Goal: Contribute content: Contribute content

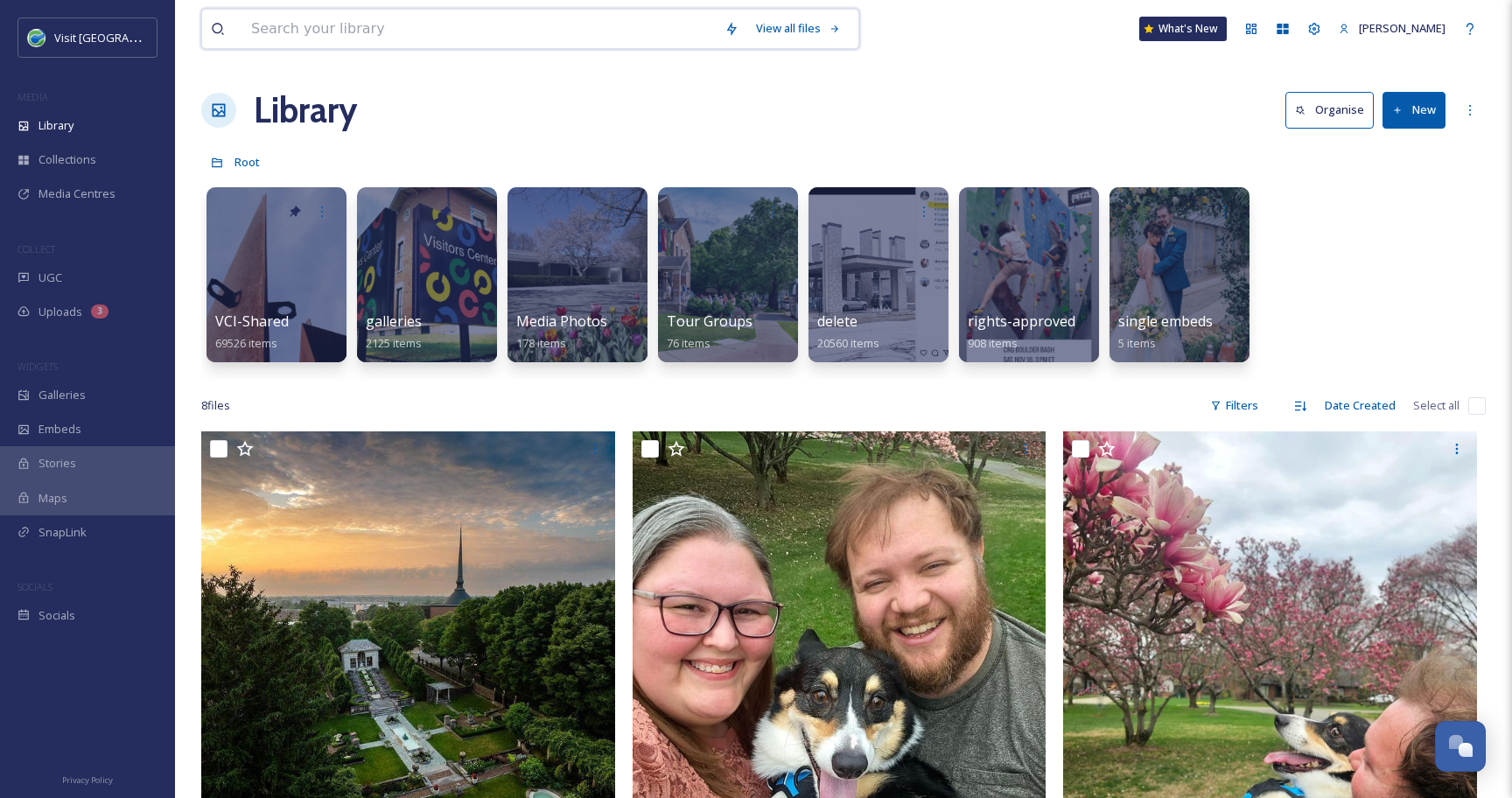
click at [413, 25] on input at bounding box center [478, 28] width 473 height 39
type input "good used furniture"
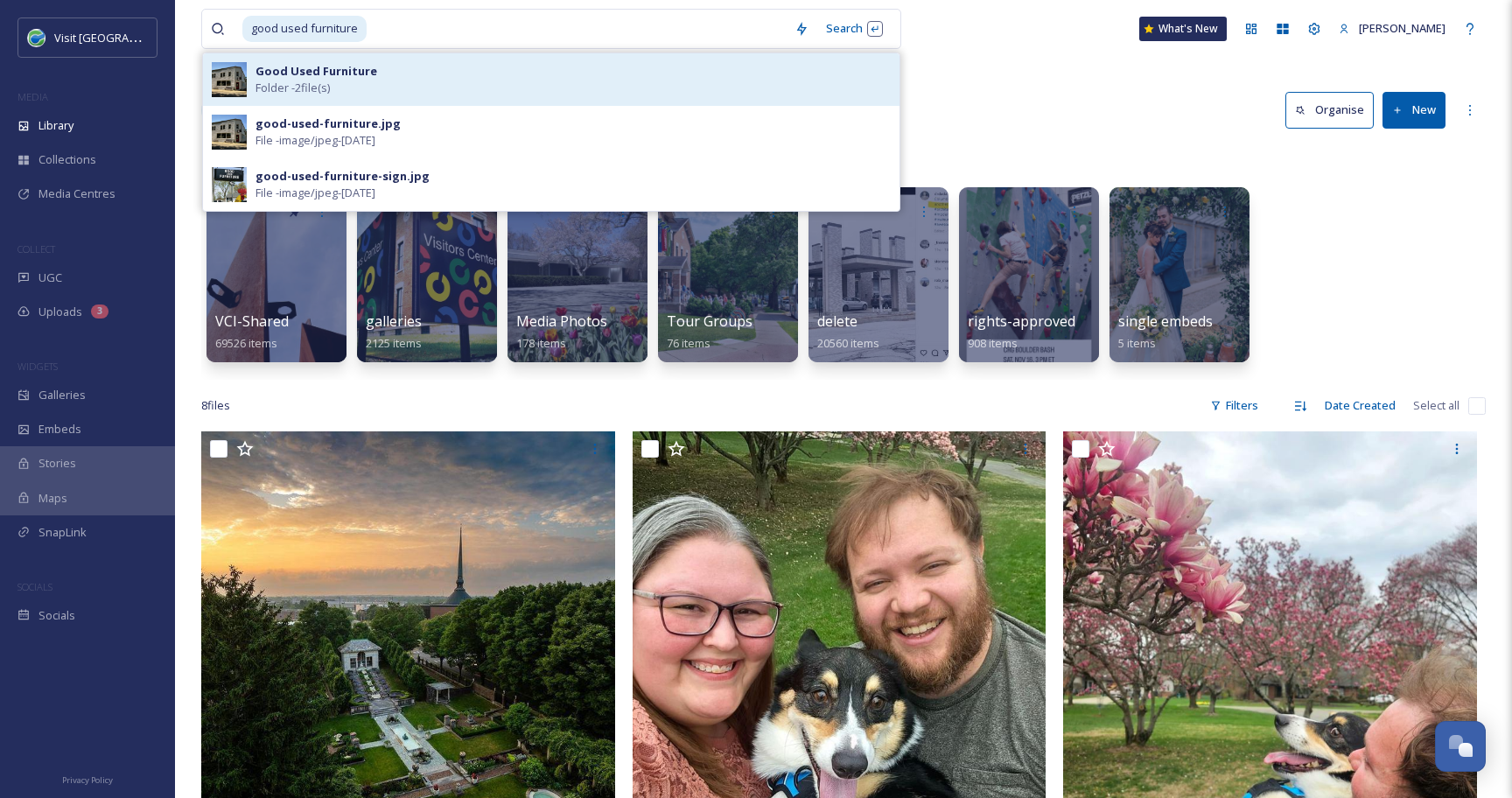
click at [360, 64] on strong "Good Used Furniture" at bounding box center [316, 70] width 121 height 16
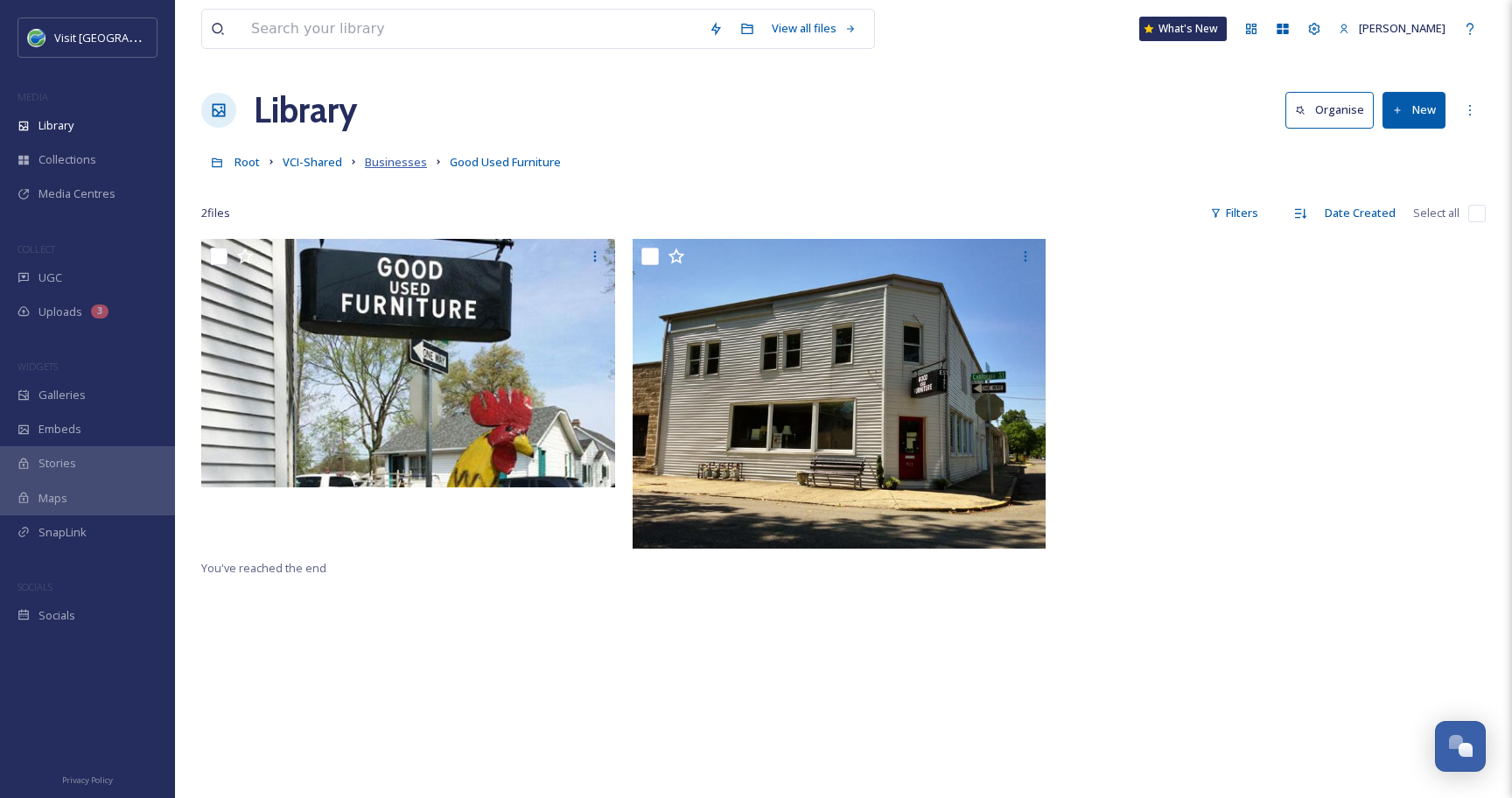
click at [412, 164] on span "Businesses" at bounding box center [396, 161] width 62 height 16
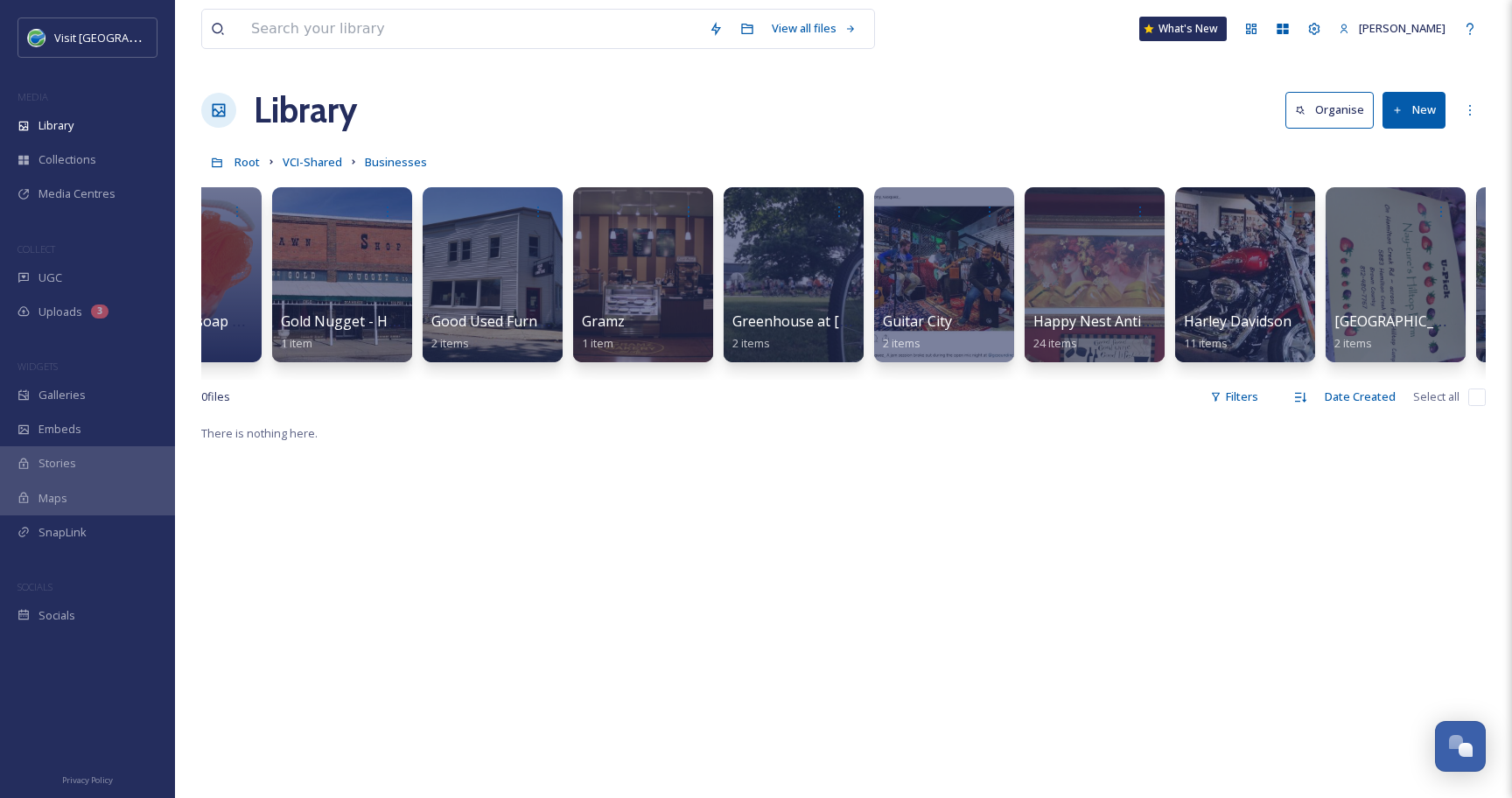
scroll to position [0, 3243]
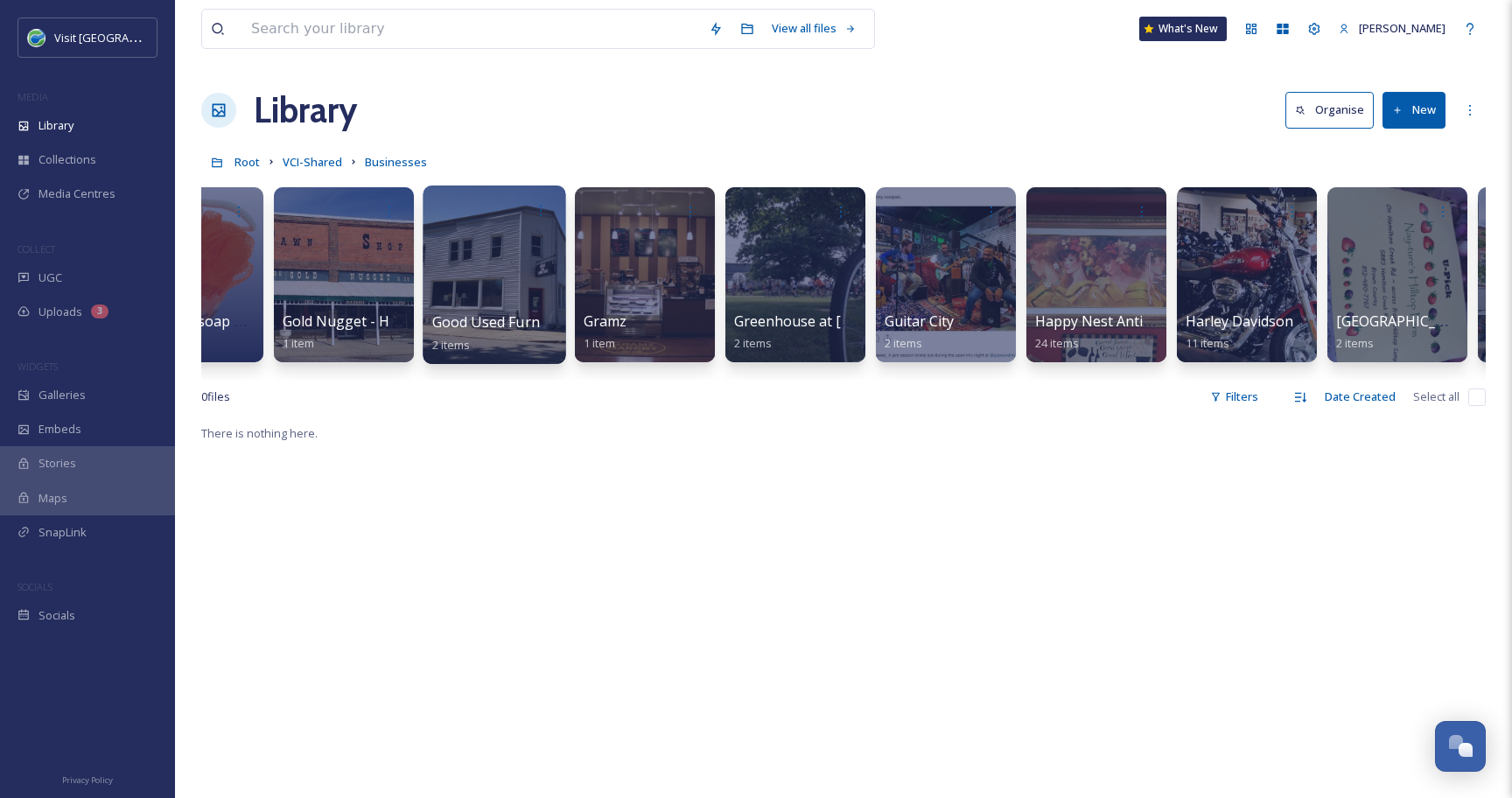
click at [520, 260] on div at bounding box center [493, 275] width 142 height 178
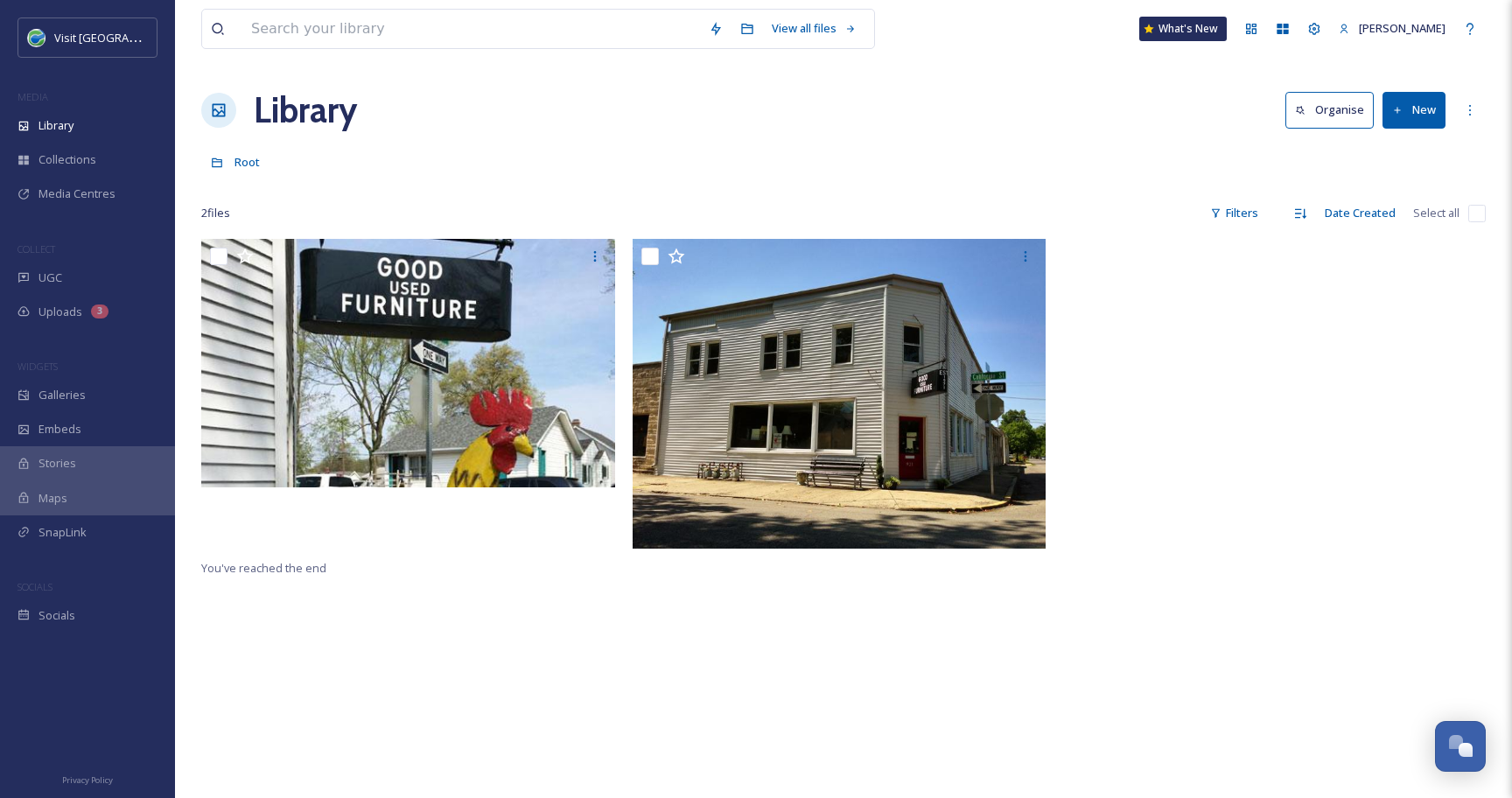
click at [1416, 119] on button "New" at bounding box center [1413, 110] width 63 height 36
click at [1404, 142] on span "File Upload" at bounding box center [1406, 151] width 58 height 17
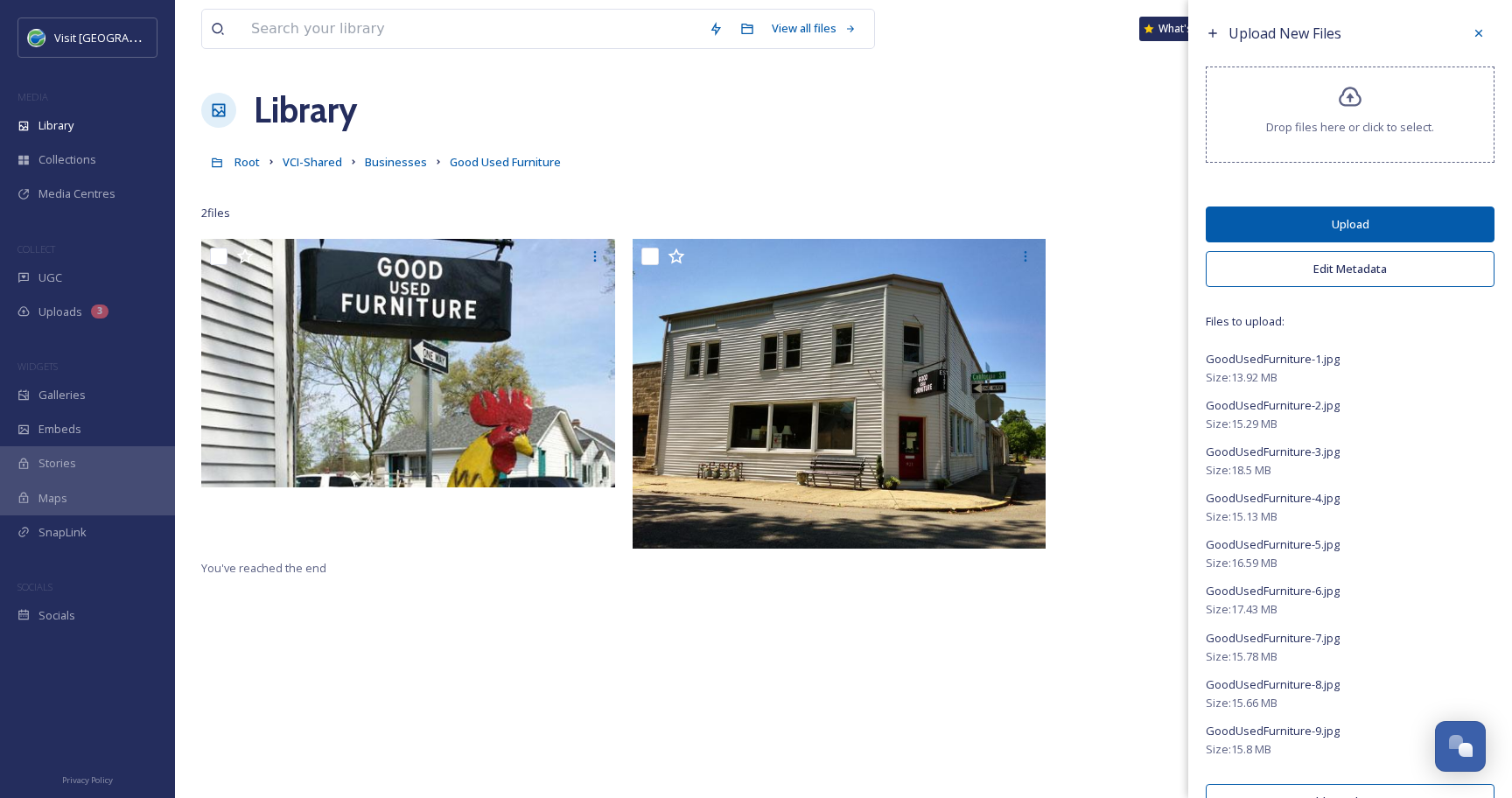
click at [1270, 269] on button "Edit Metadata" at bounding box center [1350, 269] width 288 height 36
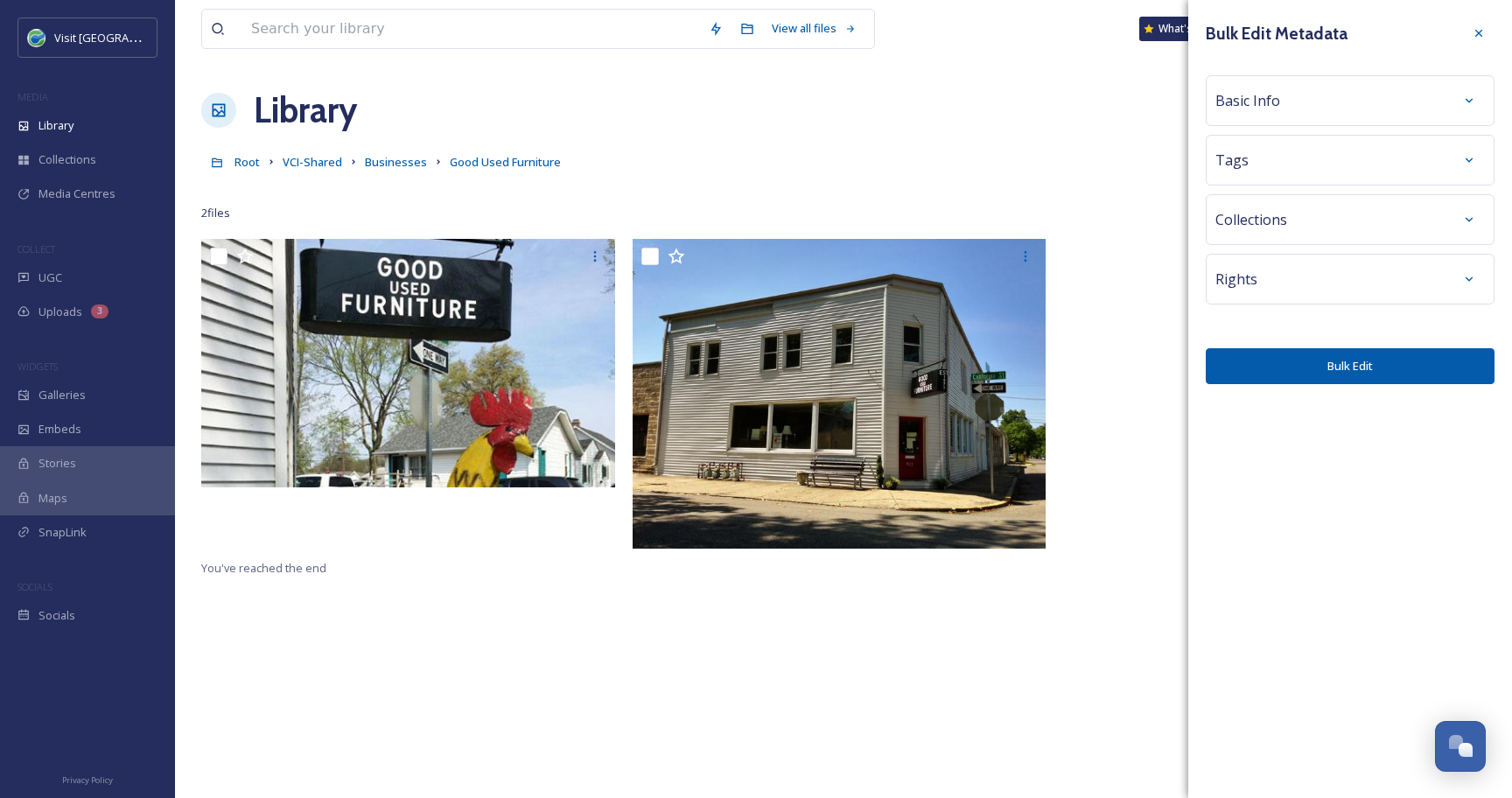
click at [1271, 106] on span "Basic Info" at bounding box center [1247, 101] width 65 height 21
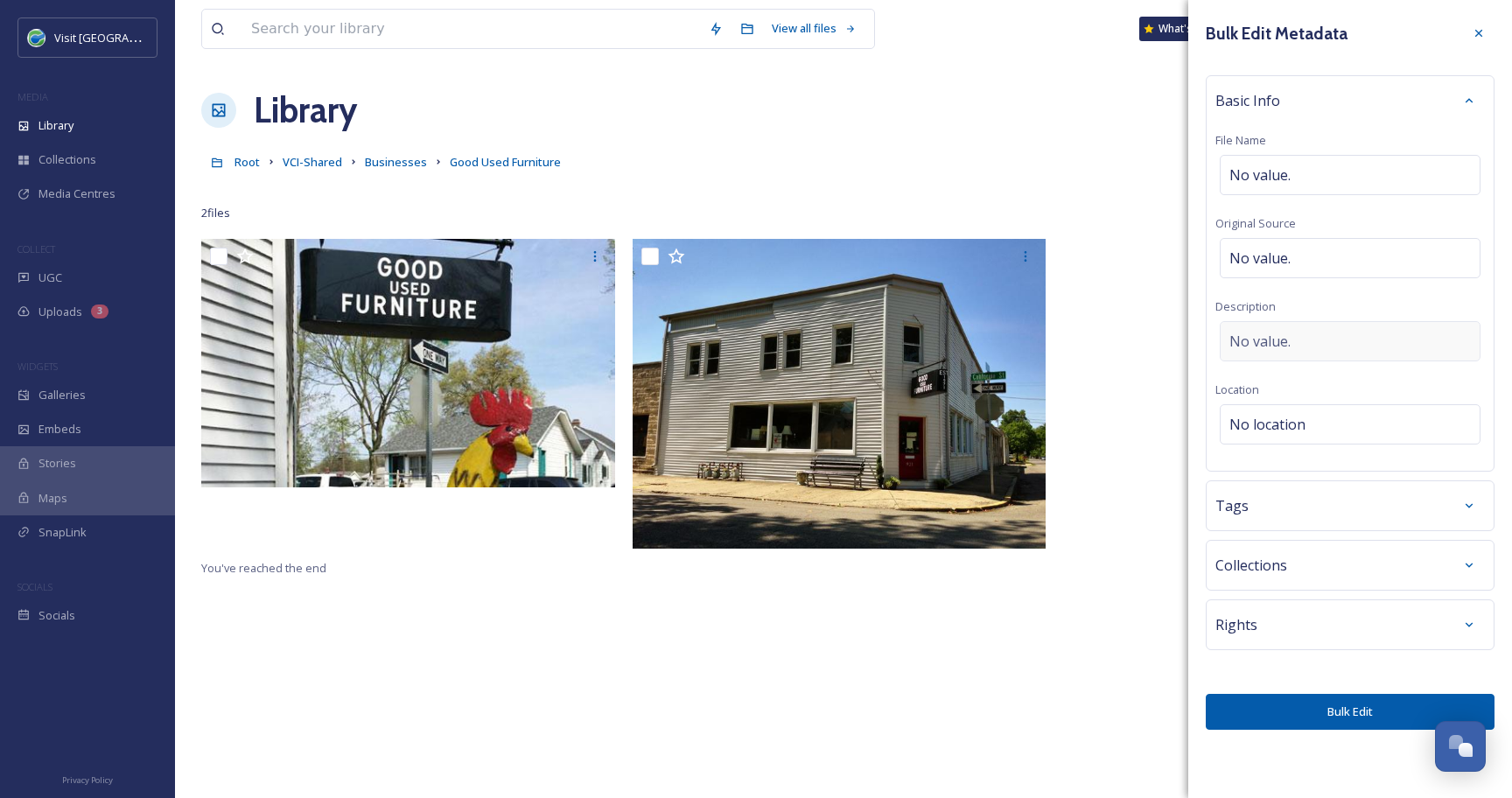
click at [1244, 347] on span "No value." at bounding box center [1260, 342] width 62 height 21
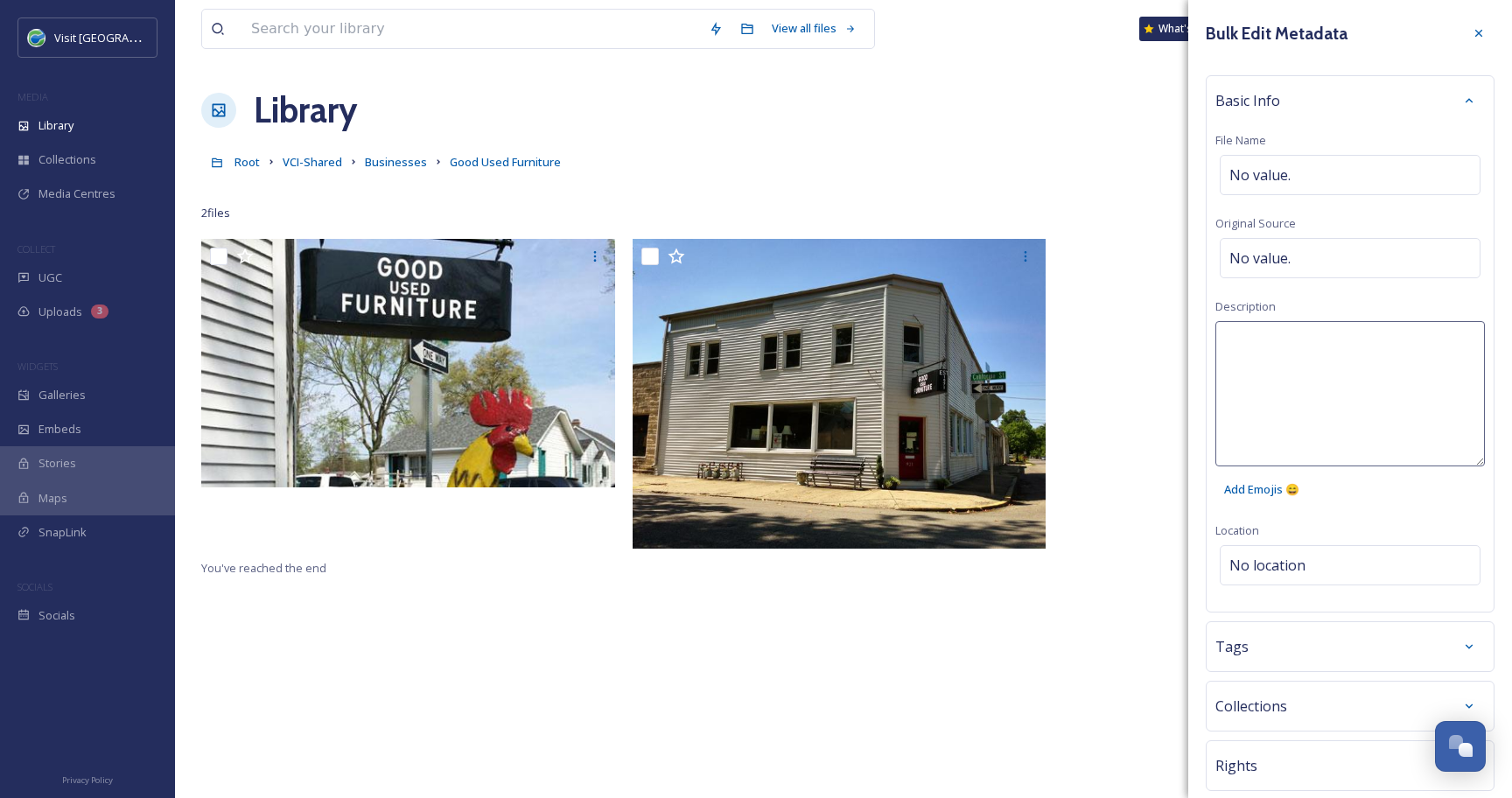
click at [1244, 347] on textarea at bounding box center [1350, 393] width 269 height 145
type textarea "Photo by [PERSON_NAME]"
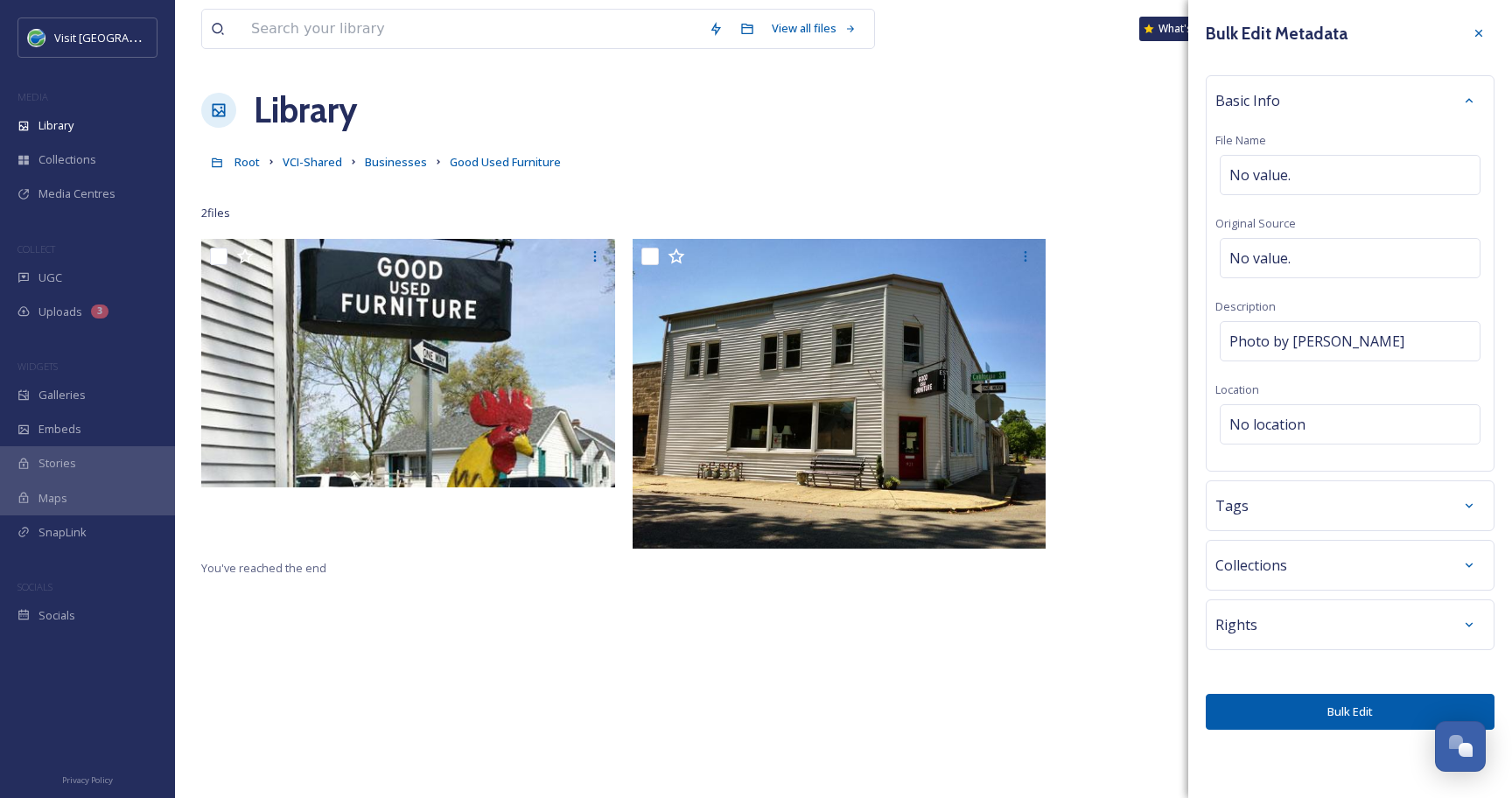
click at [1300, 635] on div "Bulk Edit Metadata Basic Info File Name No value. Original Source No value. Des…" at bounding box center [1349, 374] width 323 height 748
click at [1298, 519] on div "Tags" at bounding box center [1350, 505] width 269 height 31
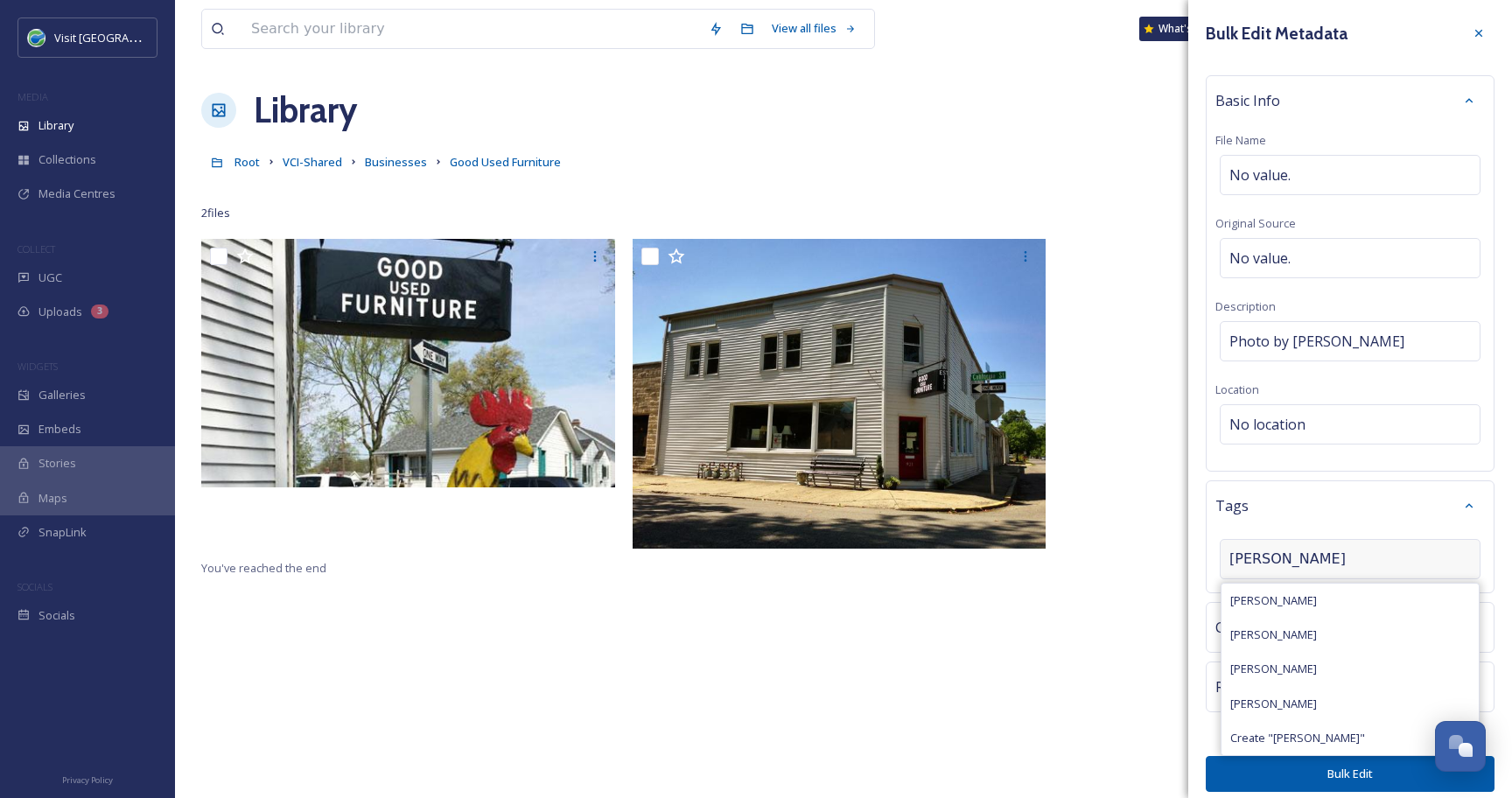
type input "[PERSON_NAME]"
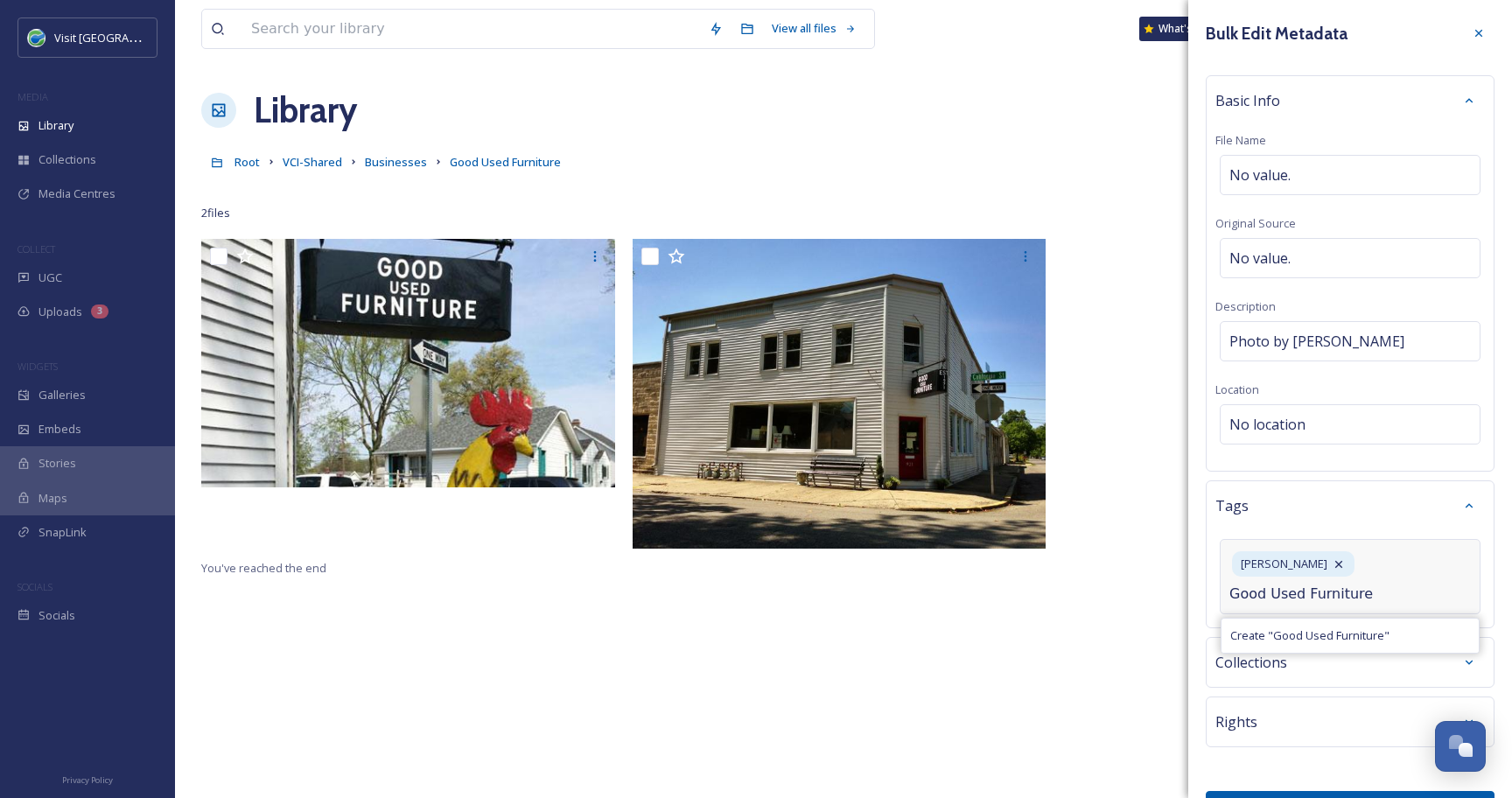
type input "Good Used Furniture"
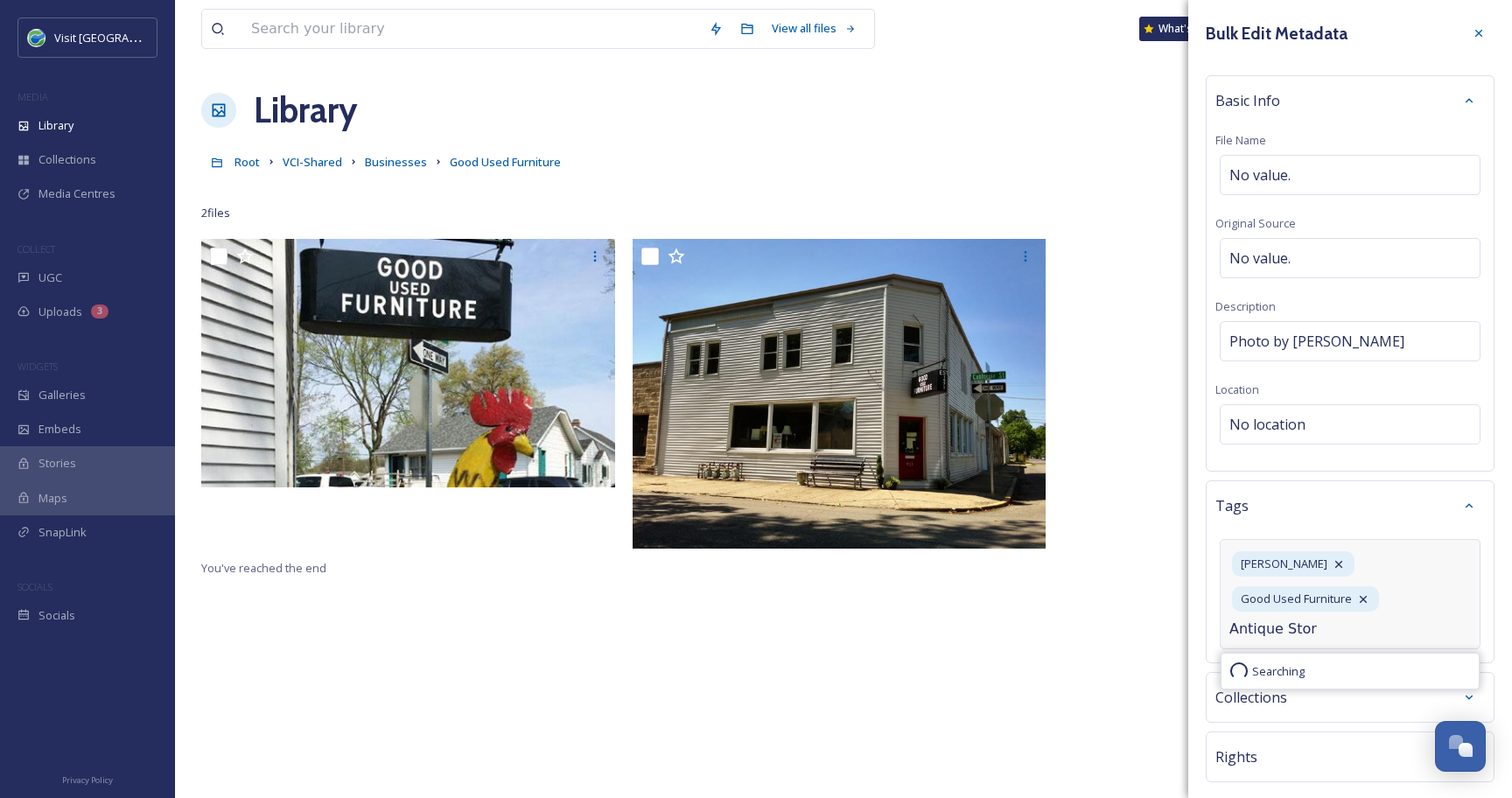
type input "Antique Store"
type input "Thrift Store"
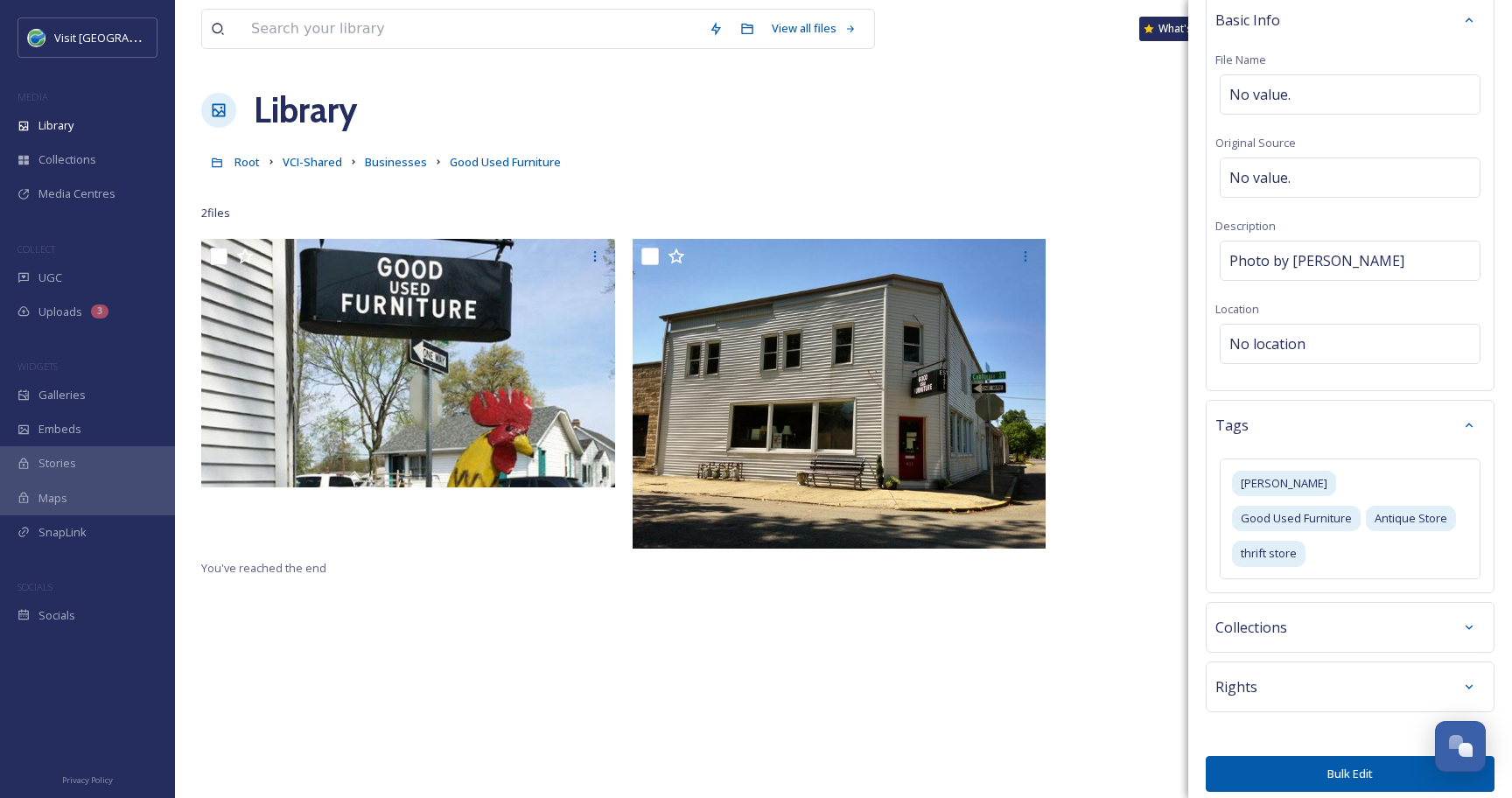
scroll to position [55, 0]
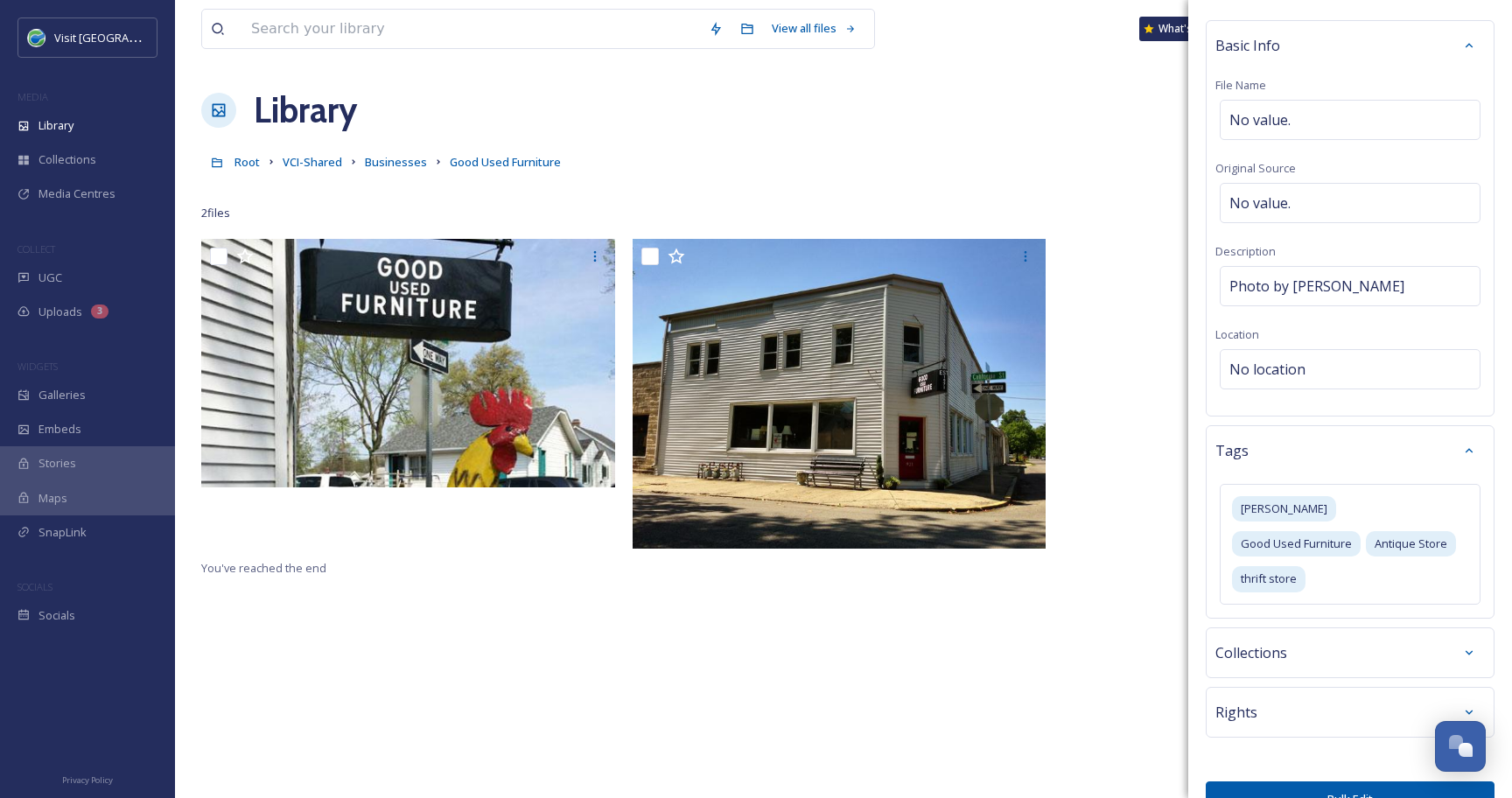
click at [1205, 604] on div "Bulk Edit Metadata Basic Info File Name No value. Original Source No value. Des…" at bounding box center [1349, 390] width 323 height 890
click at [1263, 696] on div "Rights" at bounding box center [1350, 712] width 269 height 31
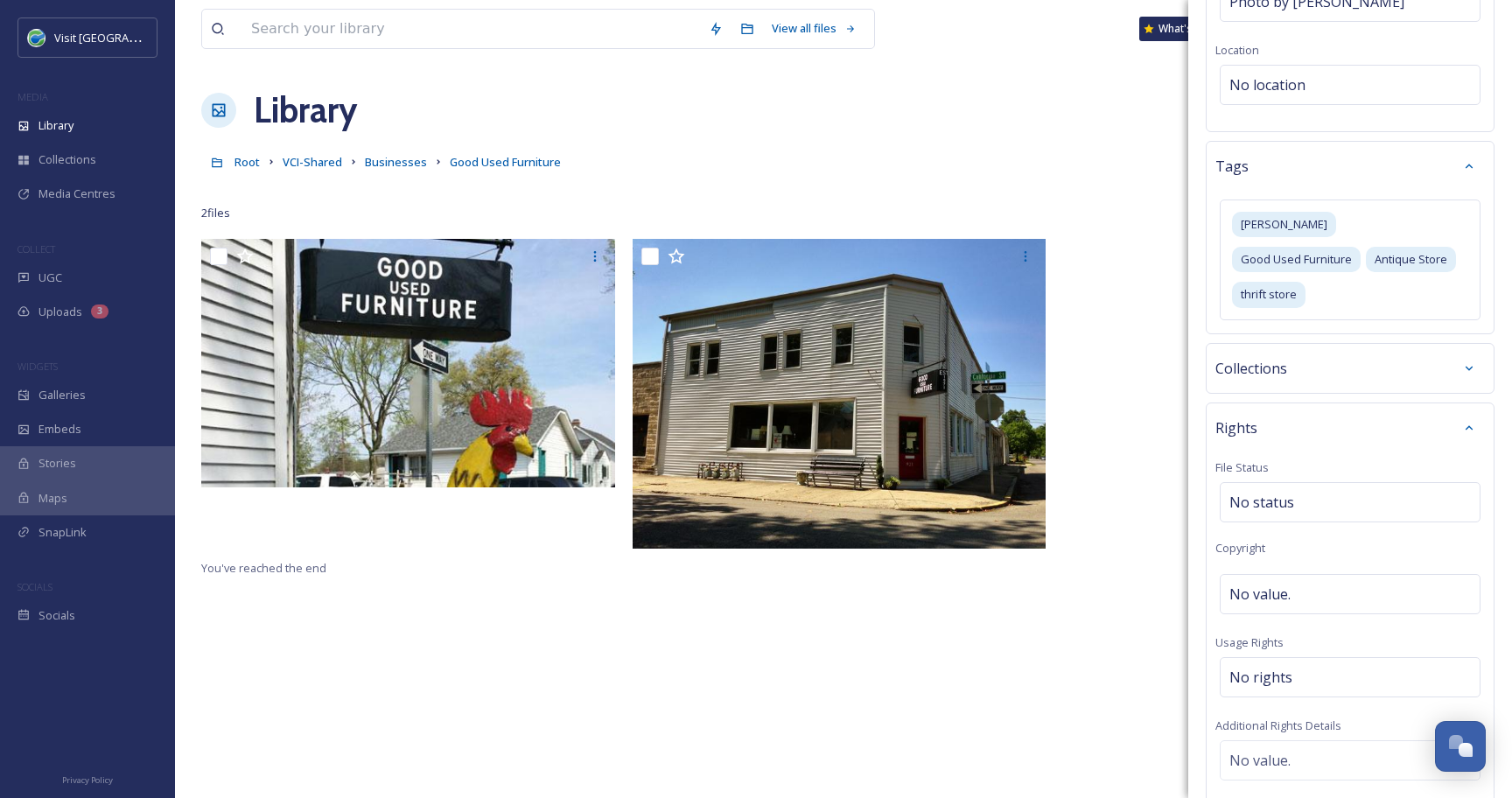
scroll to position [356, 0]
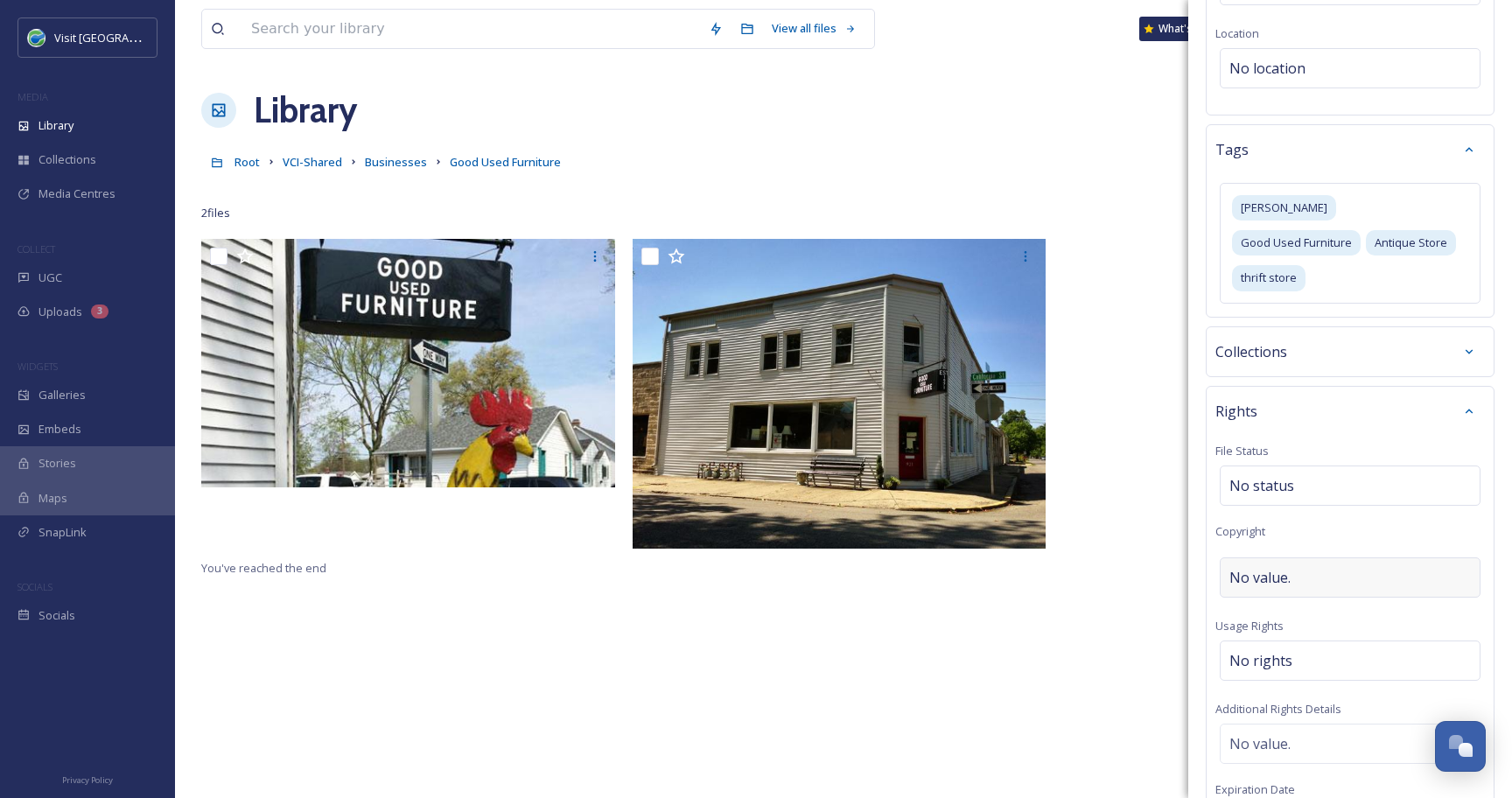
click at [1279, 567] on span "No value." at bounding box center [1260, 578] width 62 height 21
type input "CAVC"
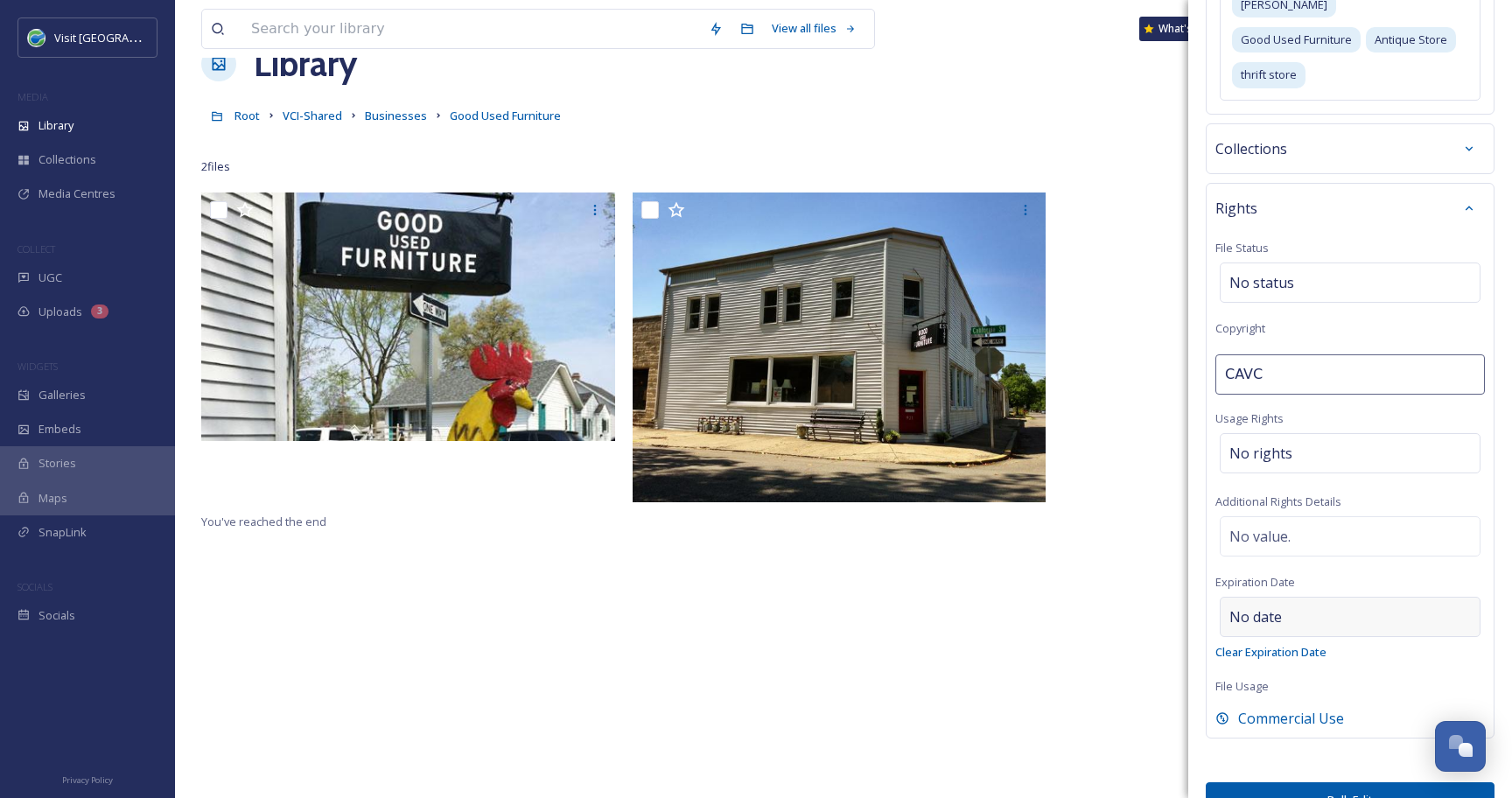
scroll to position [47, 0]
click at [1322, 783] on button "Bulk Edit" at bounding box center [1350, 801] width 288 height 36
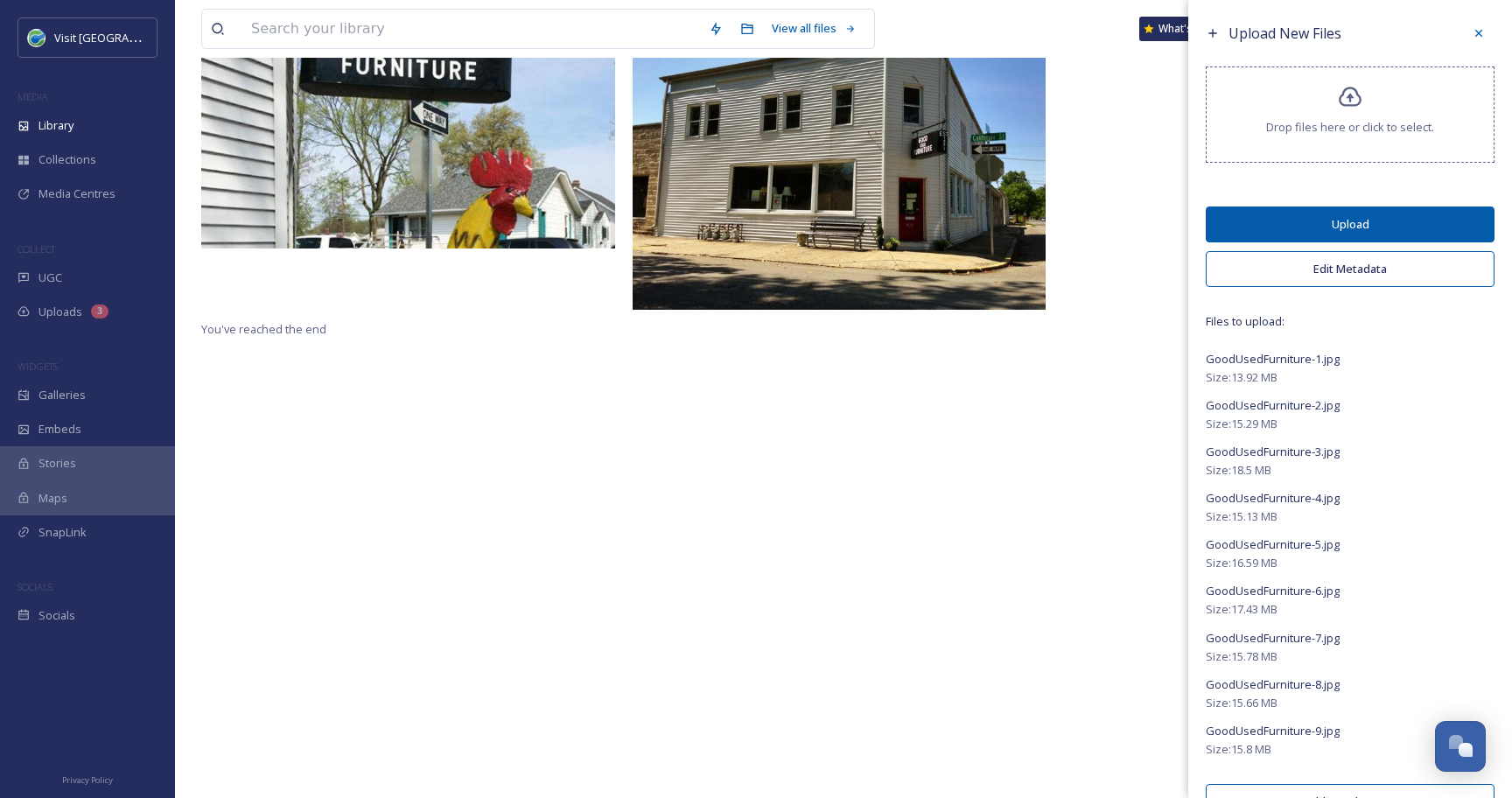
scroll to position [0, 0]
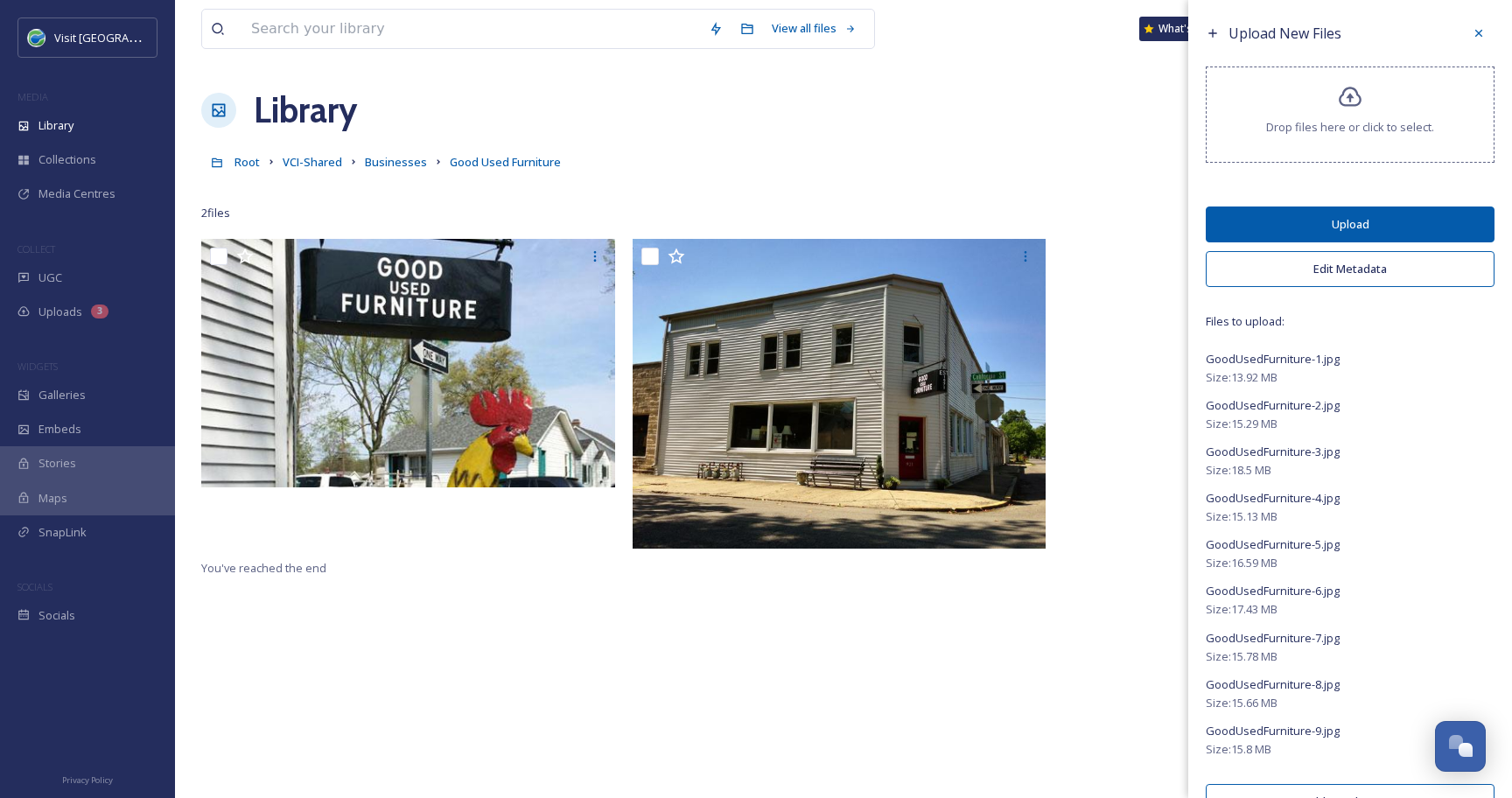
click at [1266, 235] on button "Upload" at bounding box center [1350, 225] width 288 height 36
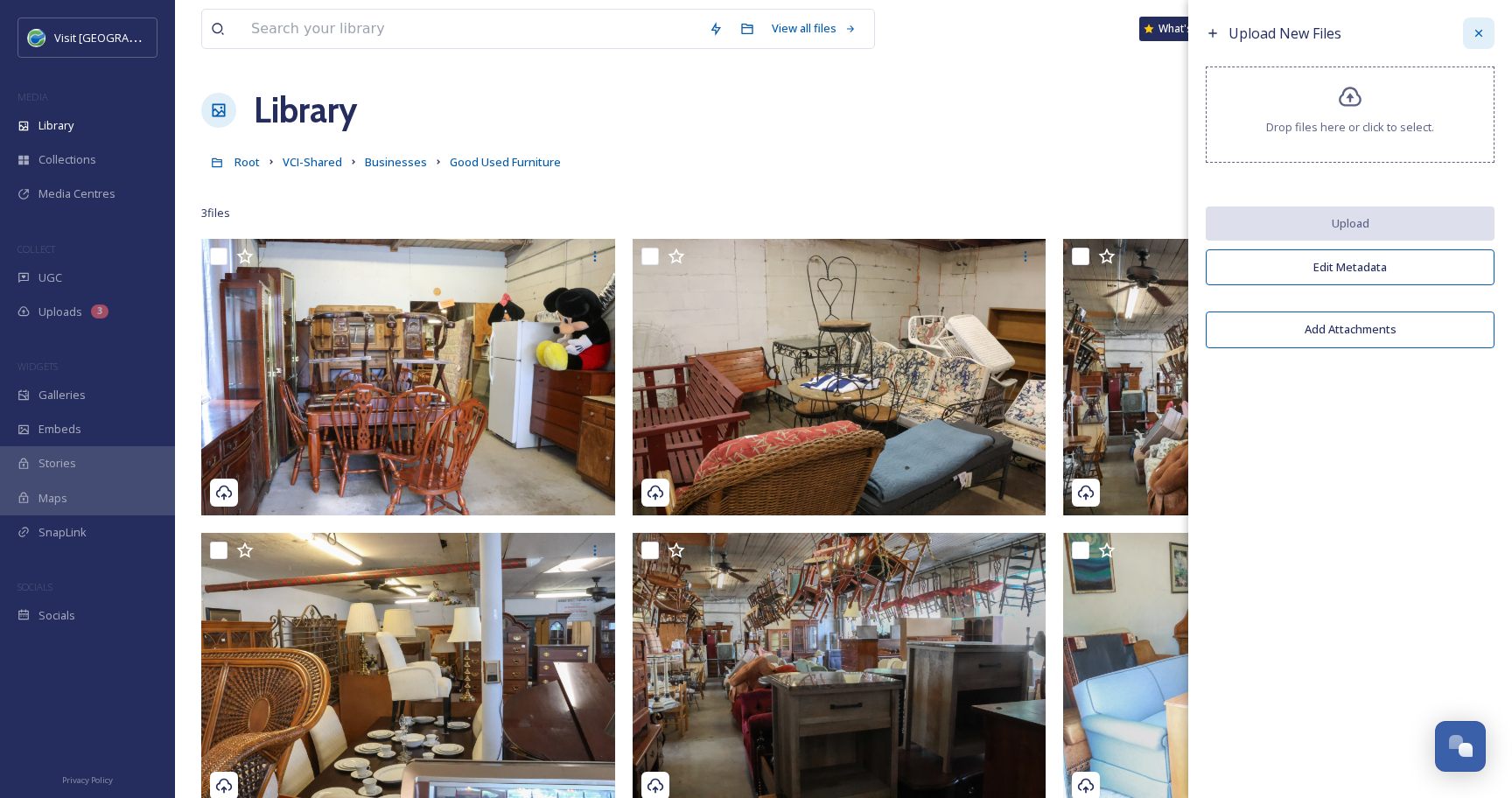
click at [1484, 28] on icon at bounding box center [1478, 33] width 14 height 14
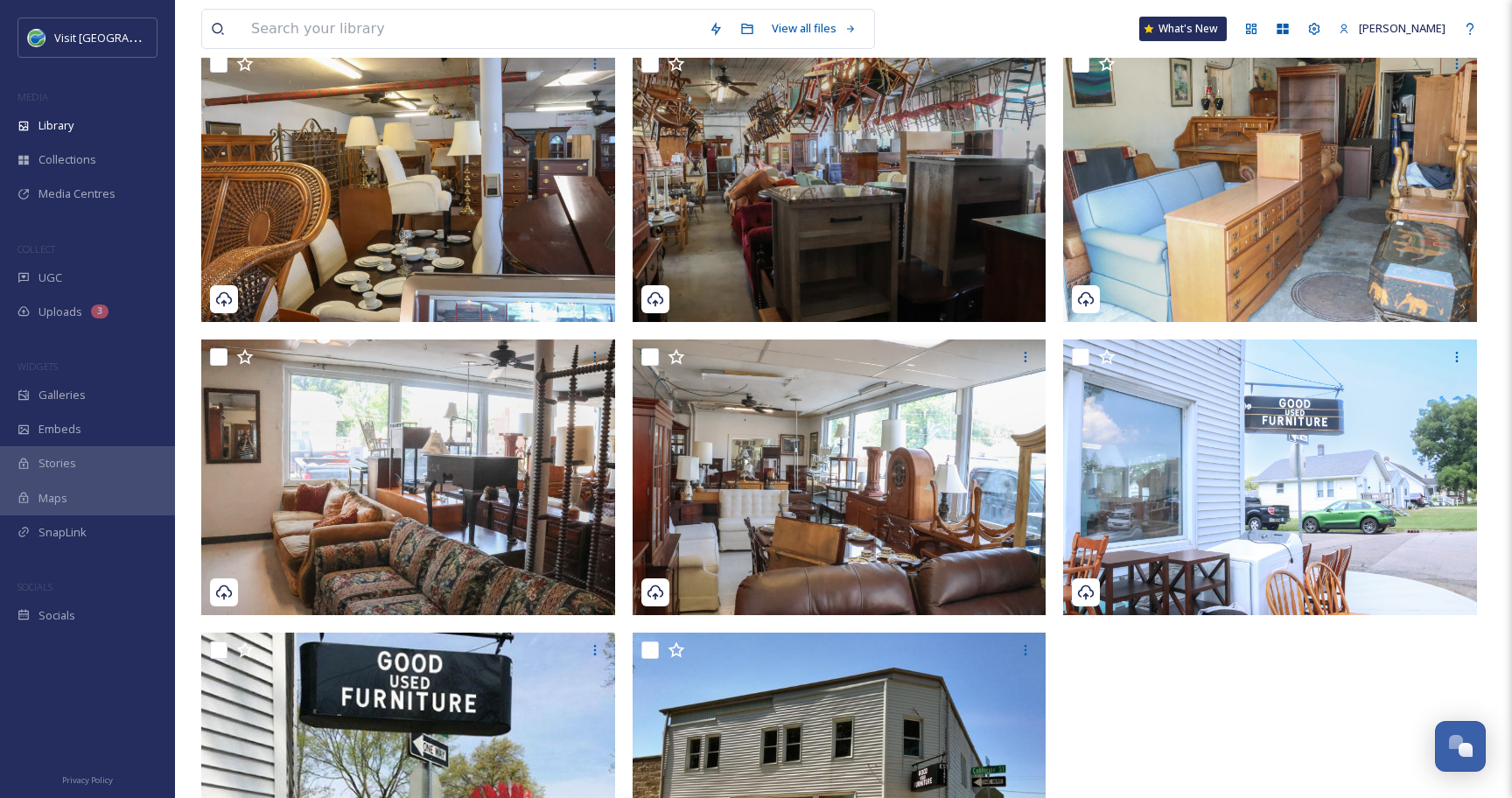
scroll to position [660, 0]
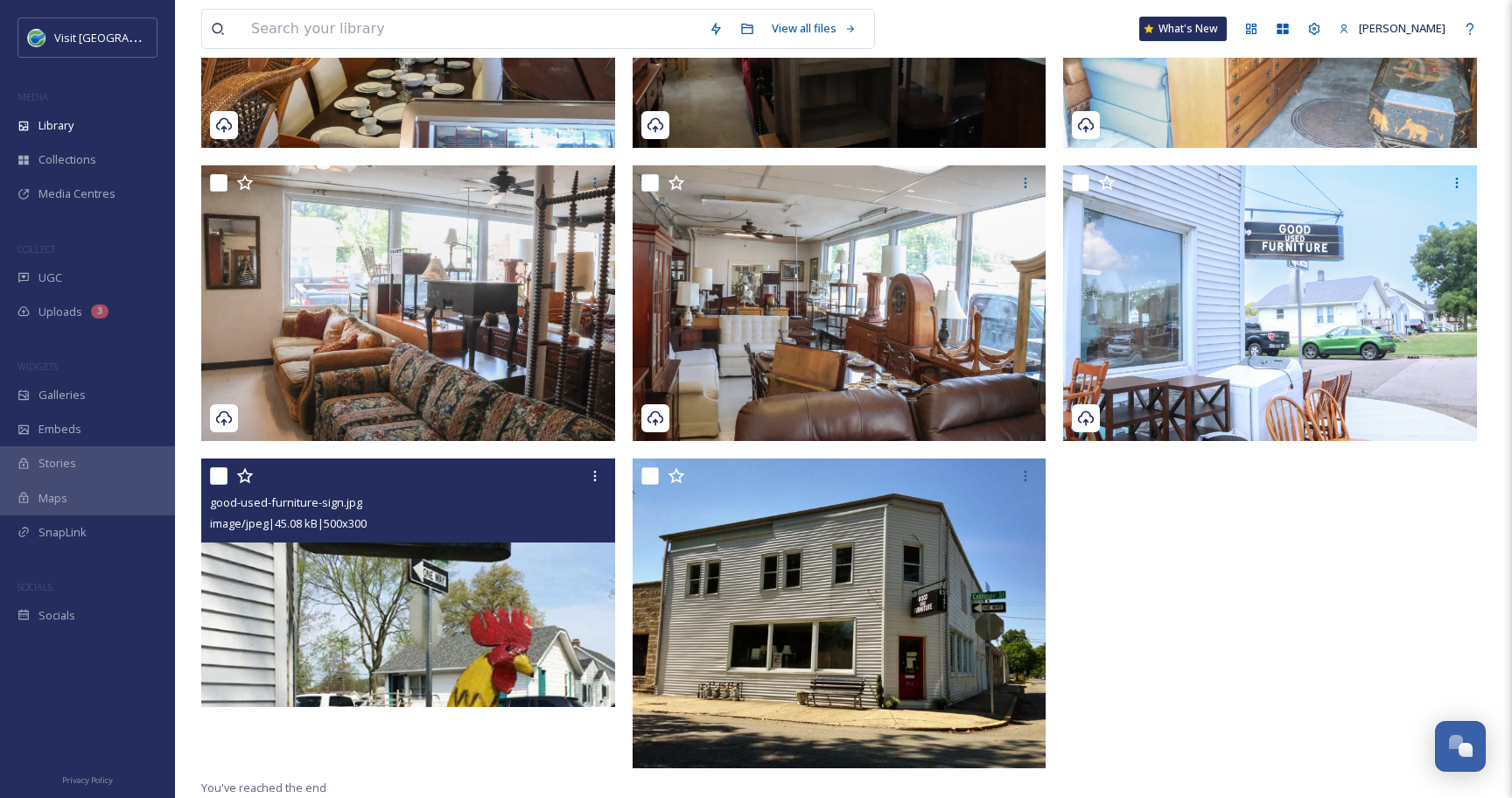
click at [211, 478] on input "checkbox" at bounding box center [218, 476] width 17 height 17
checkbox input "true"
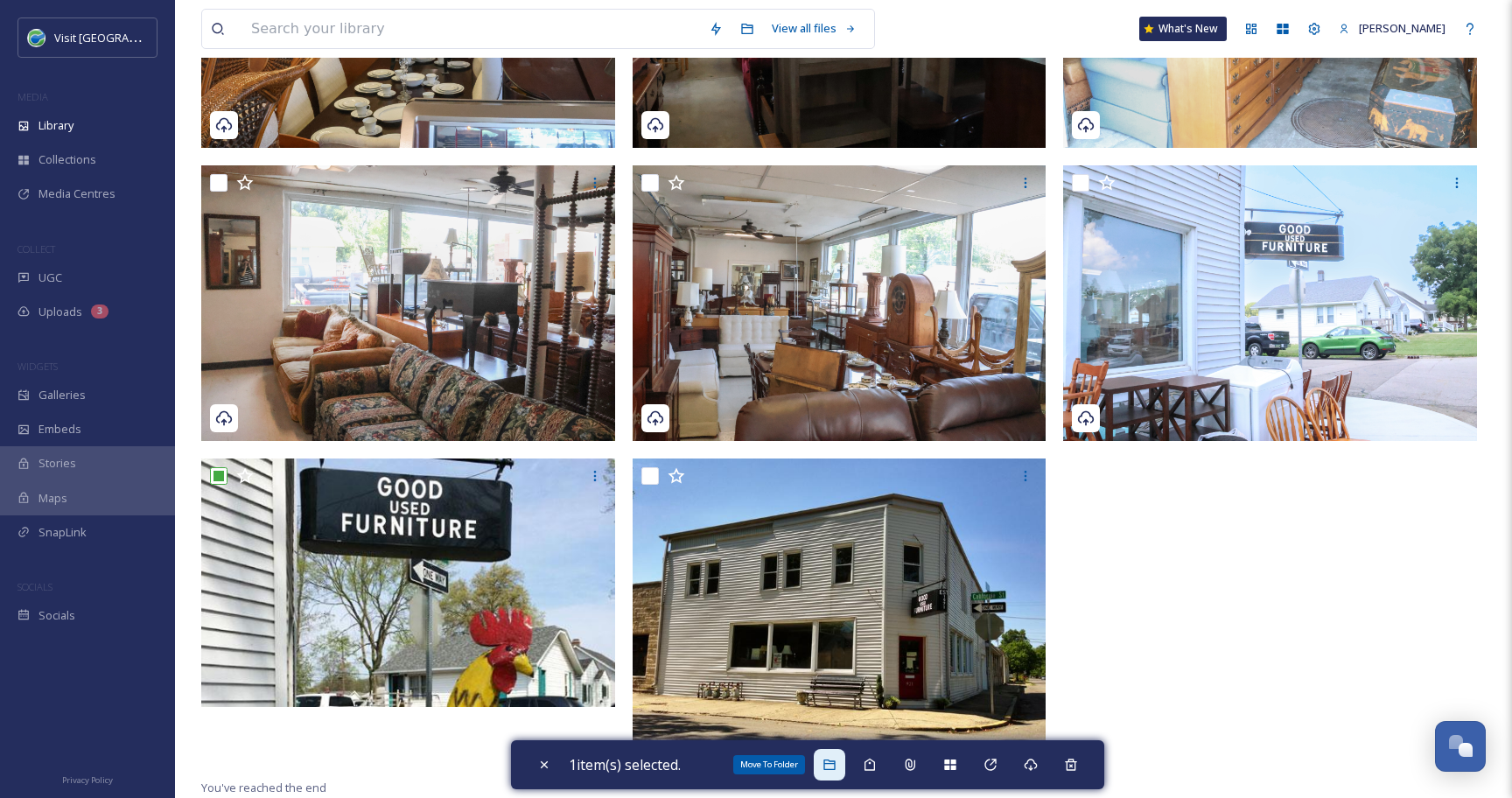
click at [837, 766] on icon at bounding box center [829, 765] width 14 height 14
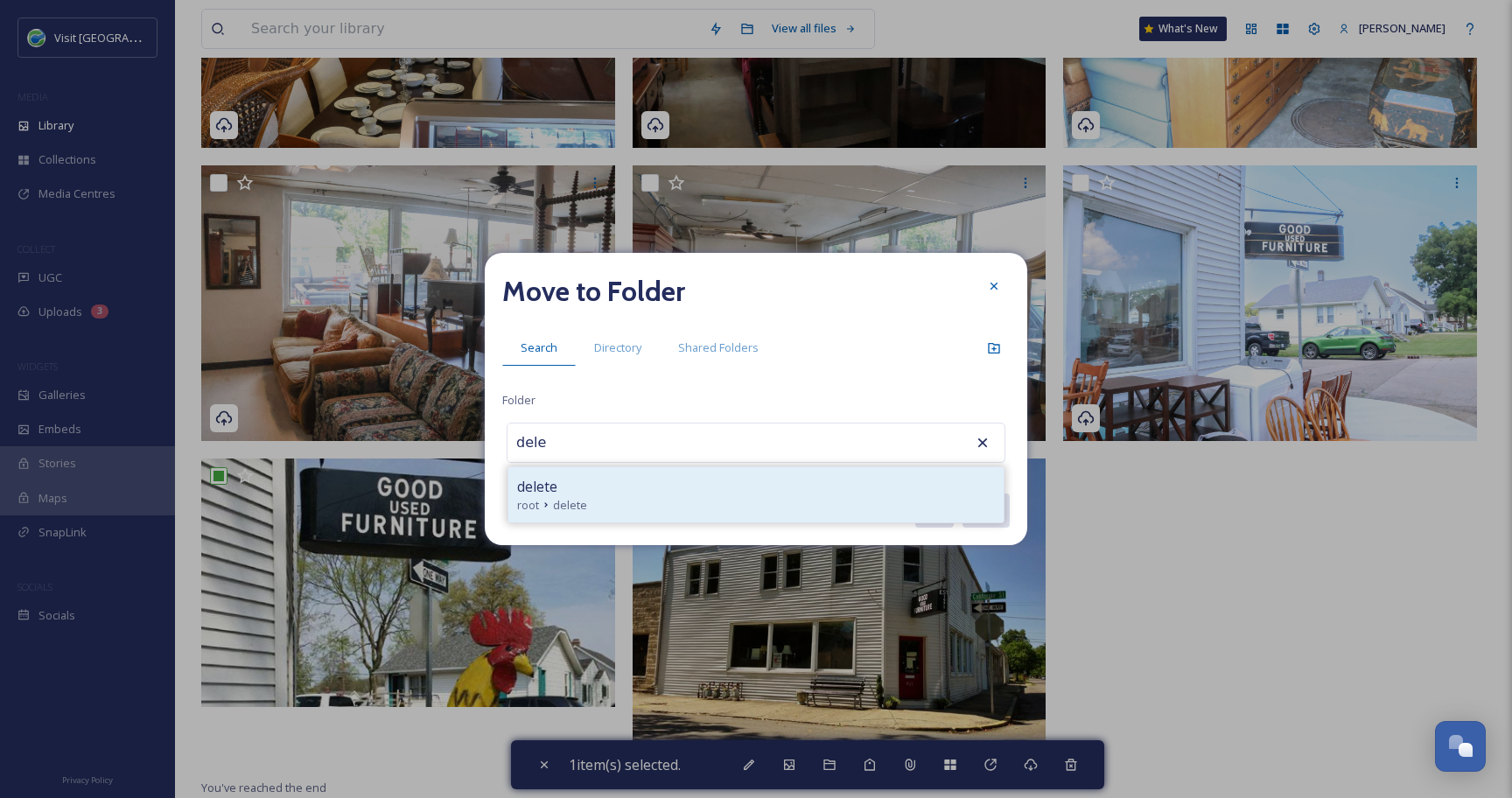
click at [725, 484] on div "delete" at bounding box center [756, 487] width 478 height 21
type input "delete"
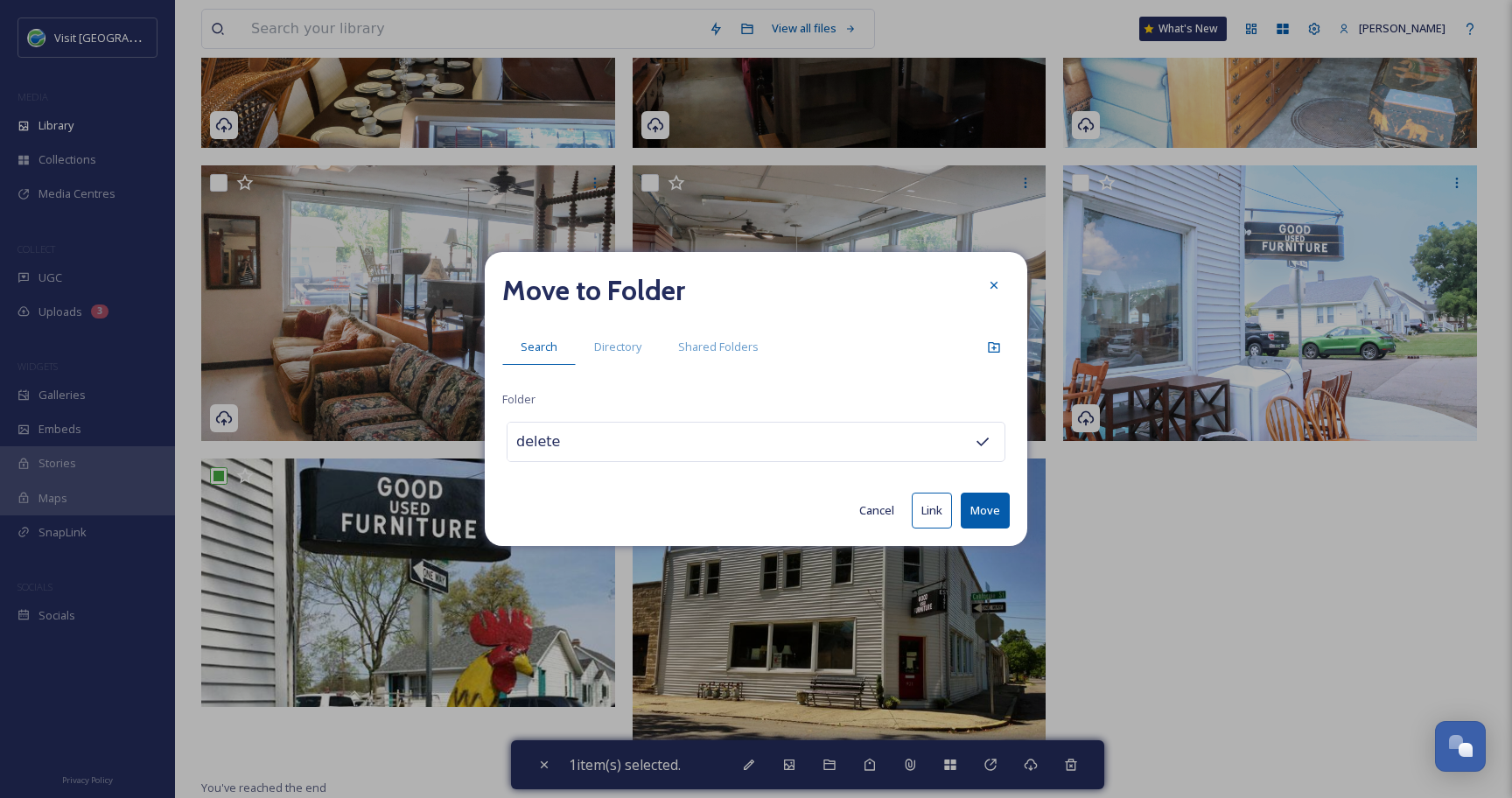
click at [1004, 520] on button "Move" at bounding box center [986, 510] width 49 height 36
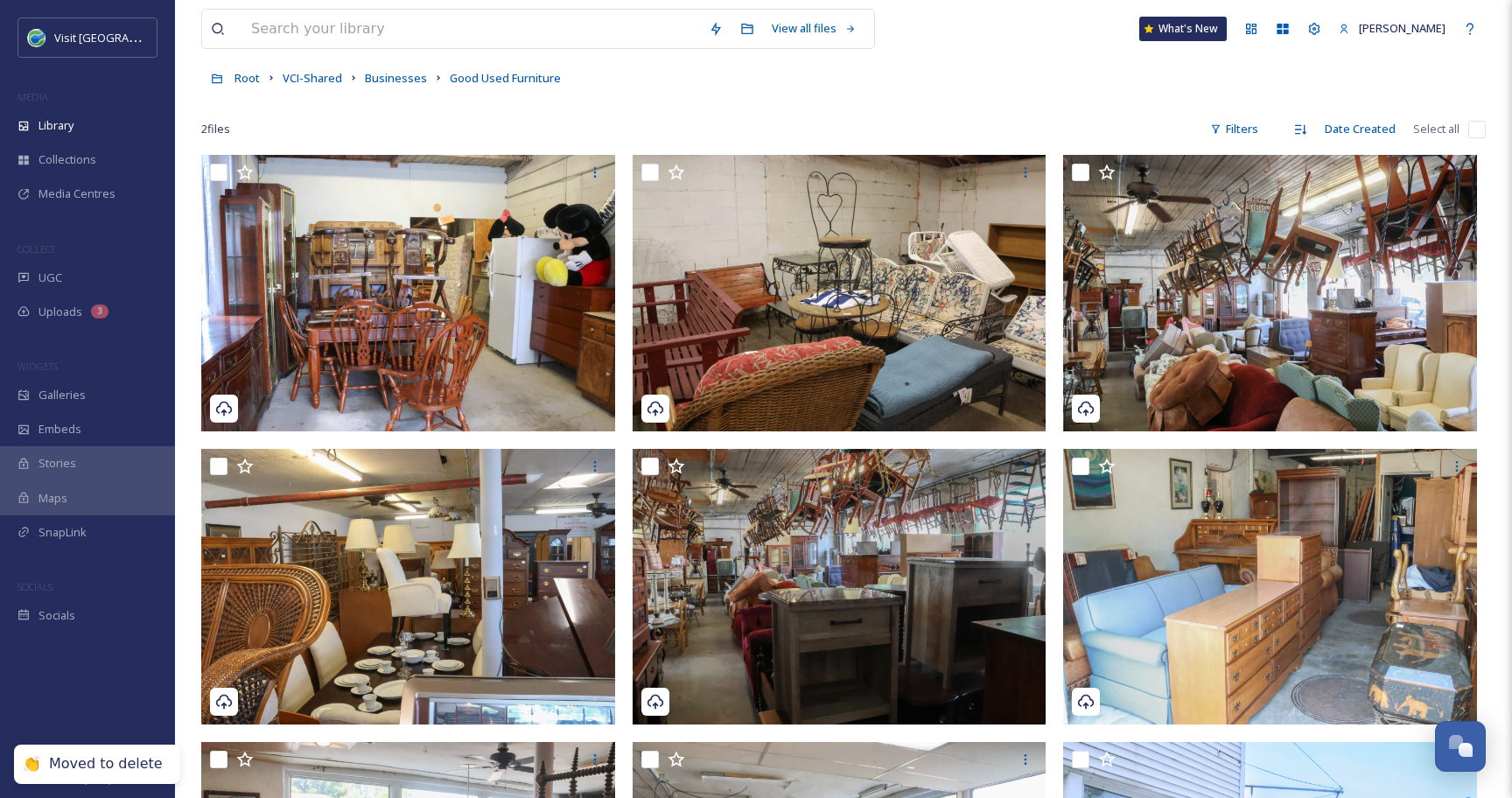
scroll to position [0, 0]
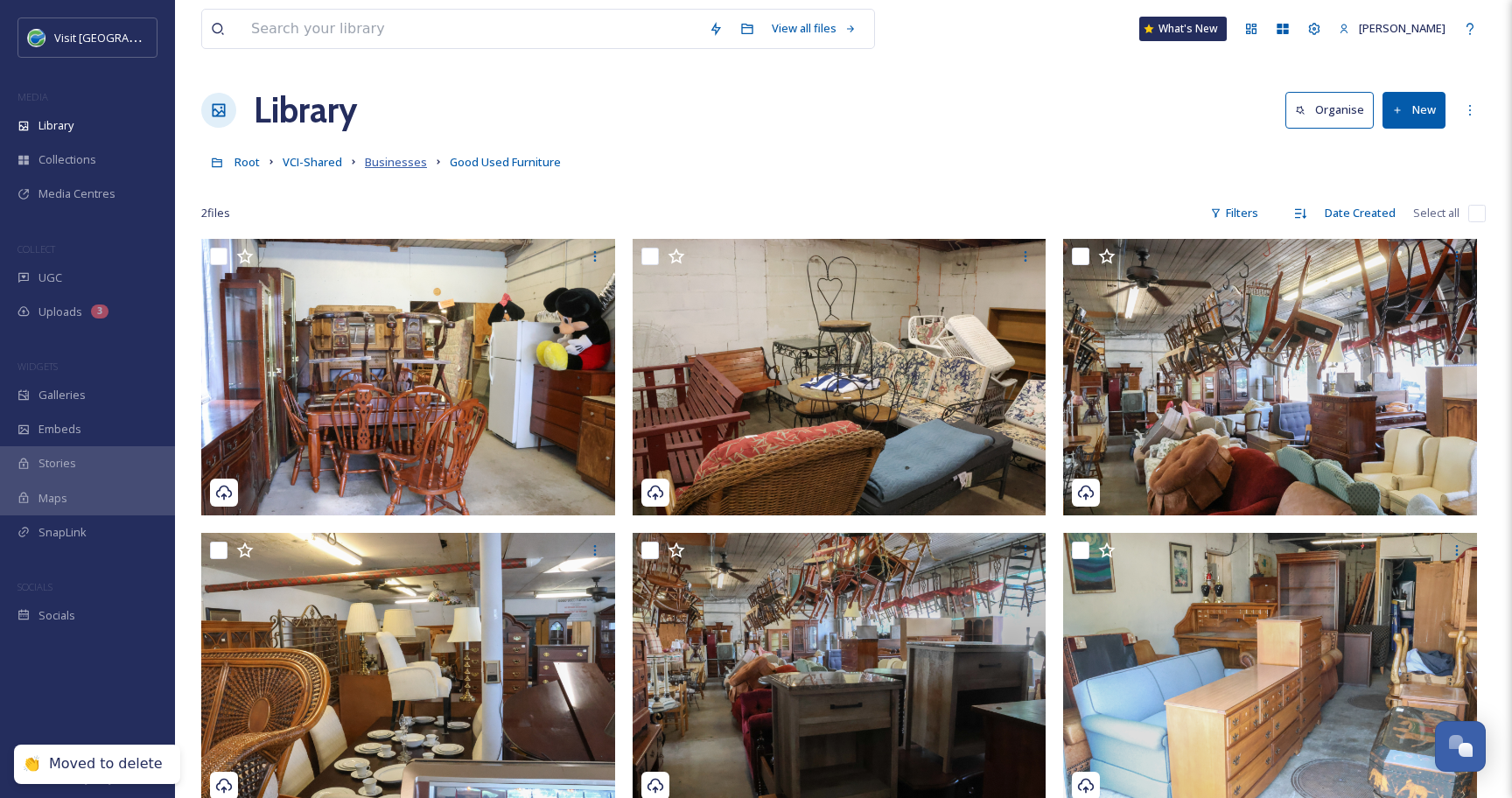
click at [401, 163] on span "Businesses" at bounding box center [396, 161] width 62 height 16
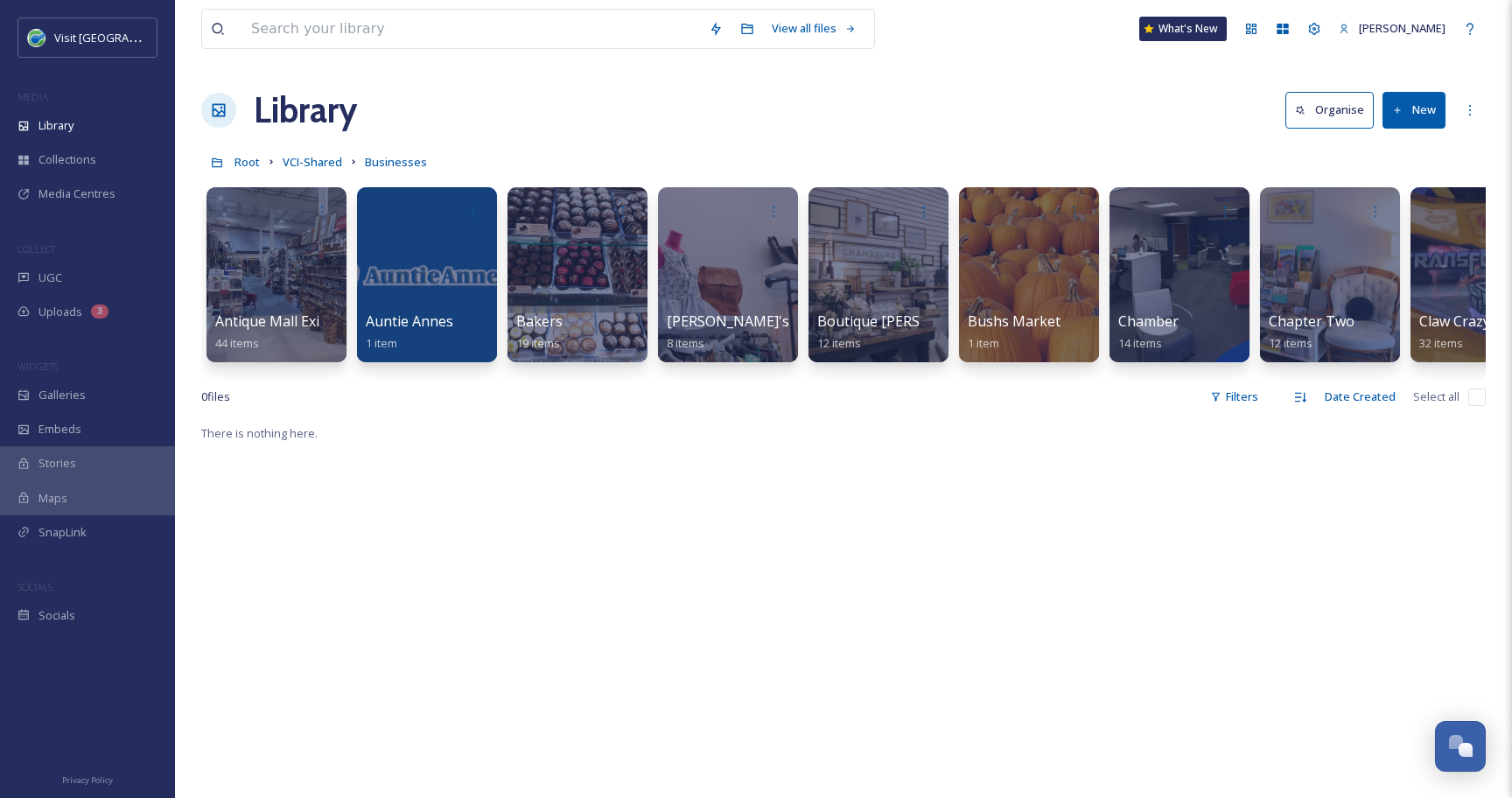
click at [1432, 110] on button "New" at bounding box center [1413, 110] width 63 height 36
click at [1399, 216] on span "Folder" at bounding box center [1393, 219] width 33 height 17
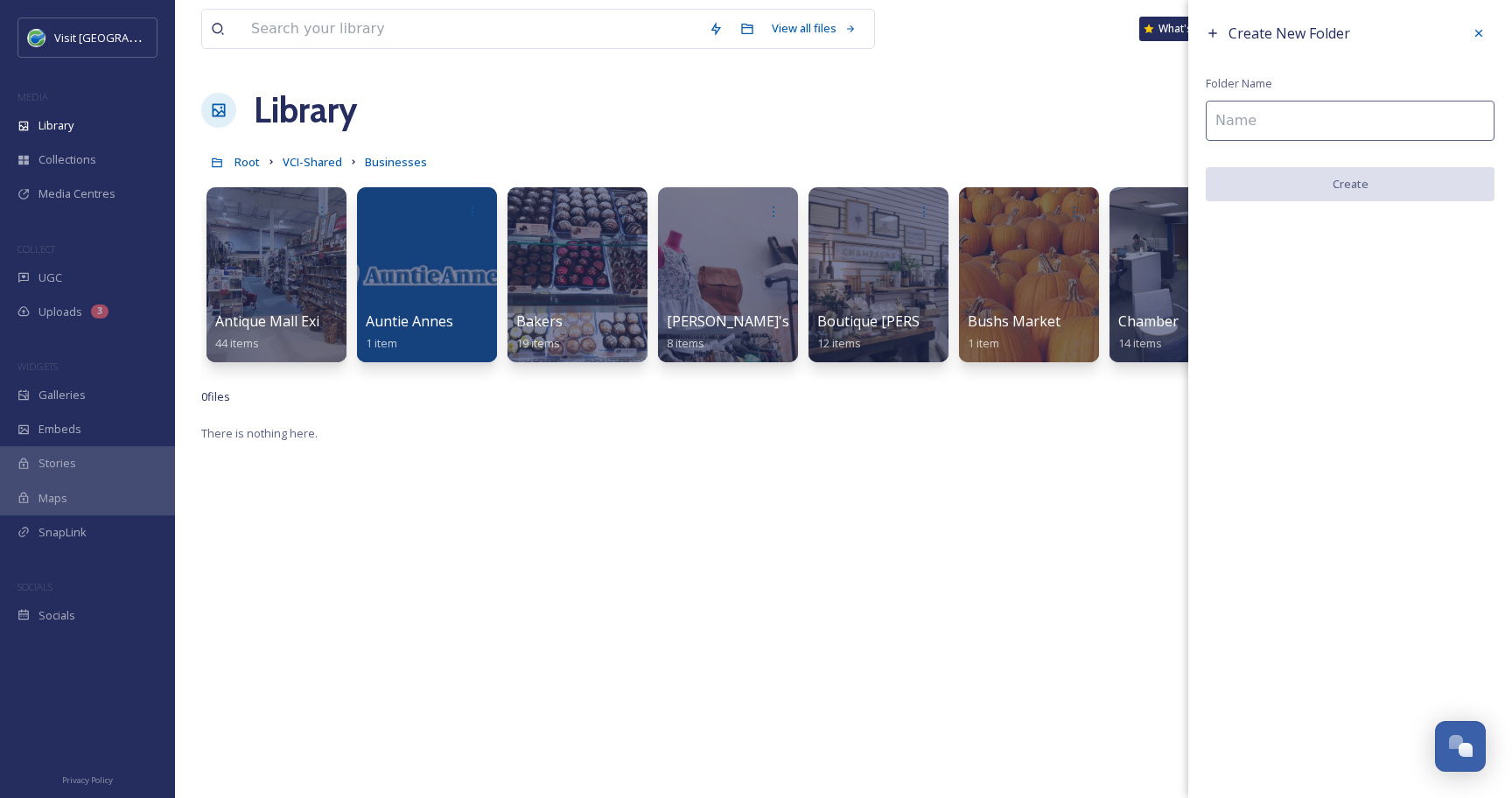
click at [1287, 113] on input at bounding box center [1350, 121] width 288 height 40
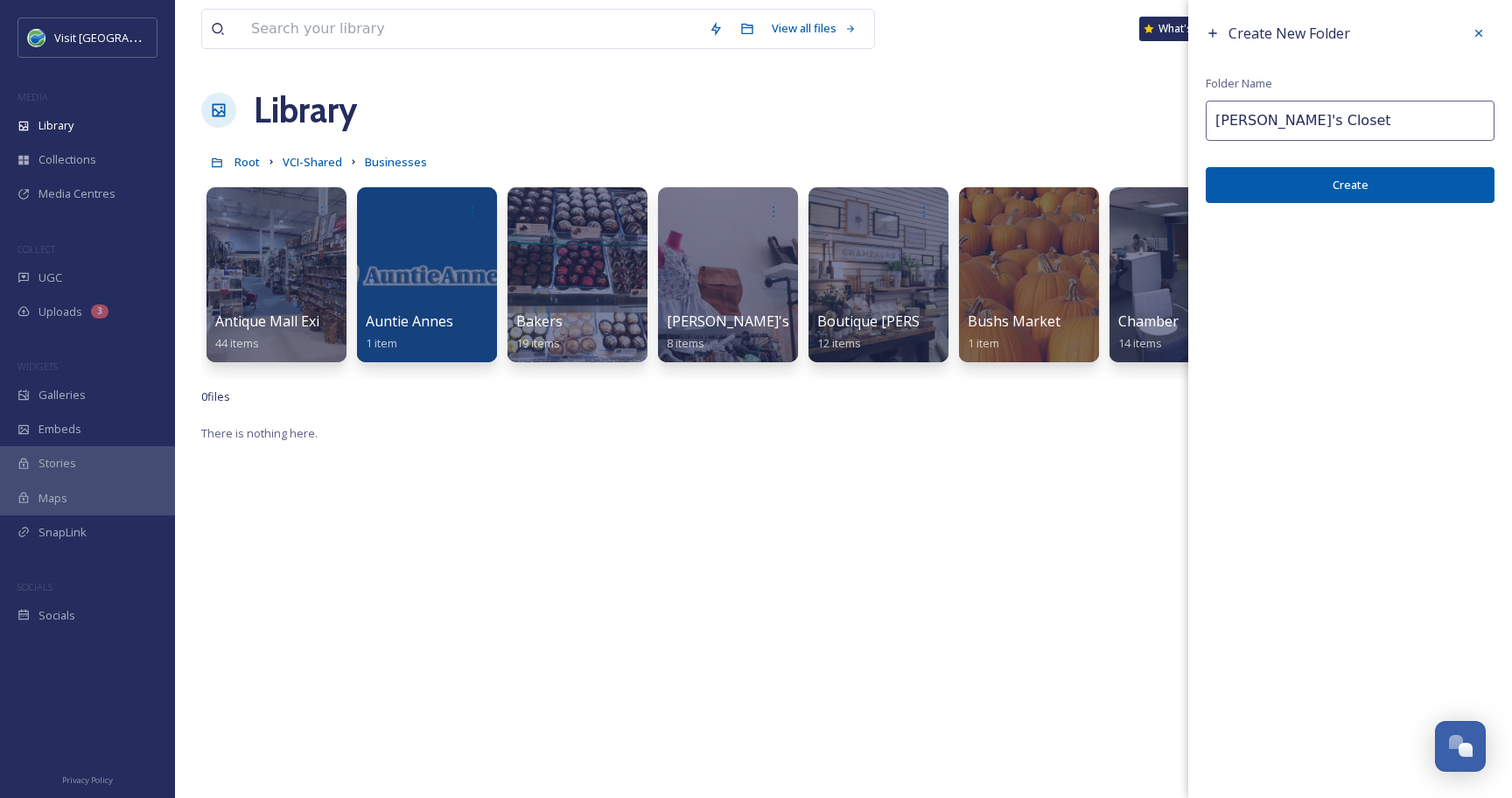
type input "[PERSON_NAME]'s Closet"
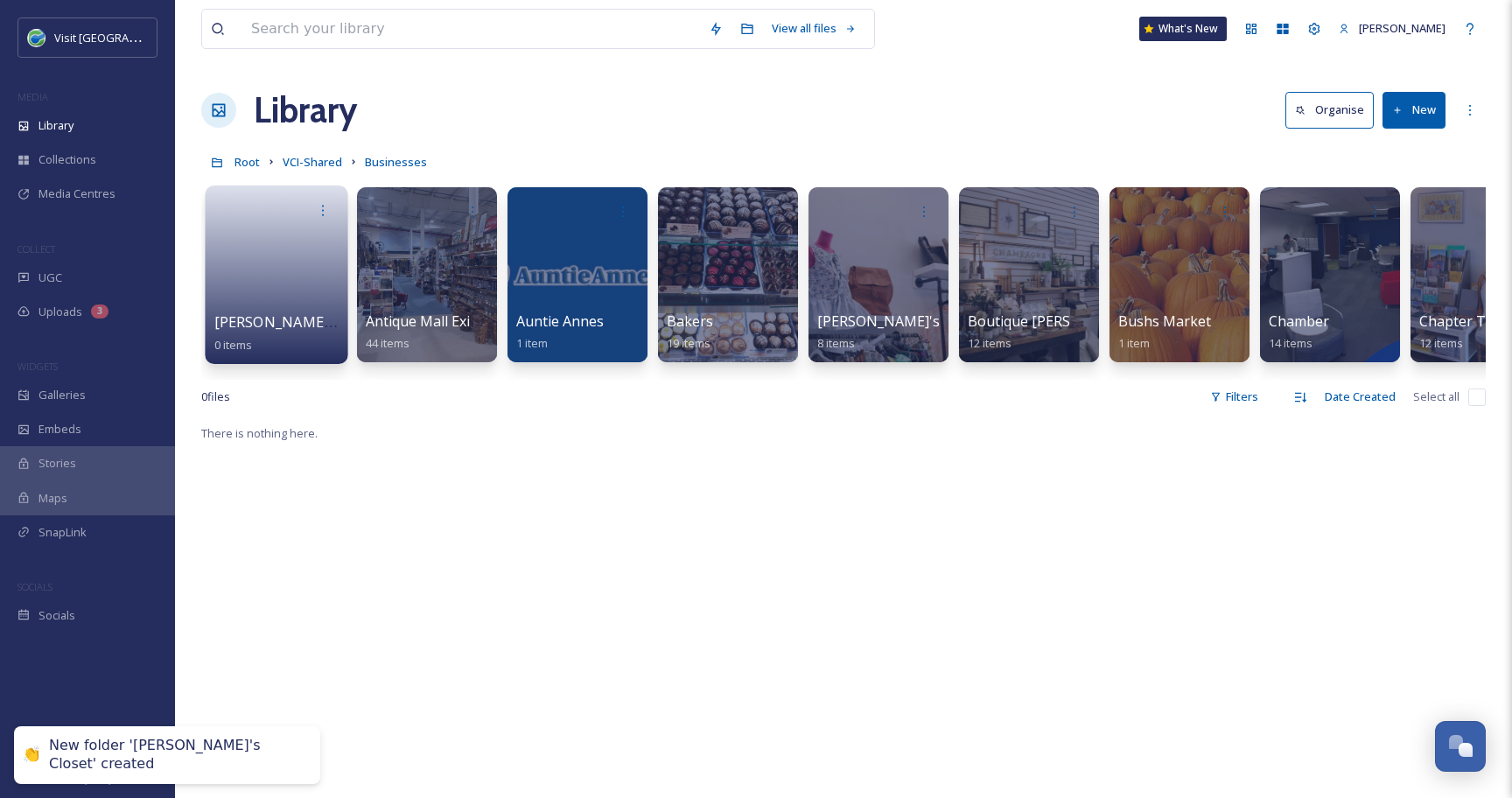
click at [245, 294] on link at bounding box center [277, 269] width 125 height 84
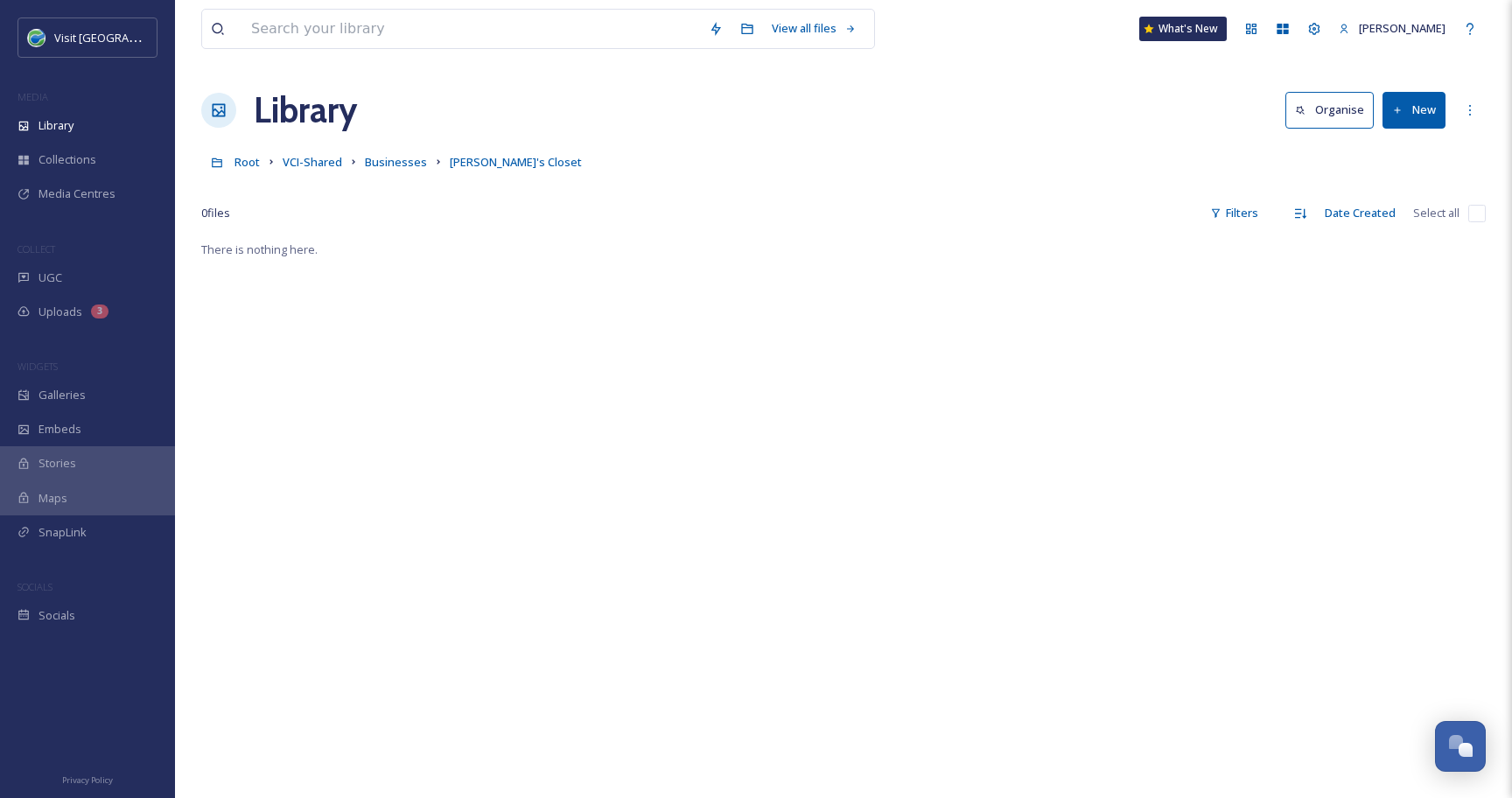
click at [1425, 119] on button "New" at bounding box center [1413, 110] width 63 height 36
click at [1420, 149] on span "File Upload" at bounding box center [1406, 151] width 58 height 17
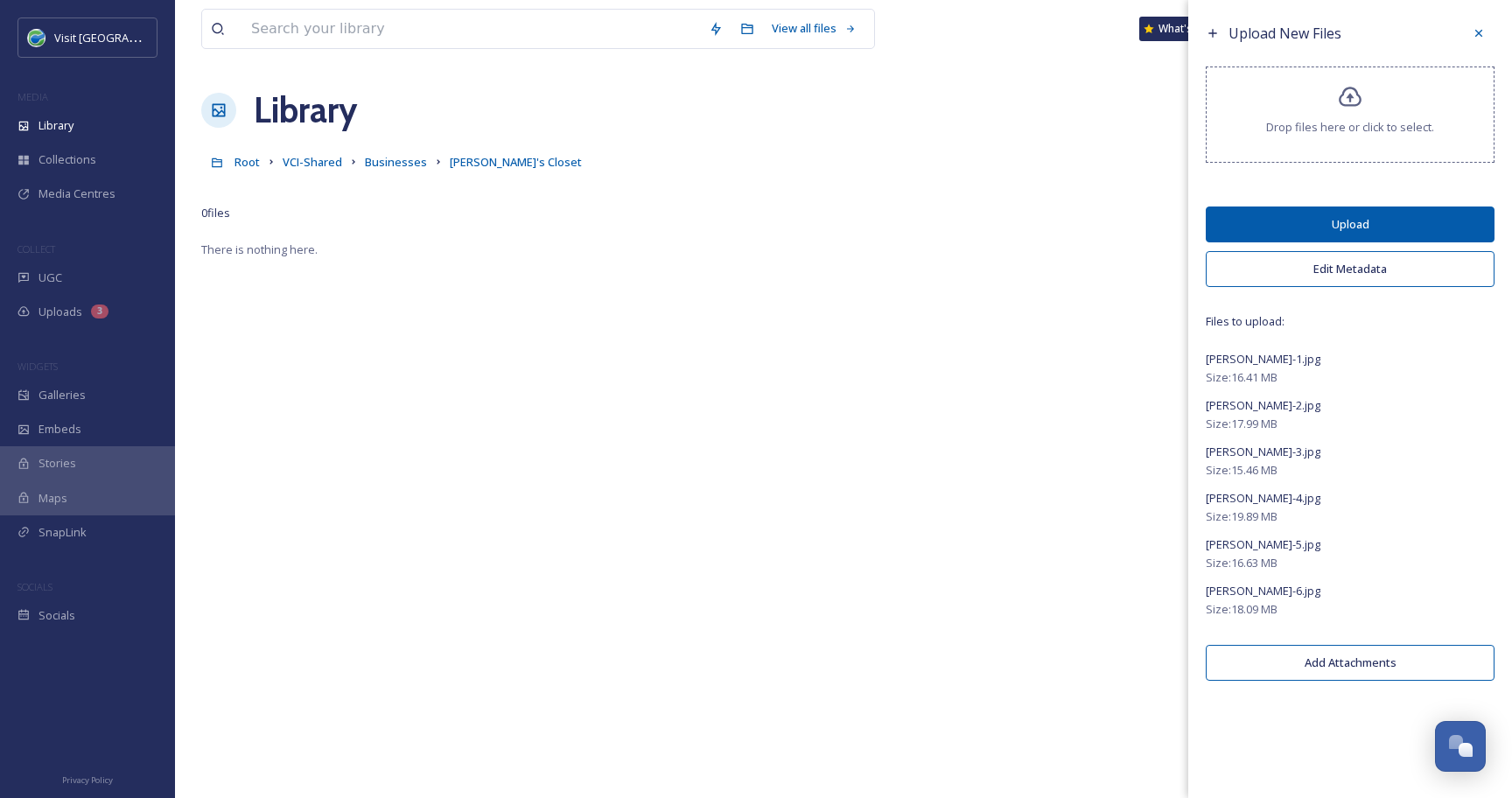
click at [1337, 272] on button "Edit Metadata" at bounding box center [1350, 269] width 288 height 36
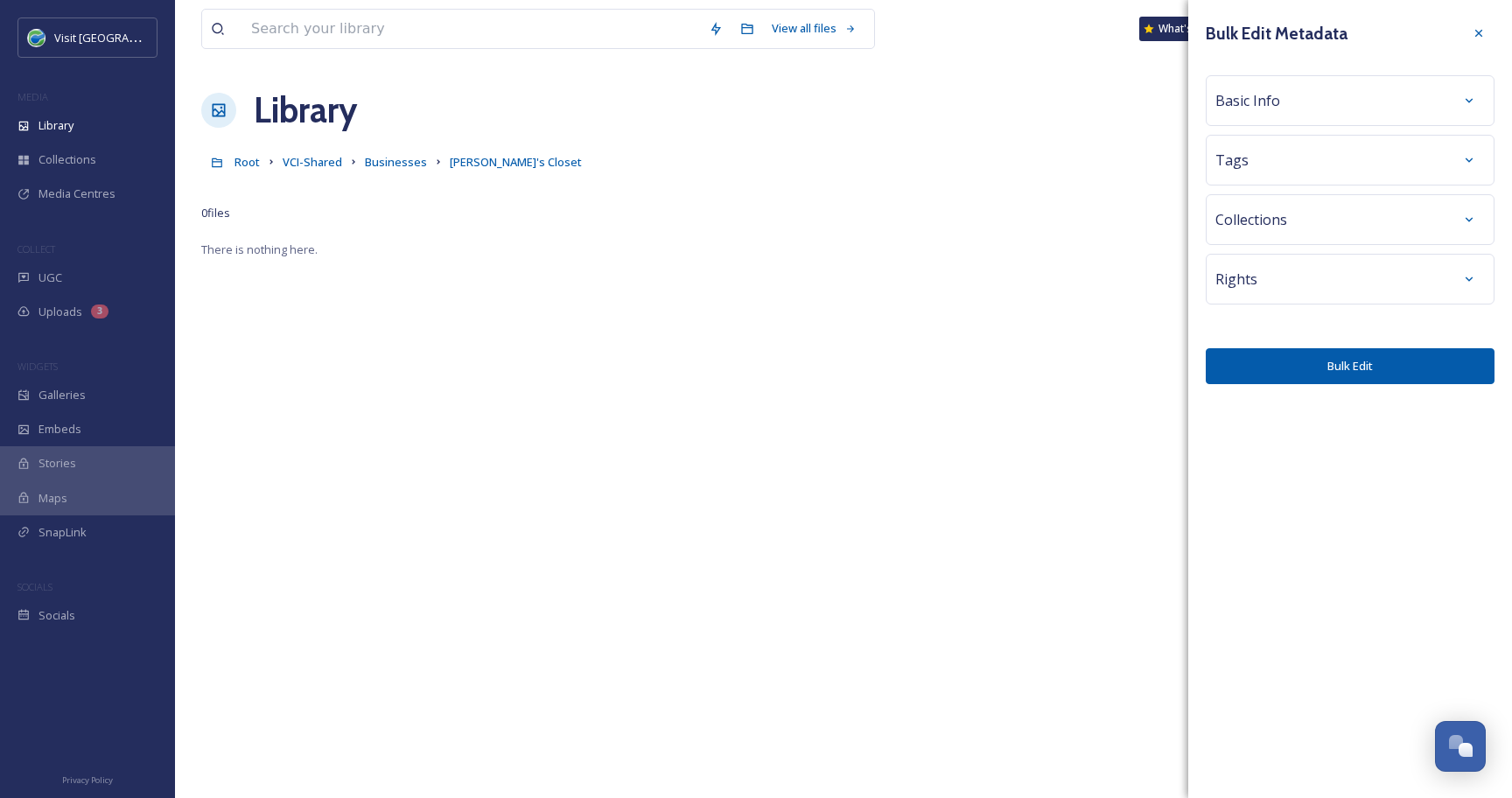
click at [1307, 93] on div "Basic Info" at bounding box center [1350, 100] width 269 height 31
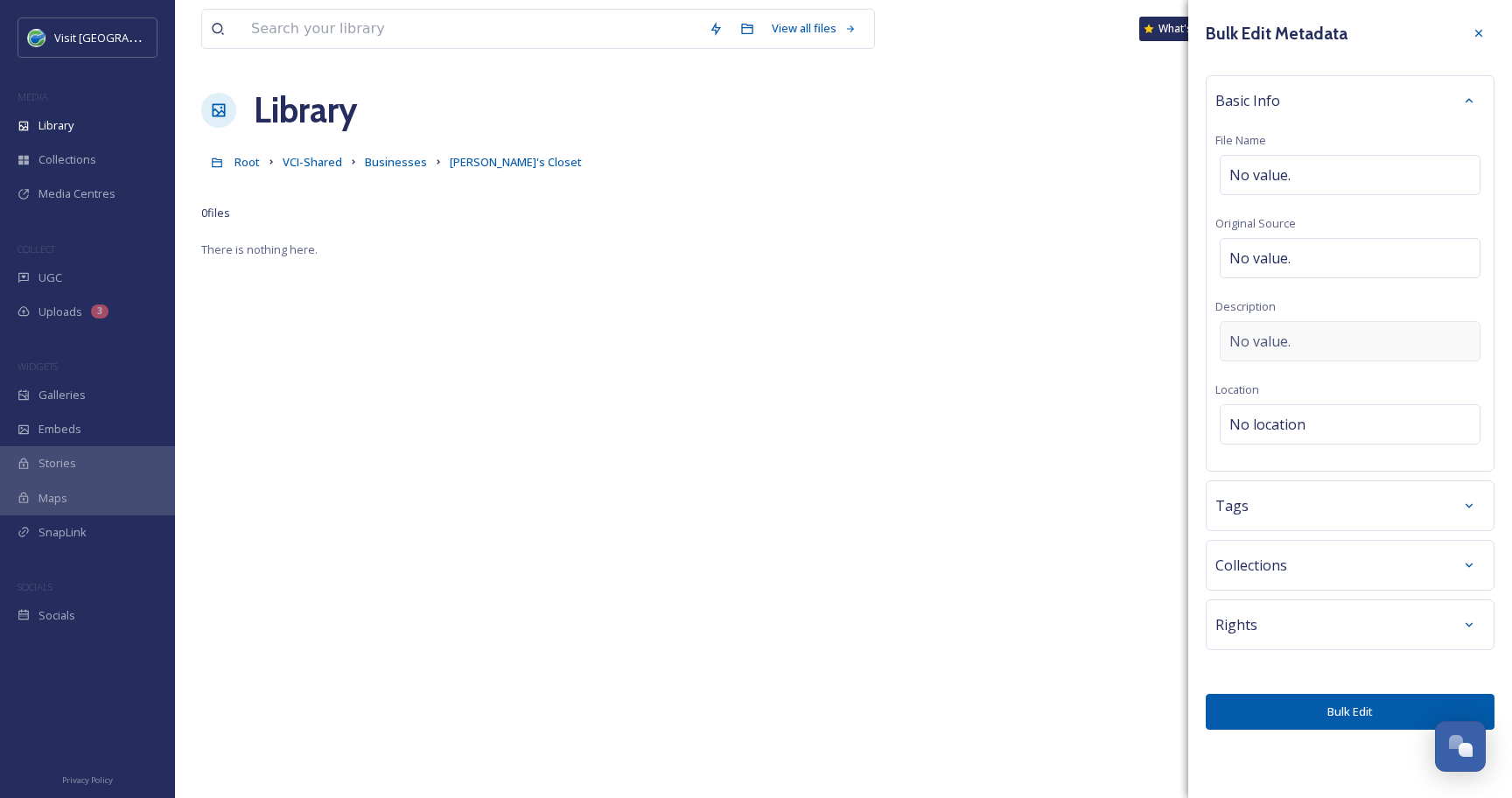
click at [1267, 342] on span "No value." at bounding box center [1260, 342] width 62 height 21
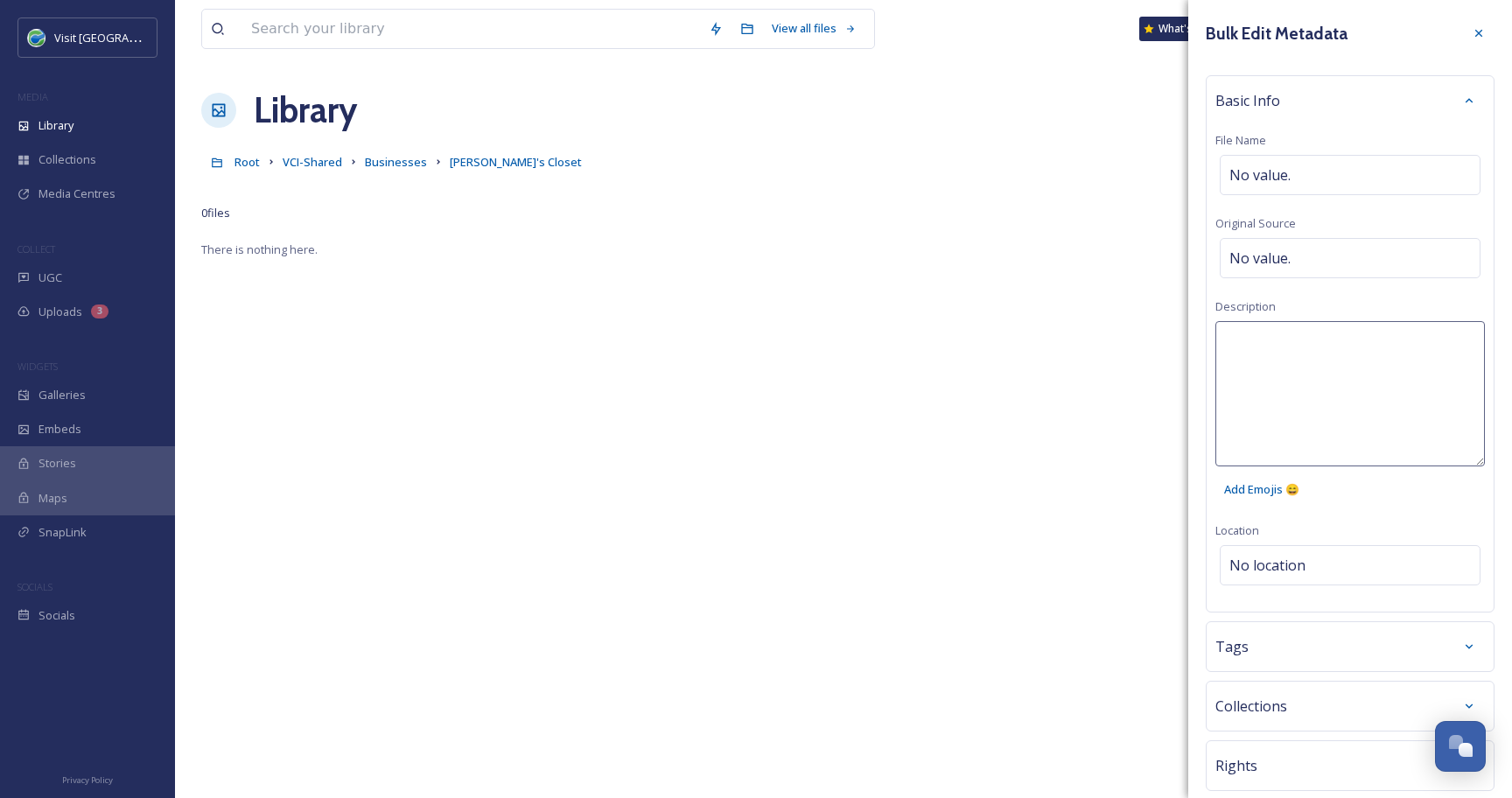
click at [1267, 342] on textarea at bounding box center [1350, 393] width 269 height 145
type textarea "Photo by [PERSON_NAME]"
click at [1299, 548] on div "Bulk Edit Metadata Basic Info File Name No value. Original Source No value. Des…" at bounding box center [1349, 444] width 323 height 888
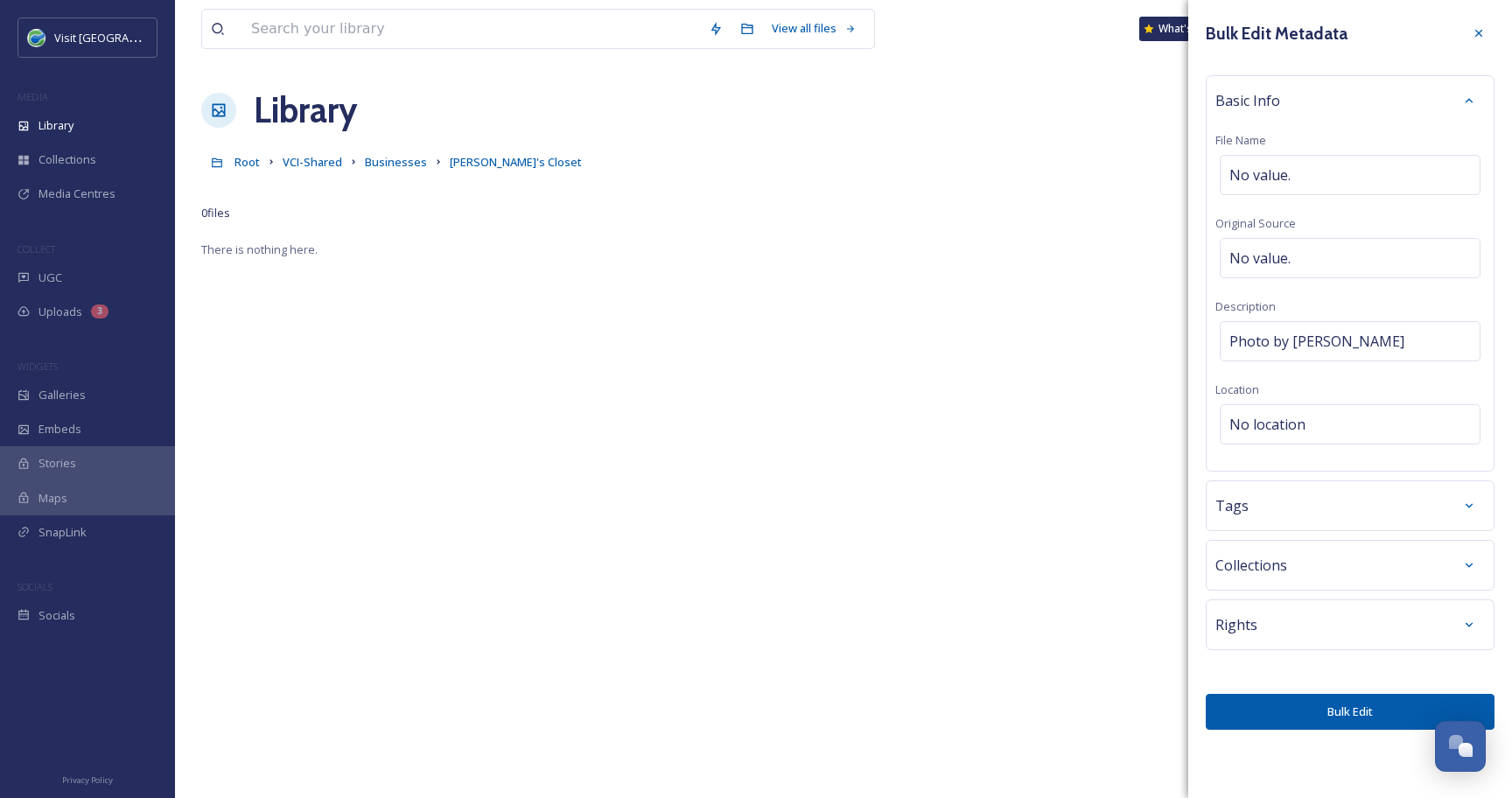
click at [1292, 524] on div "Tags" at bounding box center [1350, 505] width 288 height 50
click at [1295, 513] on div "Tags" at bounding box center [1350, 505] width 269 height 31
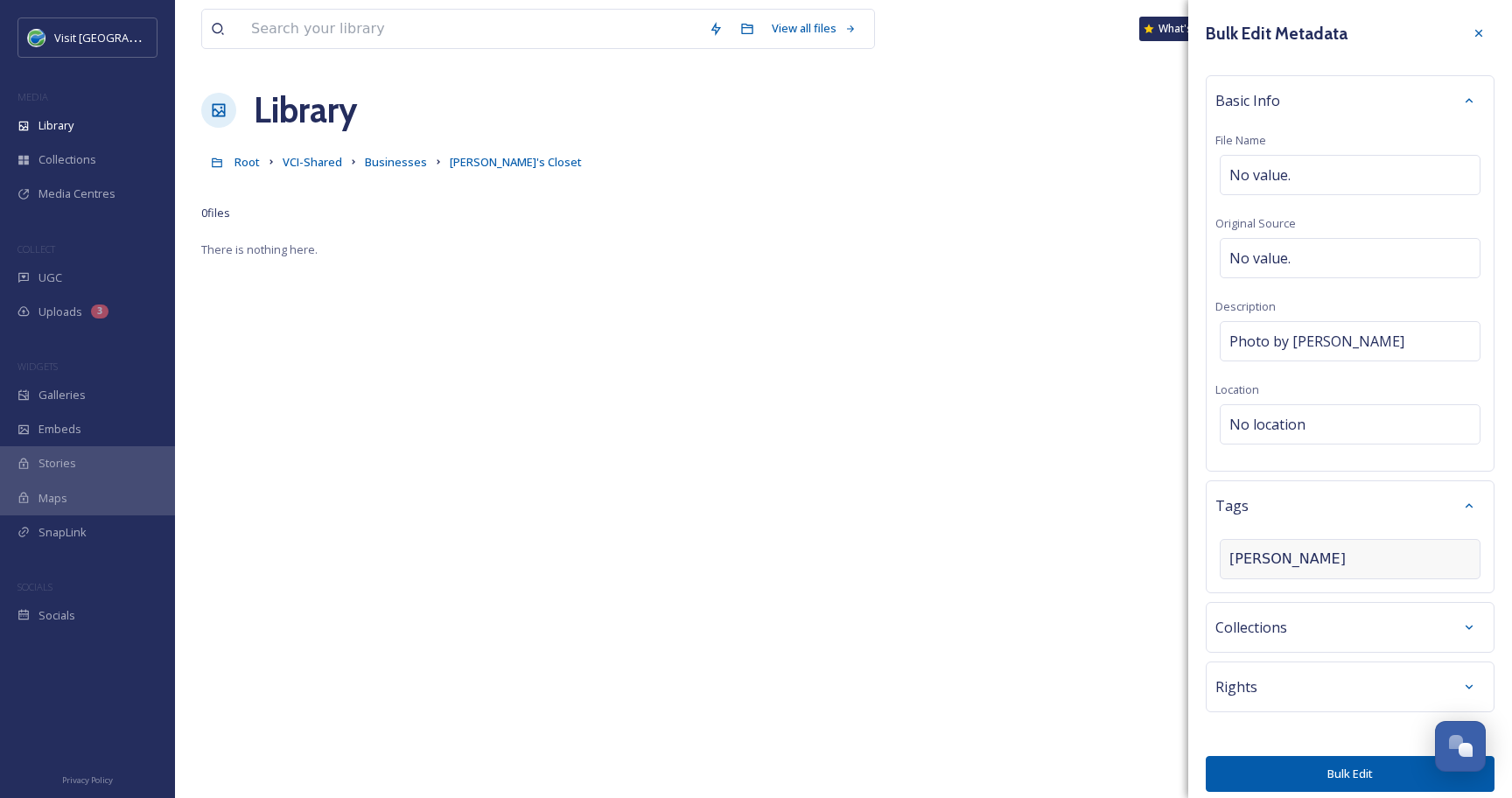
type input "[PERSON_NAME]"
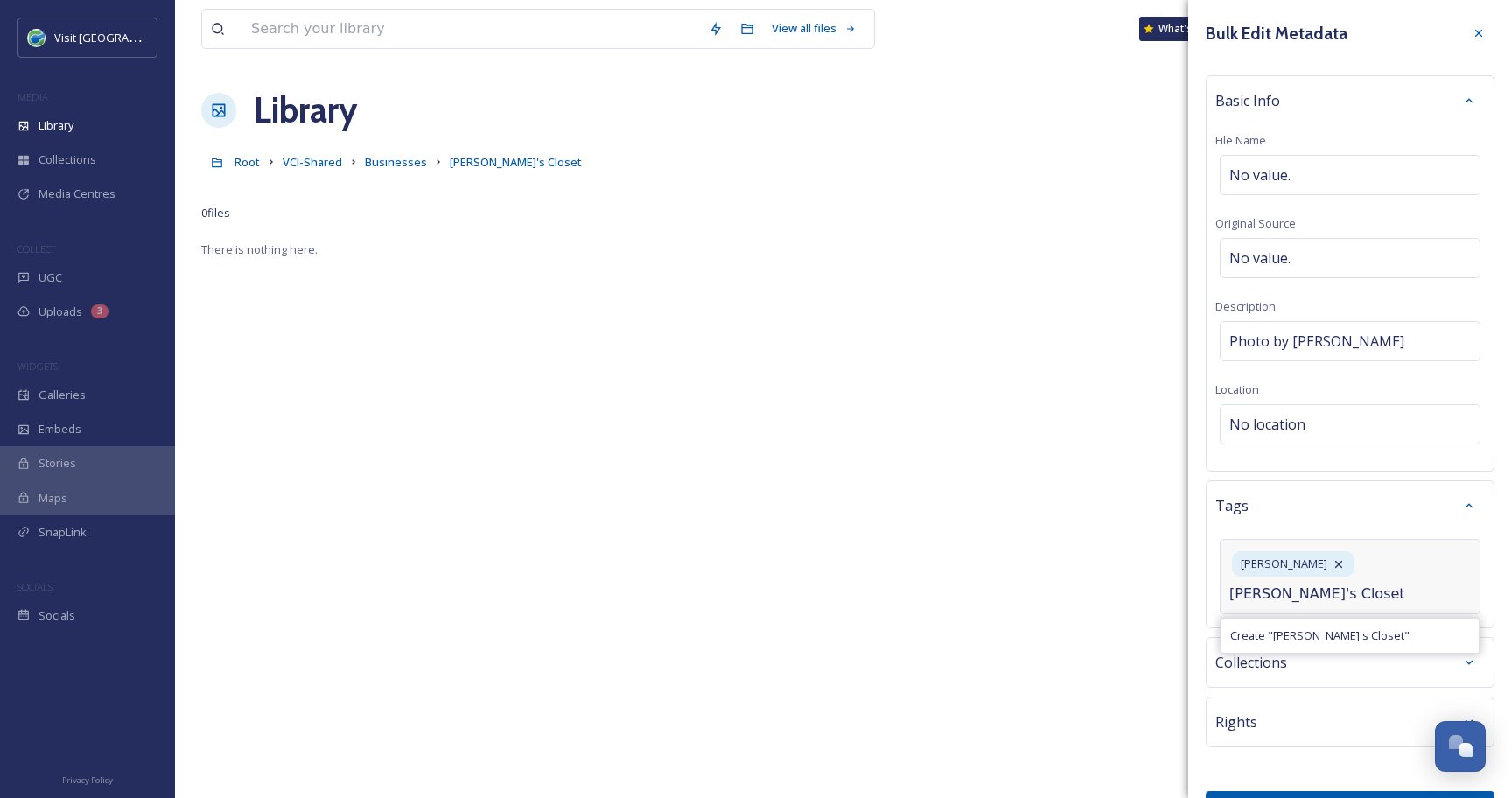
type input "[PERSON_NAME]'s Closet"
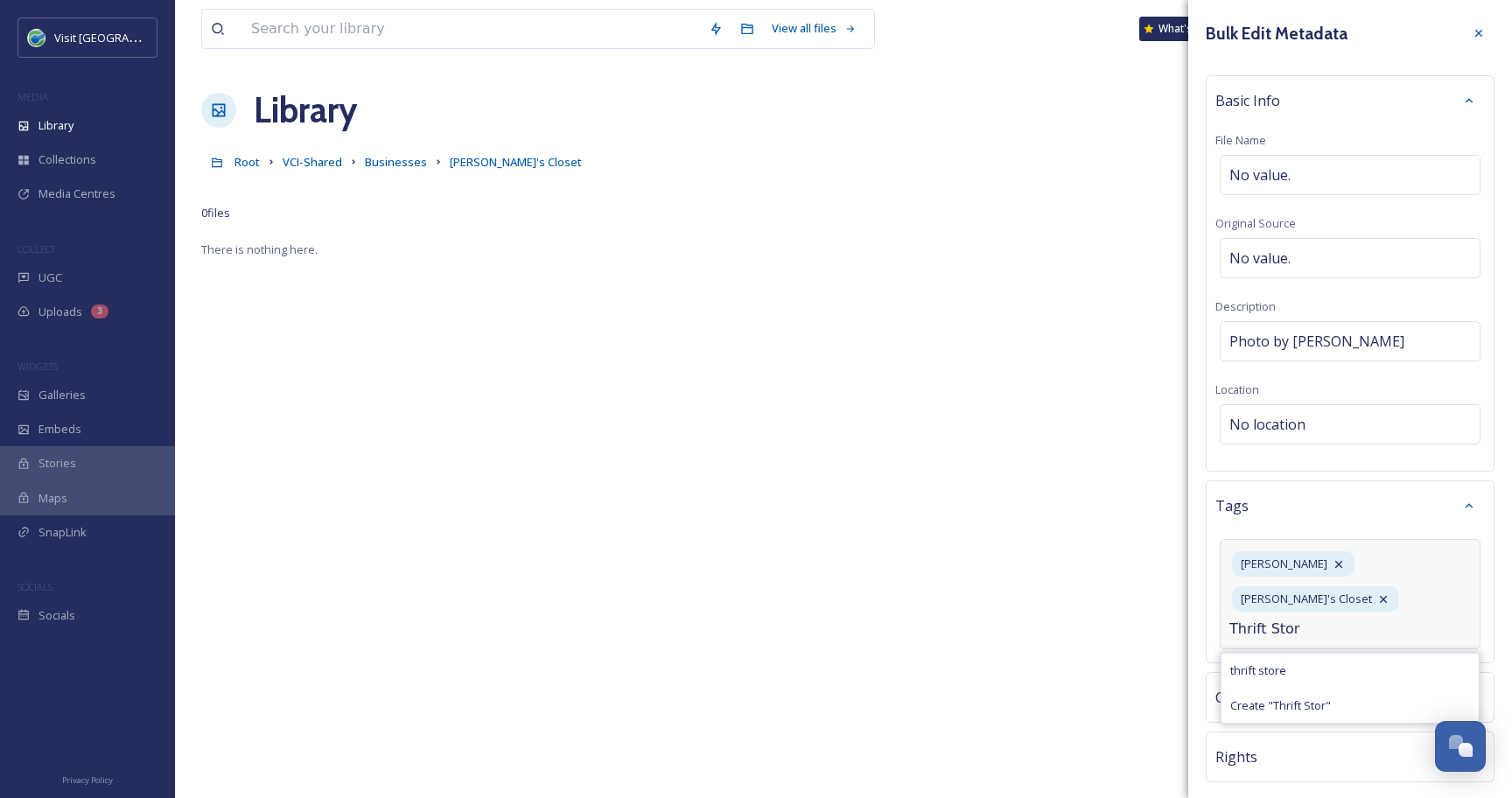
type input "Thrift Store"
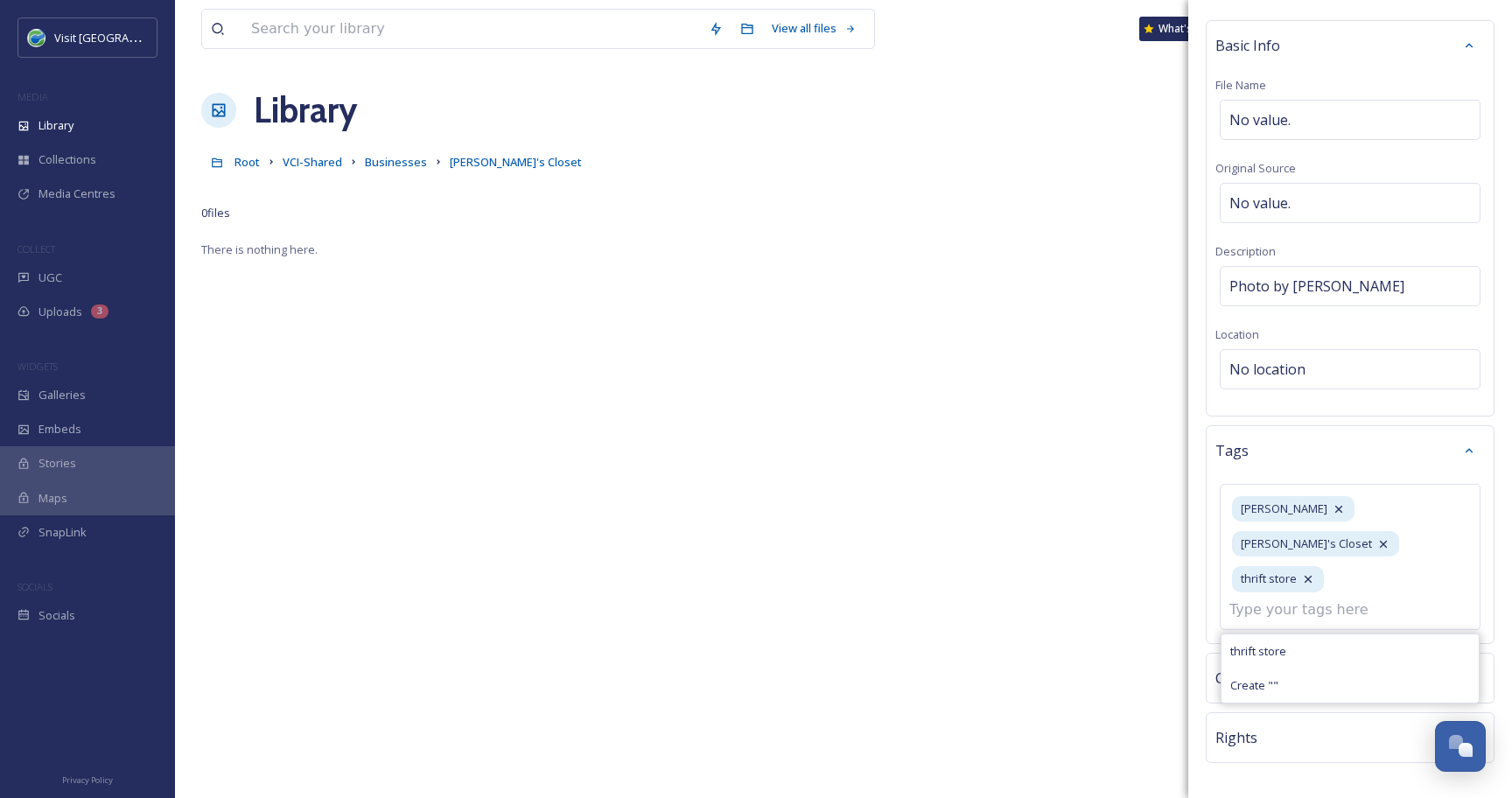
click at [1293, 722] on div "Rights" at bounding box center [1350, 737] width 269 height 31
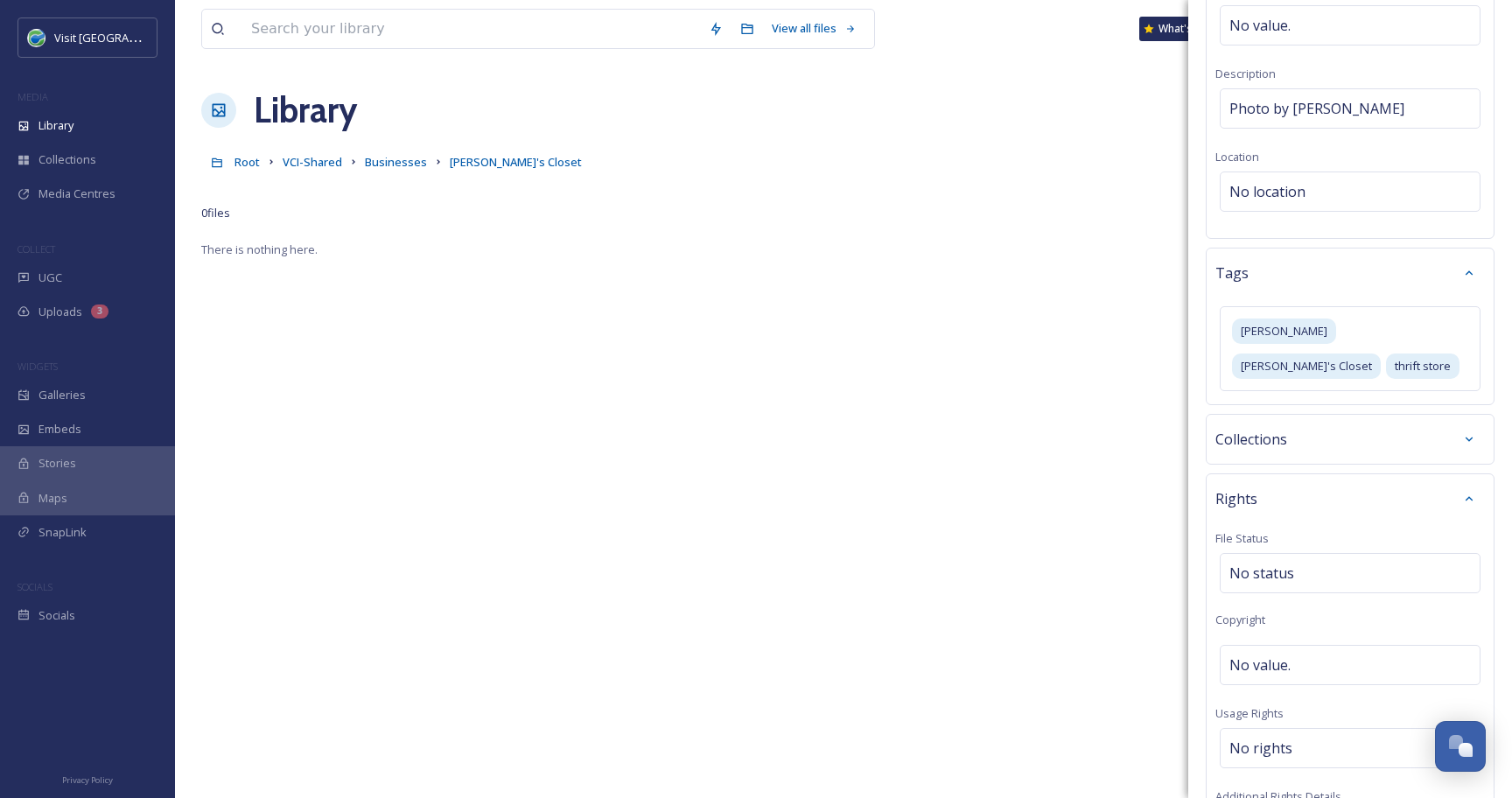
scroll to position [233, 0]
click at [1262, 667] on span "No value." at bounding box center [1260, 664] width 62 height 21
type input "CAVC"
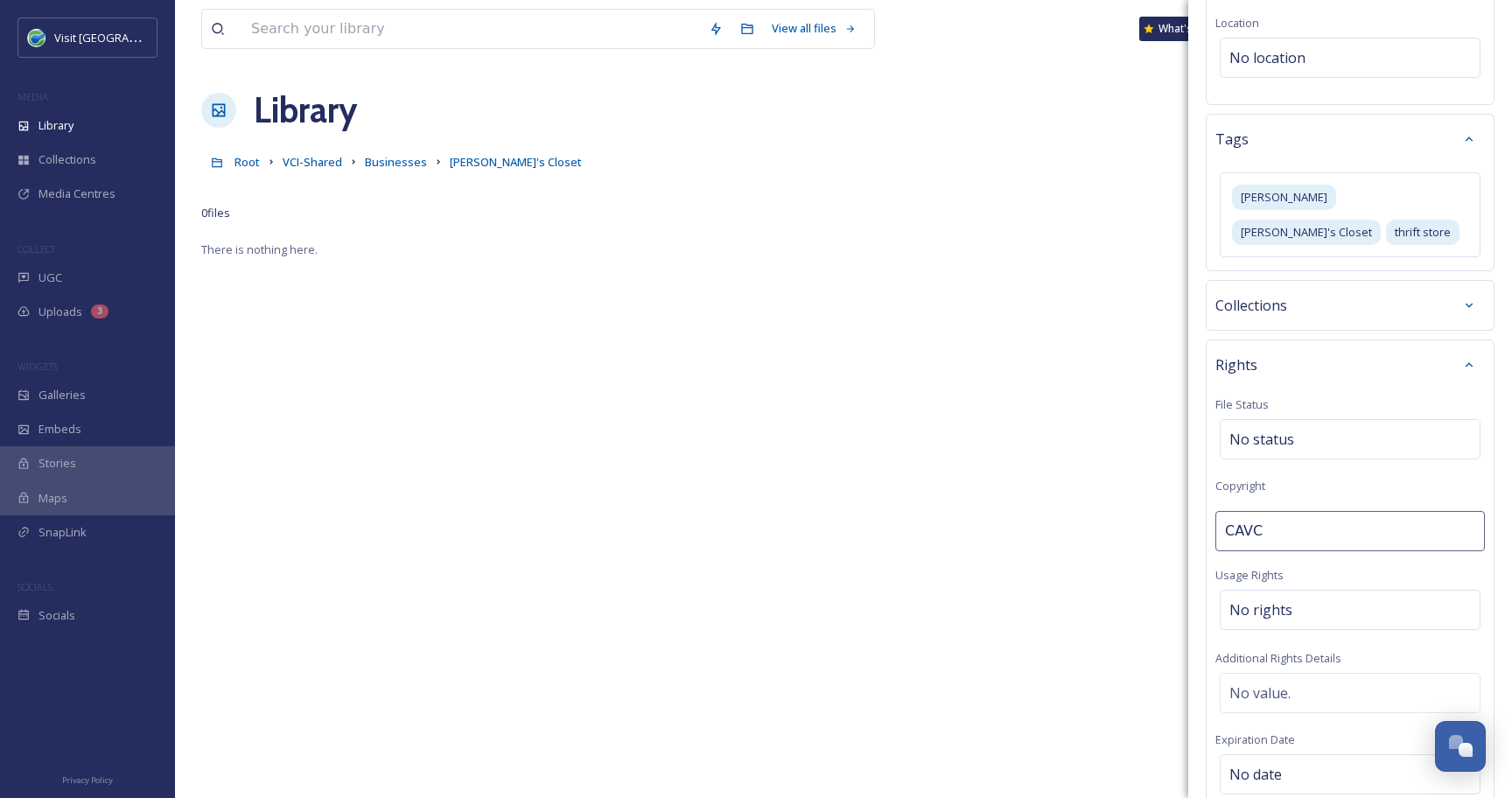
scroll to position [559, 0]
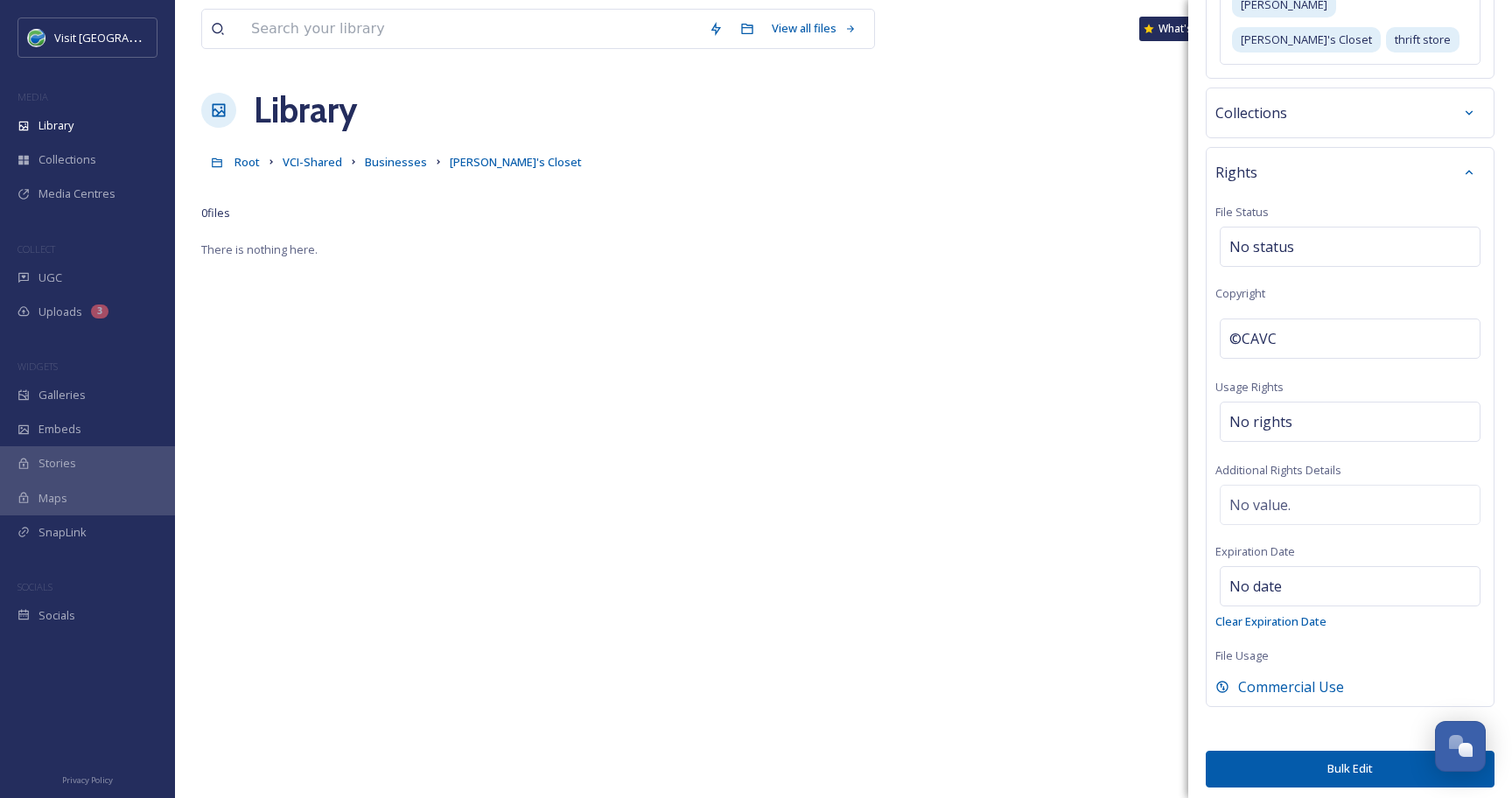
click at [1308, 770] on button "Bulk Edit" at bounding box center [1350, 769] width 288 height 36
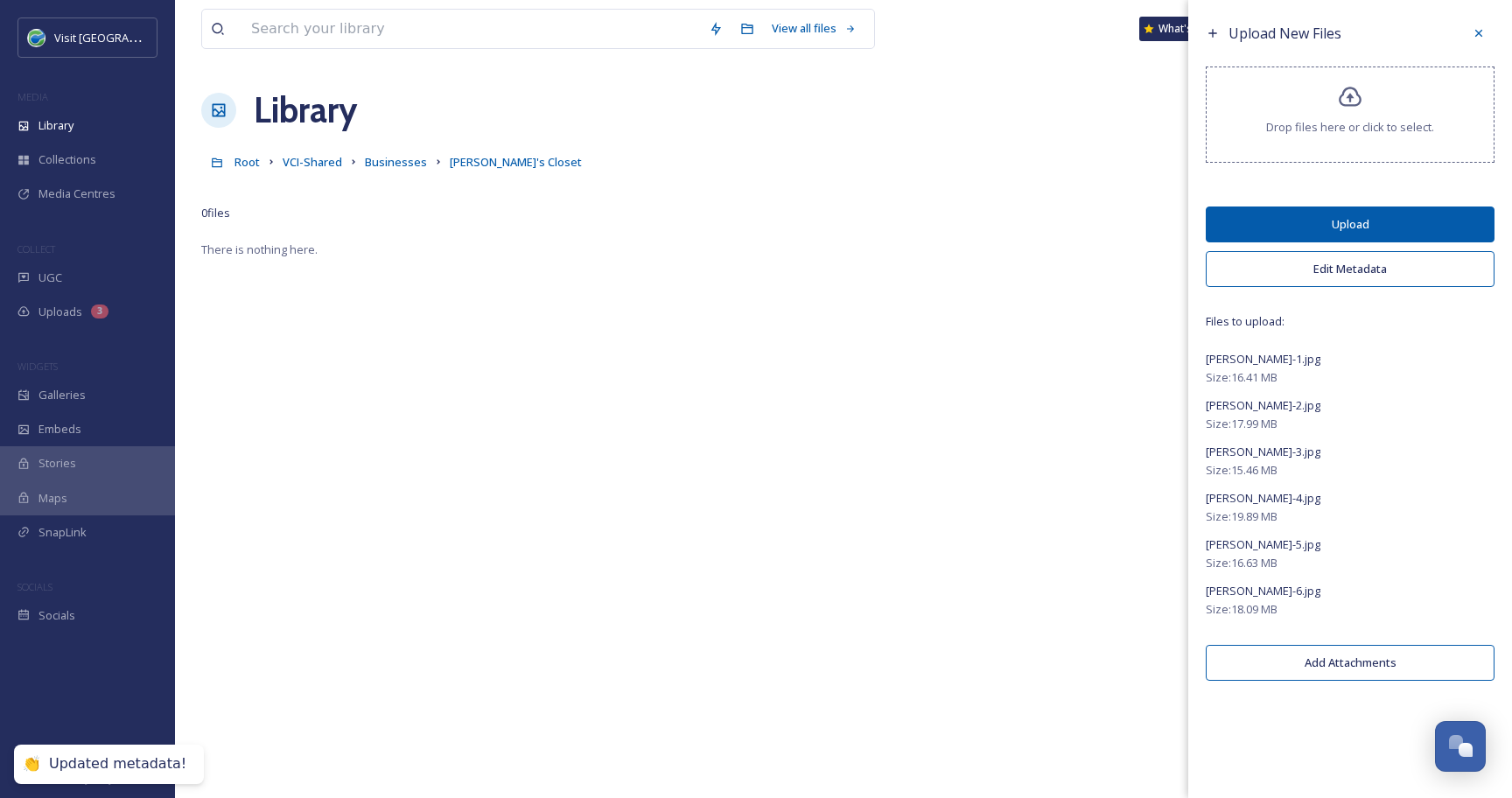
click at [1321, 227] on button "Upload" at bounding box center [1350, 225] width 288 height 36
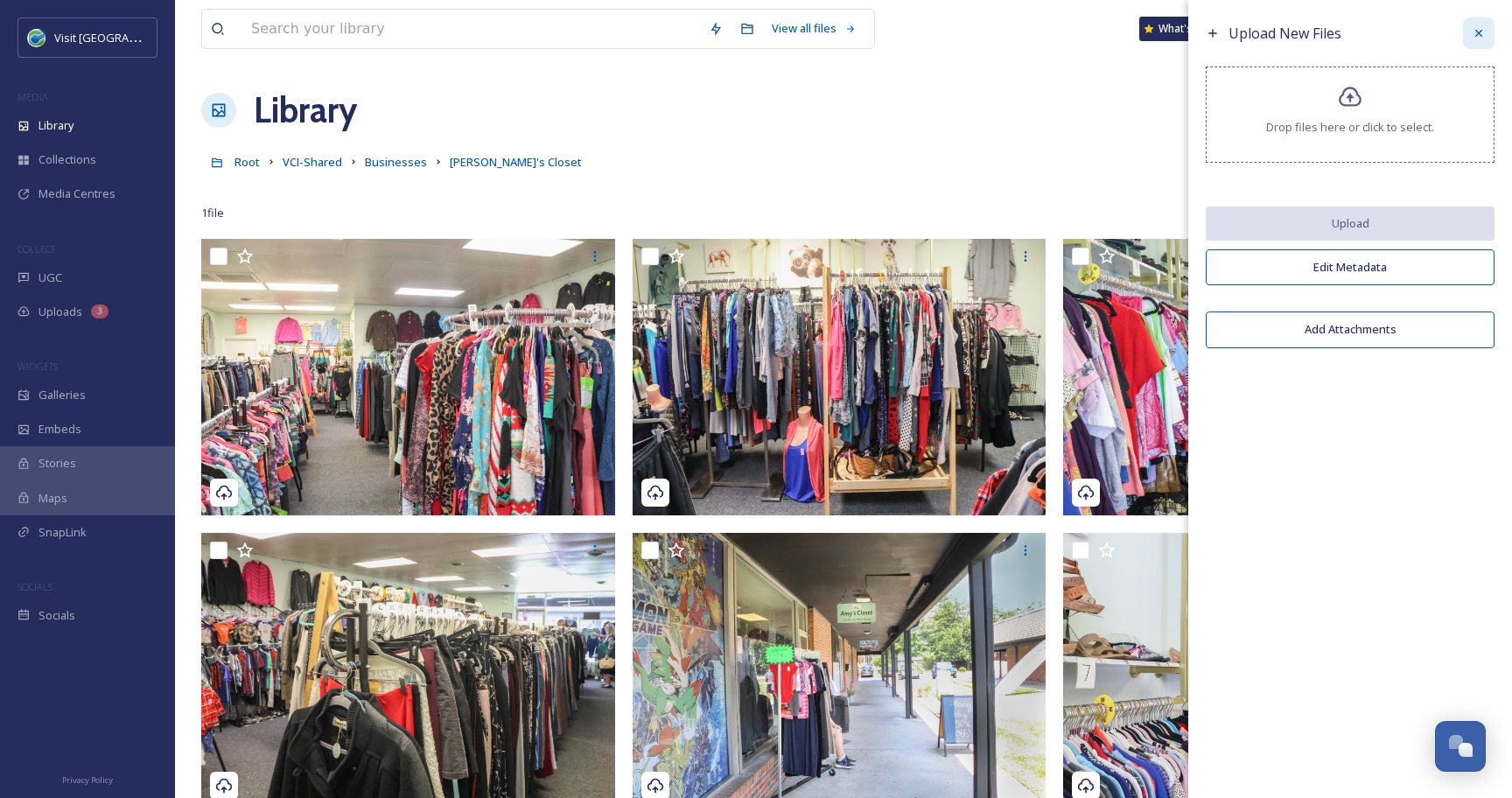
click at [1485, 38] on div at bounding box center [1478, 32] width 31 height 31
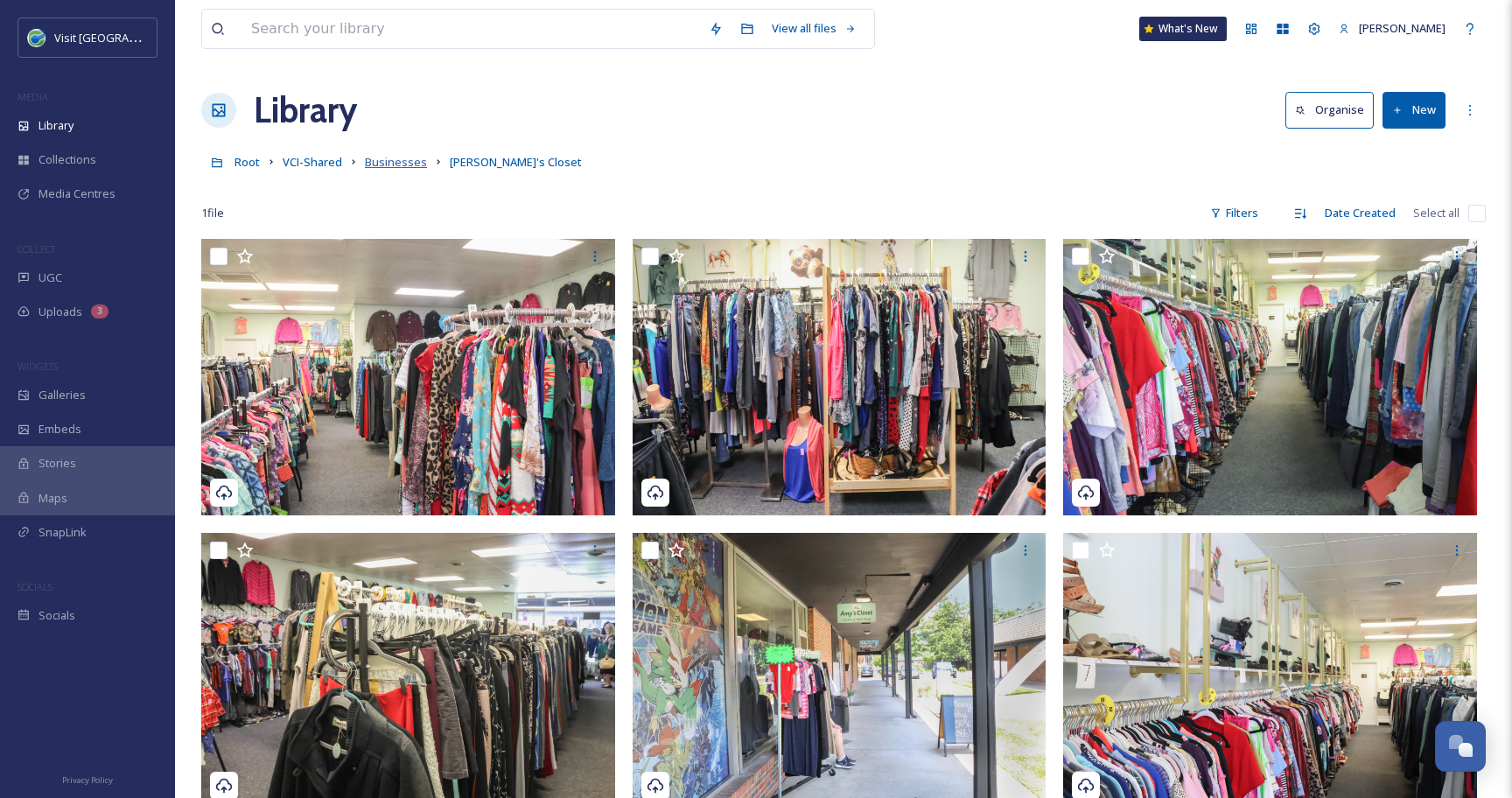
click at [390, 168] on span "Businesses" at bounding box center [396, 161] width 62 height 16
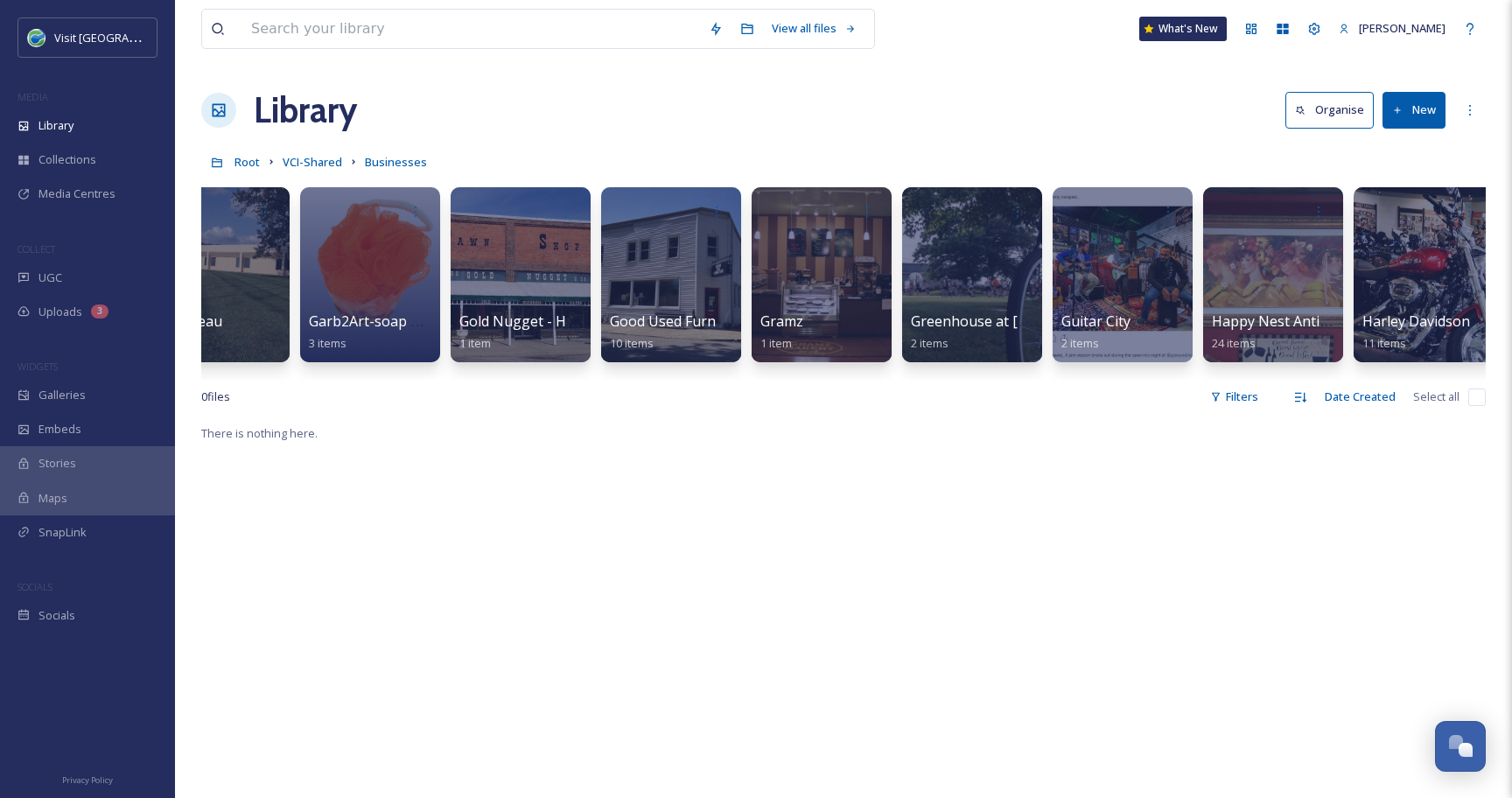
scroll to position [0, 3219]
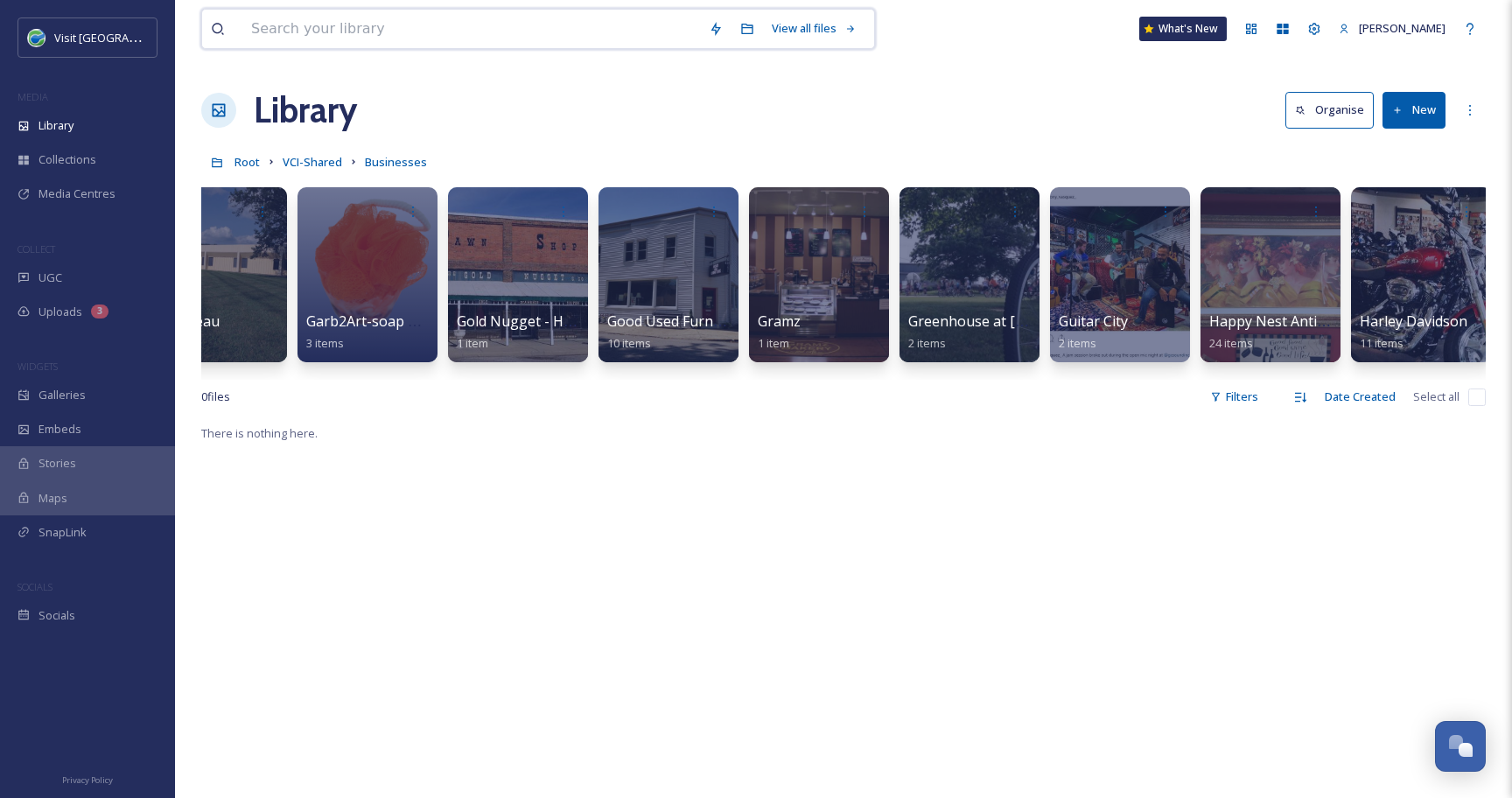
click at [420, 40] on input at bounding box center [470, 28] width 457 height 39
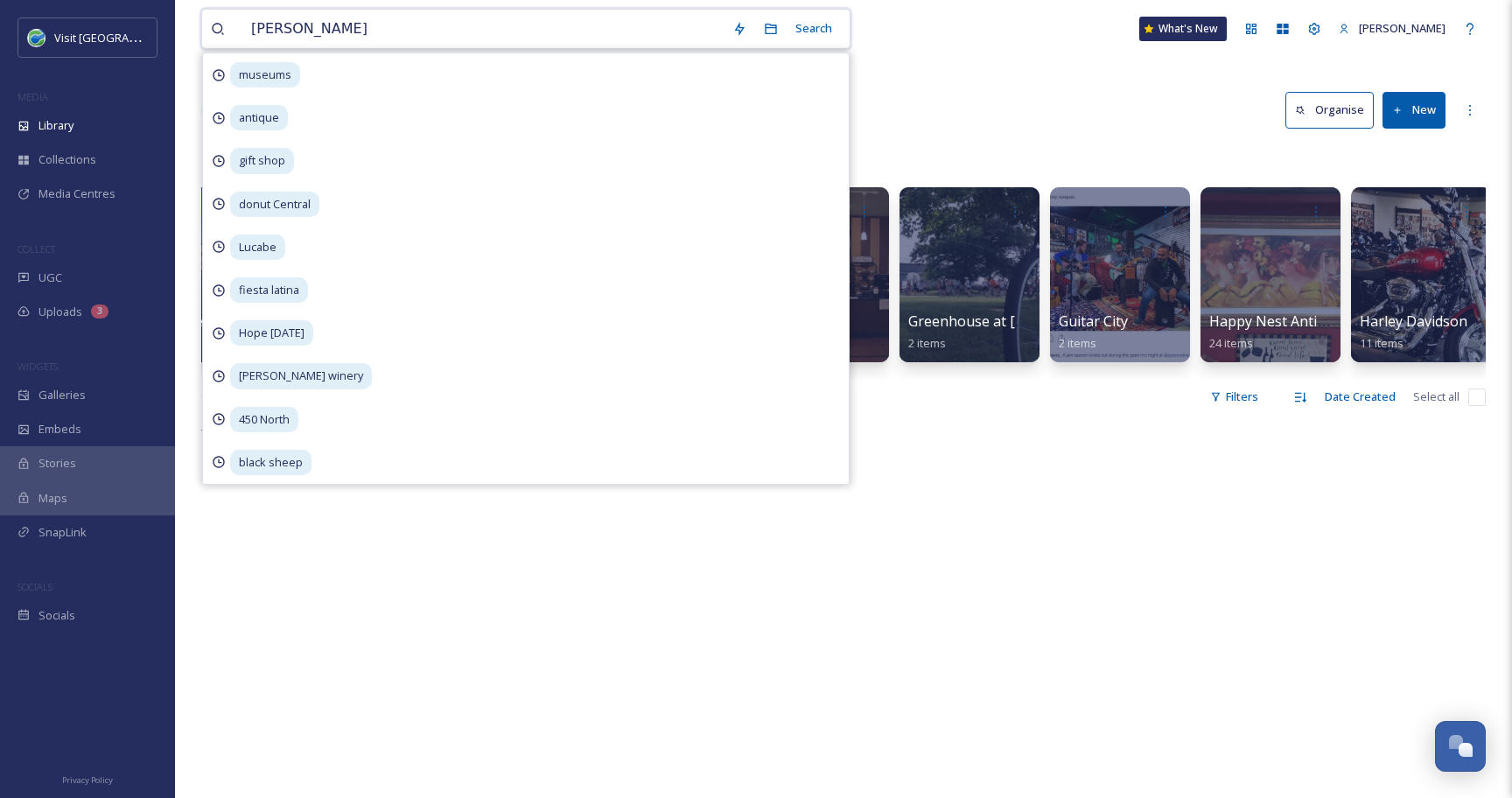
type input "Grizzlee"
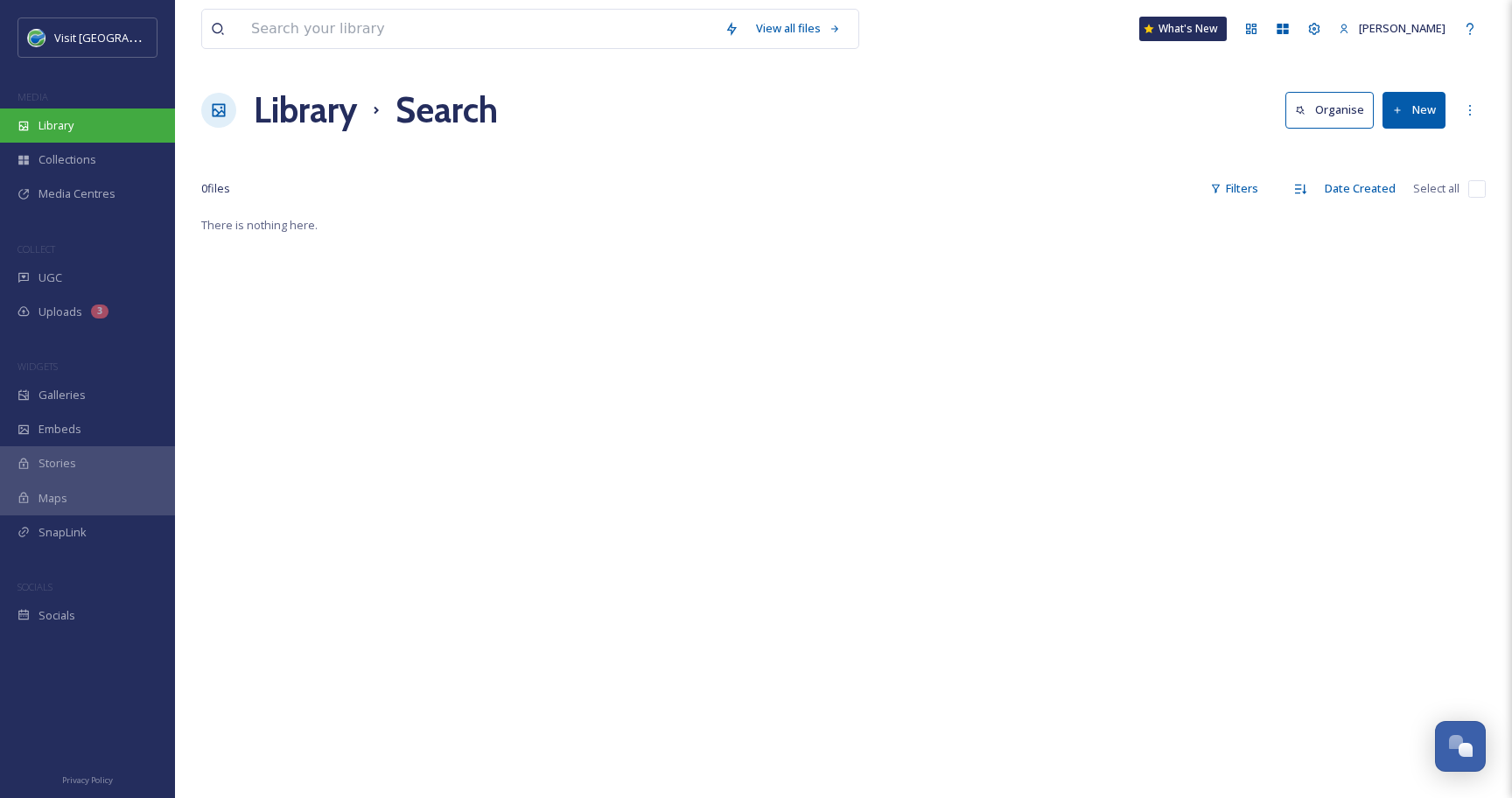
click at [70, 130] on span "Library" at bounding box center [56, 126] width 35 height 17
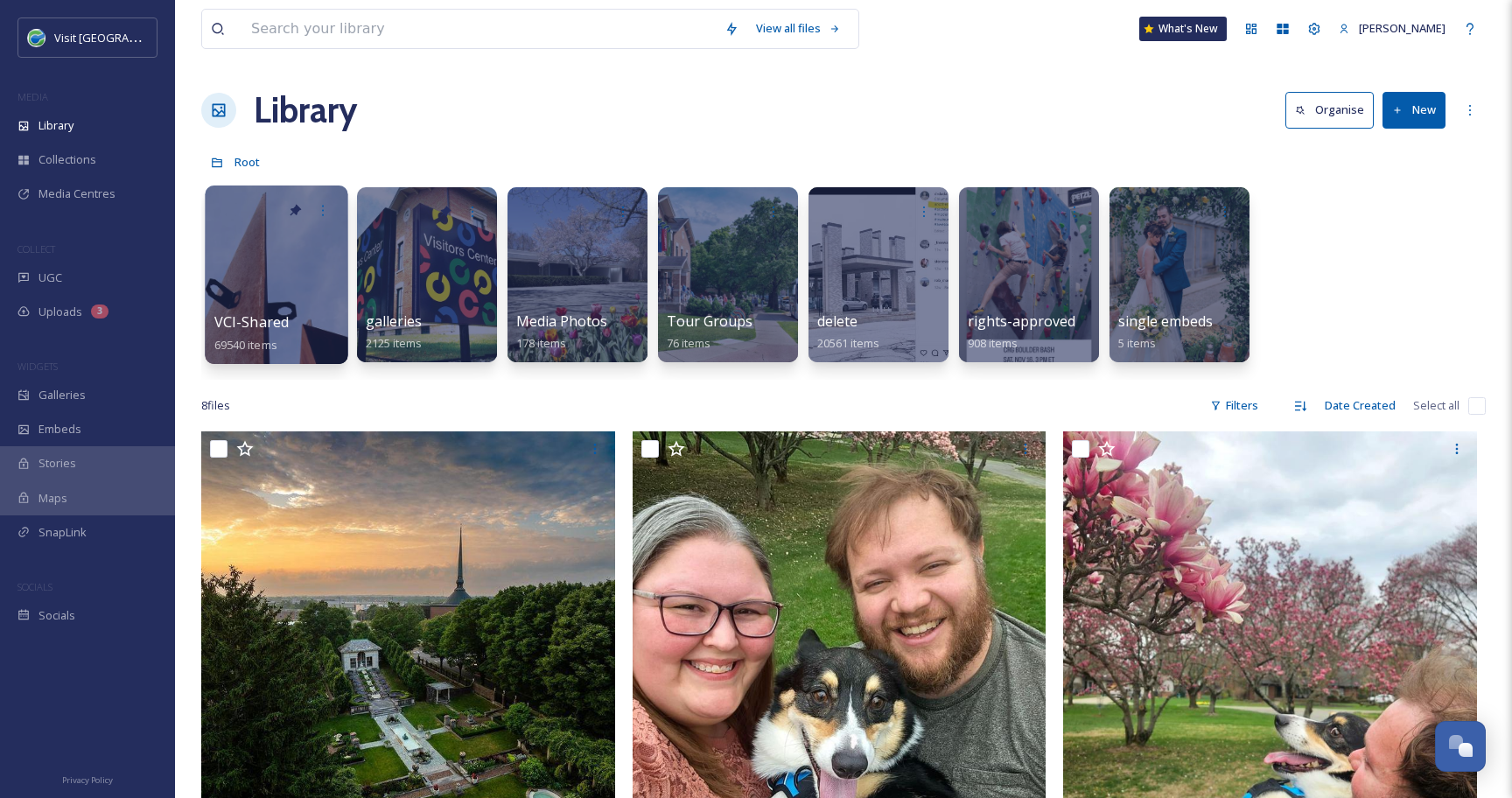
click at [324, 269] on div at bounding box center [276, 275] width 142 height 178
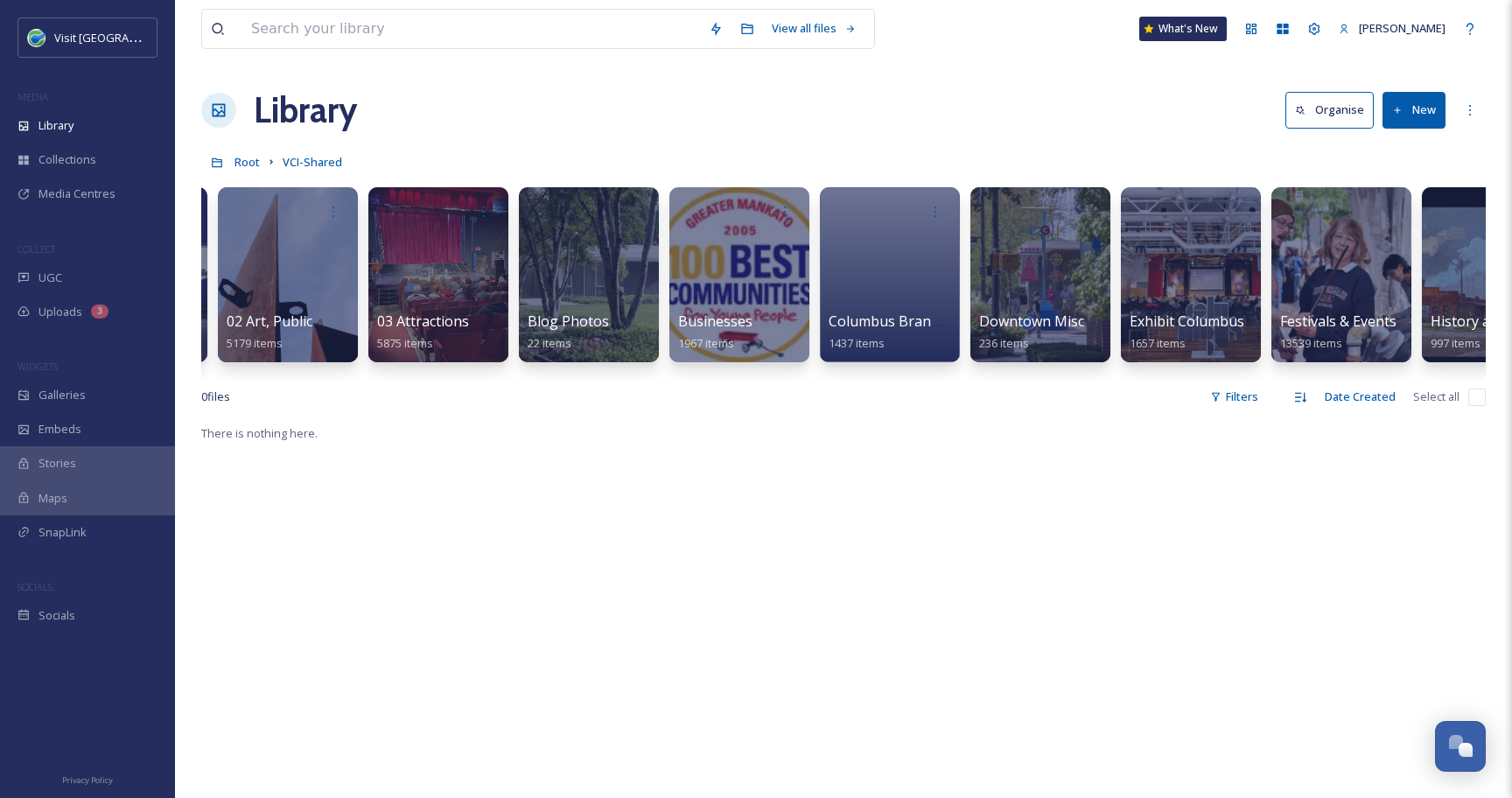
scroll to position [0, 112]
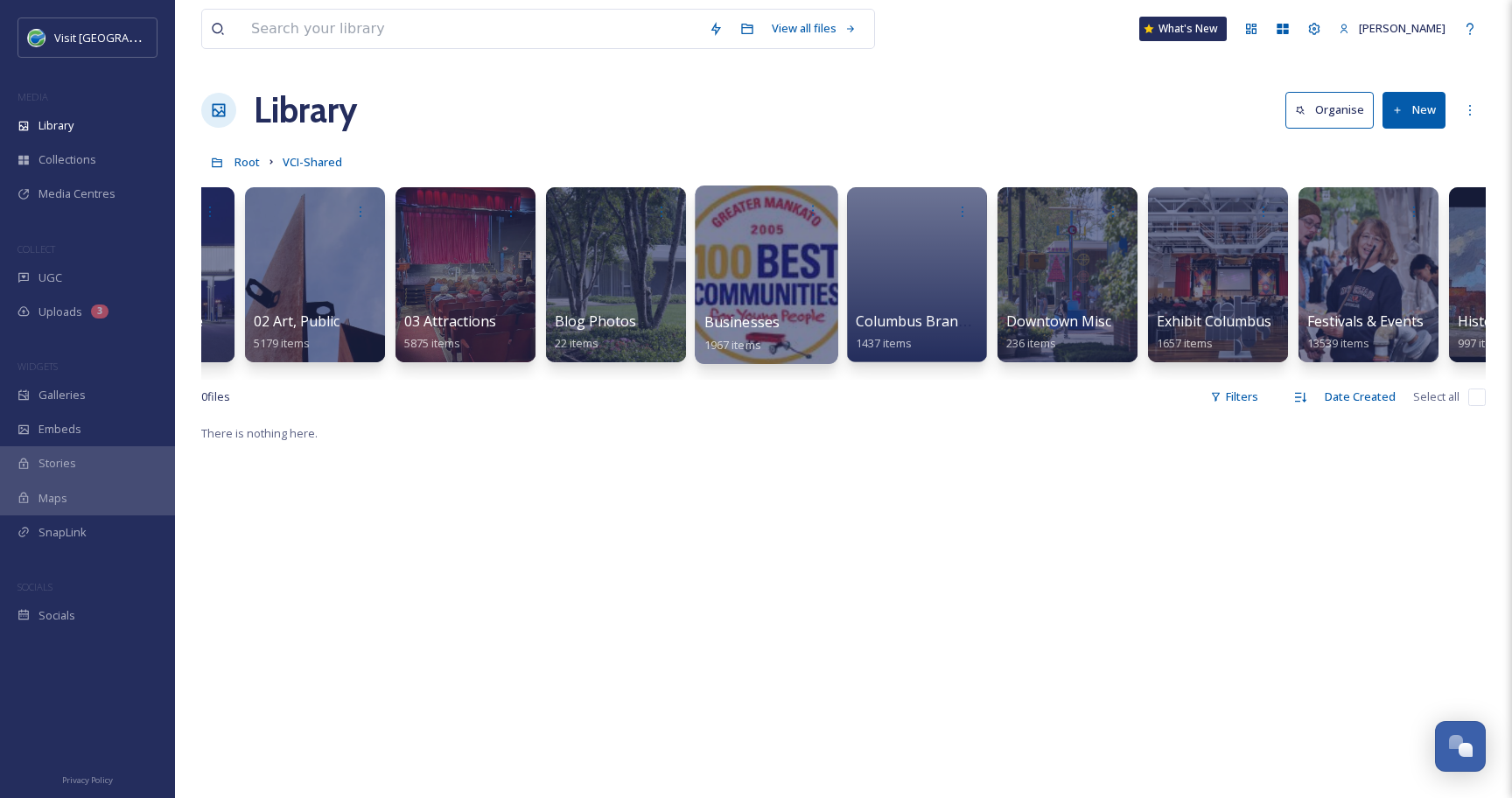
click at [755, 279] on div at bounding box center [765, 275] width 142 height 178
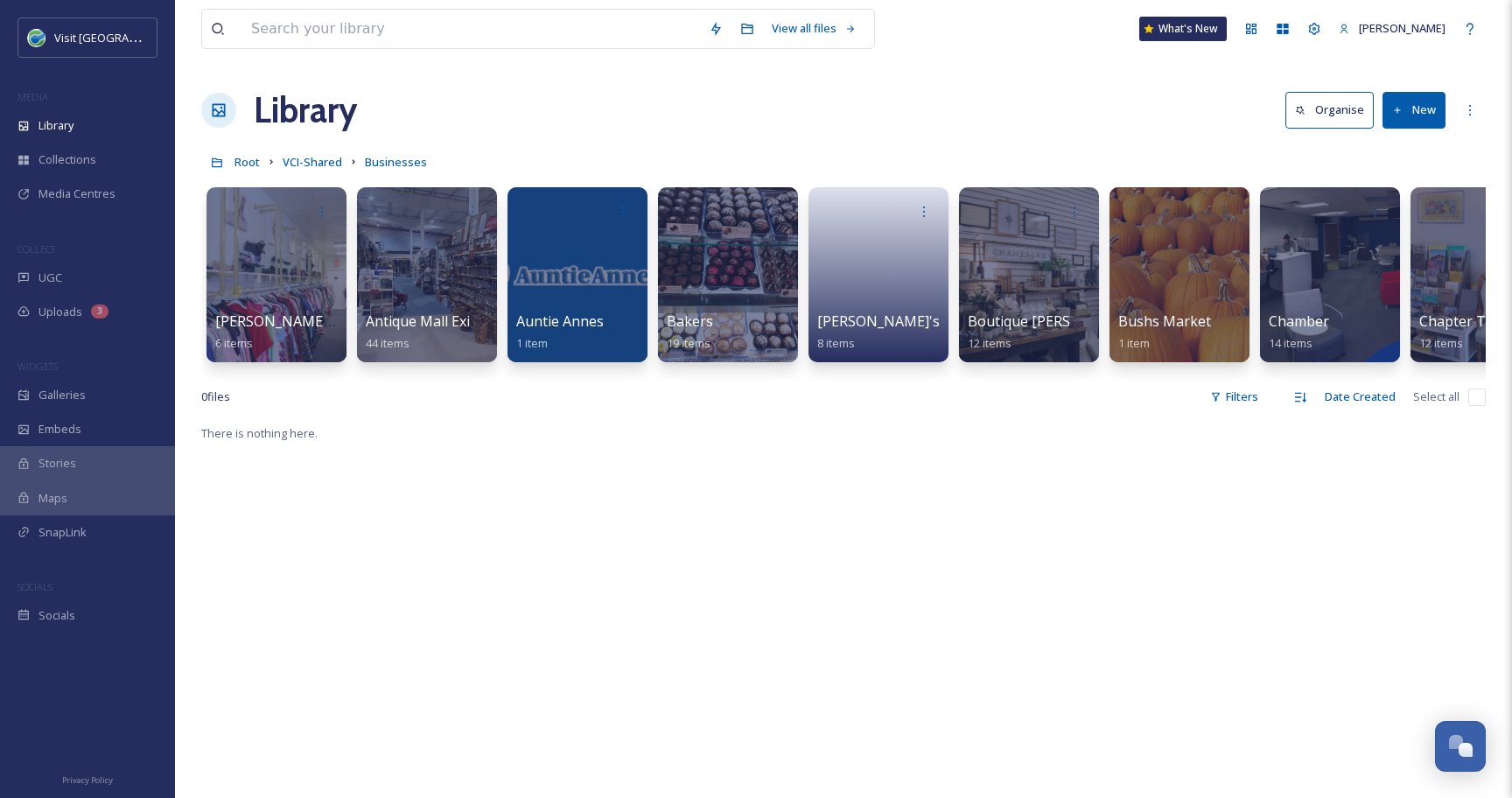
click at [1426, 112] on button "New" at bounding box center [1413, 110] width 63 height 36
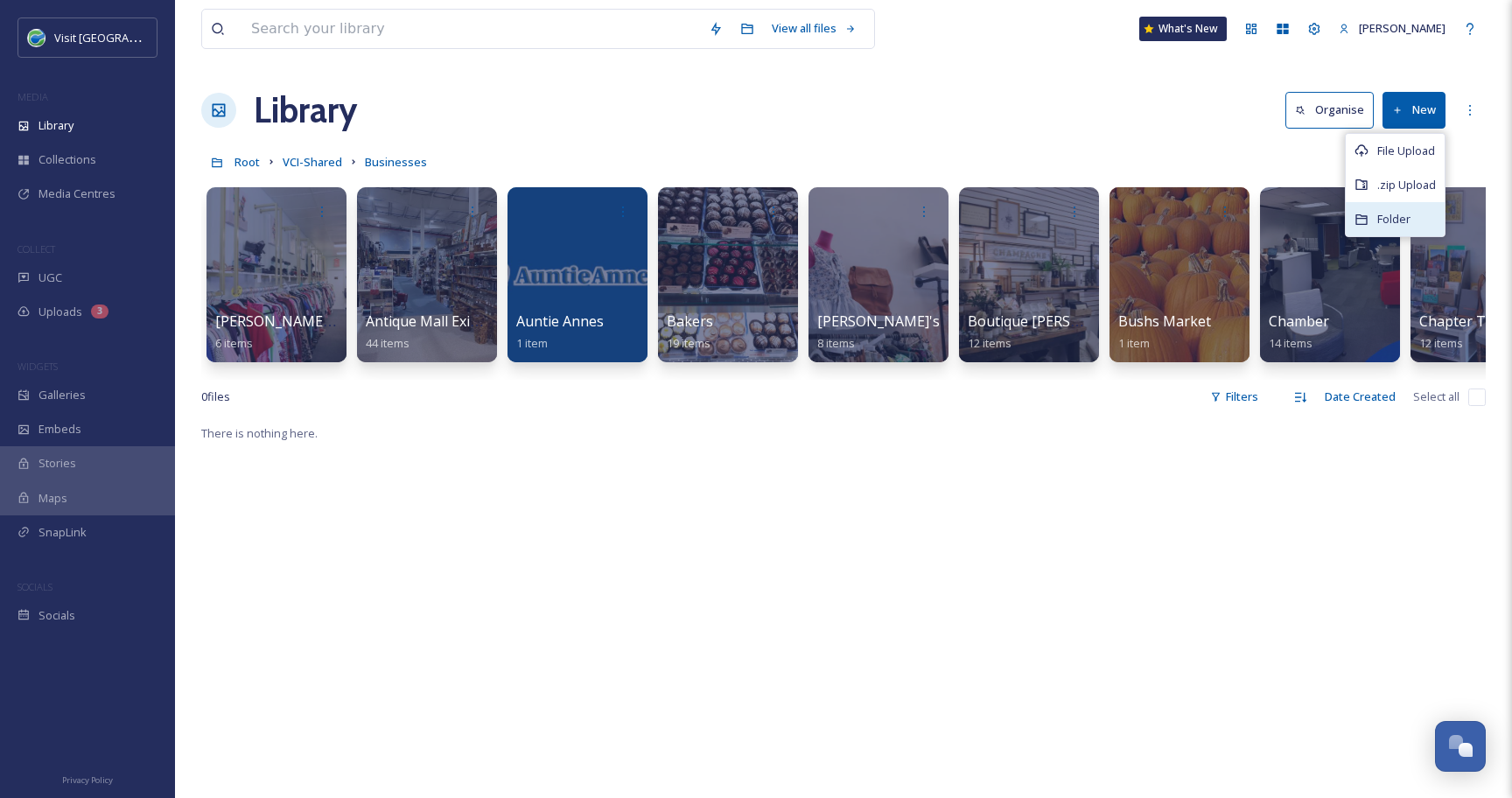
click at [1395, 211] on span "Folder" at bounding box center [1393, 219] width 33 height 17
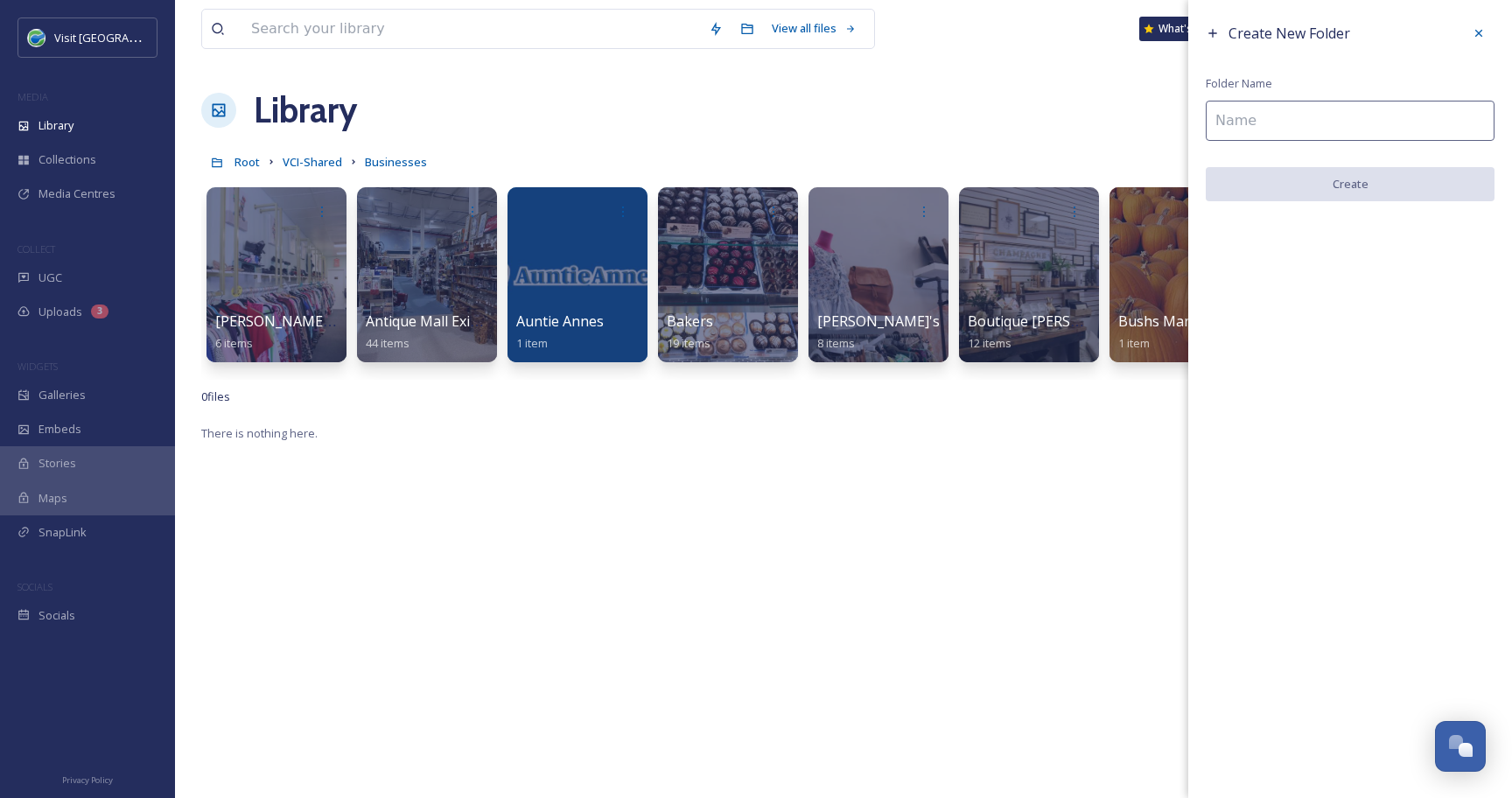
click at [1263, 133] on input at bounding box center [1350, 121] width 288 height 40
paste input "Grizzleepretty Thrift Store"
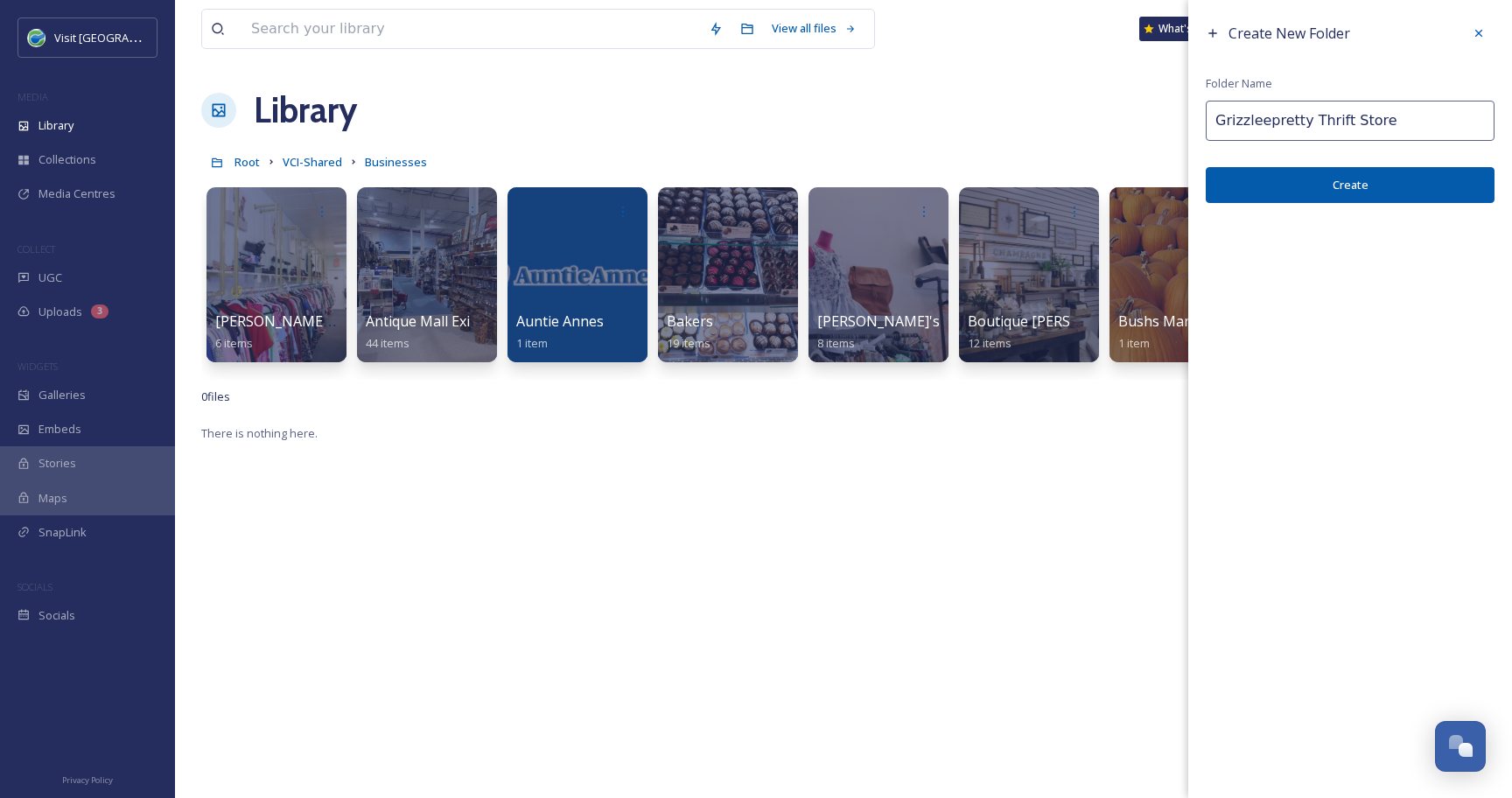
type input "Grizzleepretty Thrift Store"
click at [1276, 183] on button "Create" at bounding box center [1350, 185] width 288 height 36
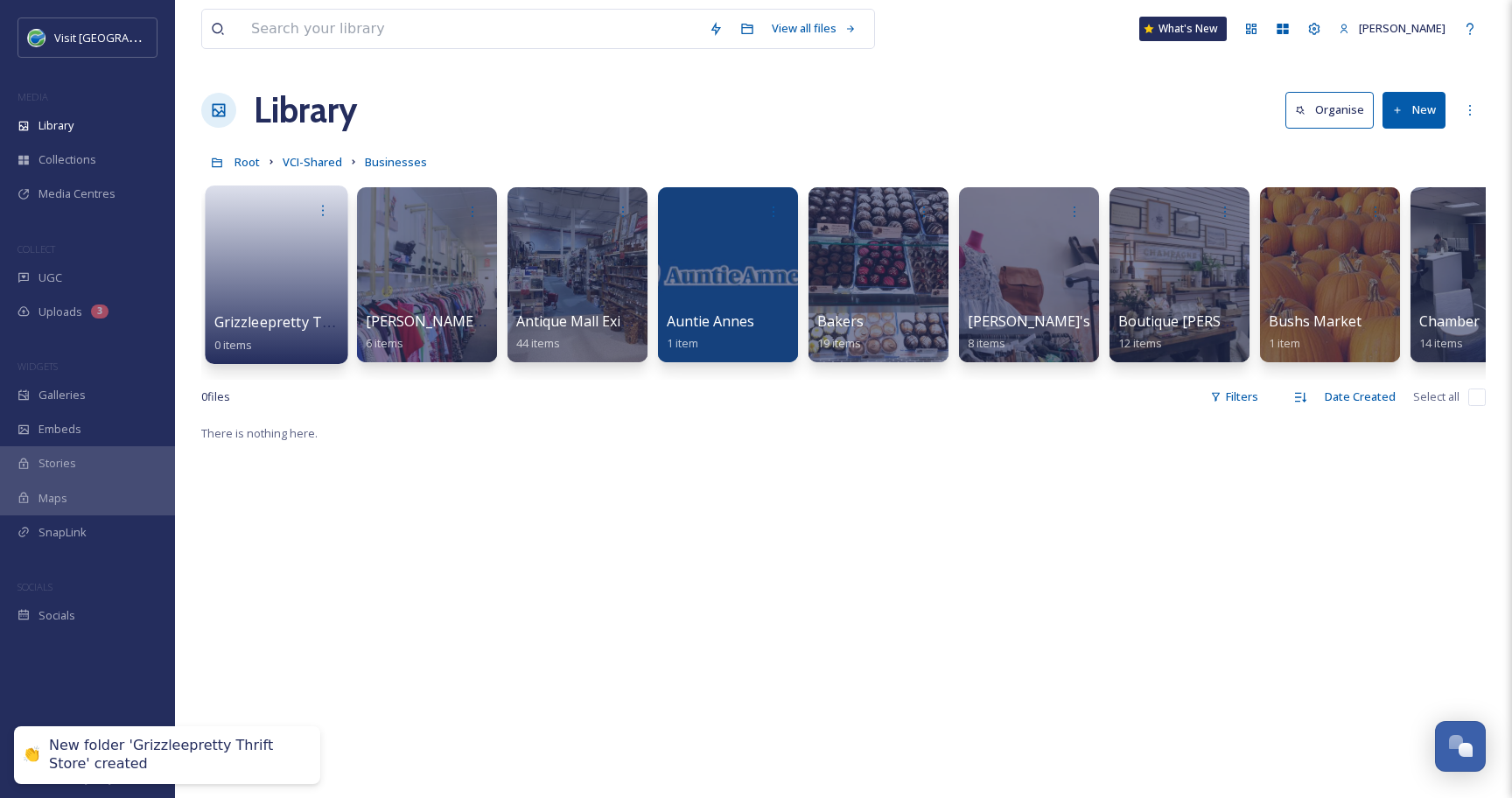
click at [247, 270] on link at bounding box center [277, 269] width 125 height 84
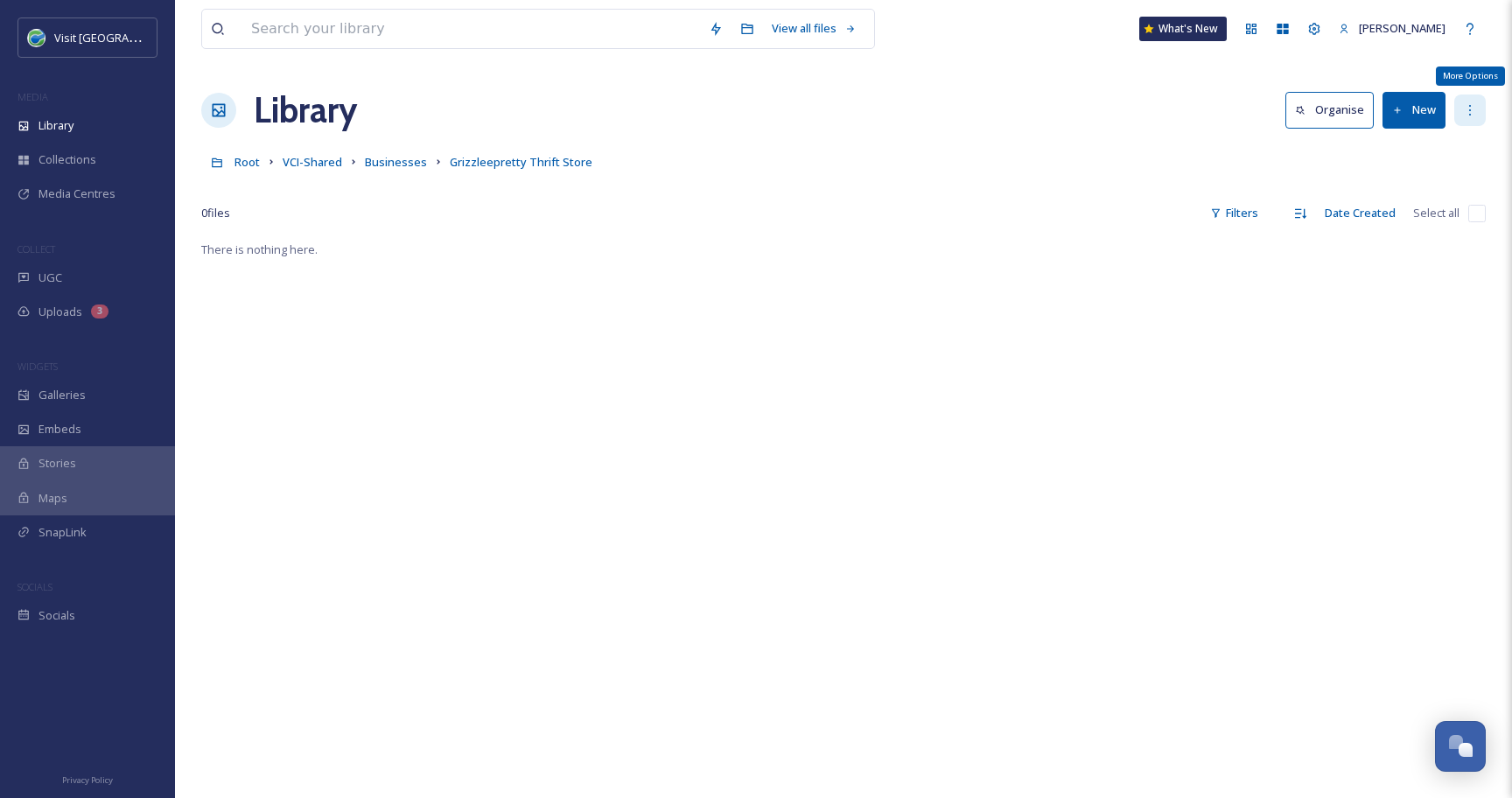
click at [1469, 111] on icon at bounding box center [1469, 110] width 14 height 14
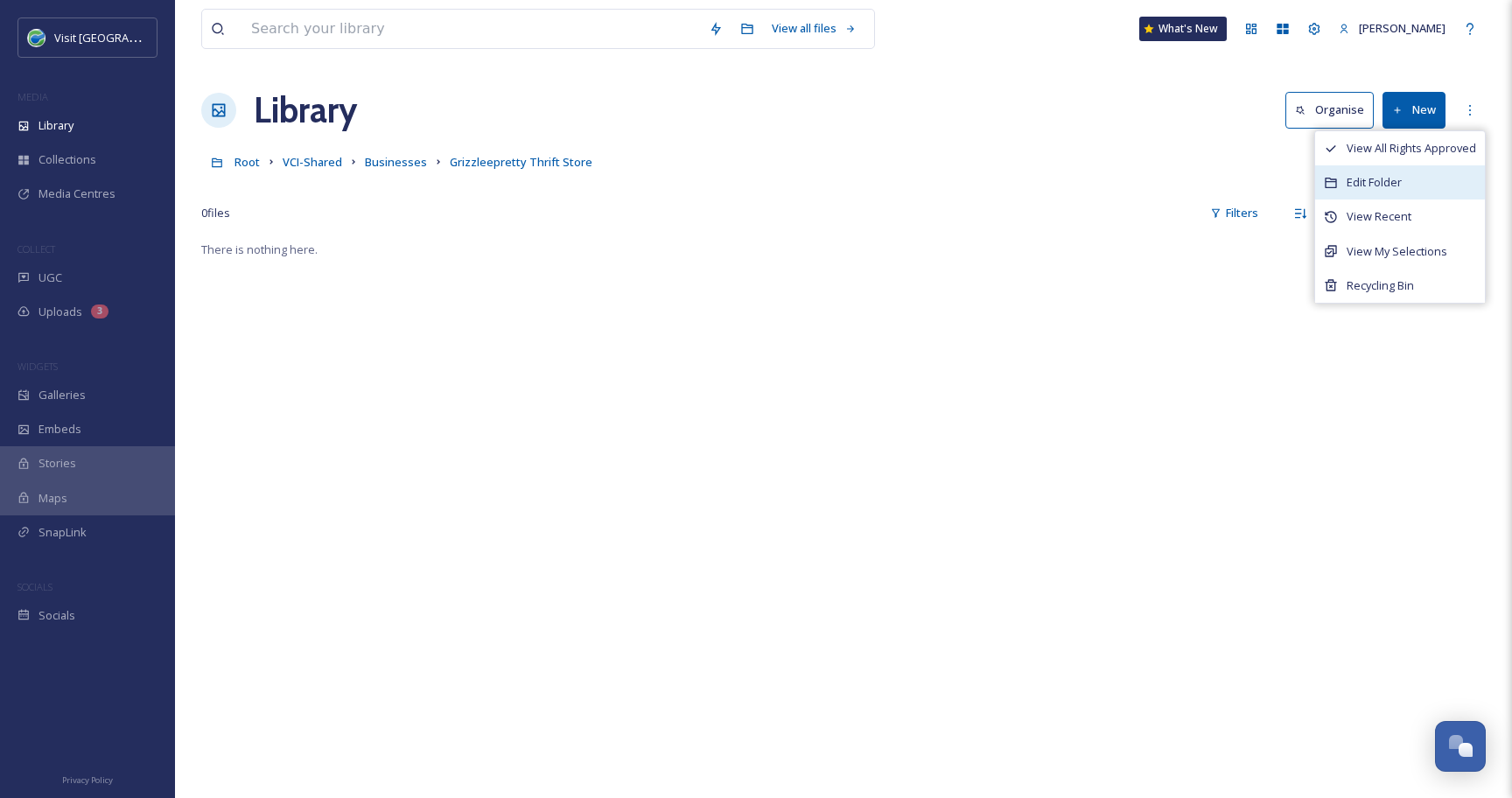
click at [1427, 176] on div "Edit Folder" at bounding box center [1399, 182] width 170 height 34
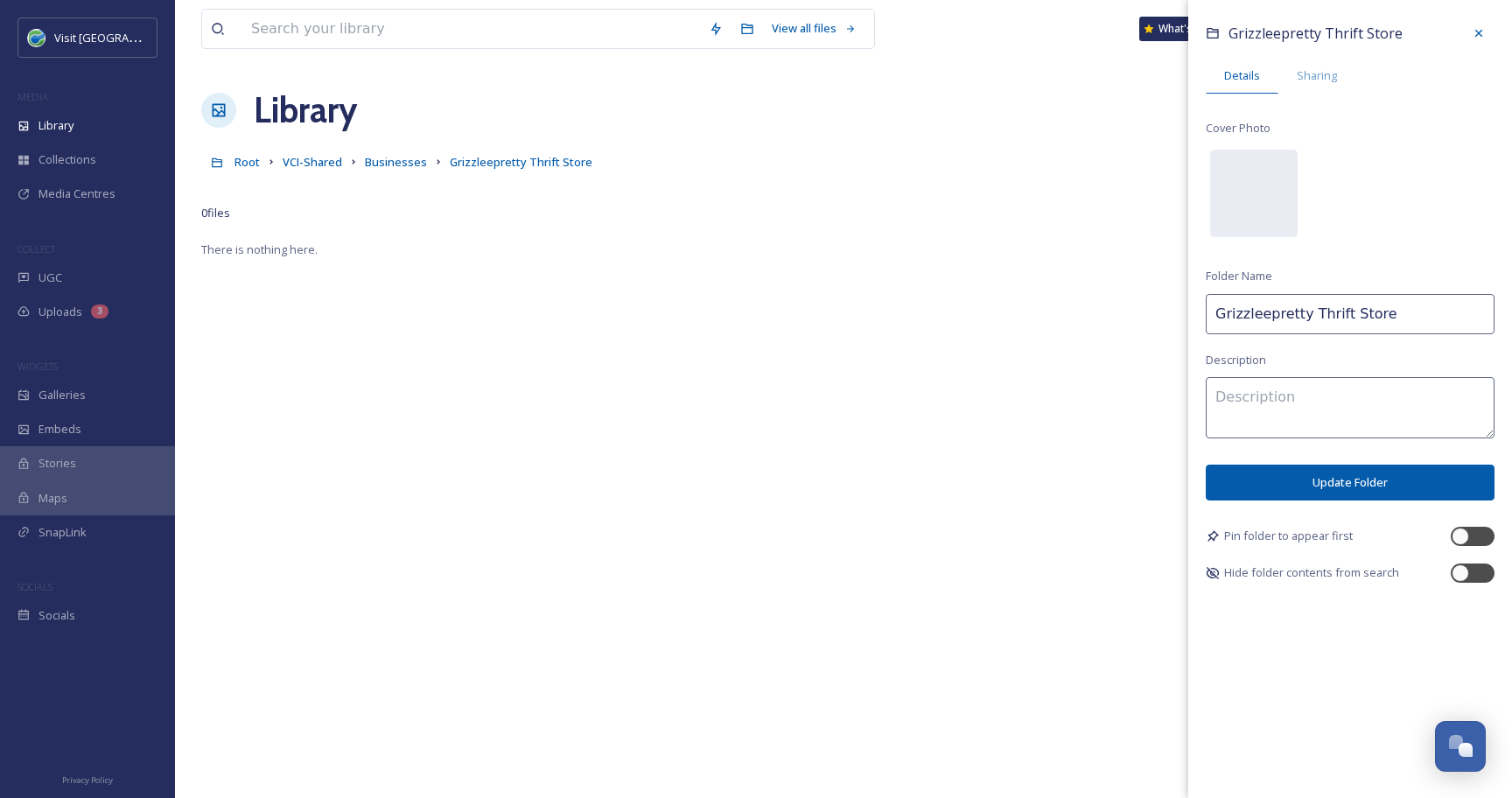
click at [1269, 315] on input "Grizzleepretty Thrift Store" at bounding box center [1350, 314] width 288 height 40
type input "Grizzlee pretty Thrift Store"
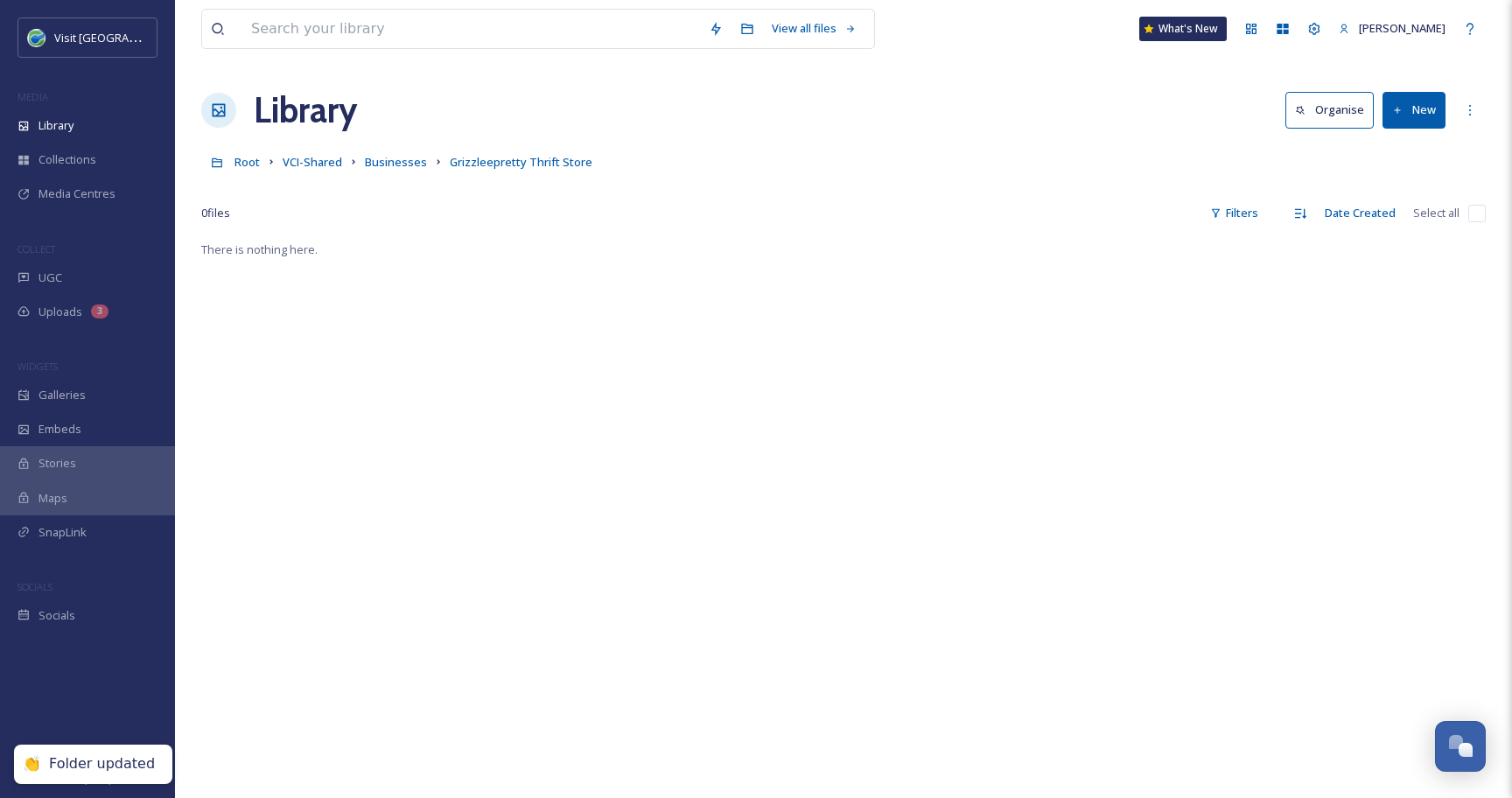
click at [1428, 121] on button "New" at bounding box center [1413, 110] width 63 height 36
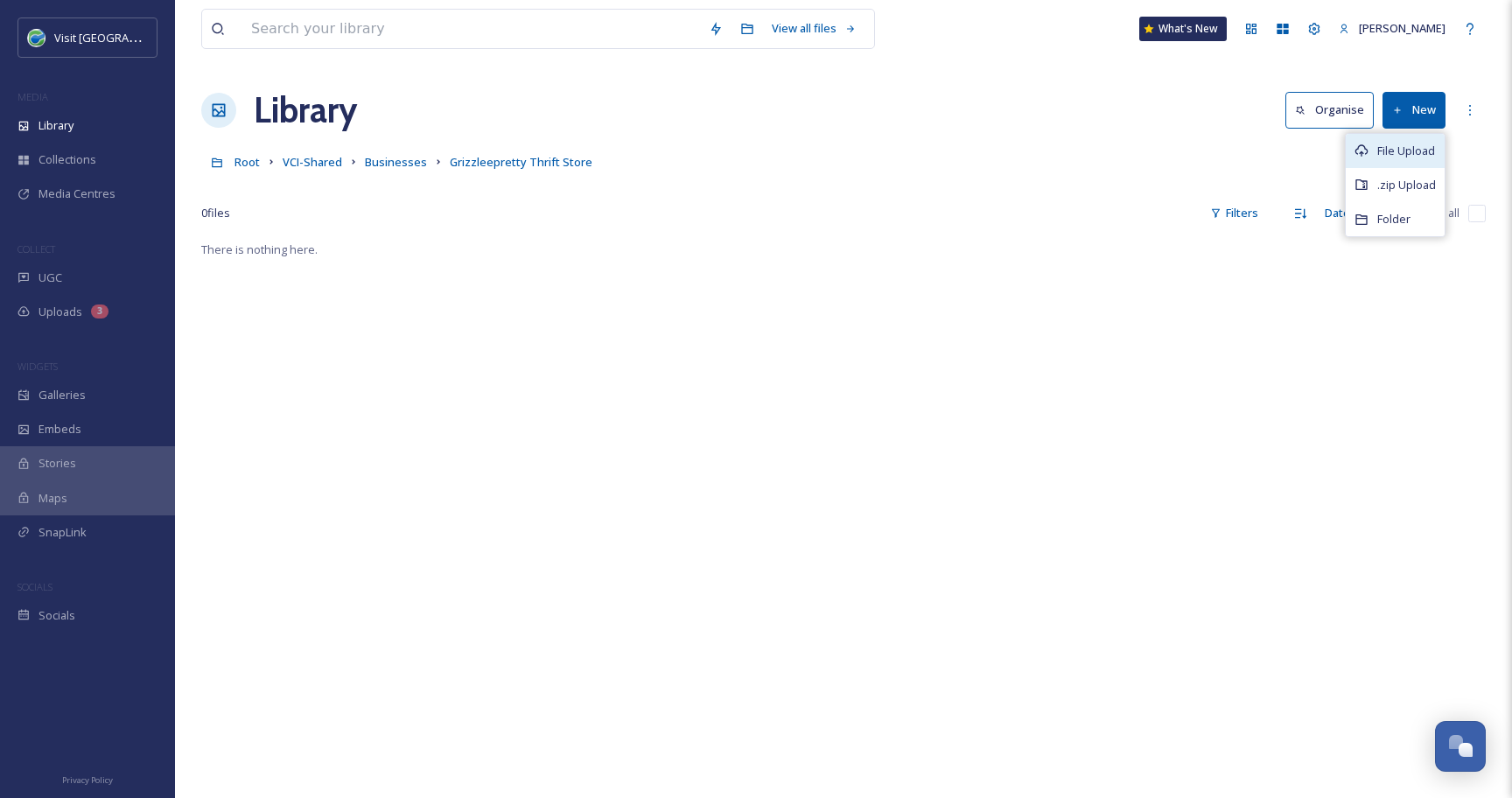
click at [1424, 142] on span "File Upload" at bounding box center [1406, 151] width 58 height 17
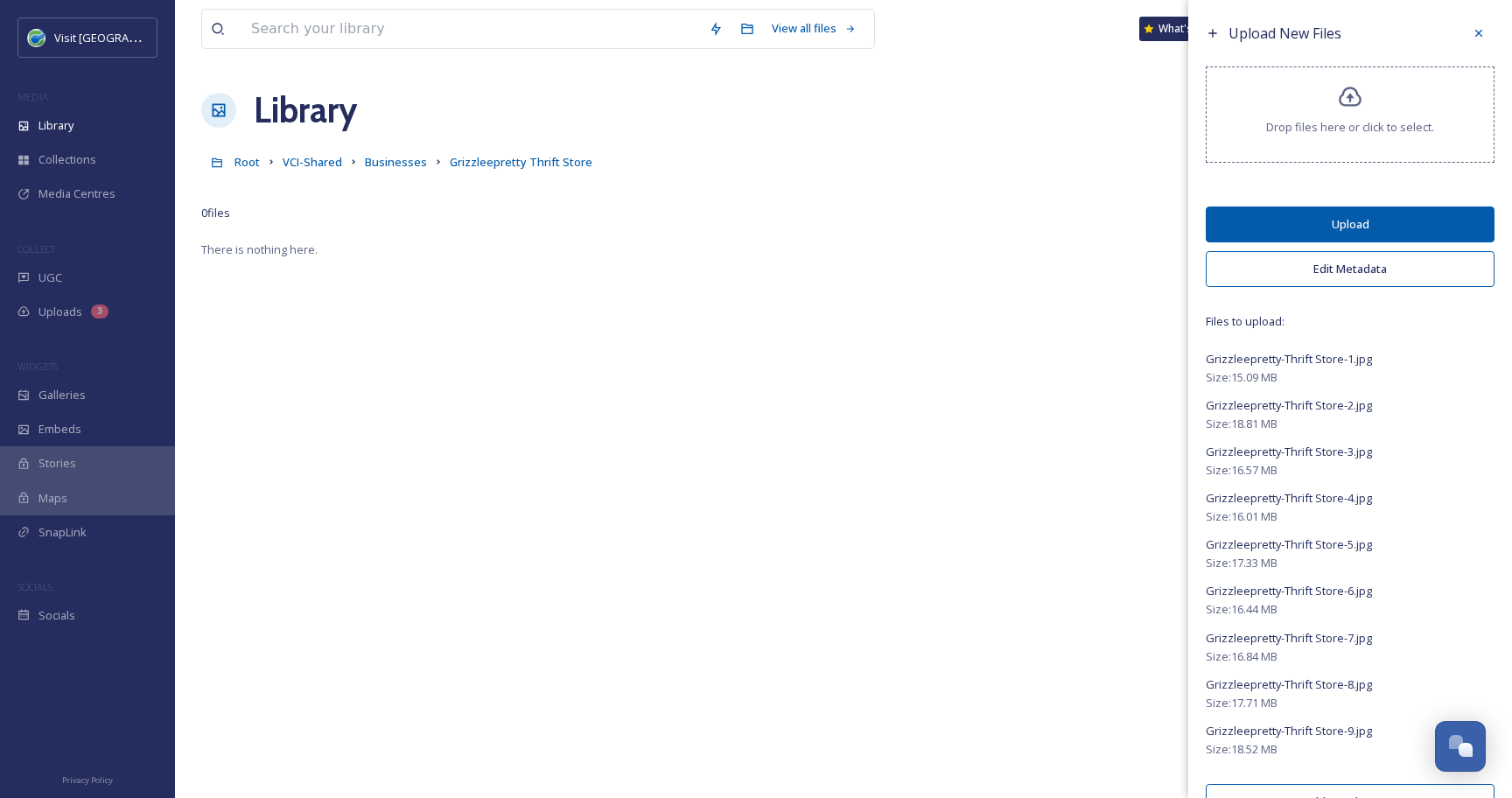
click at [1278, 274] on button "Edit Metadata" at bounding box center [1350, 269] width 288 height 36
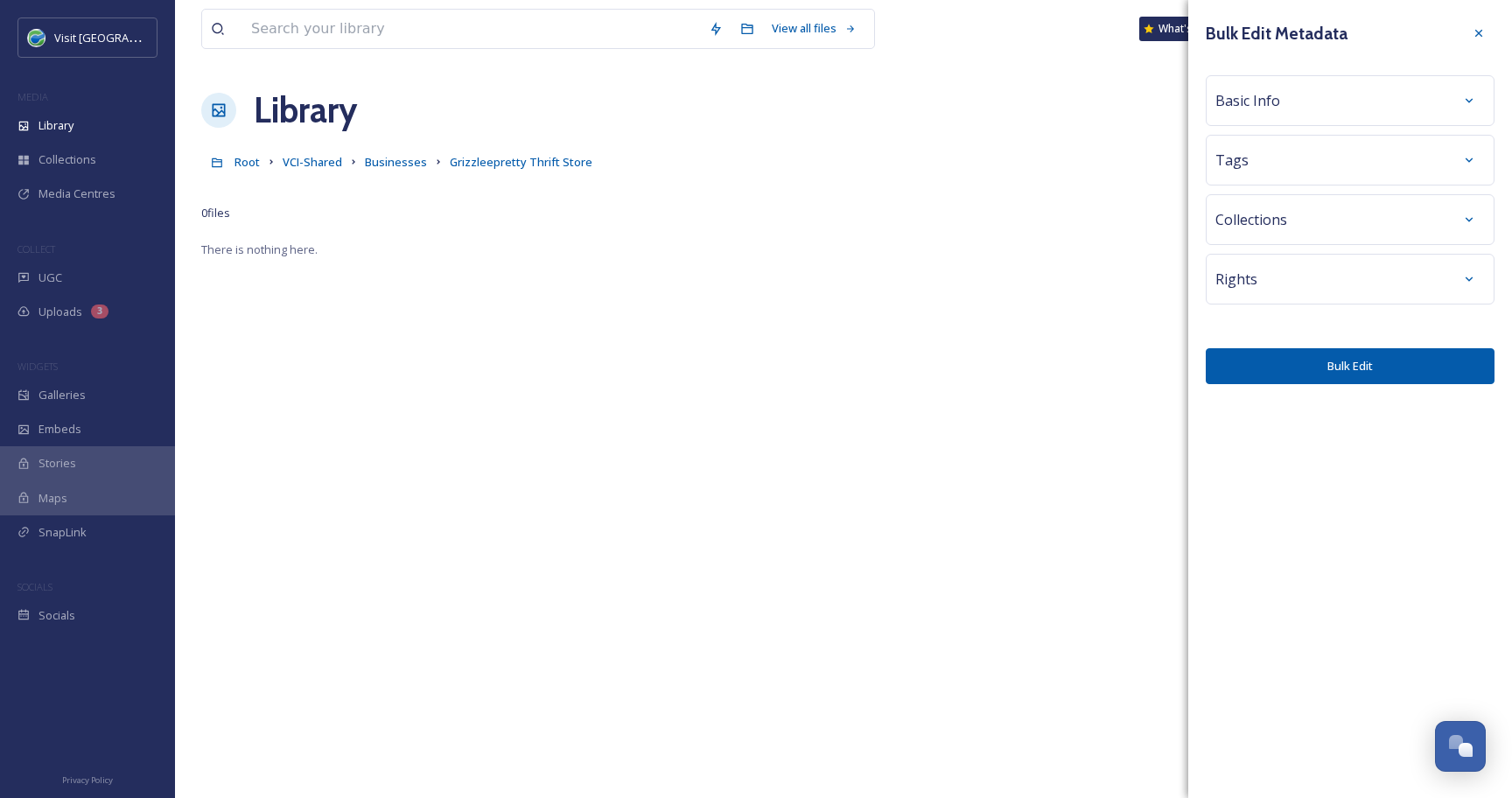
click at [1297, 112] on div "Basic Info" at bounding box center [1350, 100] width 269 height 31
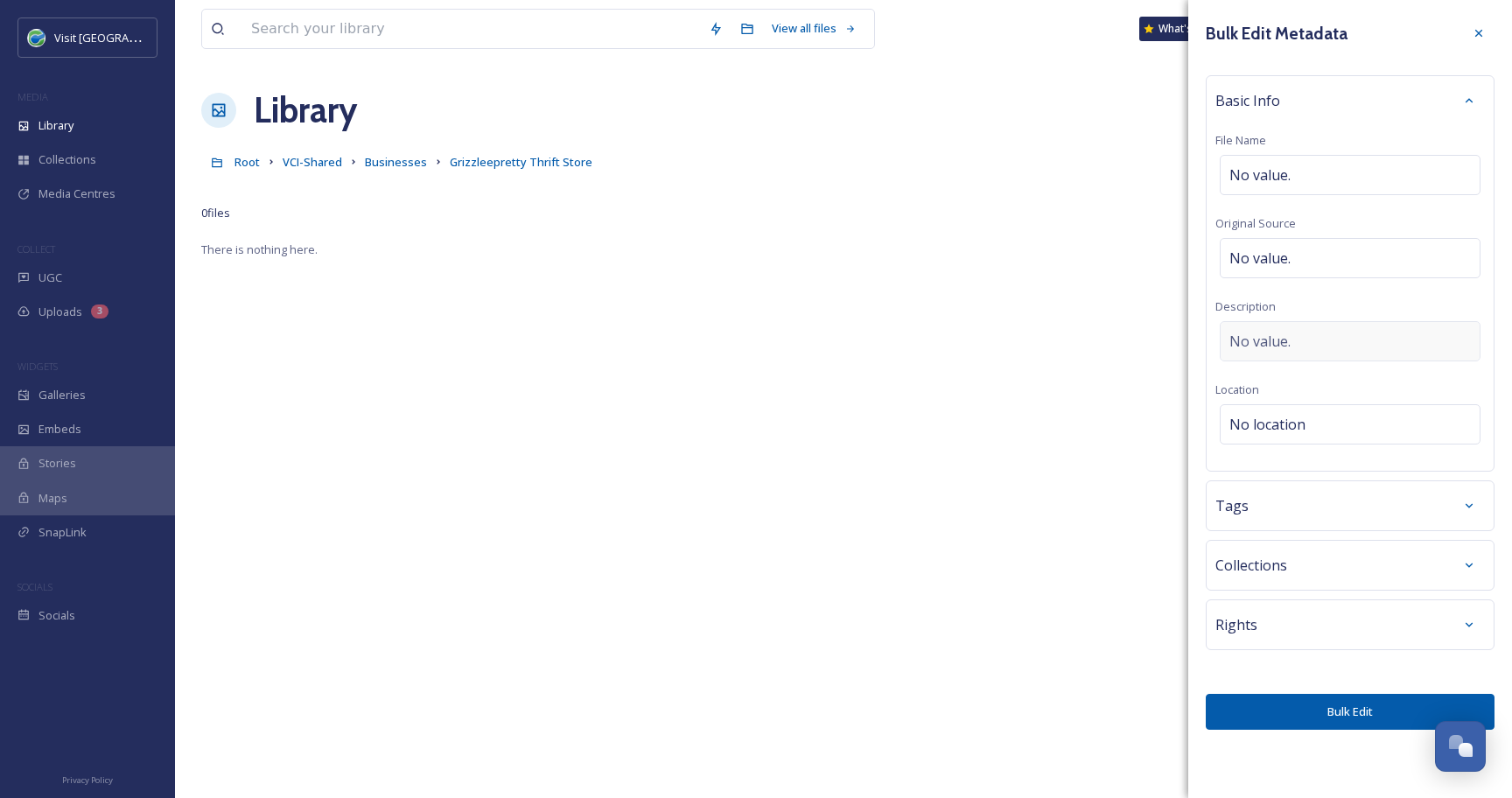
click at [1261, 331] on span "No value." at bounding box center [1260, 342] width 62 height 21
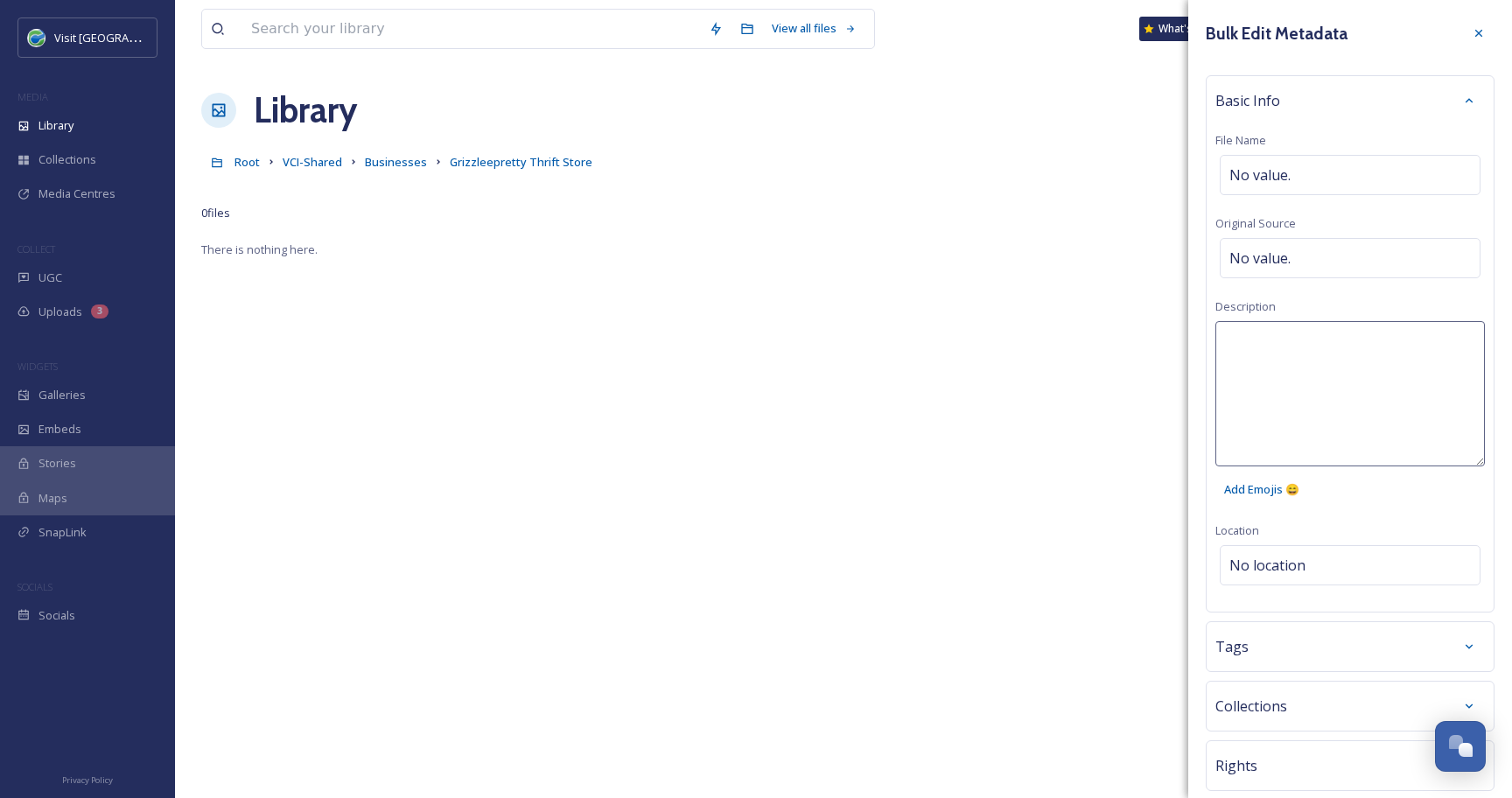
click at [1261, 330] on textarea at bounding box center [1350, 393] width 269 height 145
type textarea "Photo by [PERSON_NAME]"
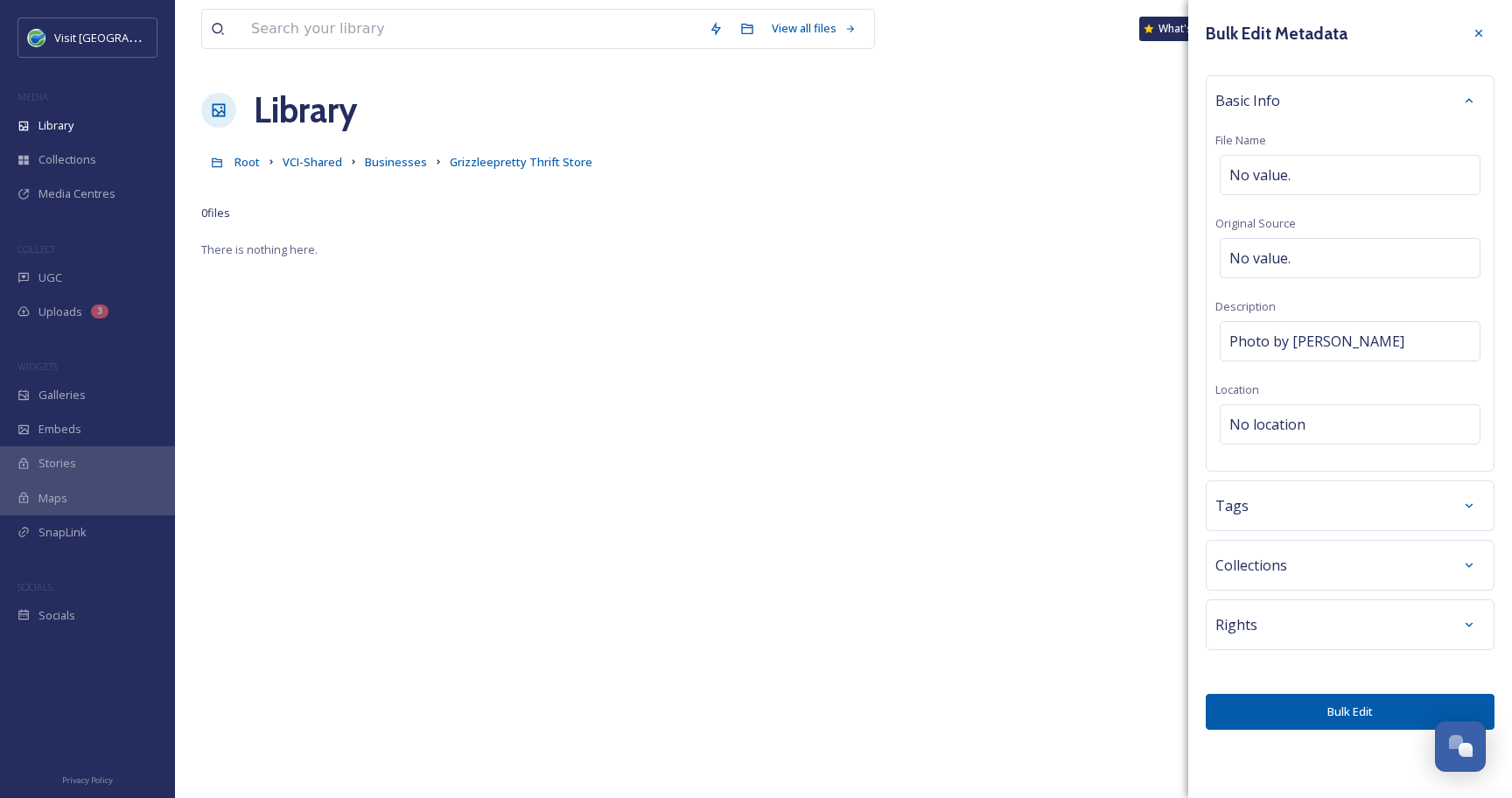
click at [1295, 557] on div "Bulk Edit Metadata Basic Info File Name No value. Original Source No value. Des…" at bounding box center [1349, 374] width 323 height 748
click at [1299, 513] on div "Tags" at bounding box center [1350, 505] width 269 height 31
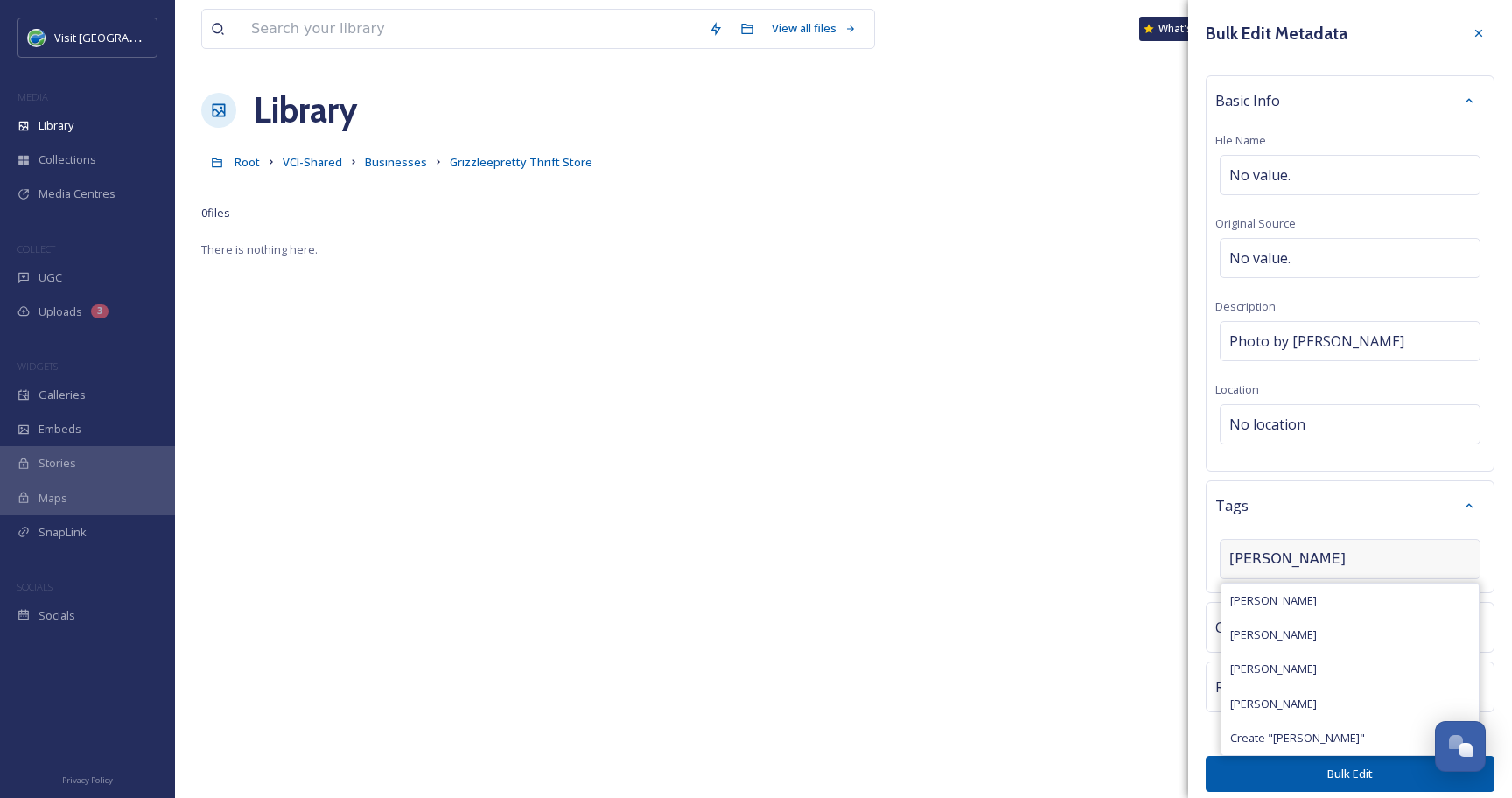
type input "[PERSON_NAME]"
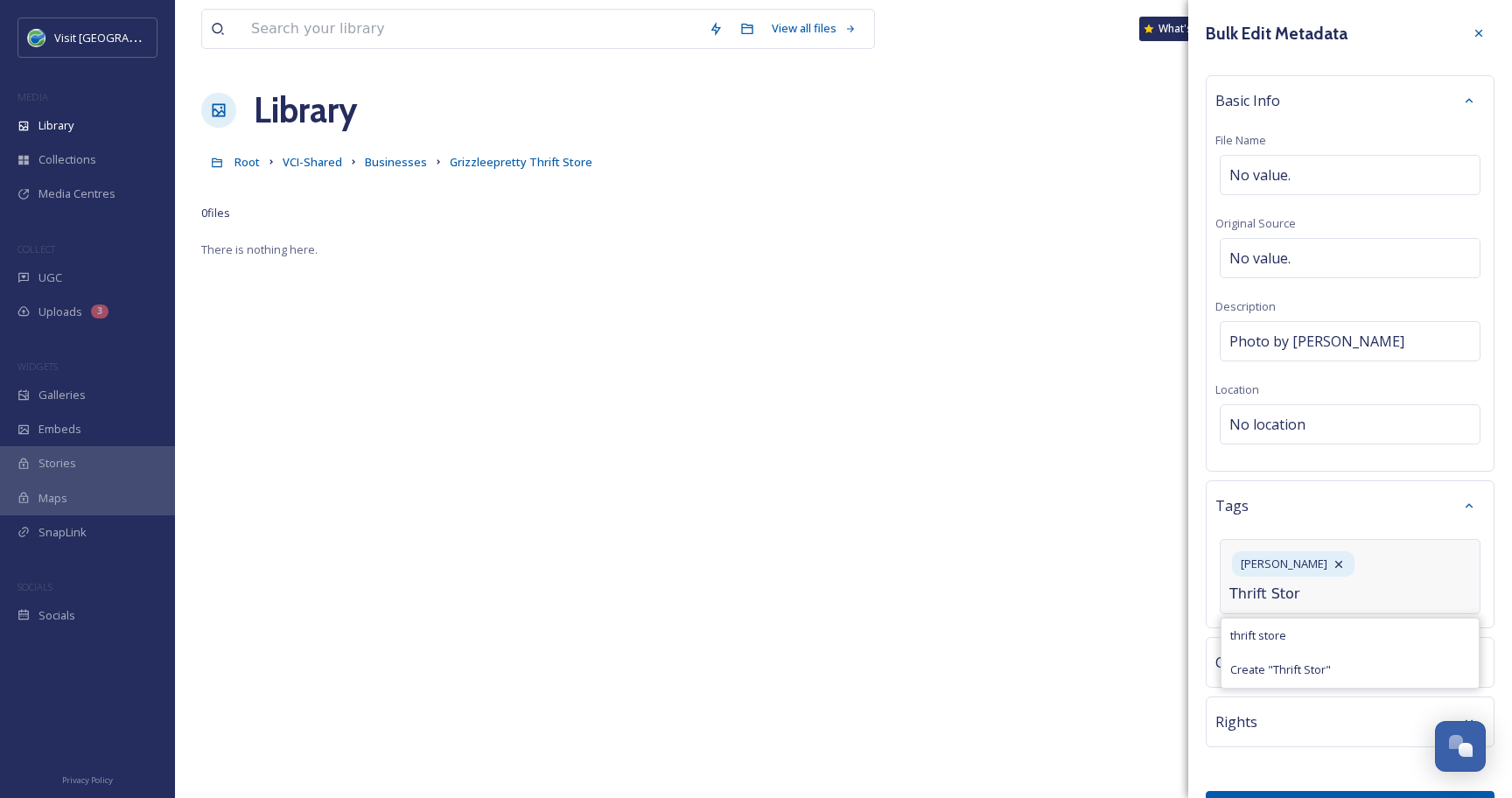
type input "Thrift Store"
type input "Grizzlee Pretty Thrift Store"
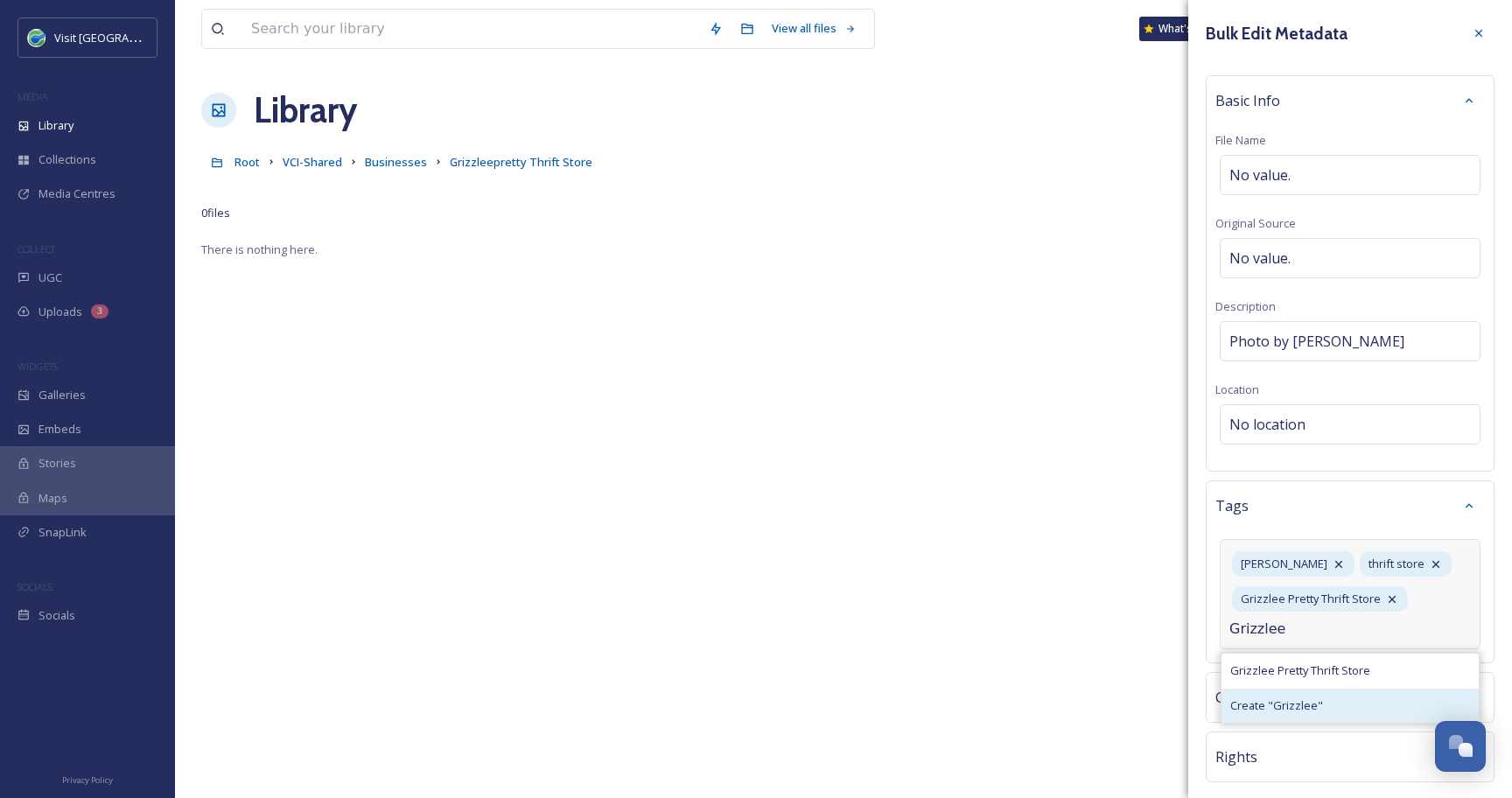
type input "Grizzlee"
click at [1339, 707] on div "Create " Grizzlee "" at bounding box center [1350, 706] width 257 height 34
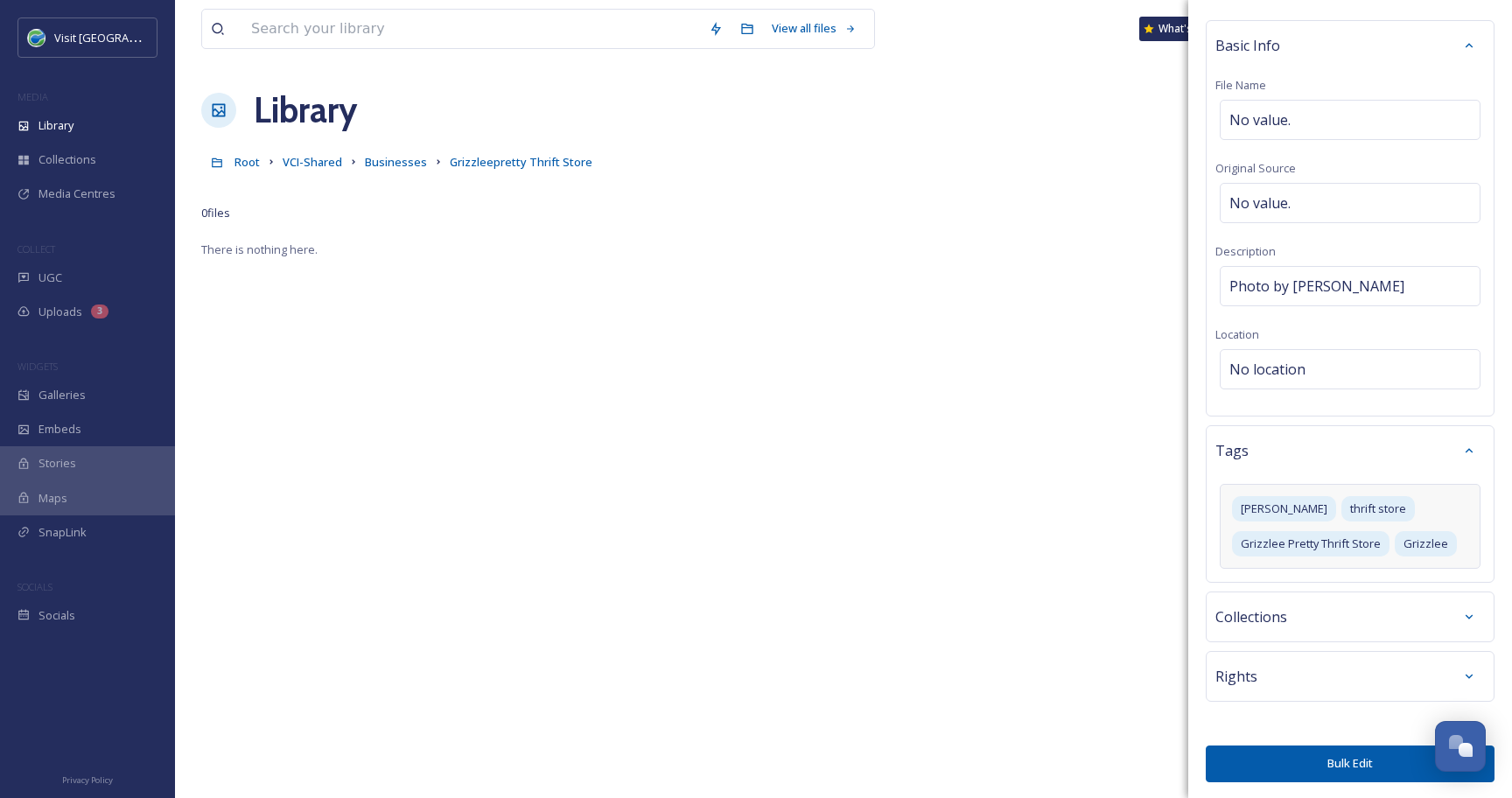
click at [1335, 693] on div "Rights" at bounding box center [1350, 676] width 288 height 50
click at [1336, 685] on div "Rights" at bounding box center [1350, 676] width 269 height 31
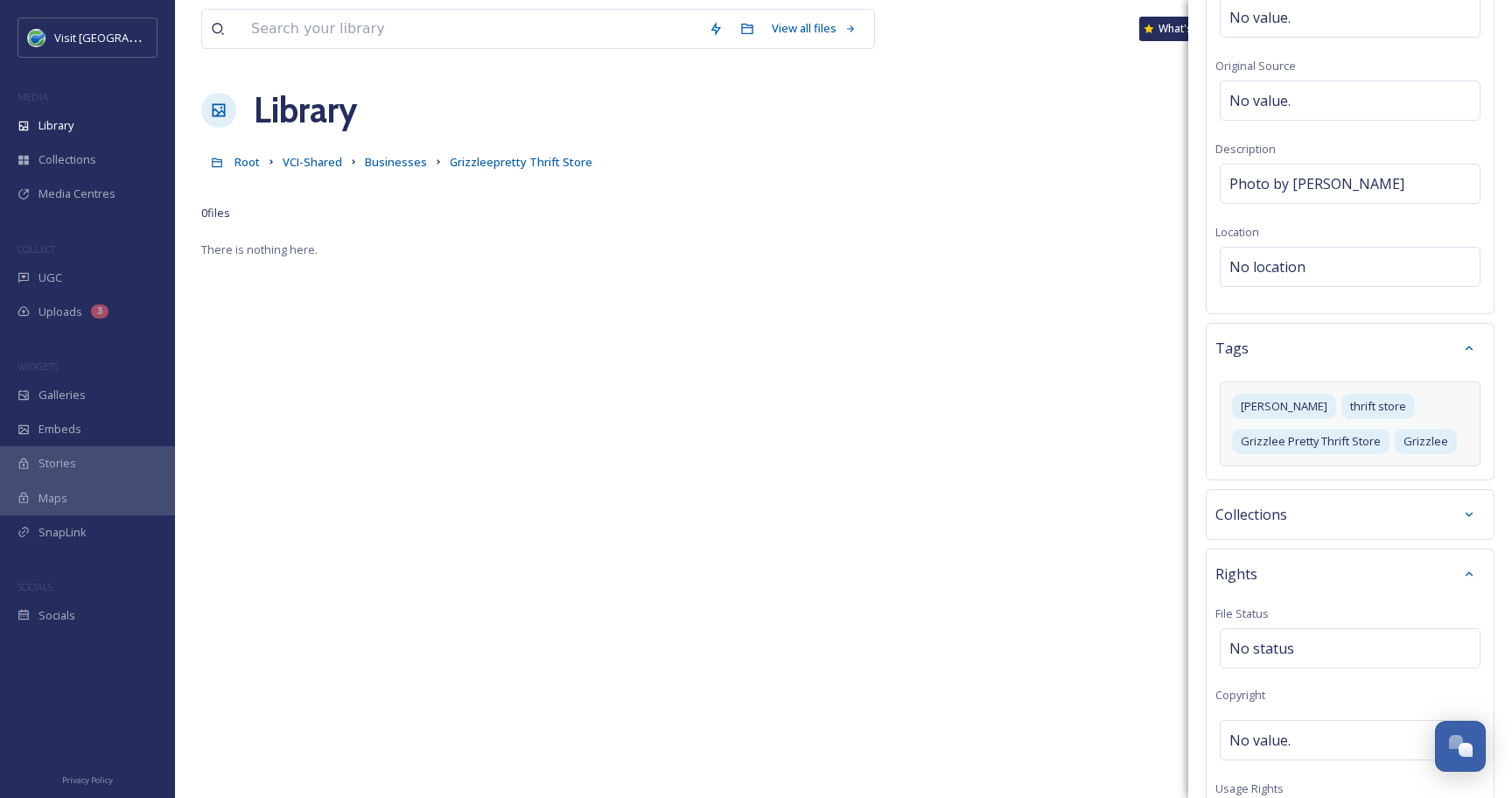
scroll to position [191, 0]
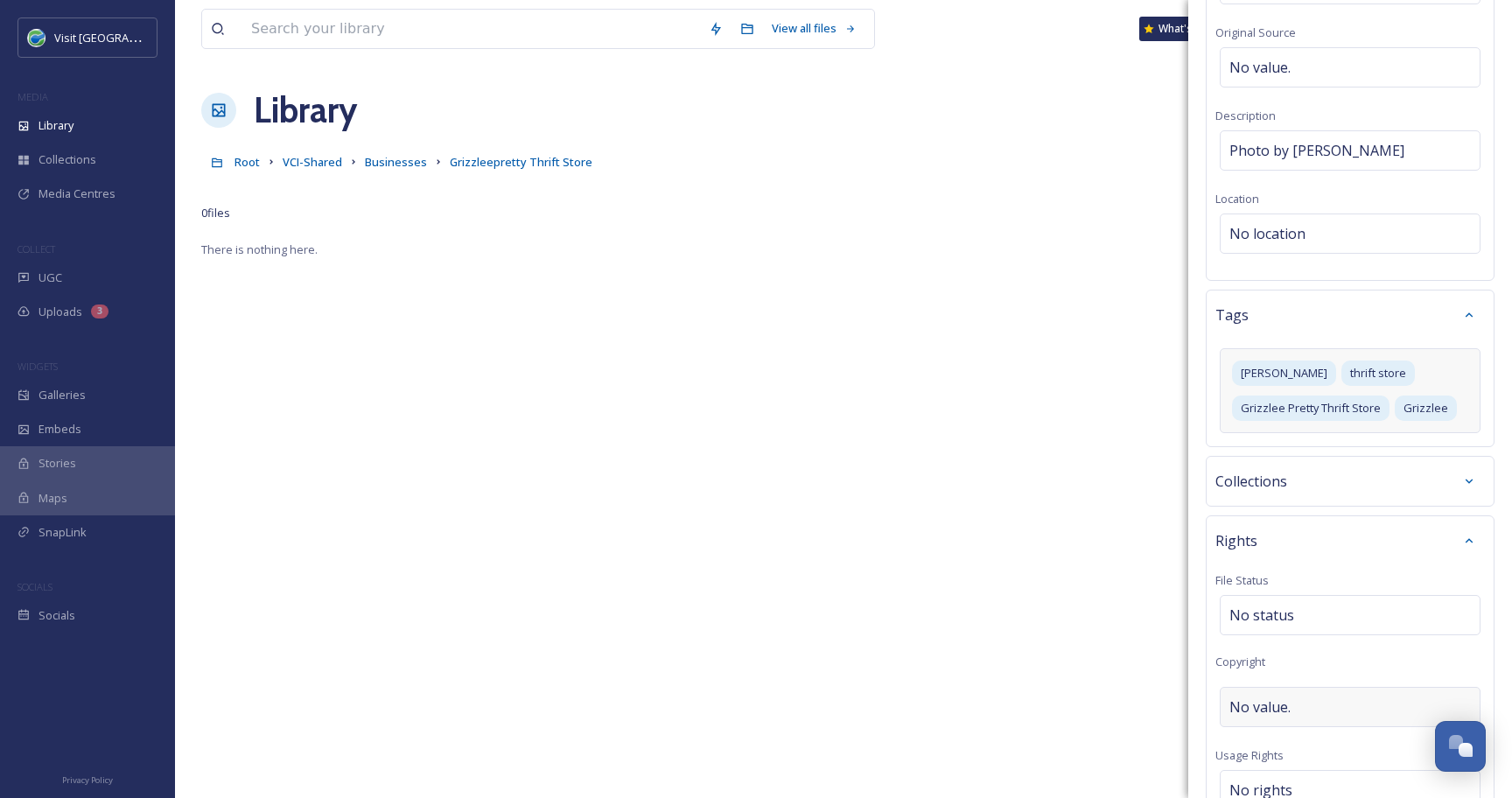
click at [1280, 703] on span "No value." at bounding box center [1260, 707] width 62 height 21
type input "CAVC"
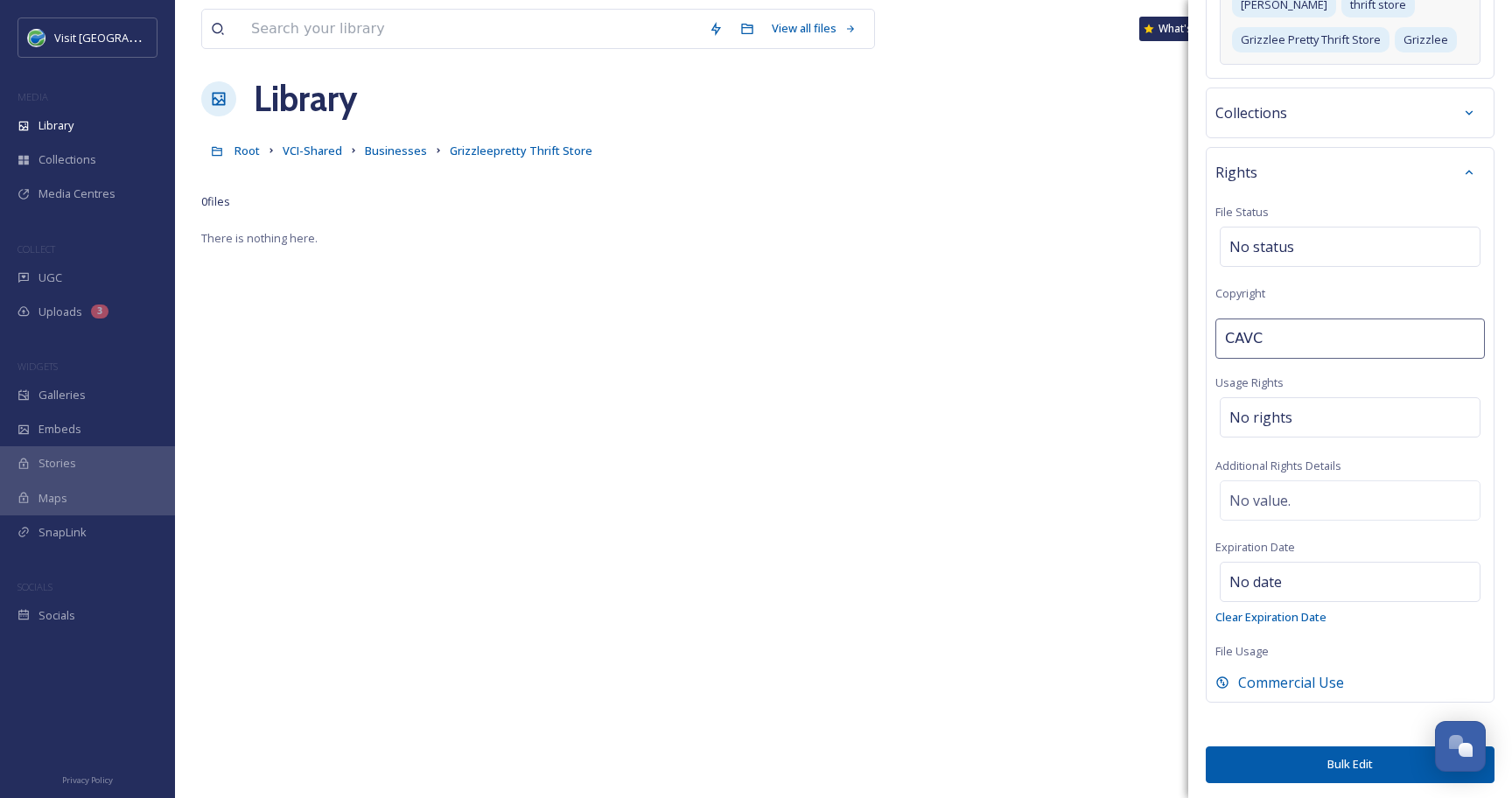
scroll to position [15, 0]
click at [1328, 768] on button "Bulk Edit" at bounding box center [1350, 765] width 288 height 36
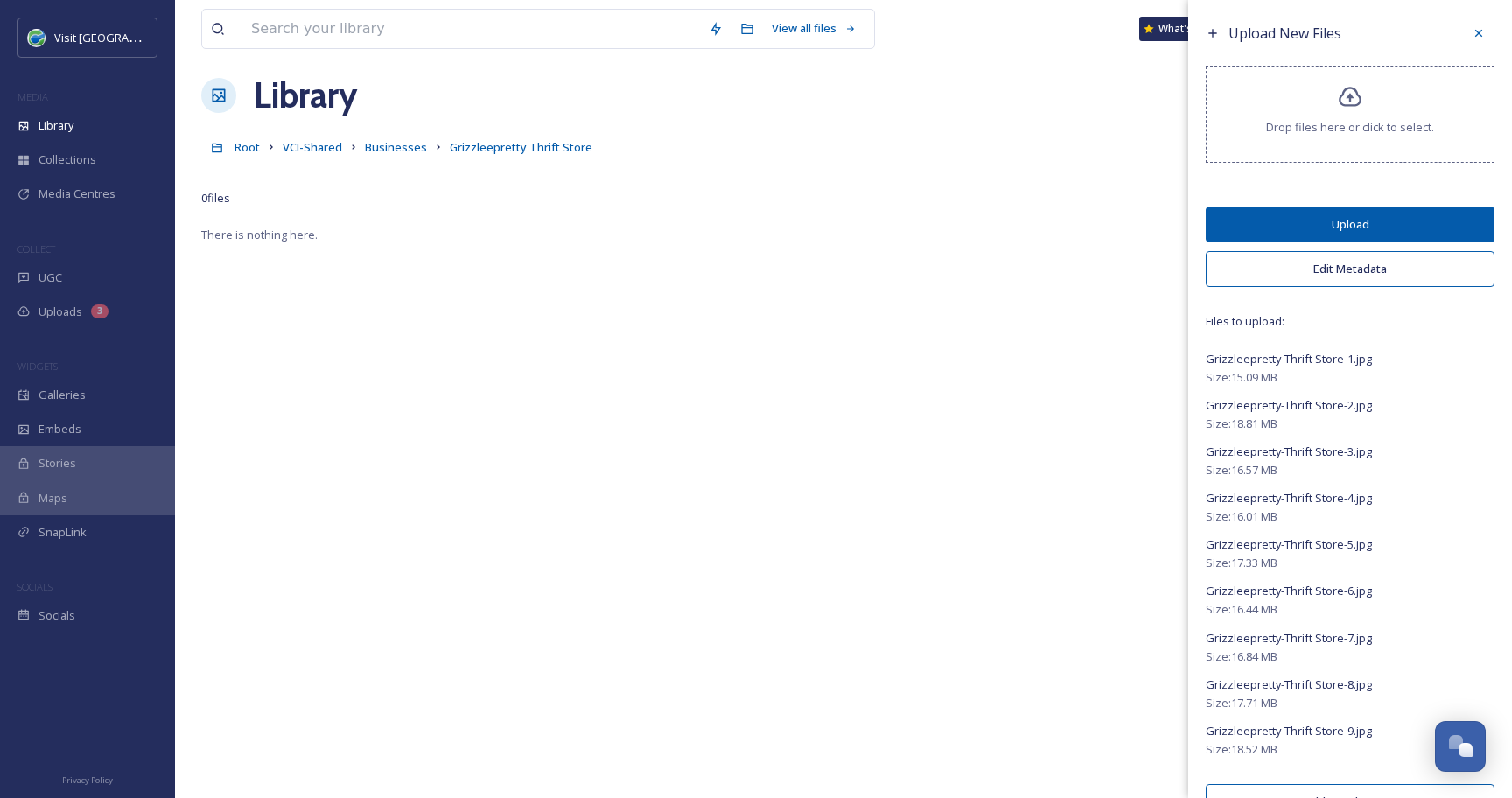
click at [1371, 219] on button "Upload" at bounding box center [1350, 225] width 288 height 36
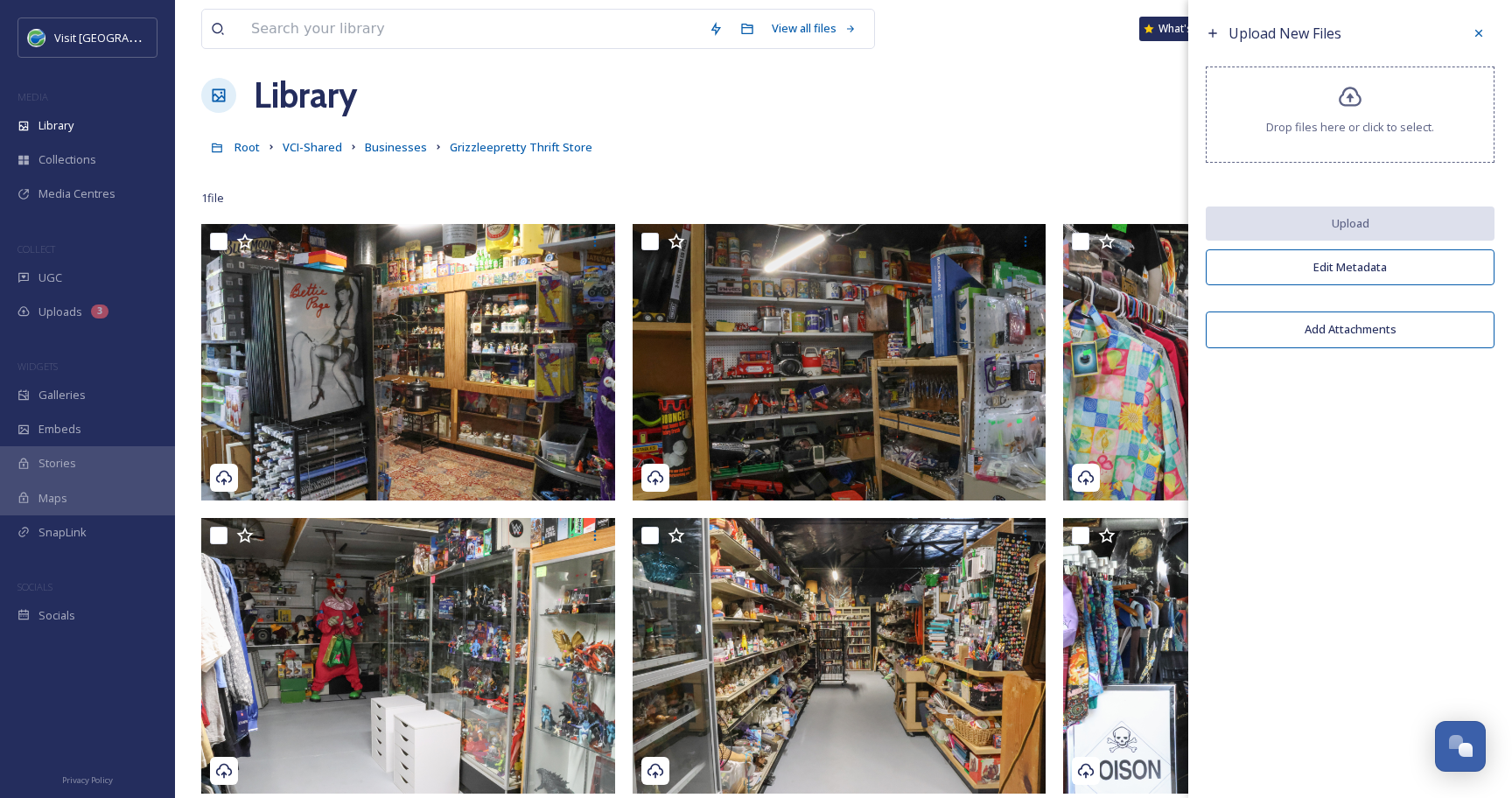
click at [1477, 40] on div at bounding box center [1478, 32] width 31 height 31
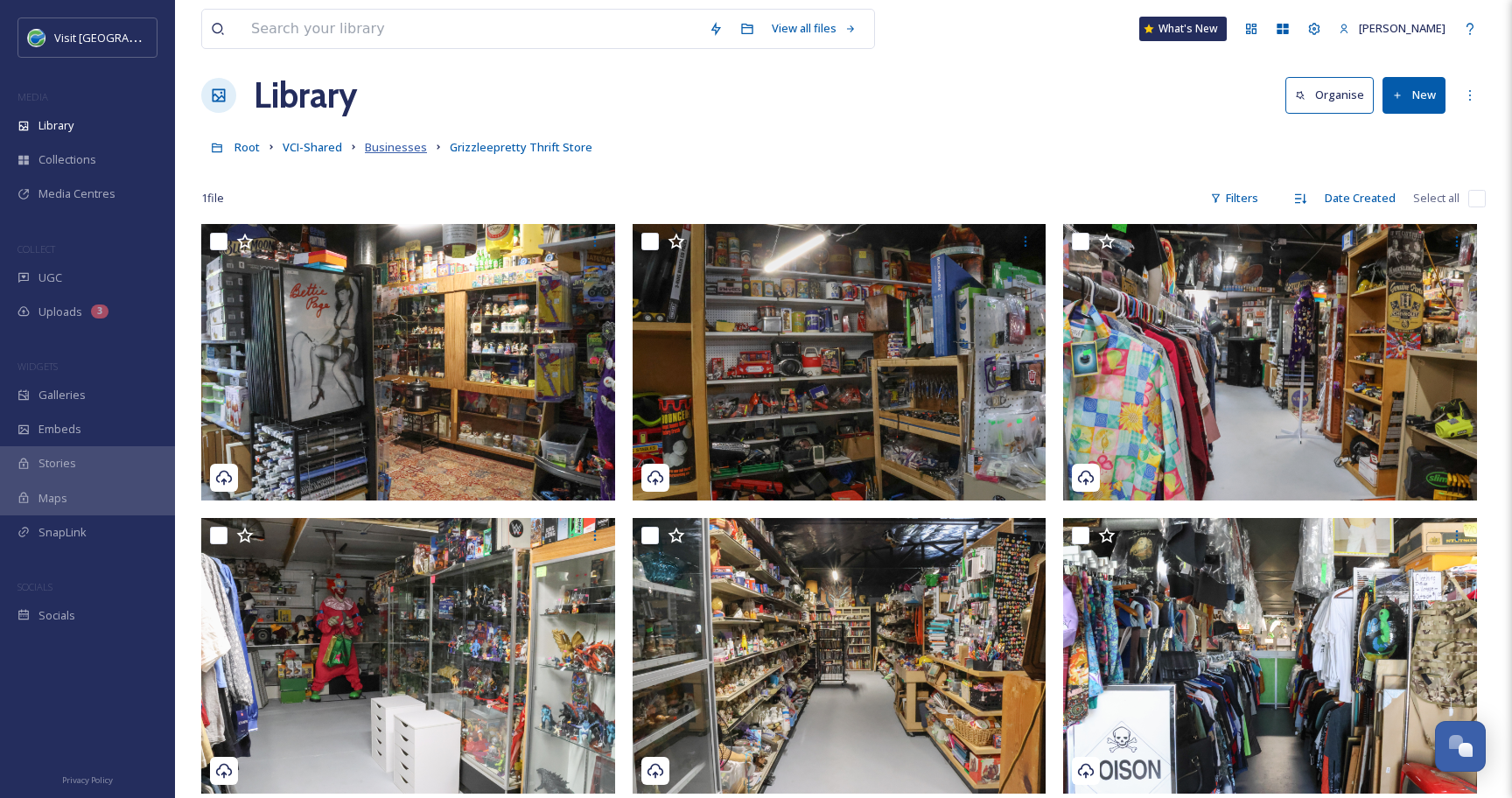
click at [388, 151] on span "Businesses" at bounding box center [396, 147] width 62 height 16
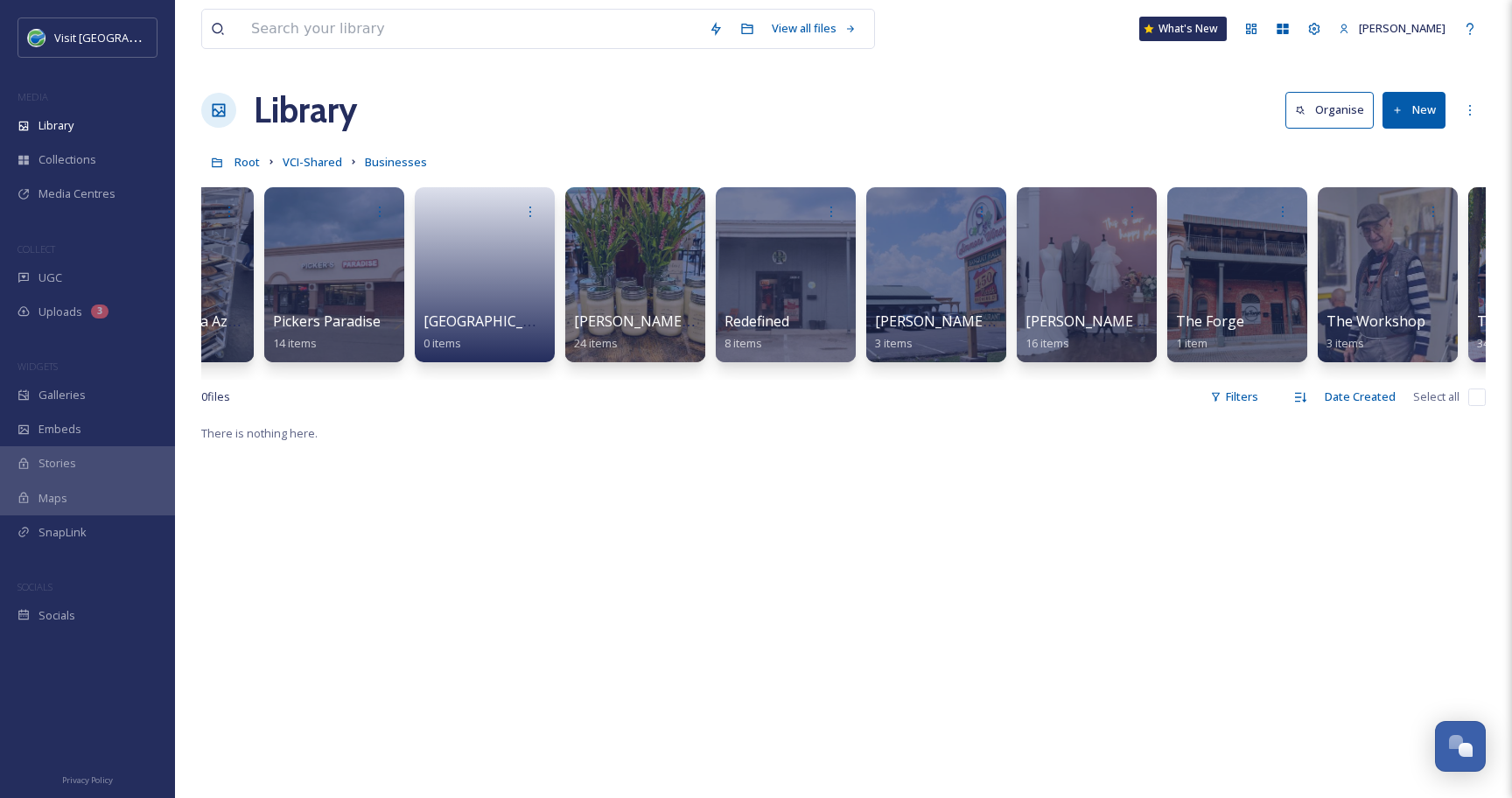
scroll to position [0, 7013]
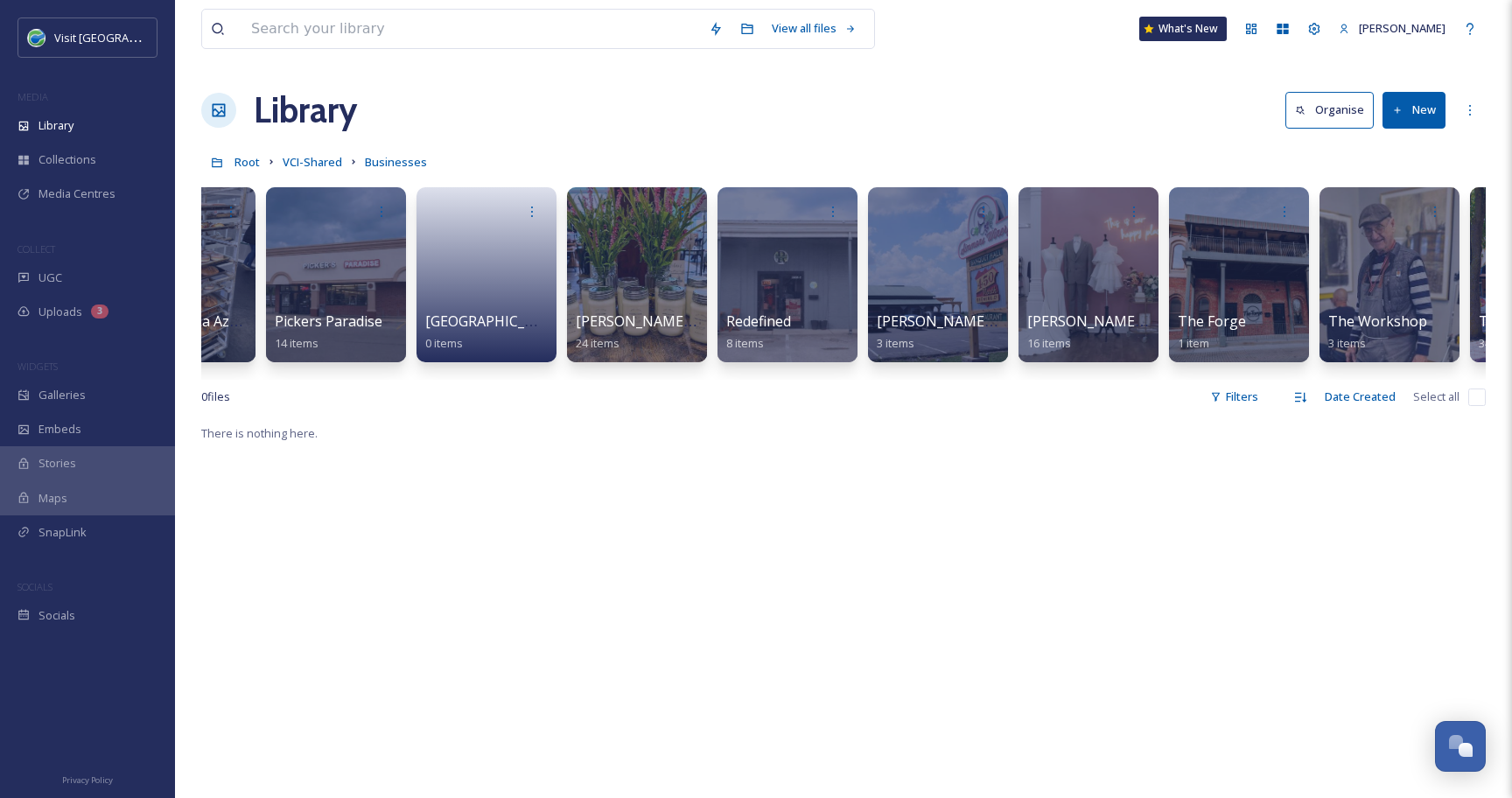
click at [1423, 102] on button "New" at bounding box center [1413, 110] width 63 height 36
click at [1390, 205] on div "Folder" at bounding box center [1395, 219] width 99 height 34
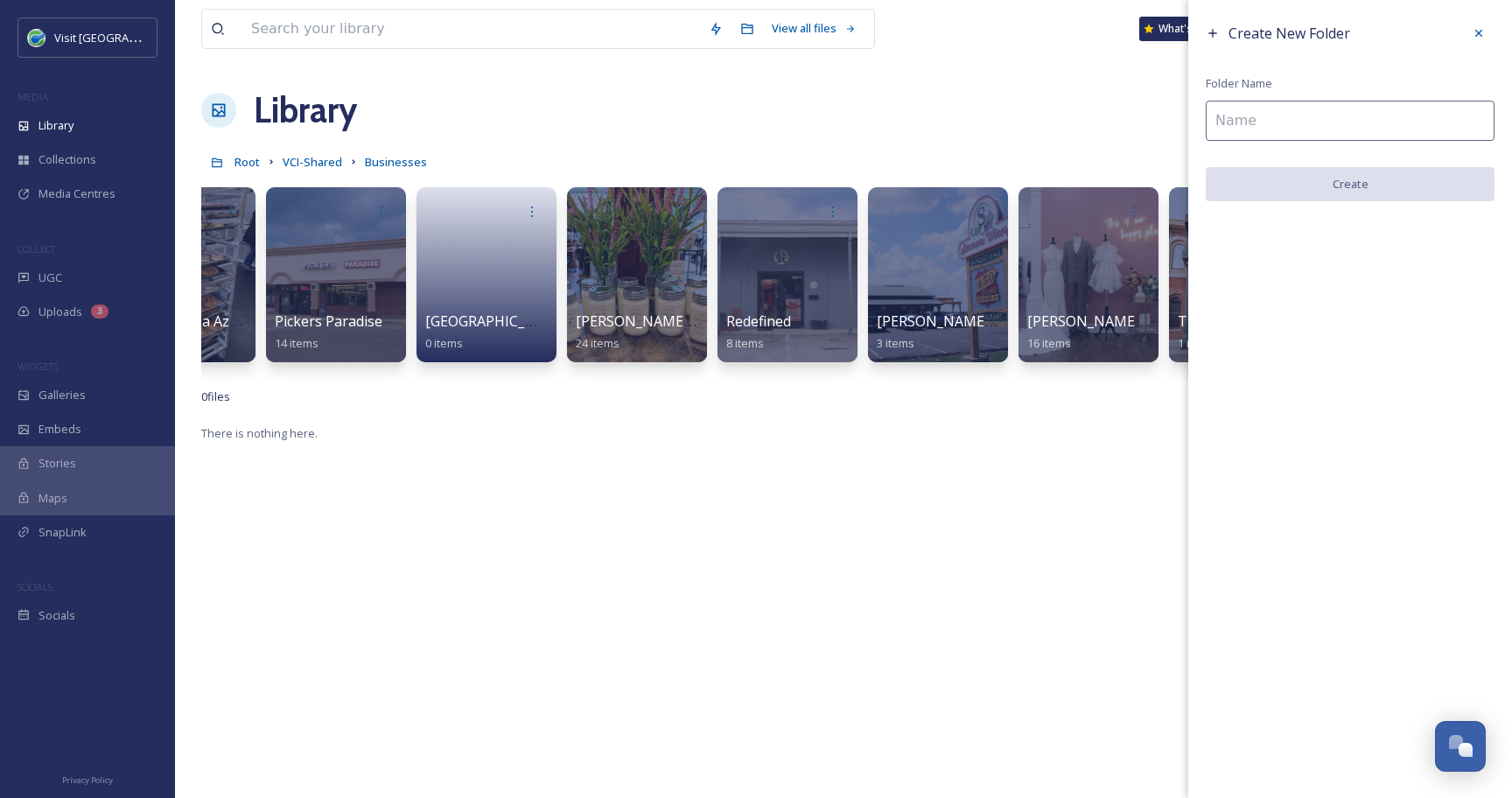
click at [1249, 121] on input at bounding box center [1350, 121] width 288 height 40
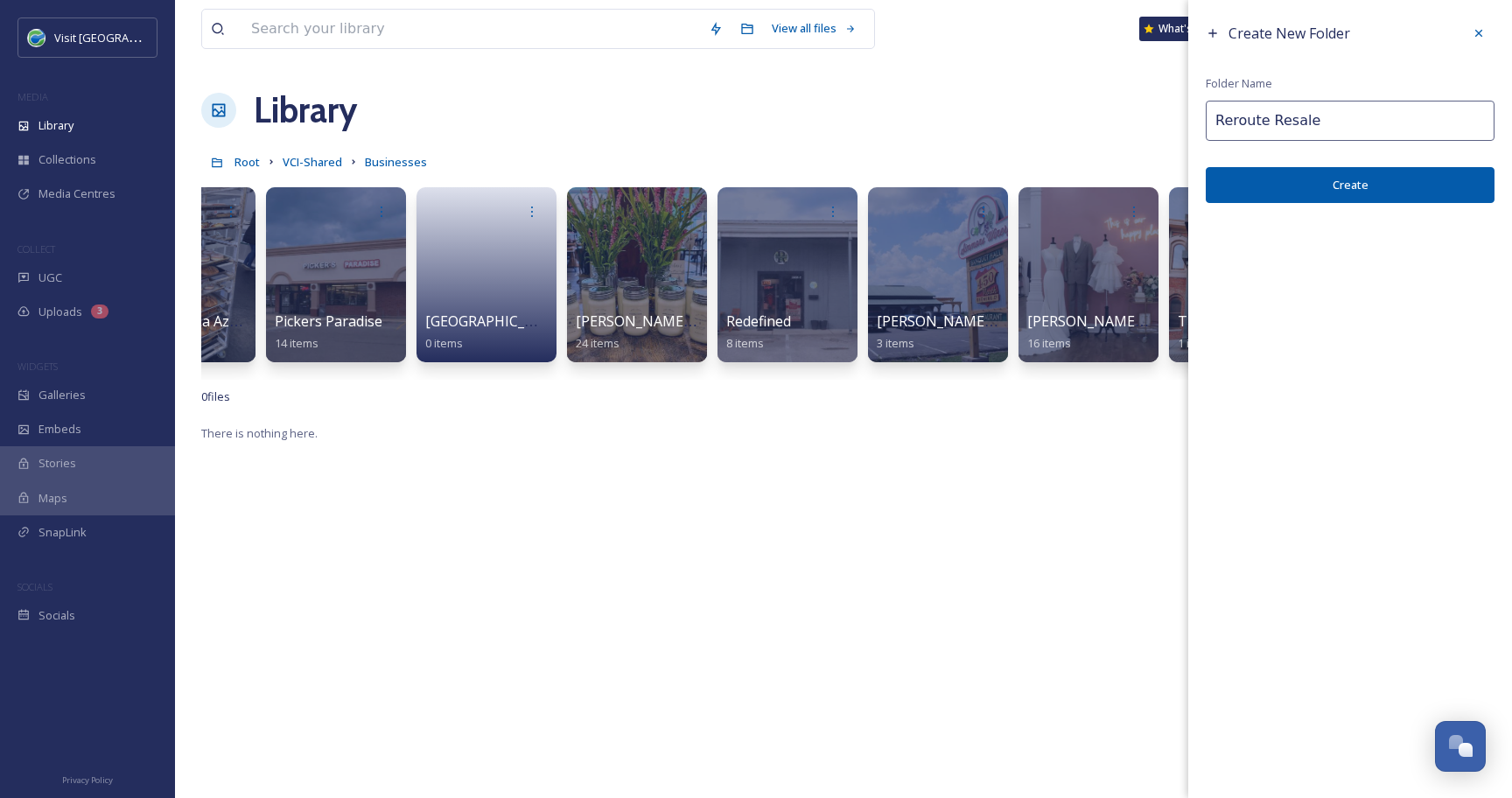
type input "Reroute Resale"
click at [1327, 175] on button "Create" at bounding box center [1350, 185] width 288 height 36
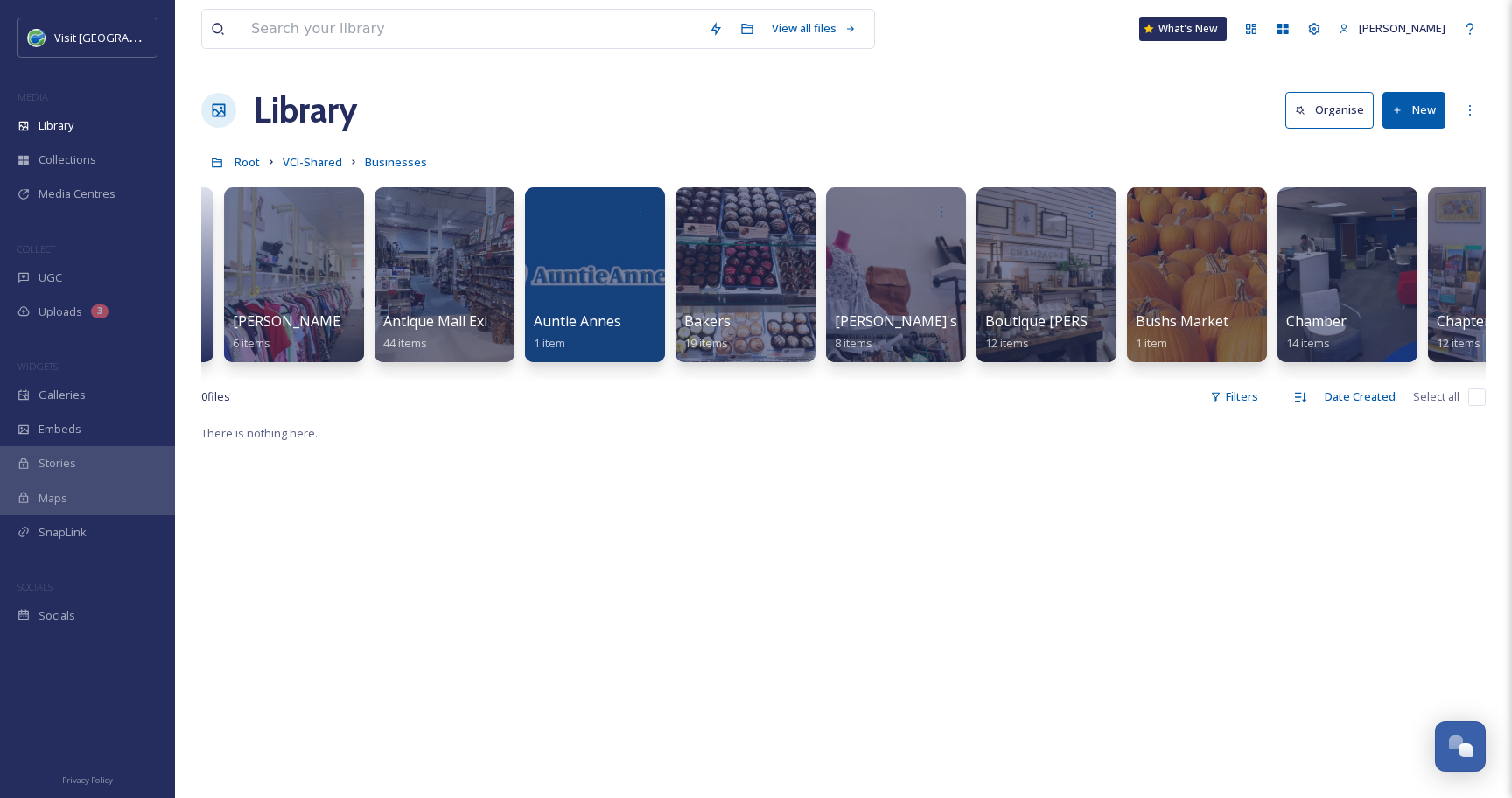
scroll to position [0, 0]
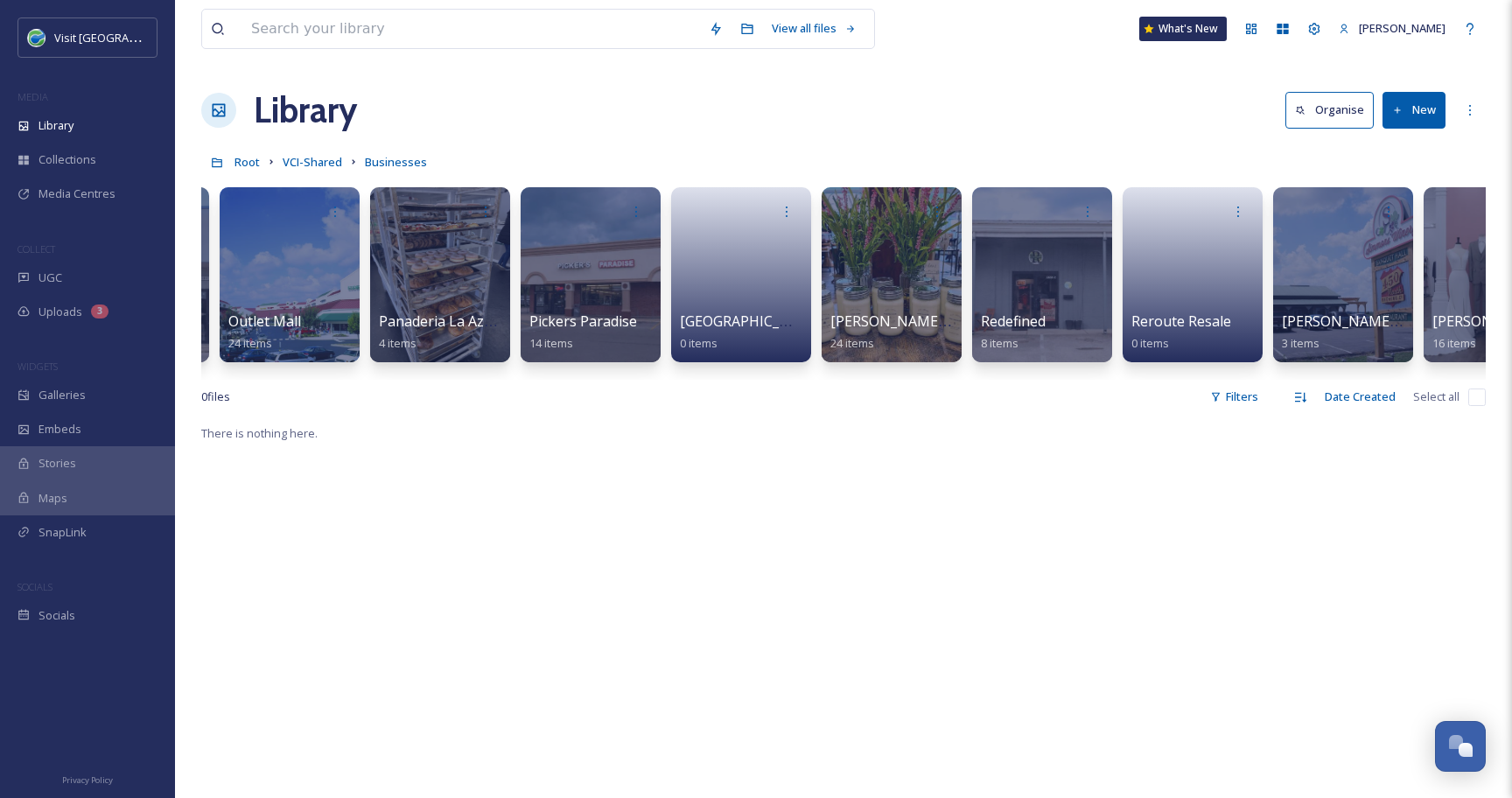
scroll to position [0, 6776]
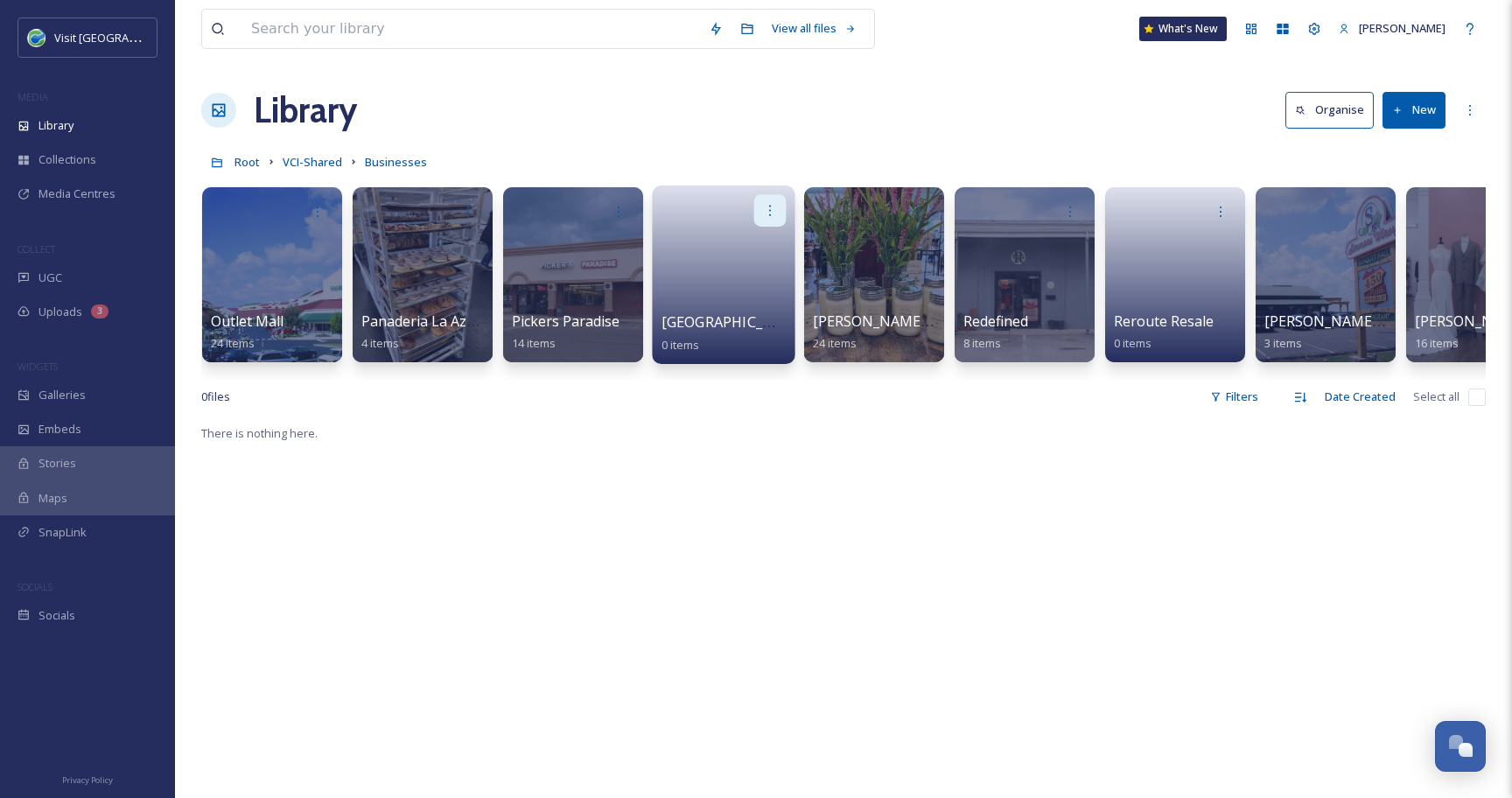
click at [769, 211] on icon at bounding box center [770, 210] width 2 height 10
click at [745, 321] on div "Delete" at bounding box center [736, 338] width 97 height 35
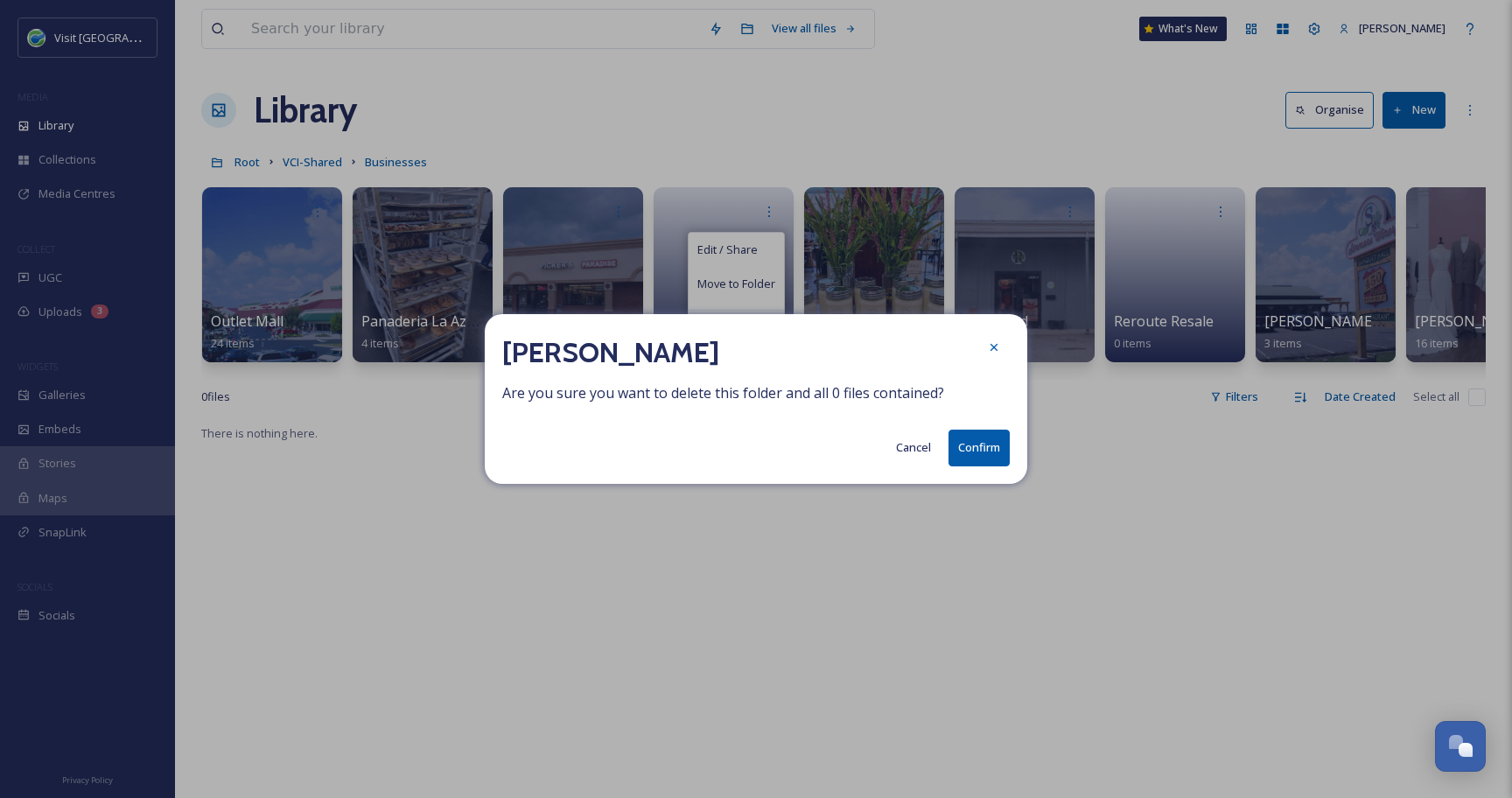
click at [966, 453] on button "Confirm" at bounding box center [979, 448] width 62 height 36
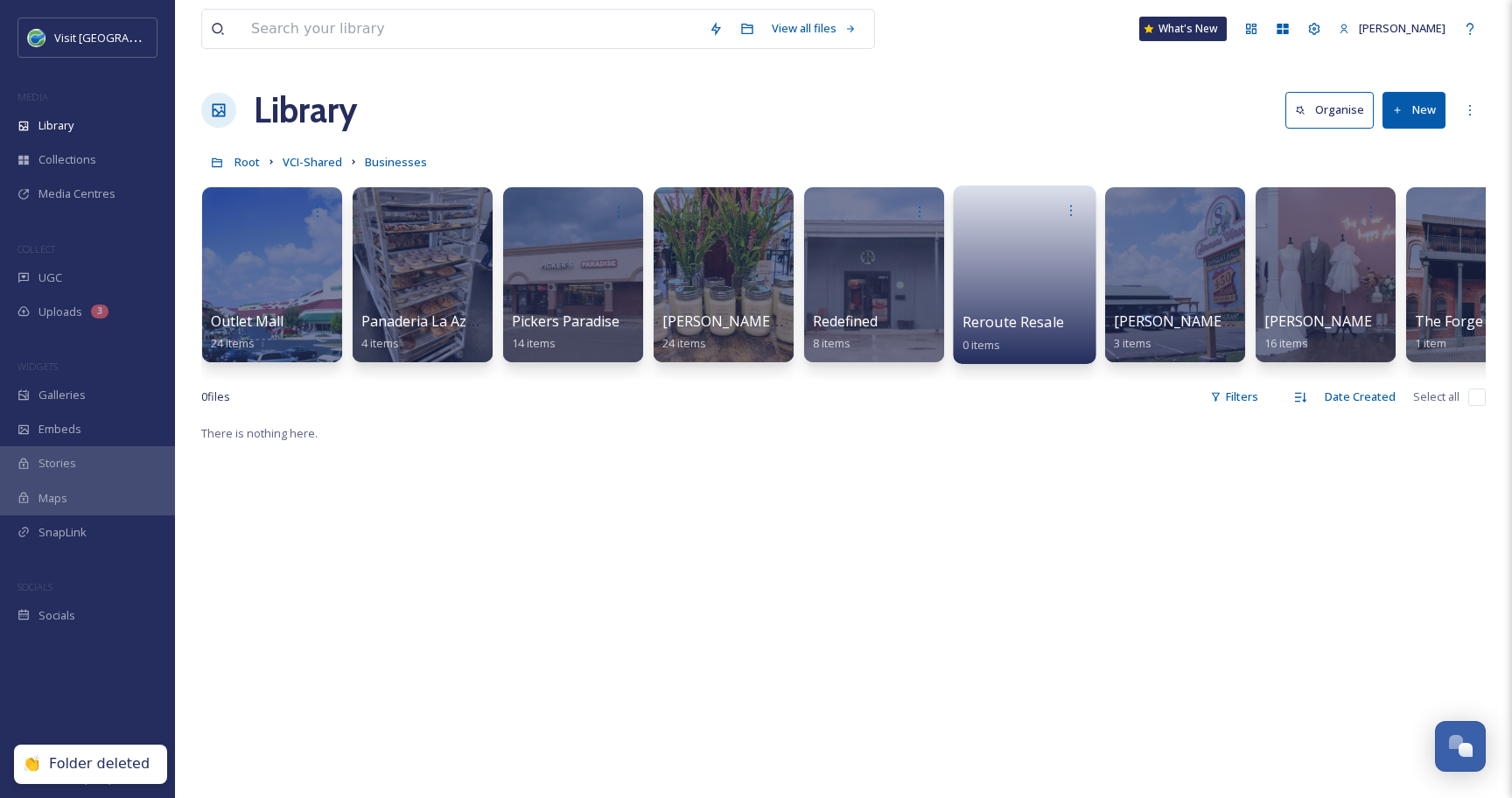
click at [1047, 285] on link at bounding box center [1025, 269] width 125 height 84
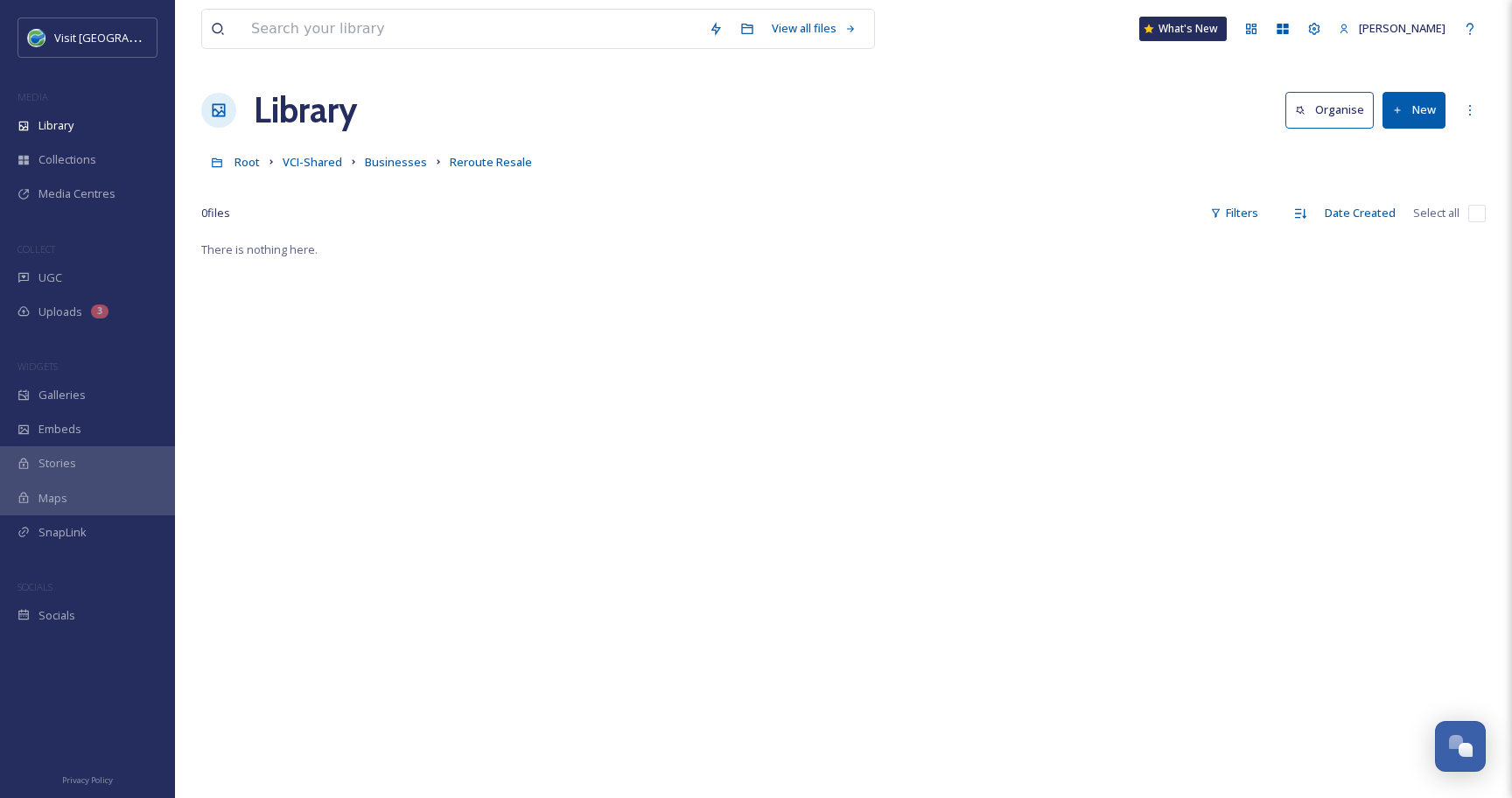
click at [1403, 101] on button "New" at bounding box center [1413, 110] width 63 height 36
click at [1384, 145] on span "File Upload" at bounding box center [1406, 151] width 58 height 17
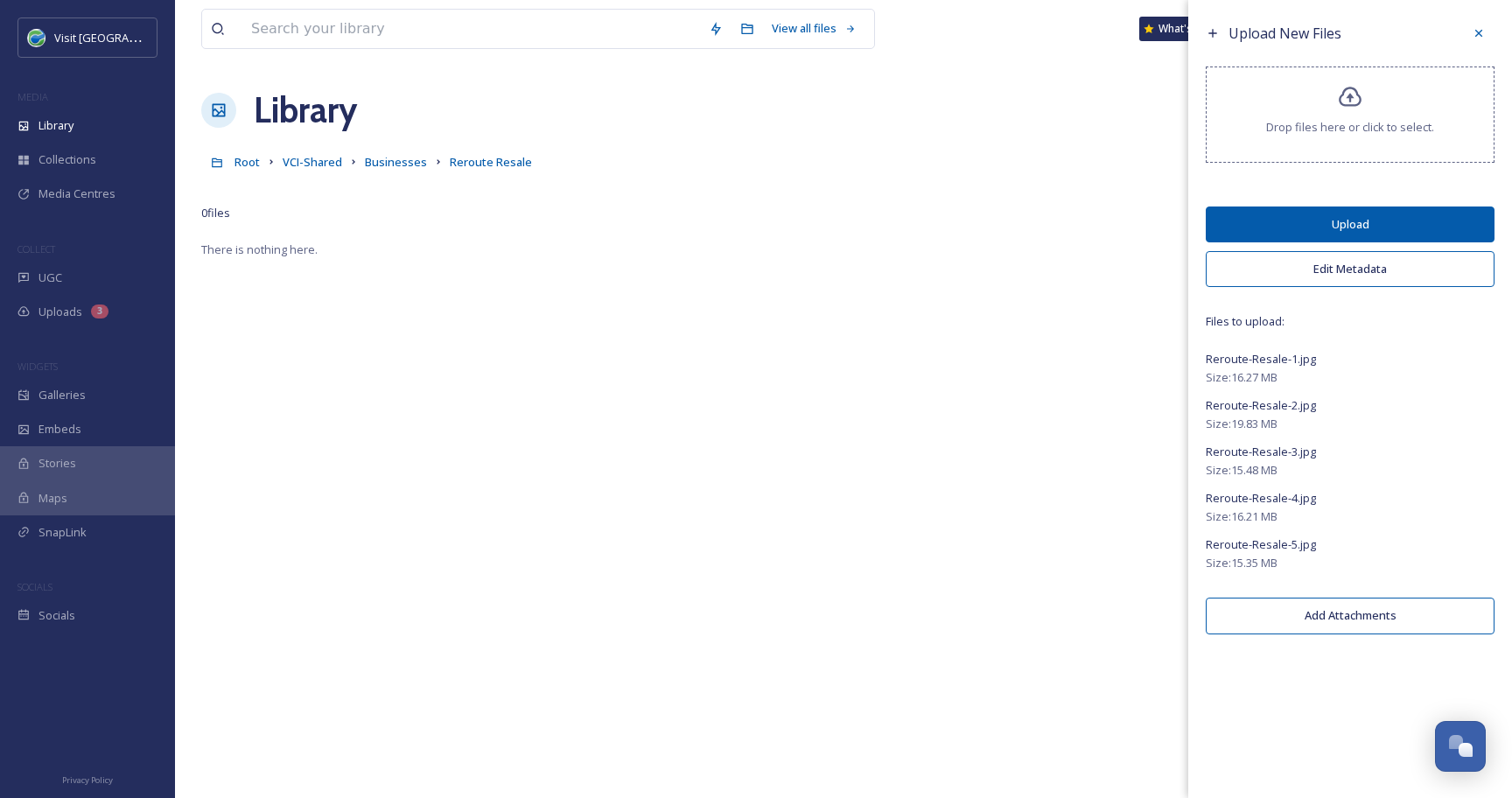
click at [1274, 272] on button "Edit Metadata" at bounding box center [1350, 269] width 288 height 36
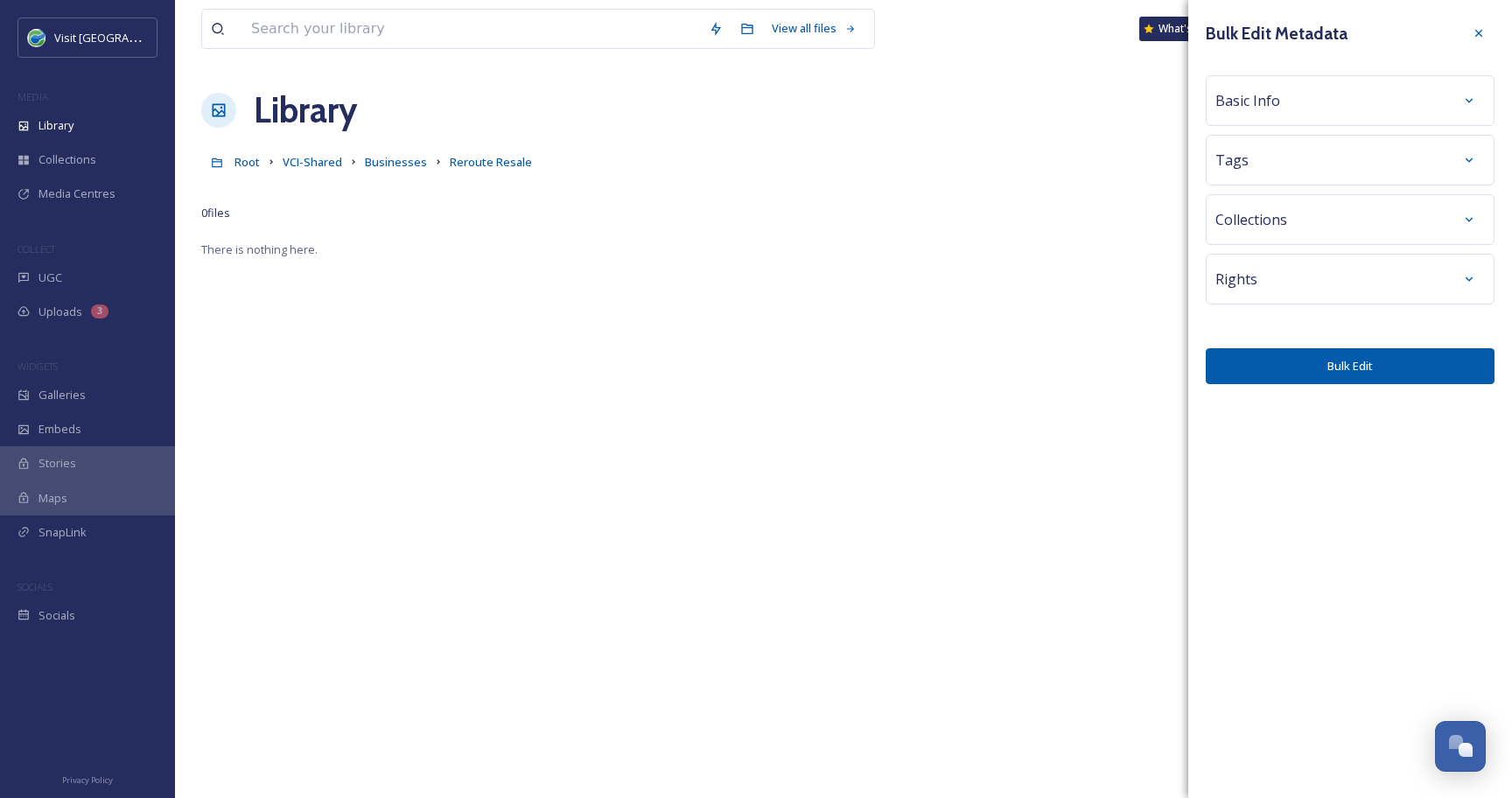
click at [1274, 272] on div "Rights" at bounding box center [1350, 279] width 269 height 31
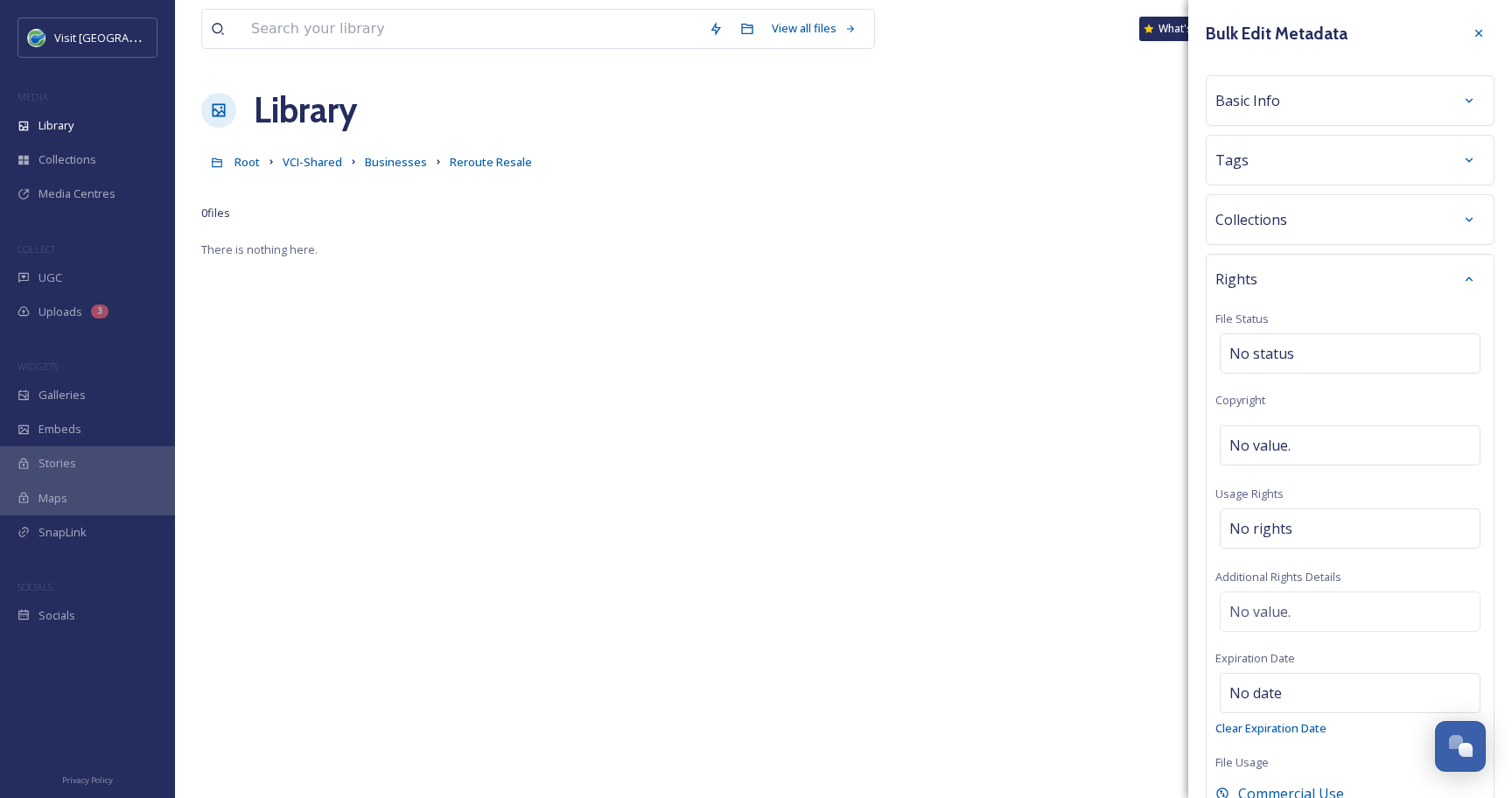
click at [1275, 105] on span "Basic Info" at bounding box center [1247, 101] width 65 height 21
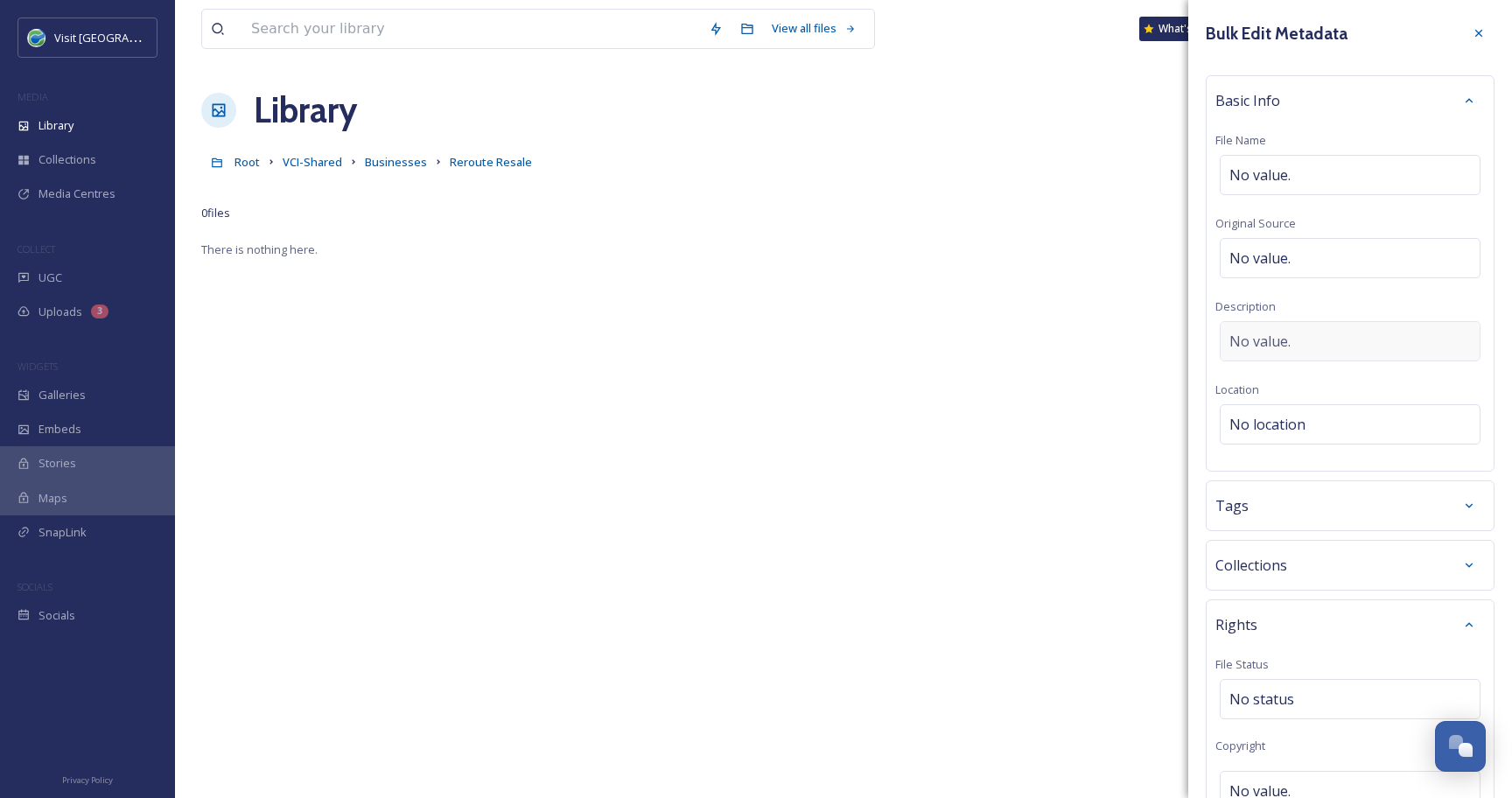
click at [1239, 332] on span "No value." at bounding box center [1260, 342] width 62 height 21
click at [1239, 332] on textarea at bounding box center [1350, 393] width 269 height 145
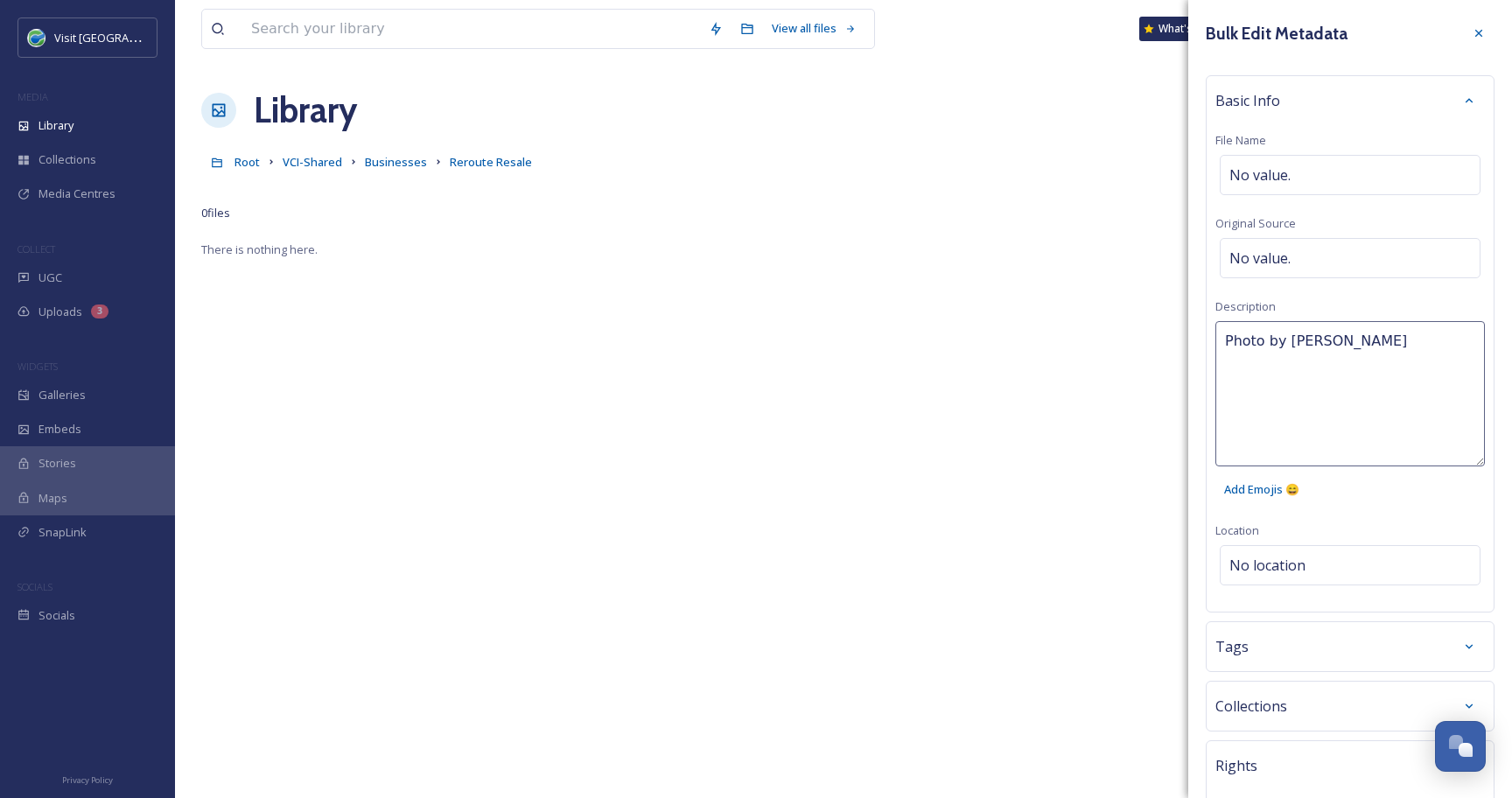
type textarea "Photo by [PERSON_NAME]"
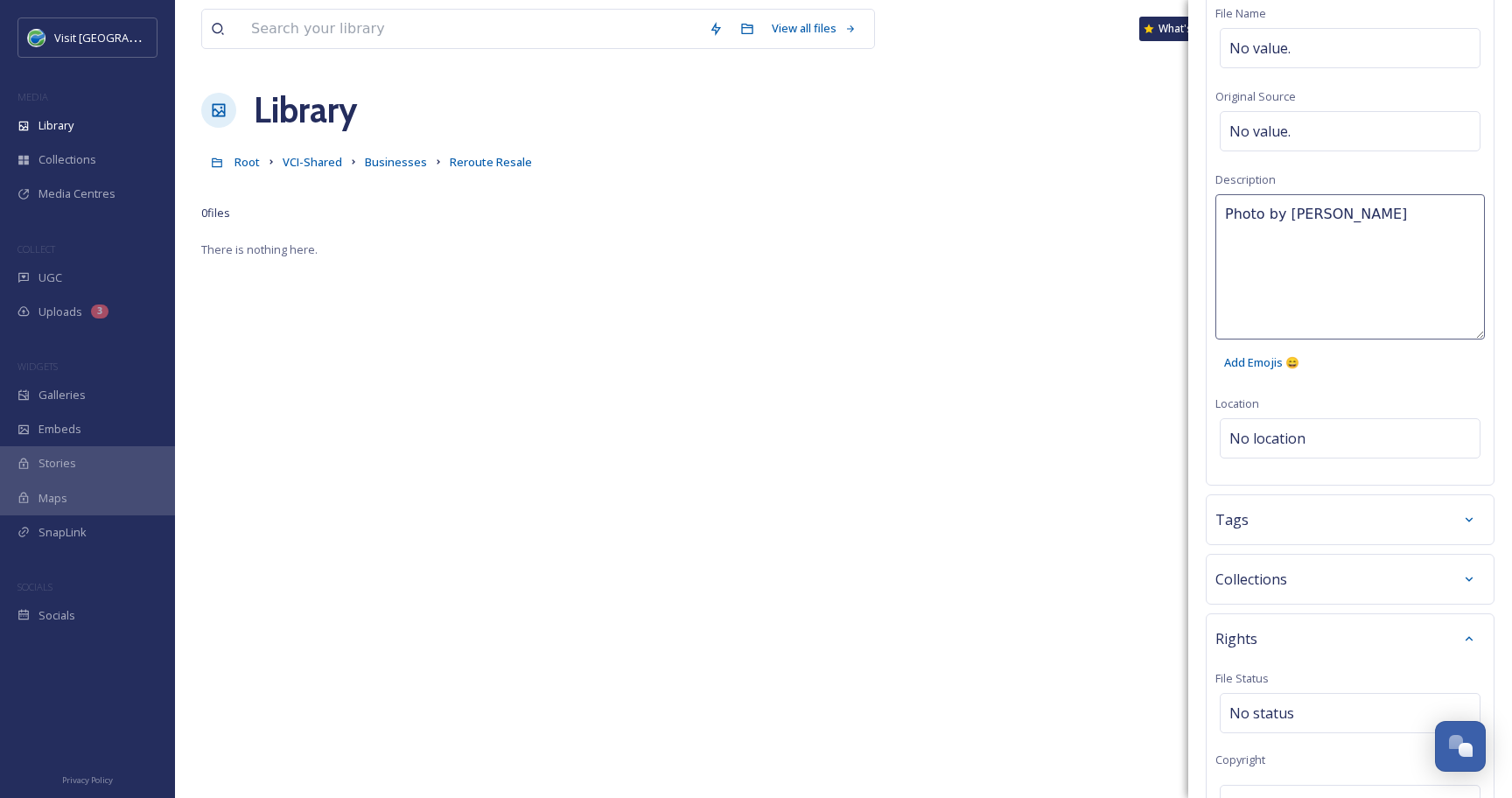
scroll to position [140, 0]
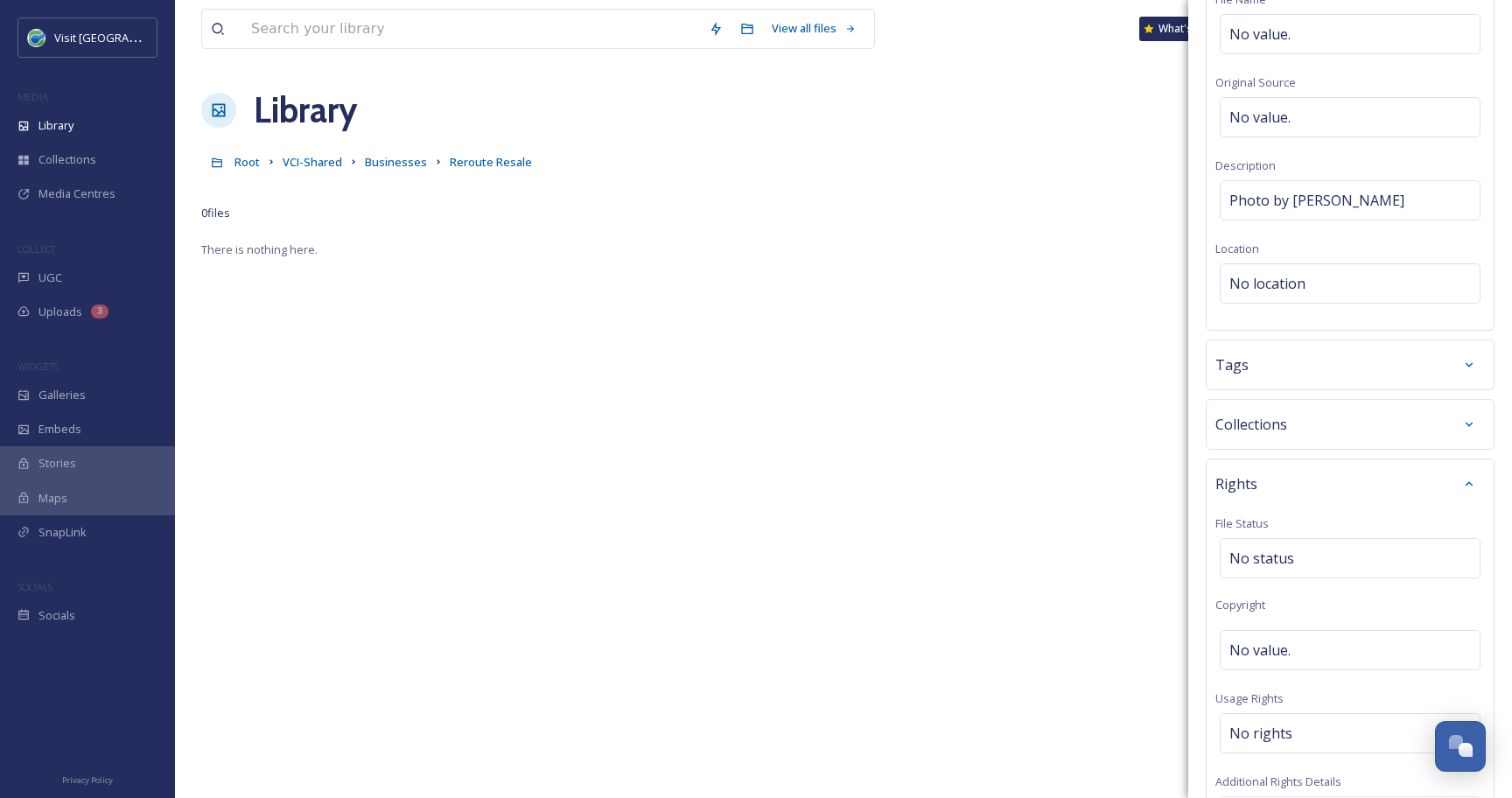
click at [1312, 508] on div "Bulk Edit Metadata Basic Info File Name No value. Original Source No value. Des…" at bounding box center [1349, 488] width 323 height 1256
click at [1327, 378] on div "Tags" at bounding box center [1350, 364] width 269 height 31
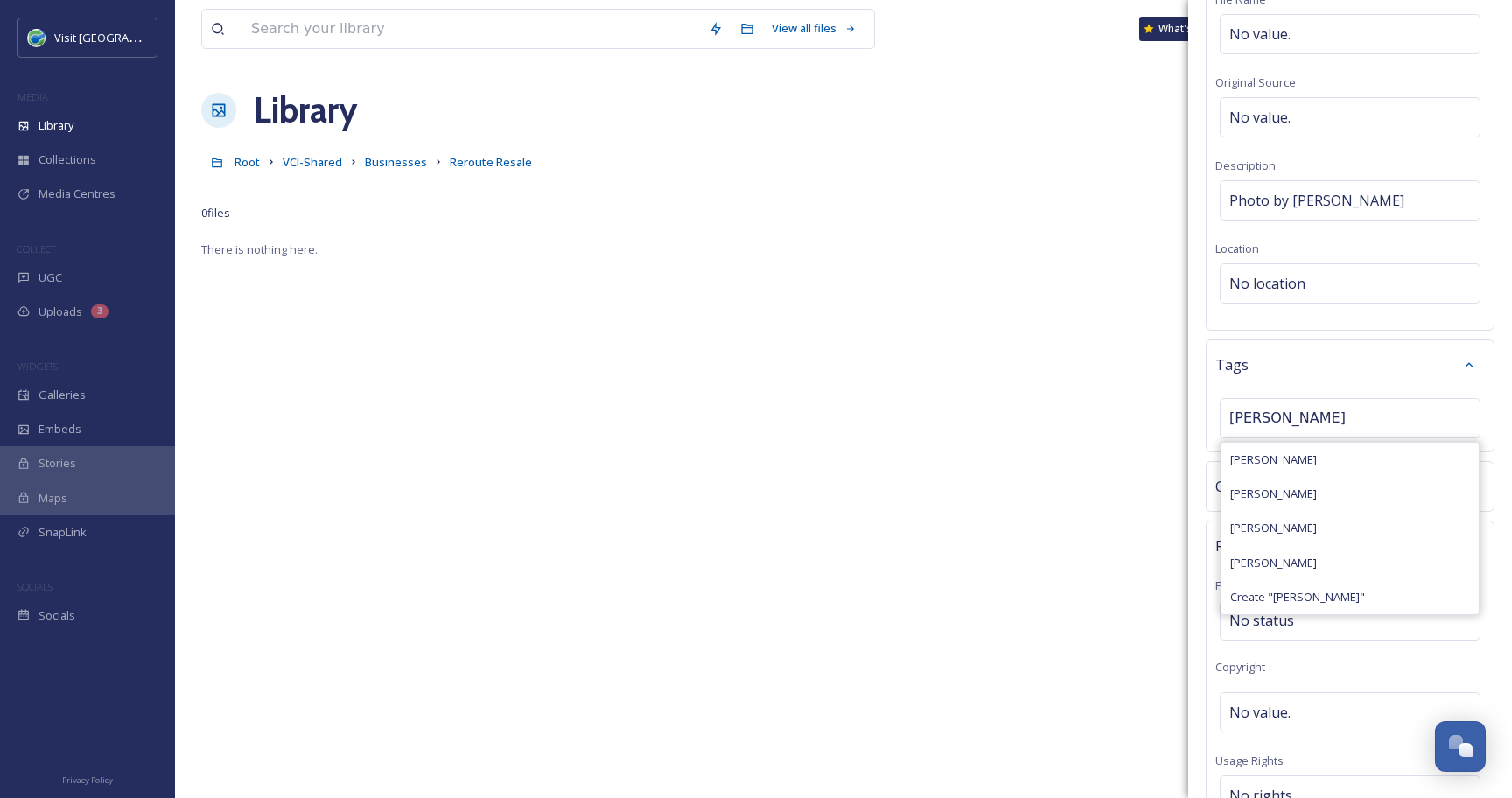
type input "[PERSON_NAME]"
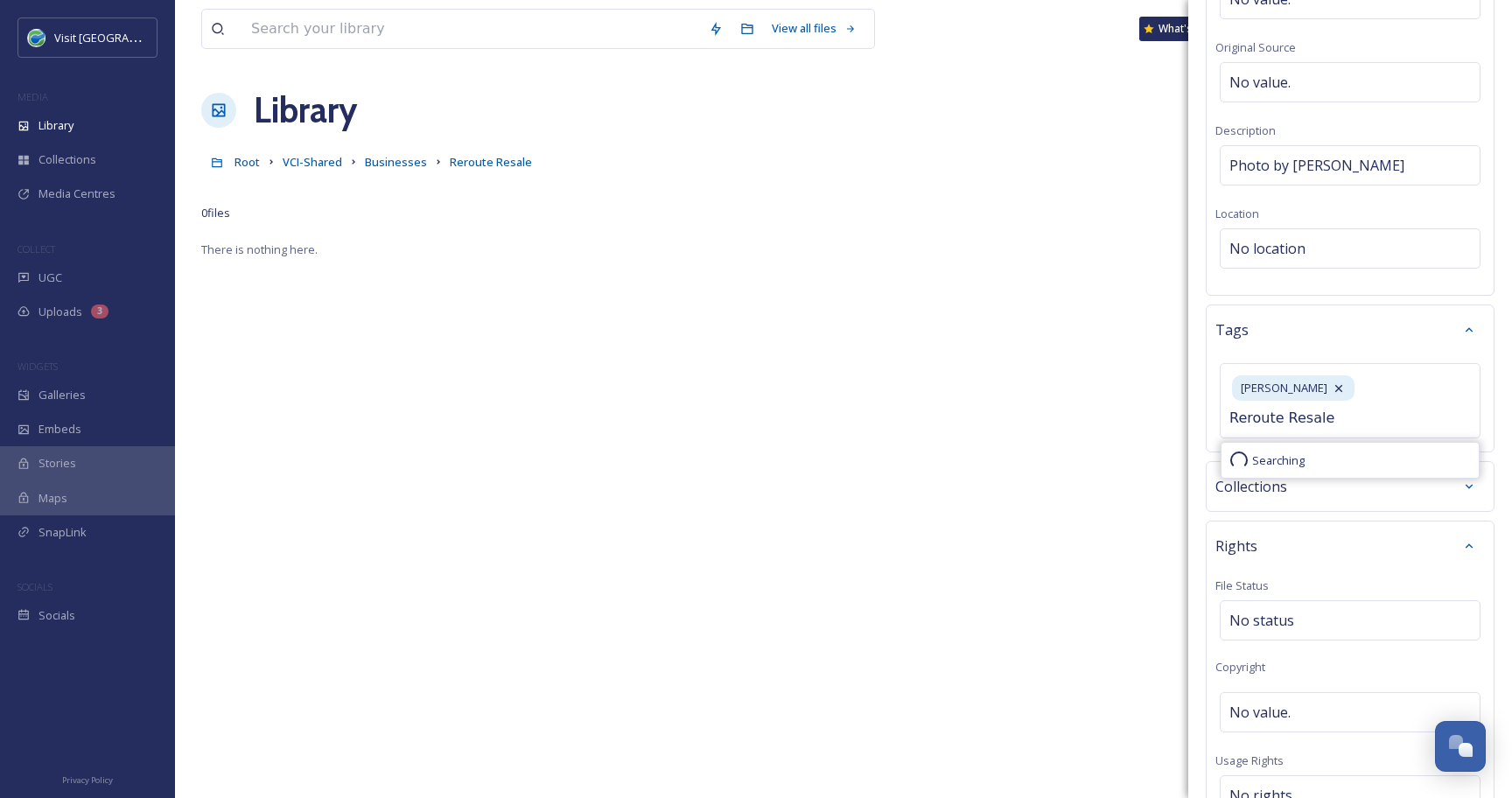
type input "Reroute Resale"
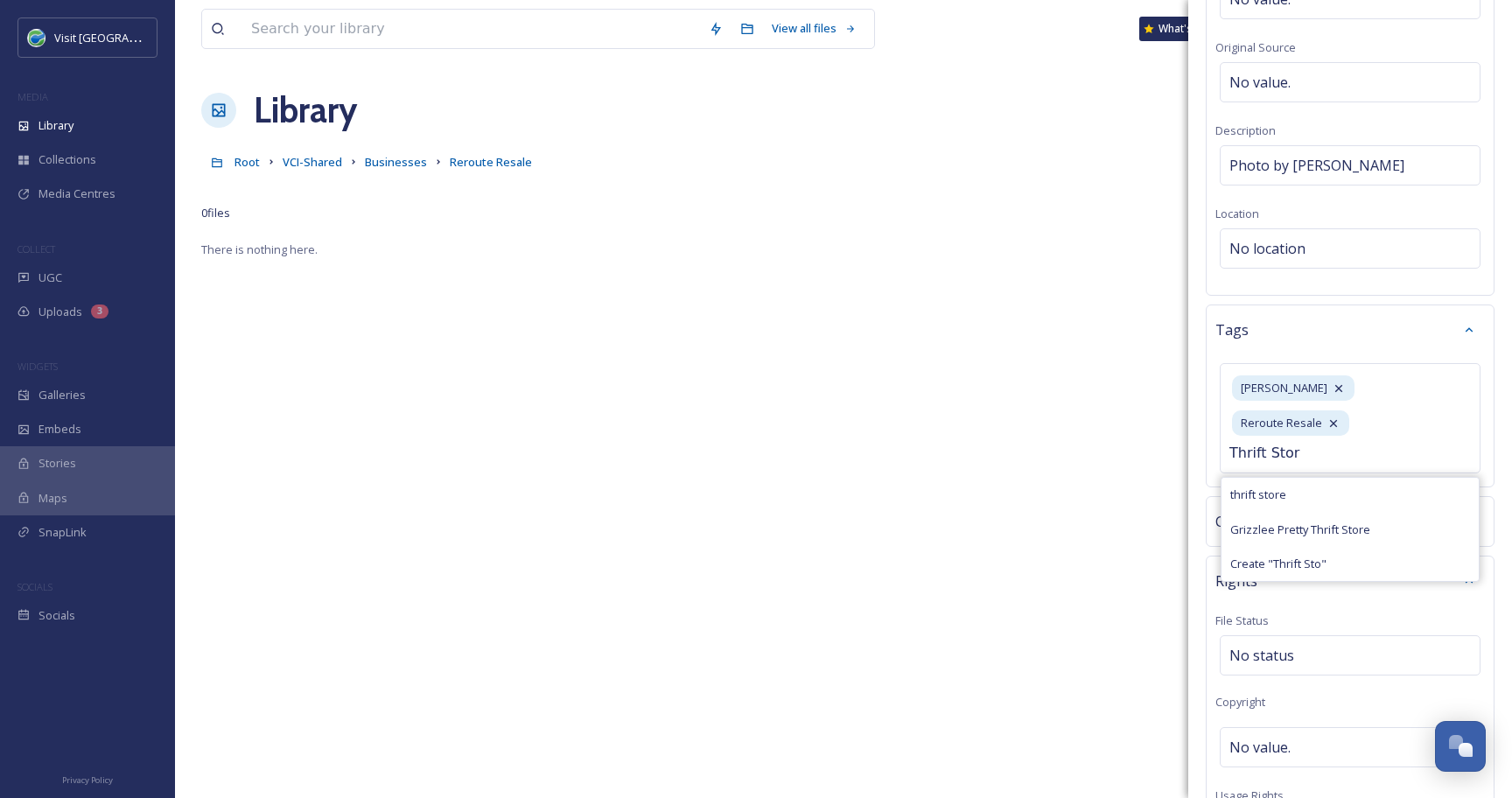
type input "Thrift Store"
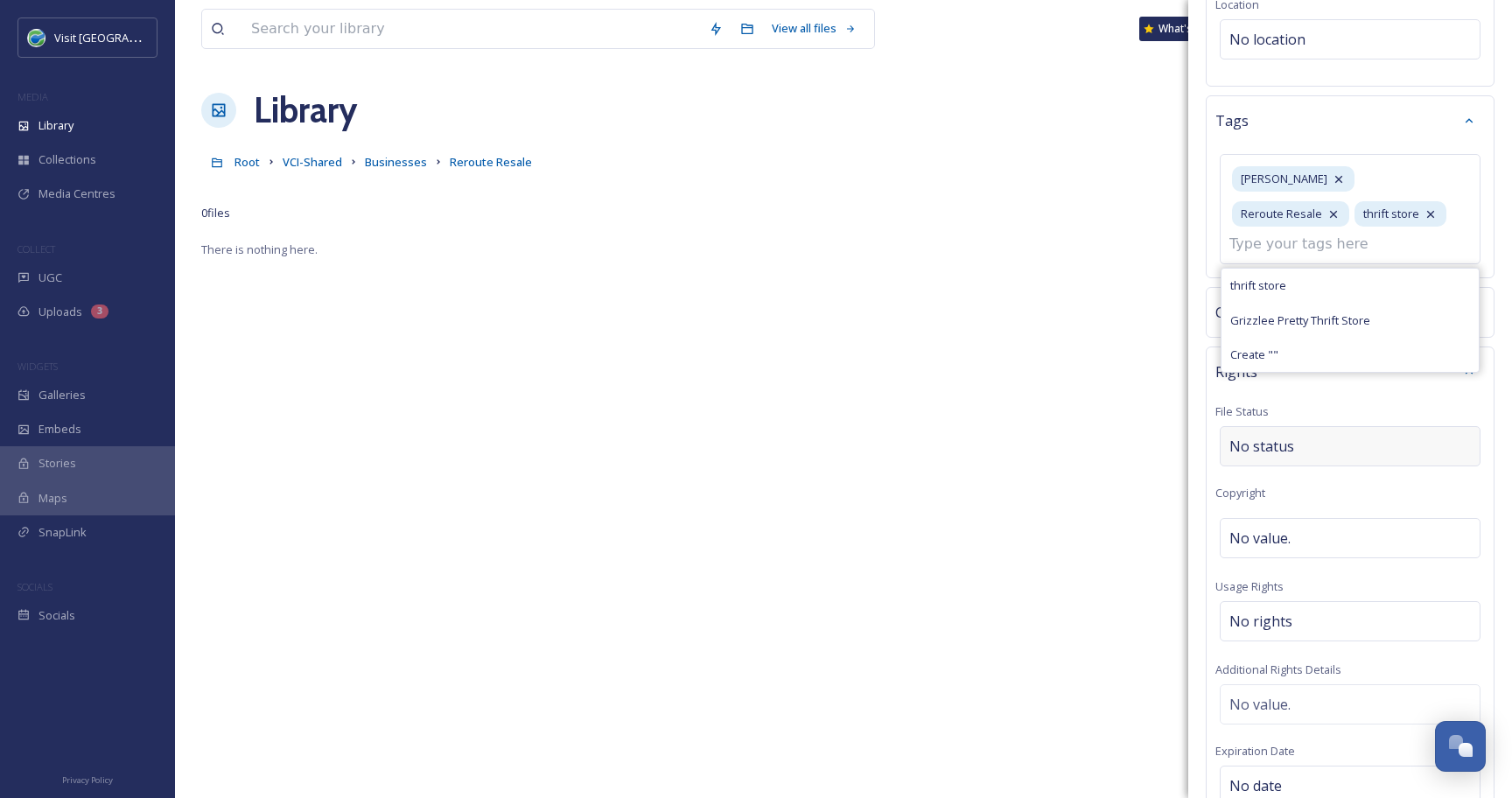
scroll to position [418, 0]
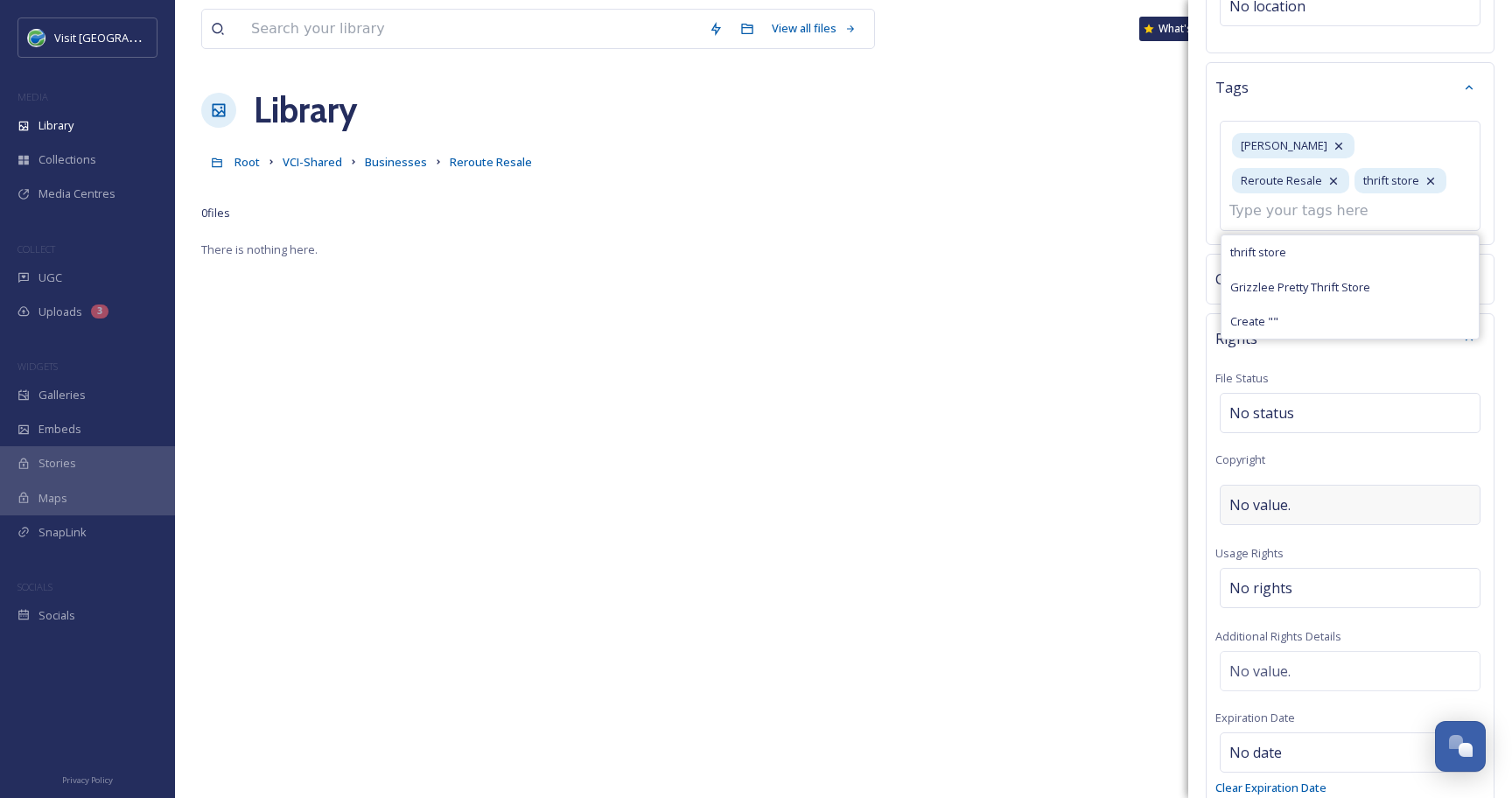
click at [1315, 492] on div "No value." at bounding box center [1350, 505] width 261 height 40
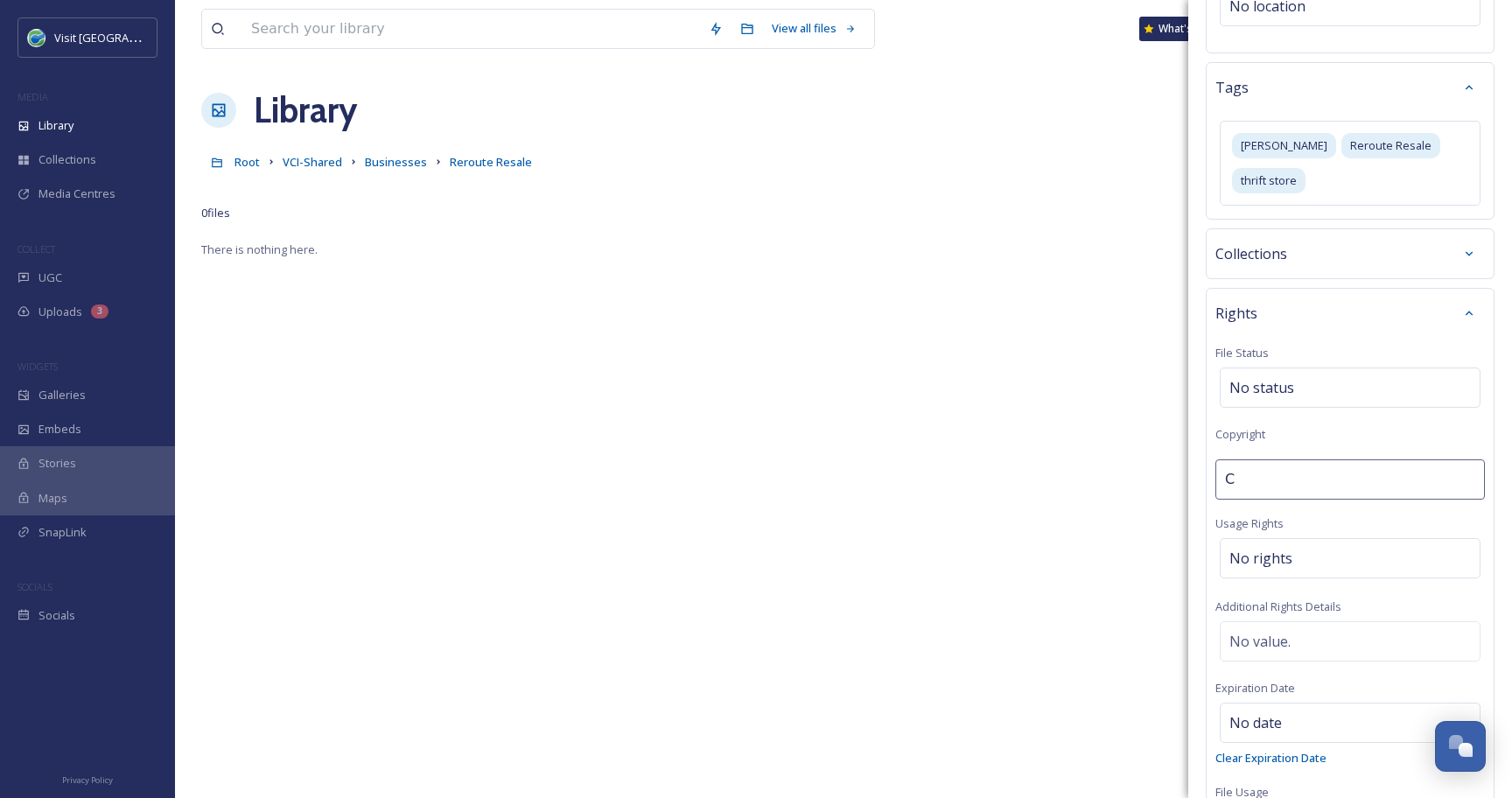
type input "CAVC"
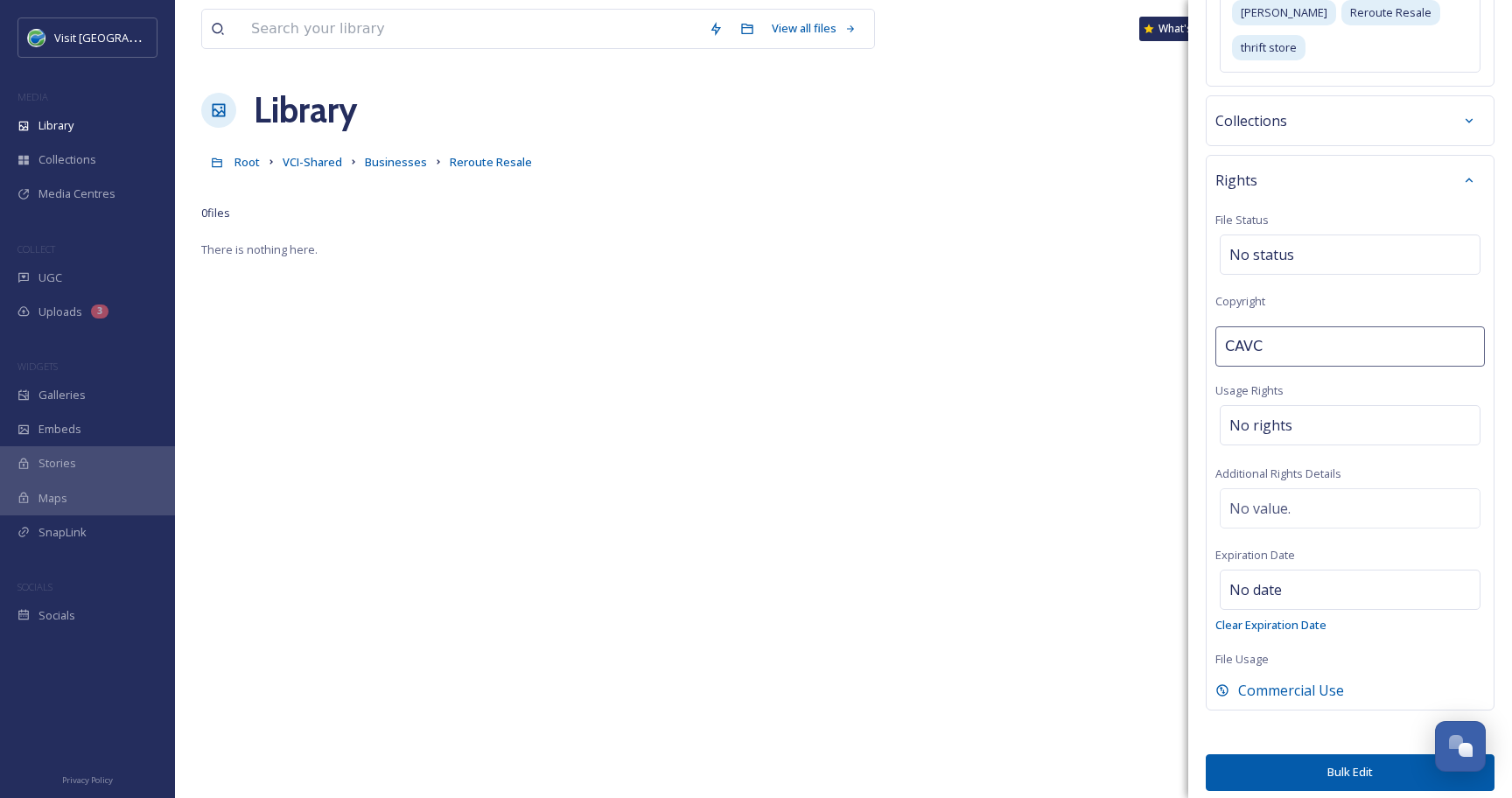
scroll to position [559, 0]
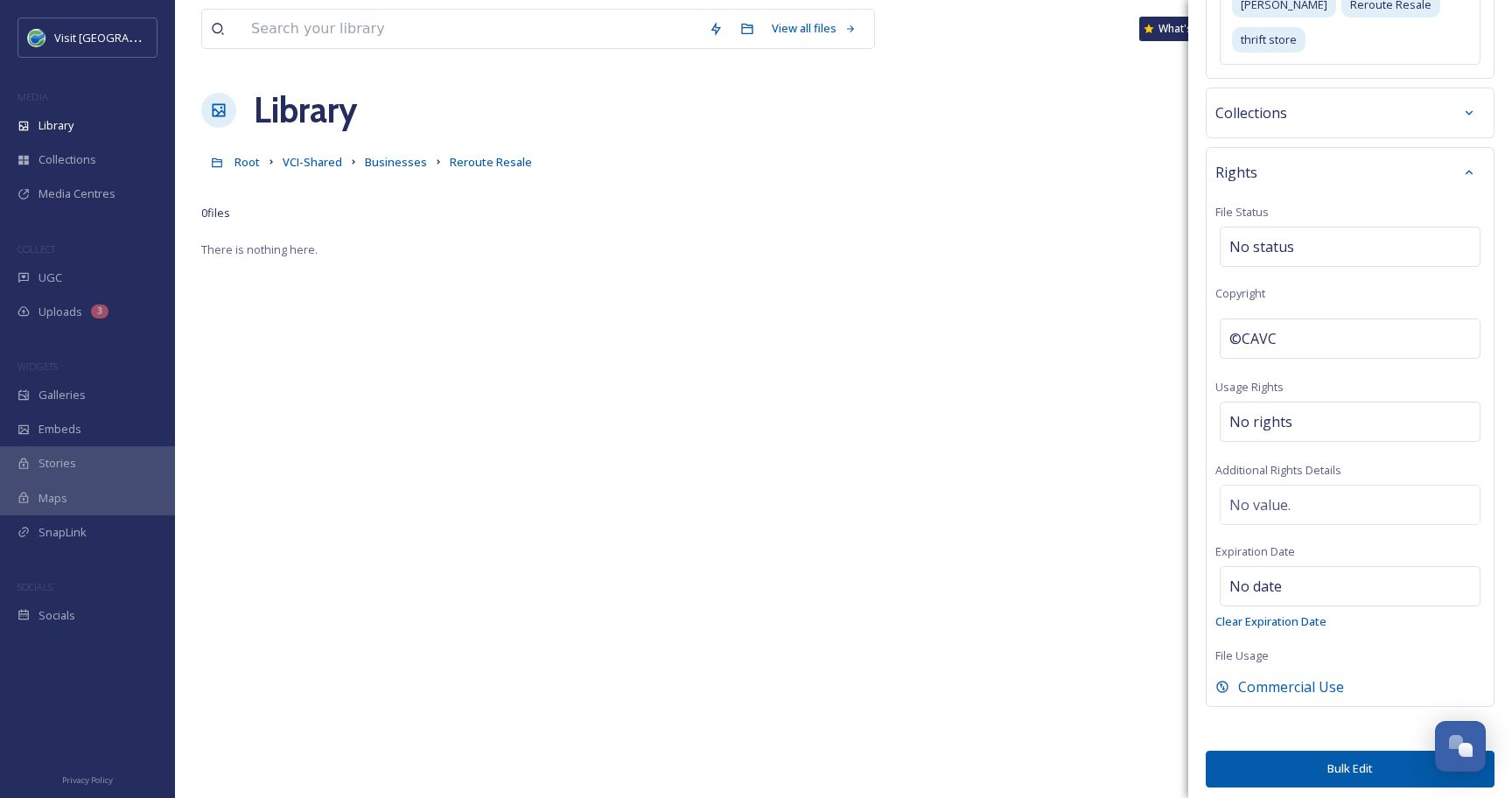
click at [1346, 760] on button "Bulk Edit" at bounding box center [1350, 769] width 288 height 36
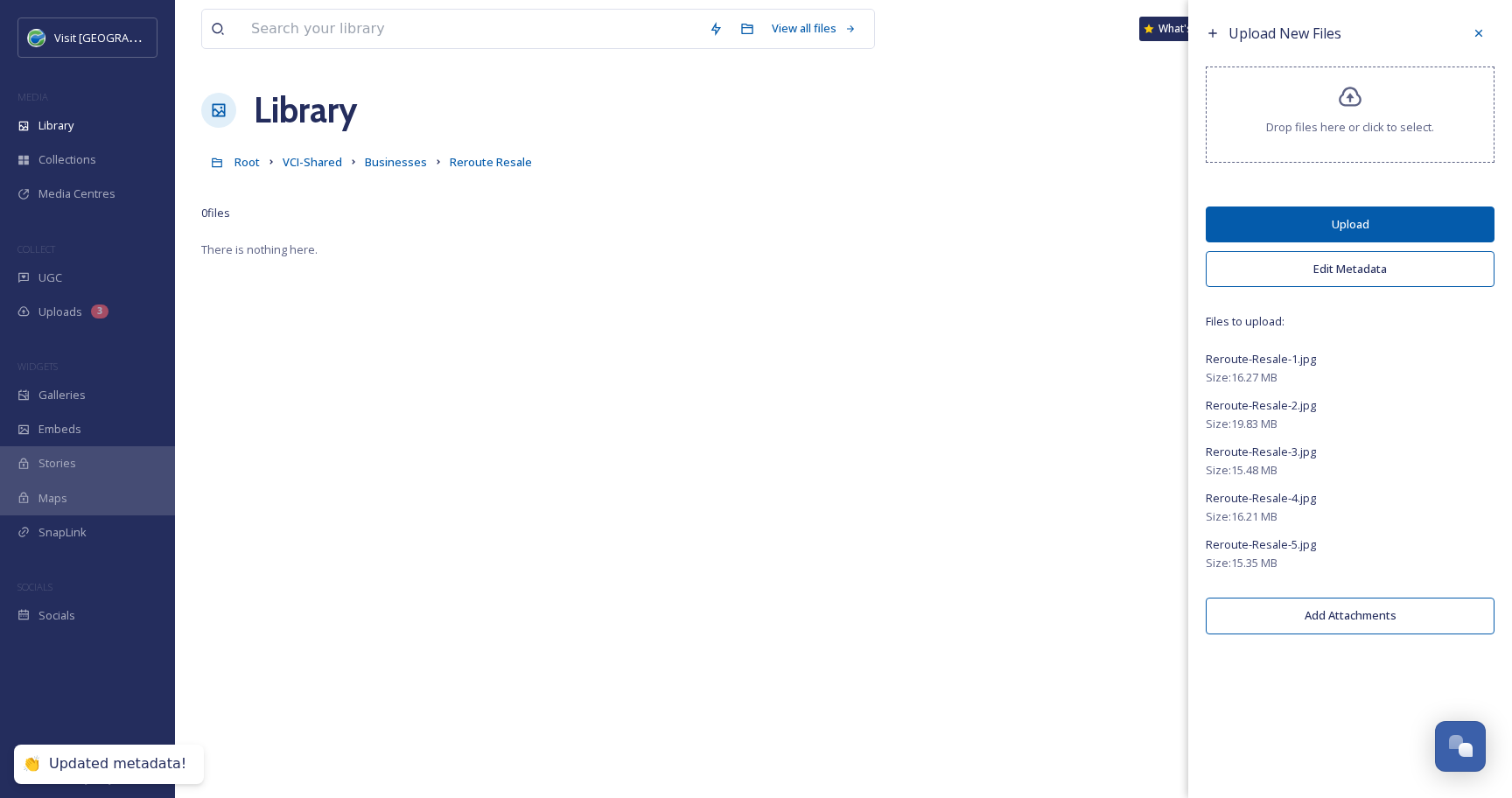
click at [1373, 219] on button "Upload" at bounding box center [1350, 225] width 288 height 36
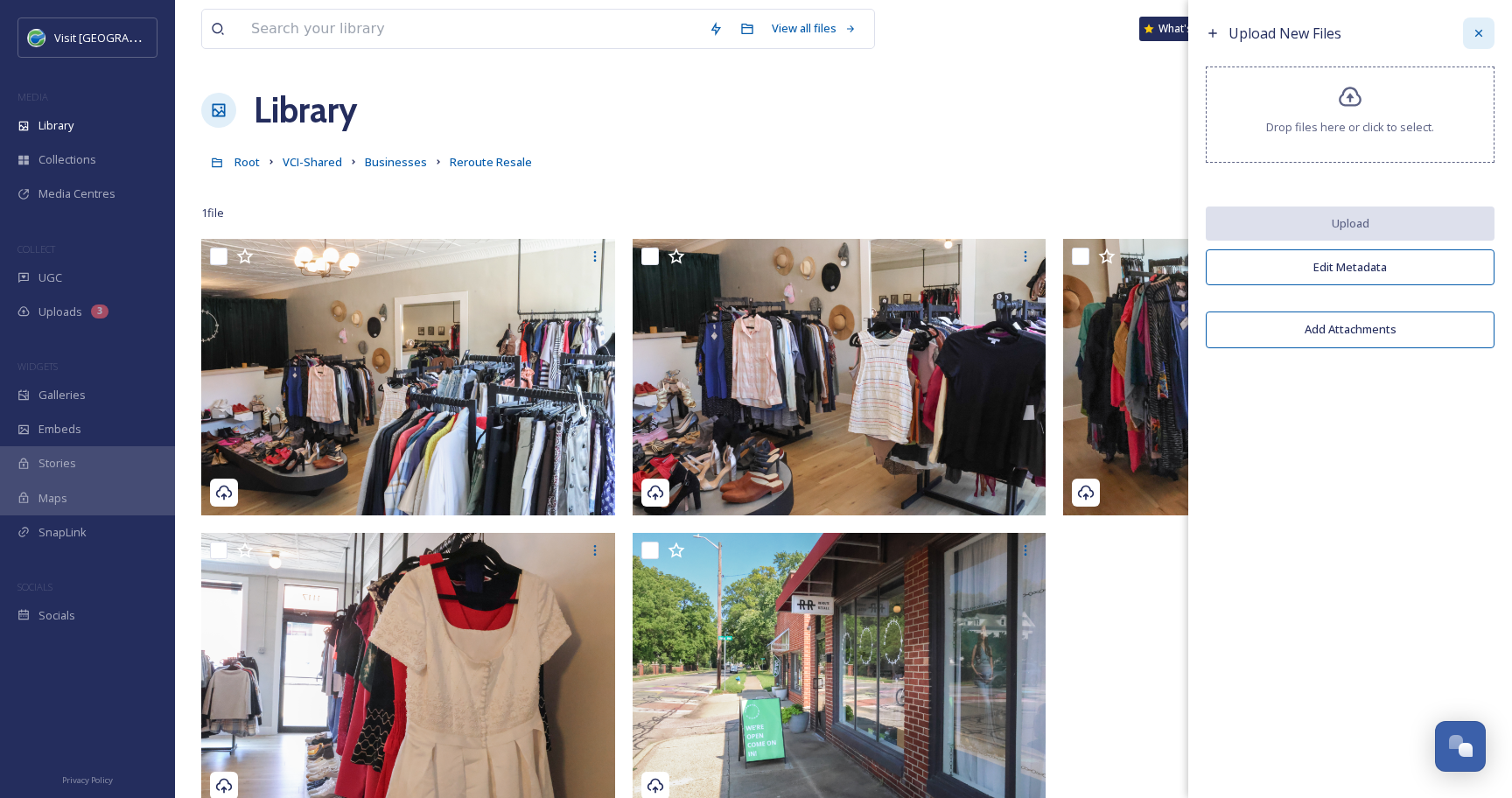
click at [1478, 28] on icon at bounding box center [1478, 33] width 14 height 14
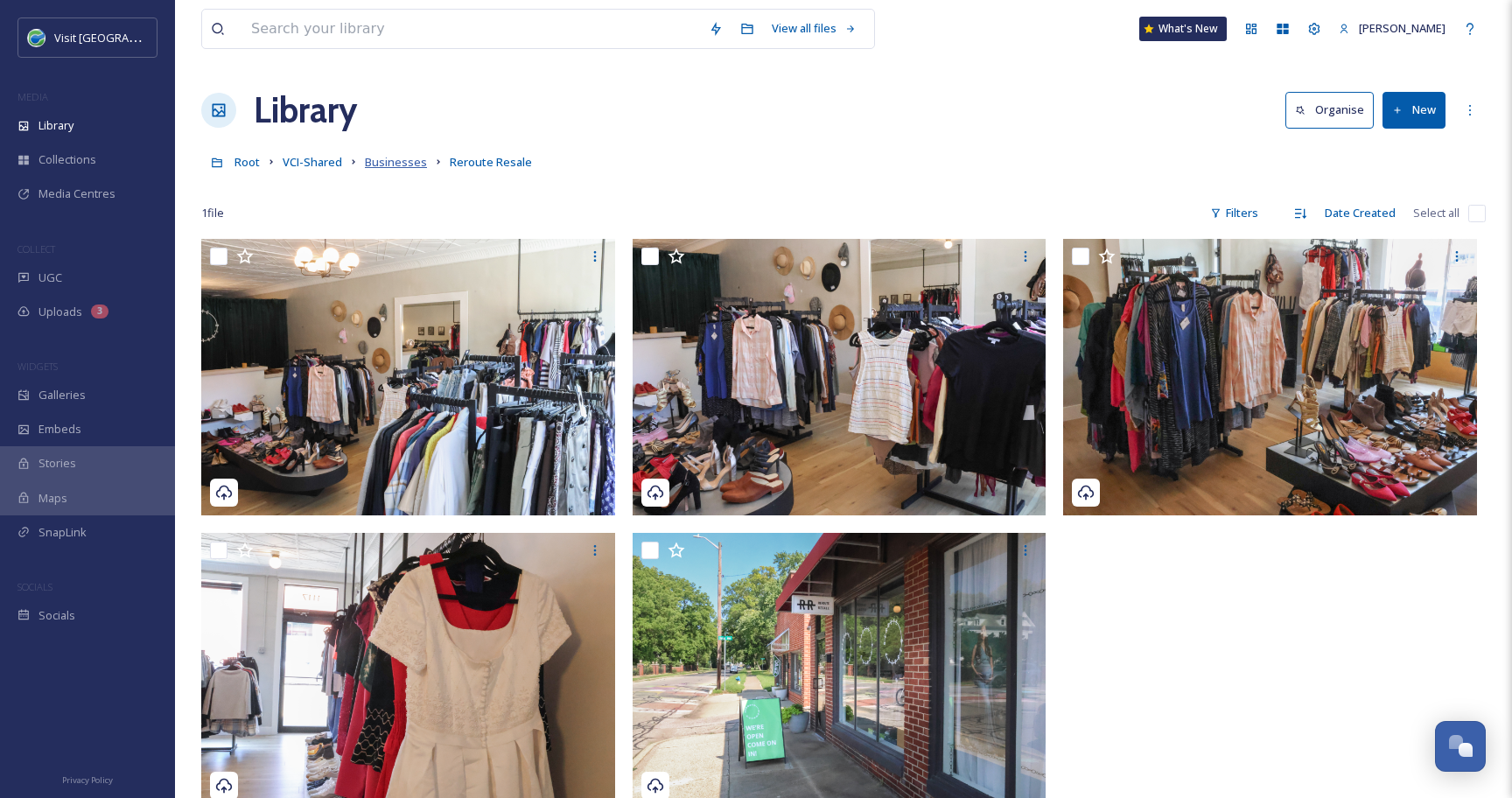
click at [405, 161] on span "Businesses" at bounding box center [396, 161] width 62 height 16
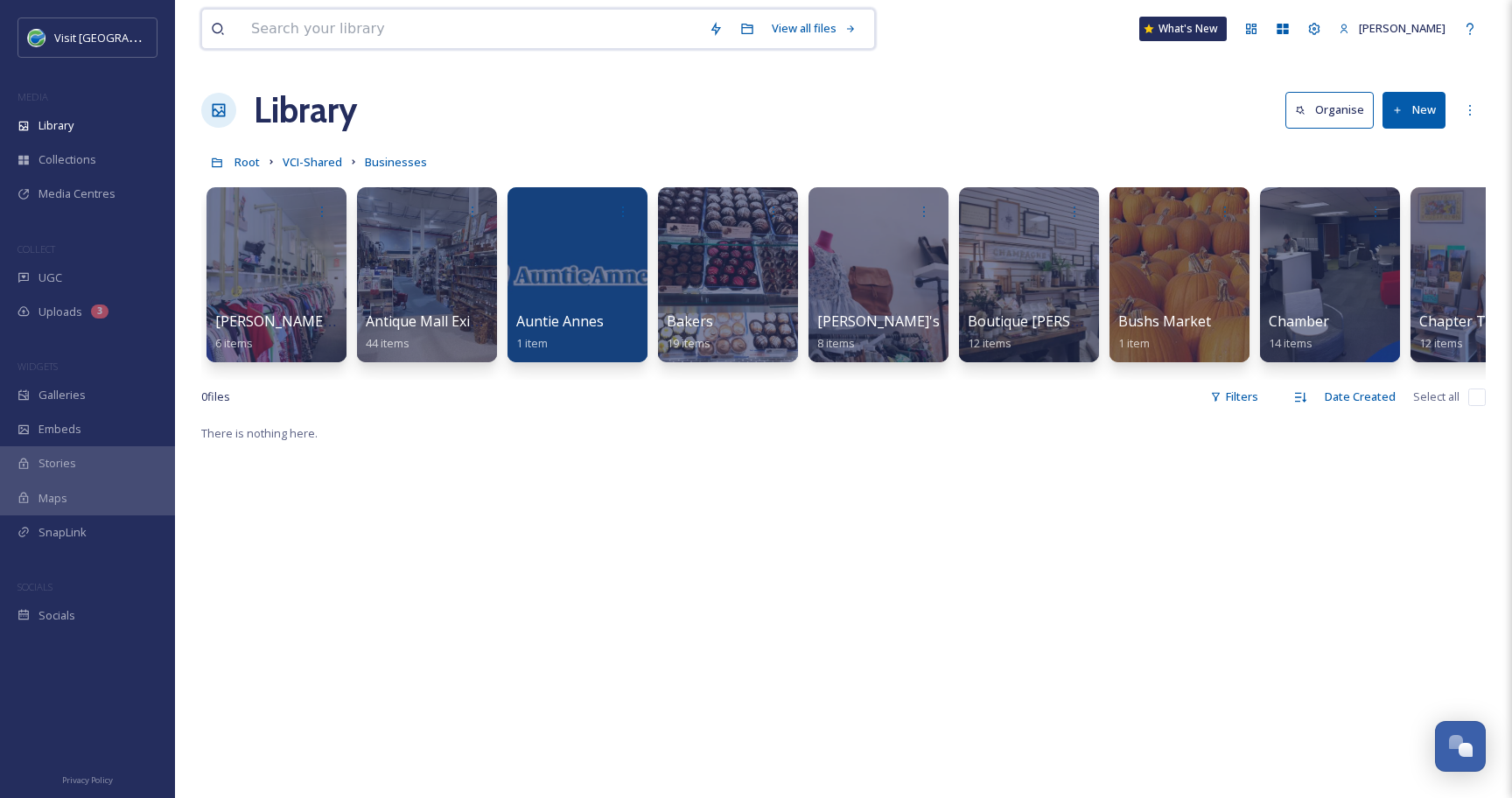
click at [358, 32] on input at bounding box center [470, 28] width 457 height 39
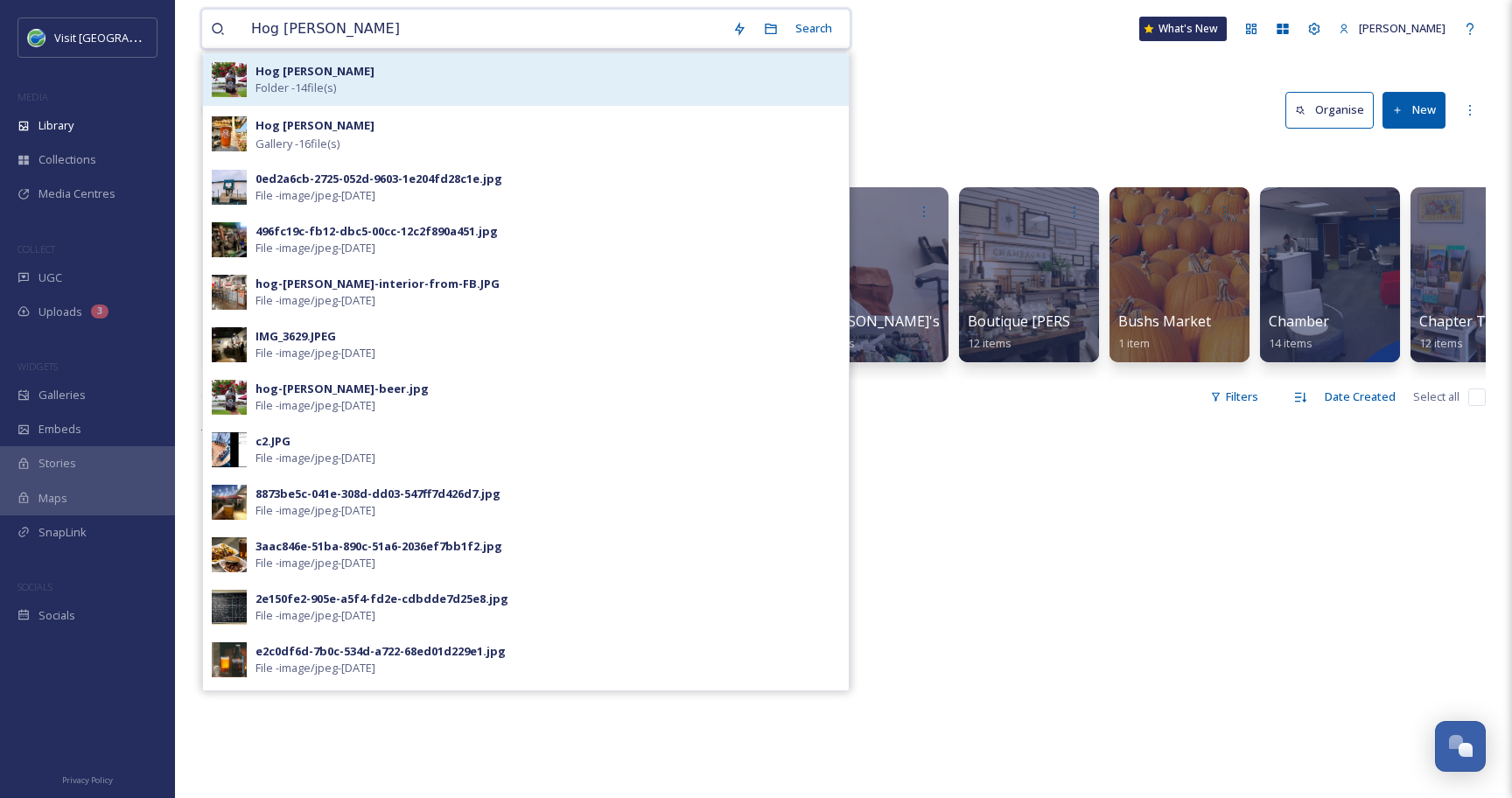
type input "Hog [PERSON_NAME]"
click at [344, 75] on div "Hog [PERSON_NAME] - 14 file(s)" at bounding box center [547, 79] width 584 height 33
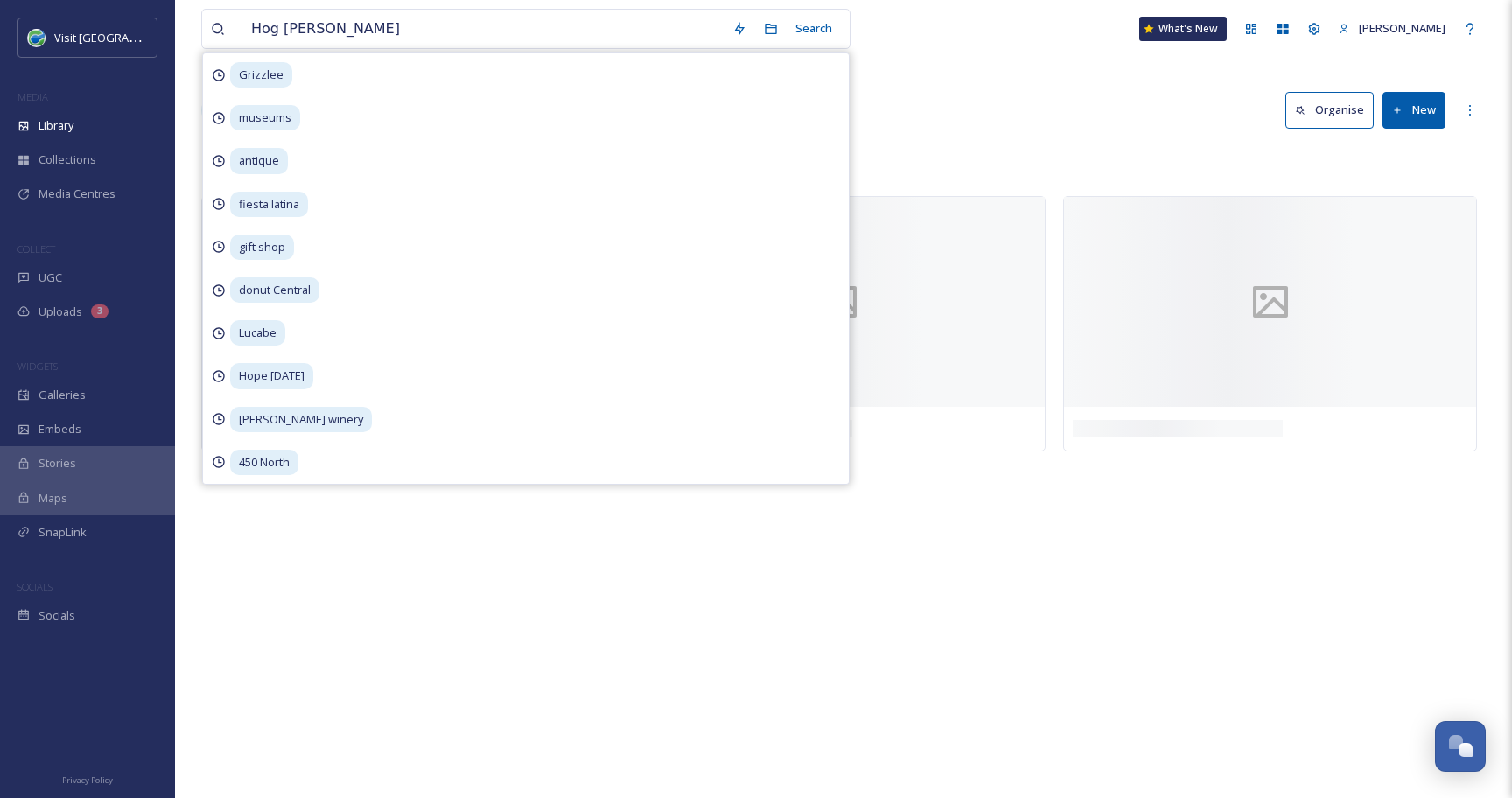
click at [1089, 184] on div at bounding box center [843, 187] width 1284 height 17
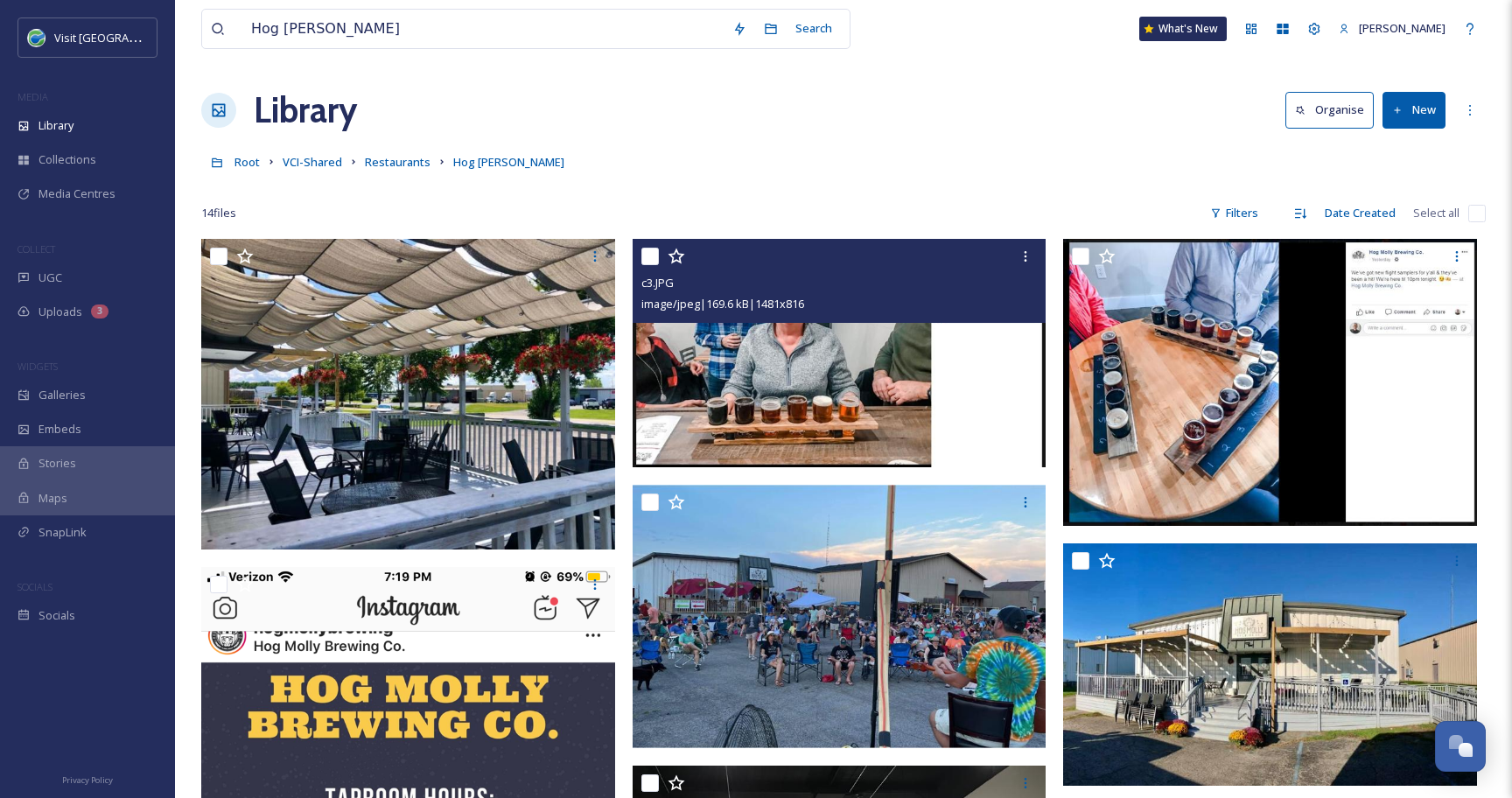
click at [645, 255] on input "checkbox" at bounding box center [650, 256] width 17 height 17
checkbox input "true"
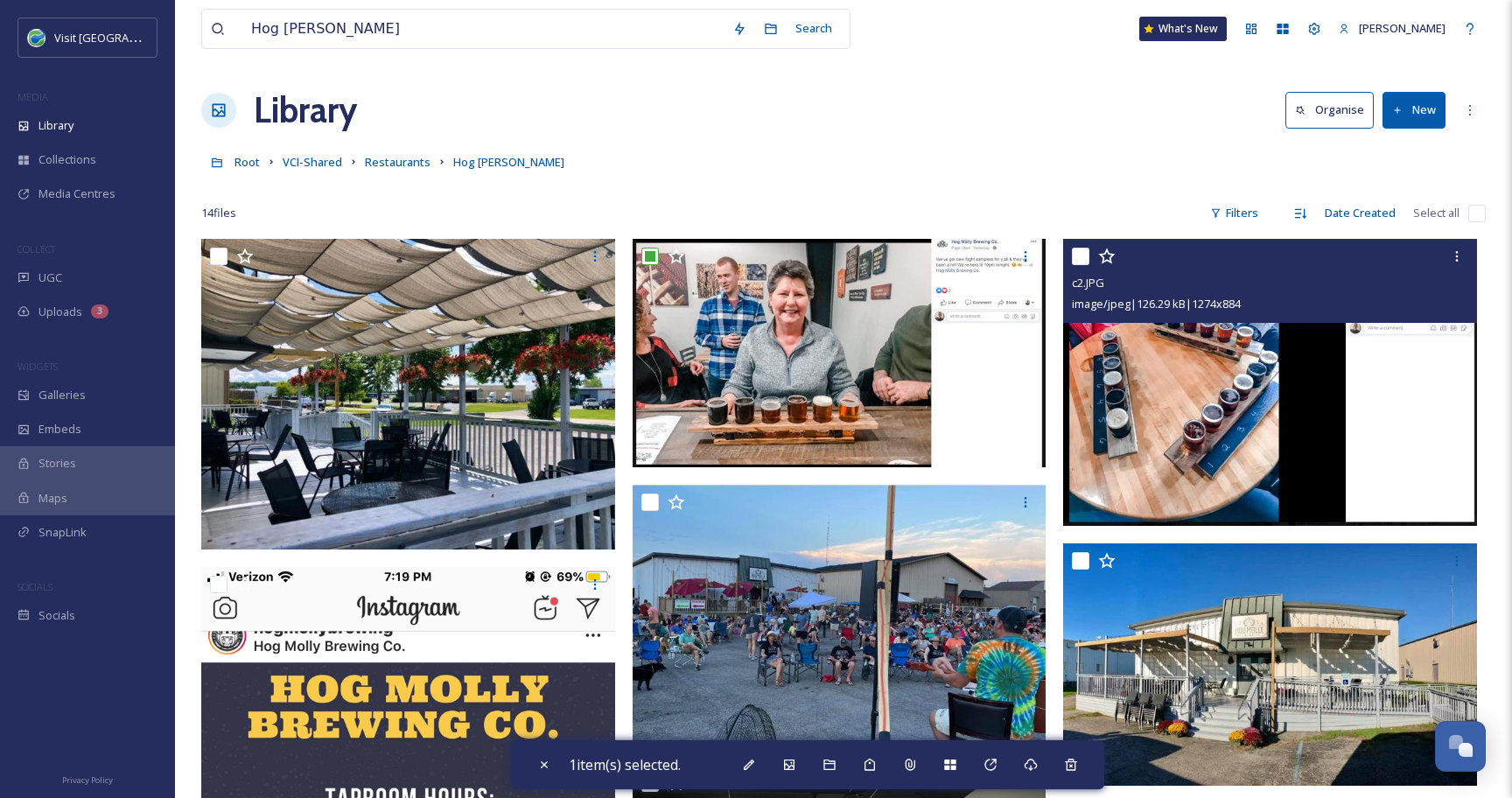
click at [1085, 255] on input "checkbox" at bounding box center [1080, 256] width 17 height 17
checkbox input "true"
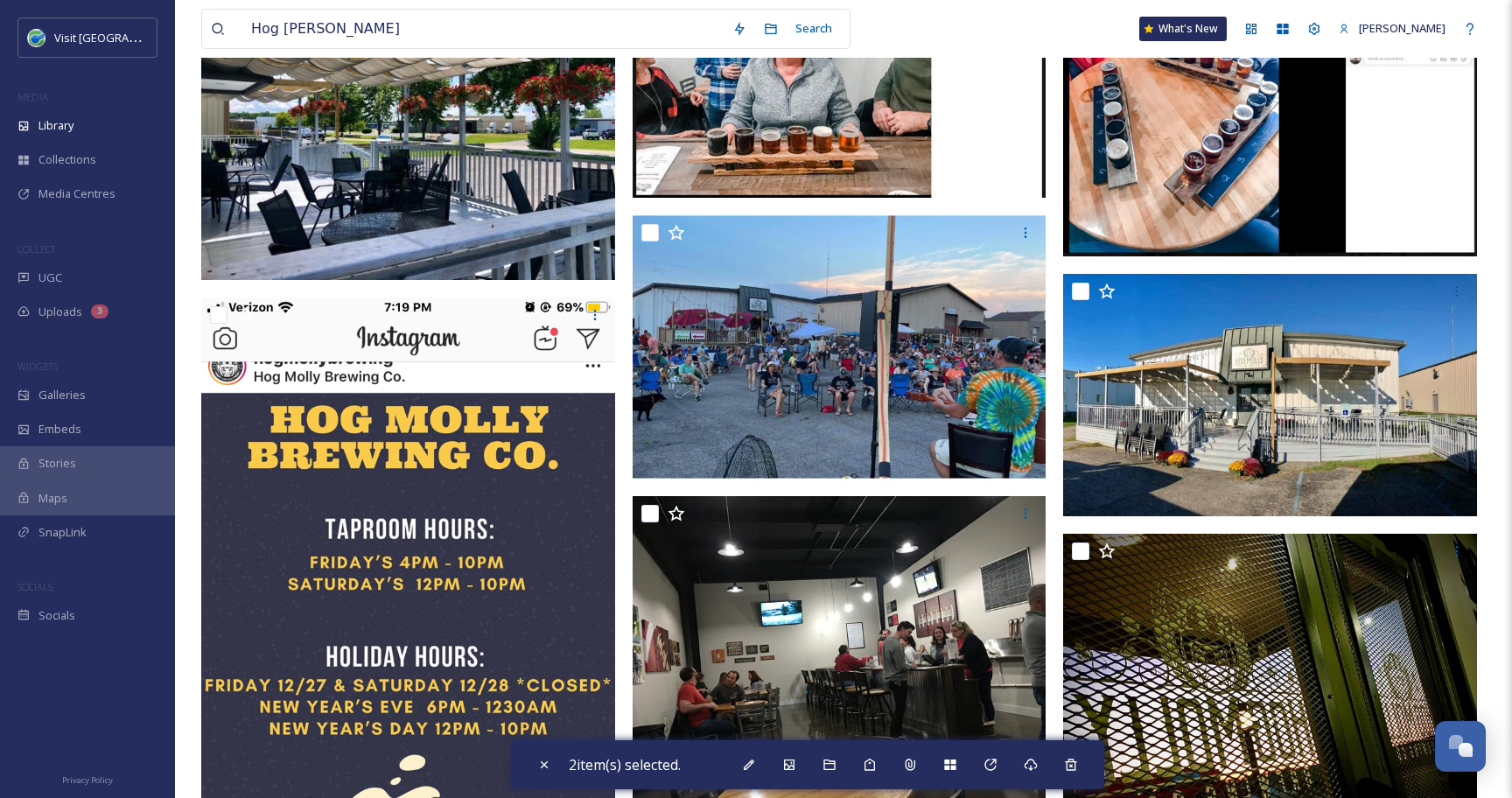
scroll to position [284, 0]
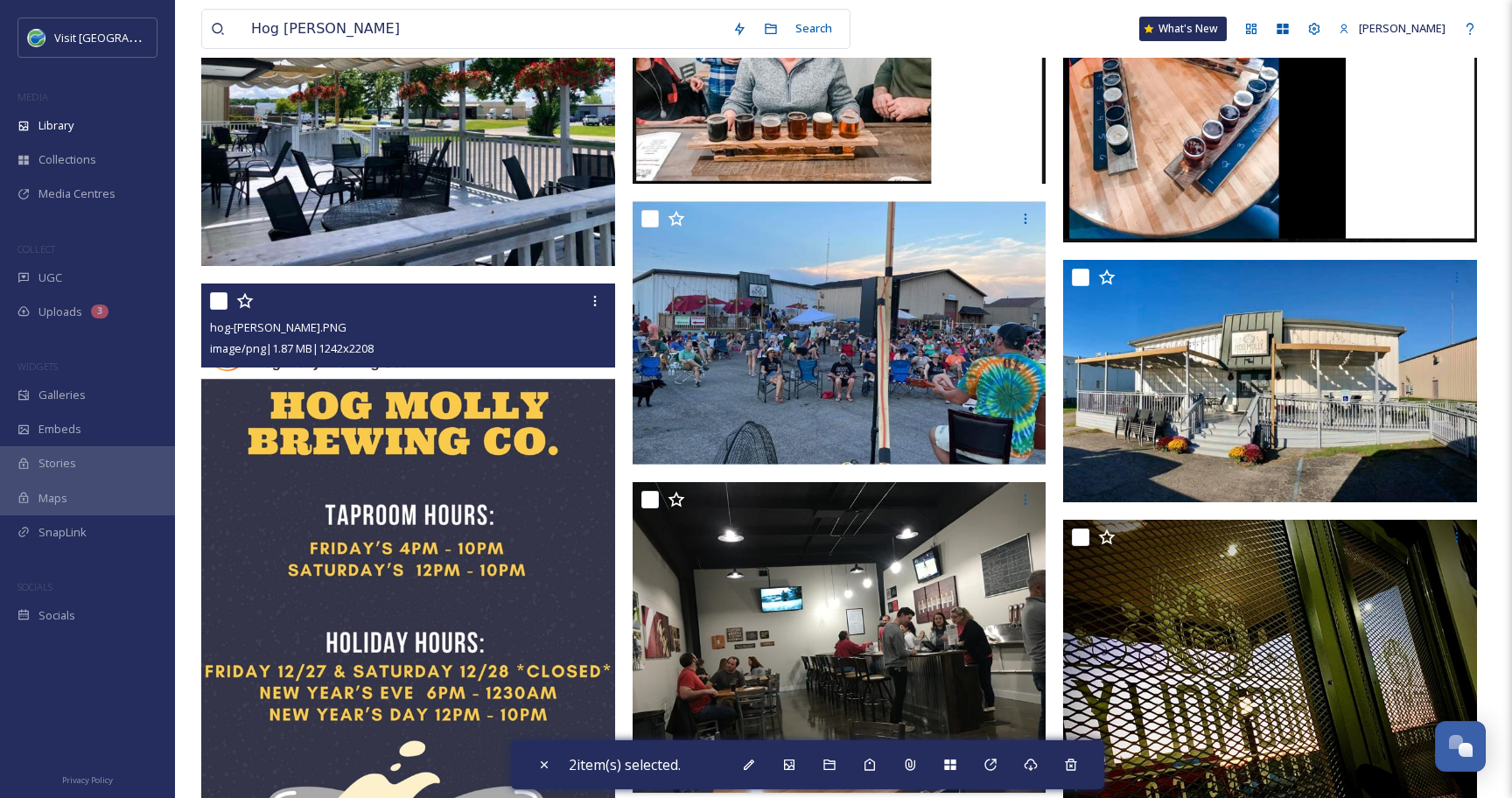
click at [215, 302] on input "checkbox" at bounding box center [218, 301] width 17 height 17
checkbox input "true"
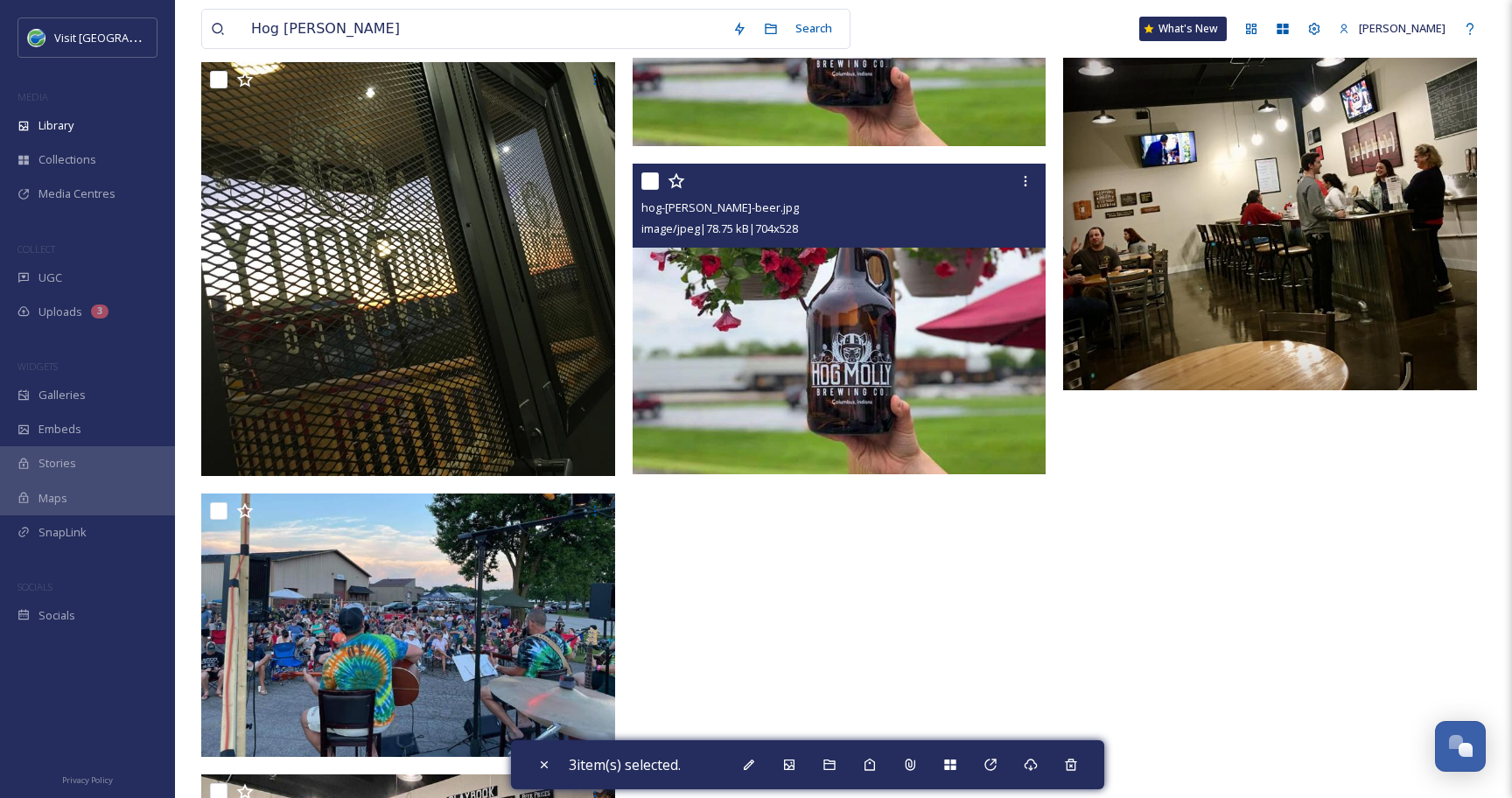
scroll to position [1240, 0]
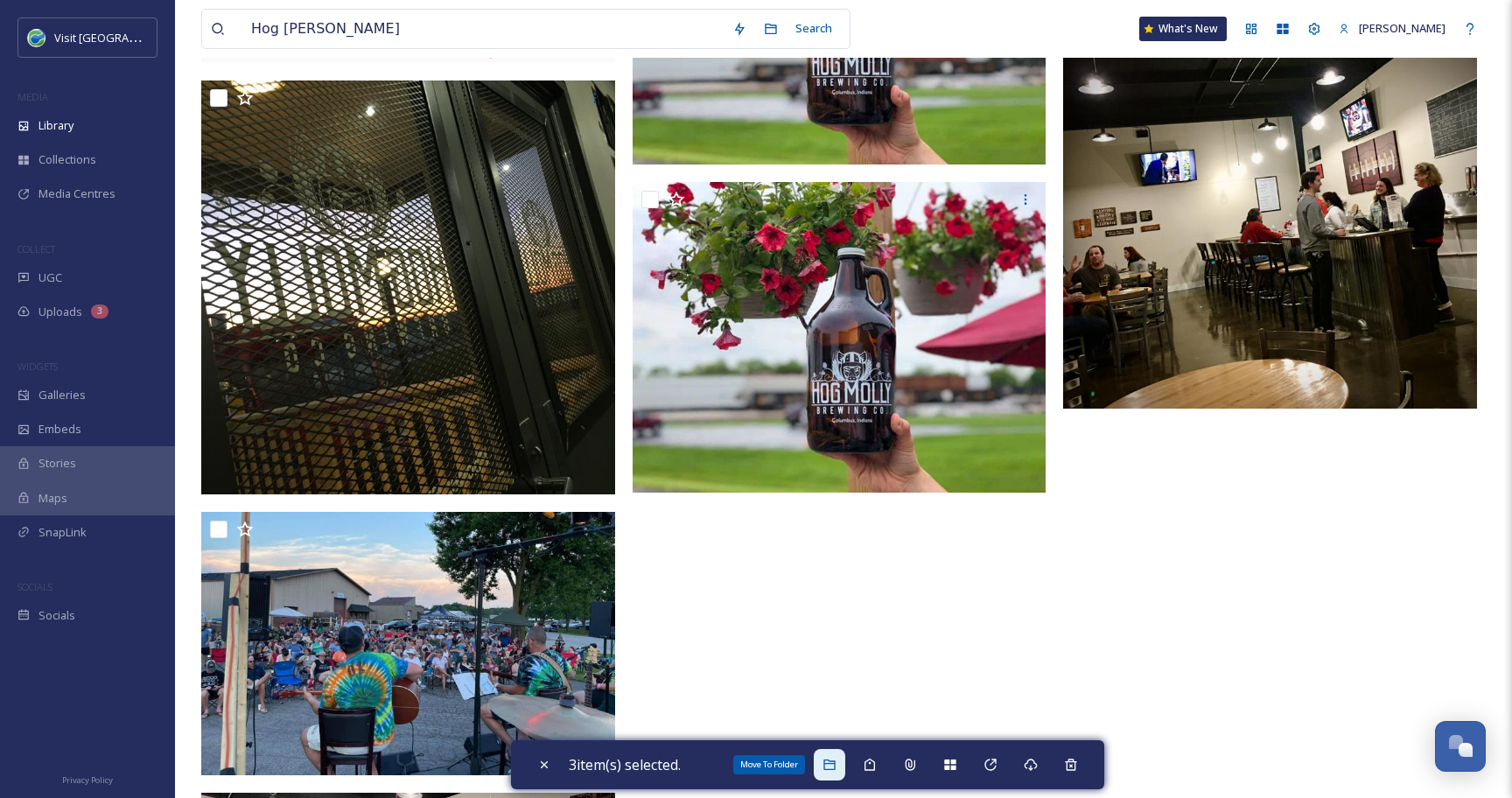
click at [839, 776] on div "Move To Folder" at bounding box center [829, 764] width 31 height 31
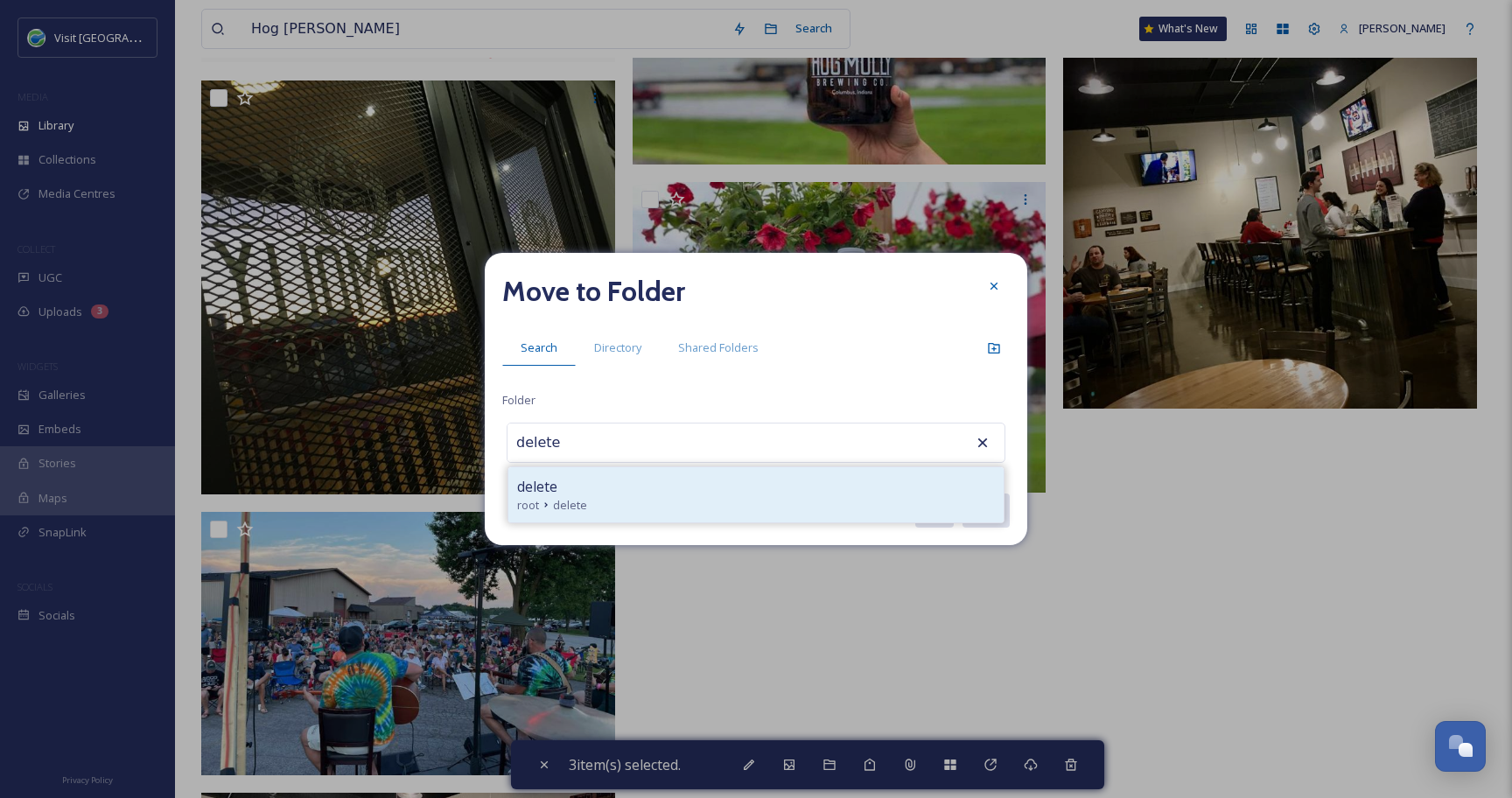
type input "delete"
click at [619, 471] on div "delete root delete" at bounding box center [756, 495] width 495 height 55
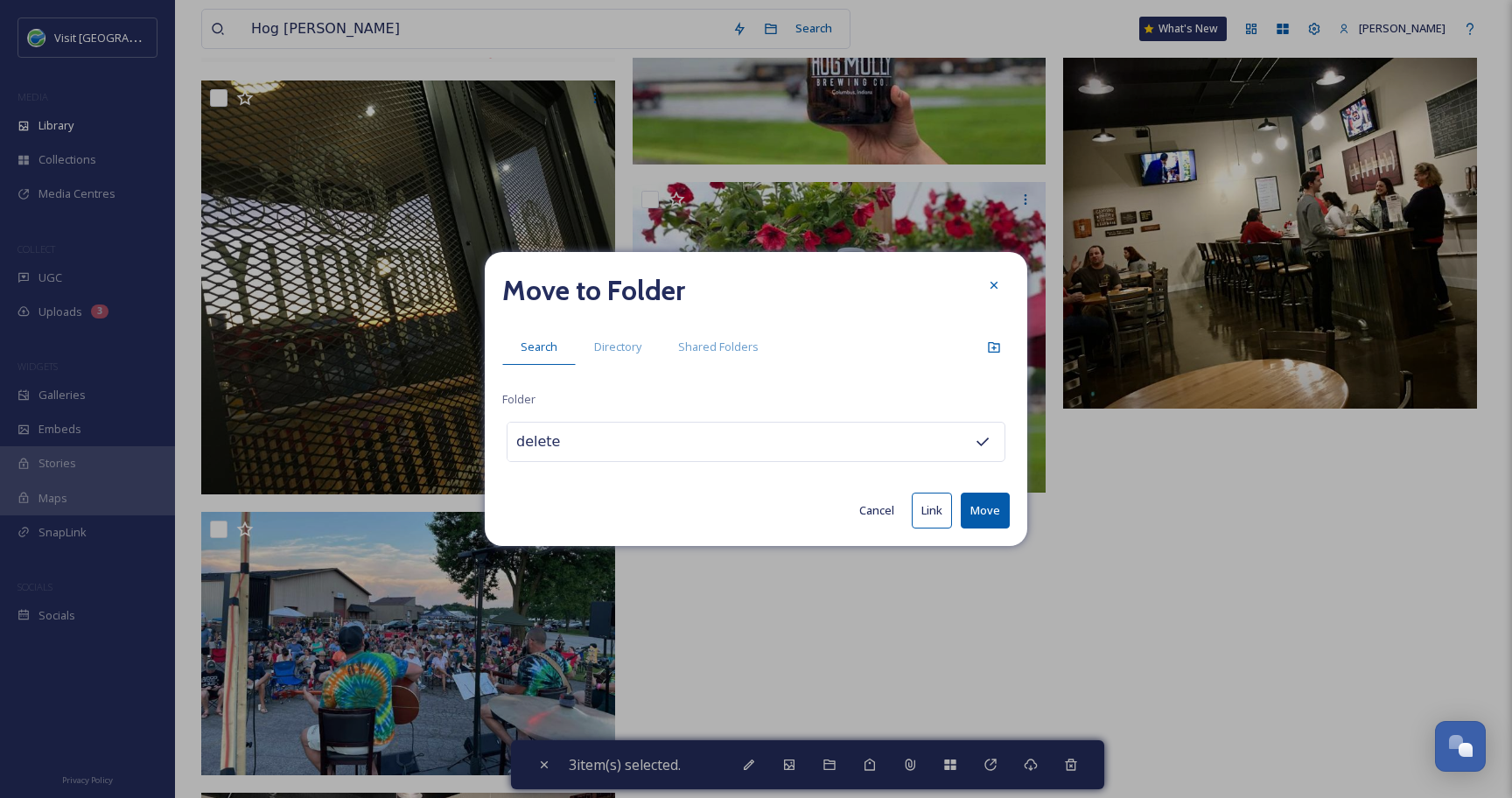
click at [986, 520] on button "Move" at bounding box center [986, 510] width 49 height 36
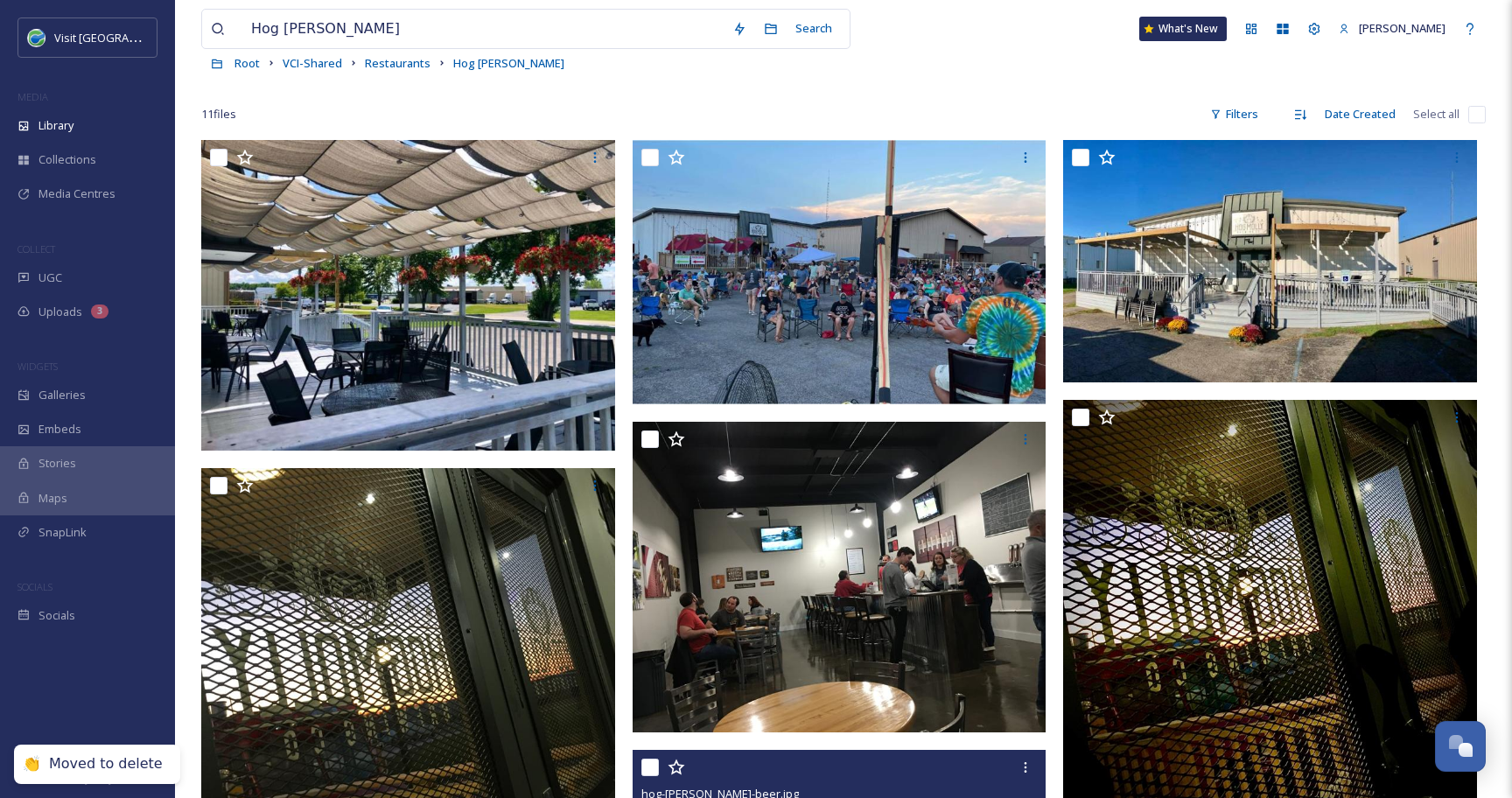
scroll to position [0, 0]
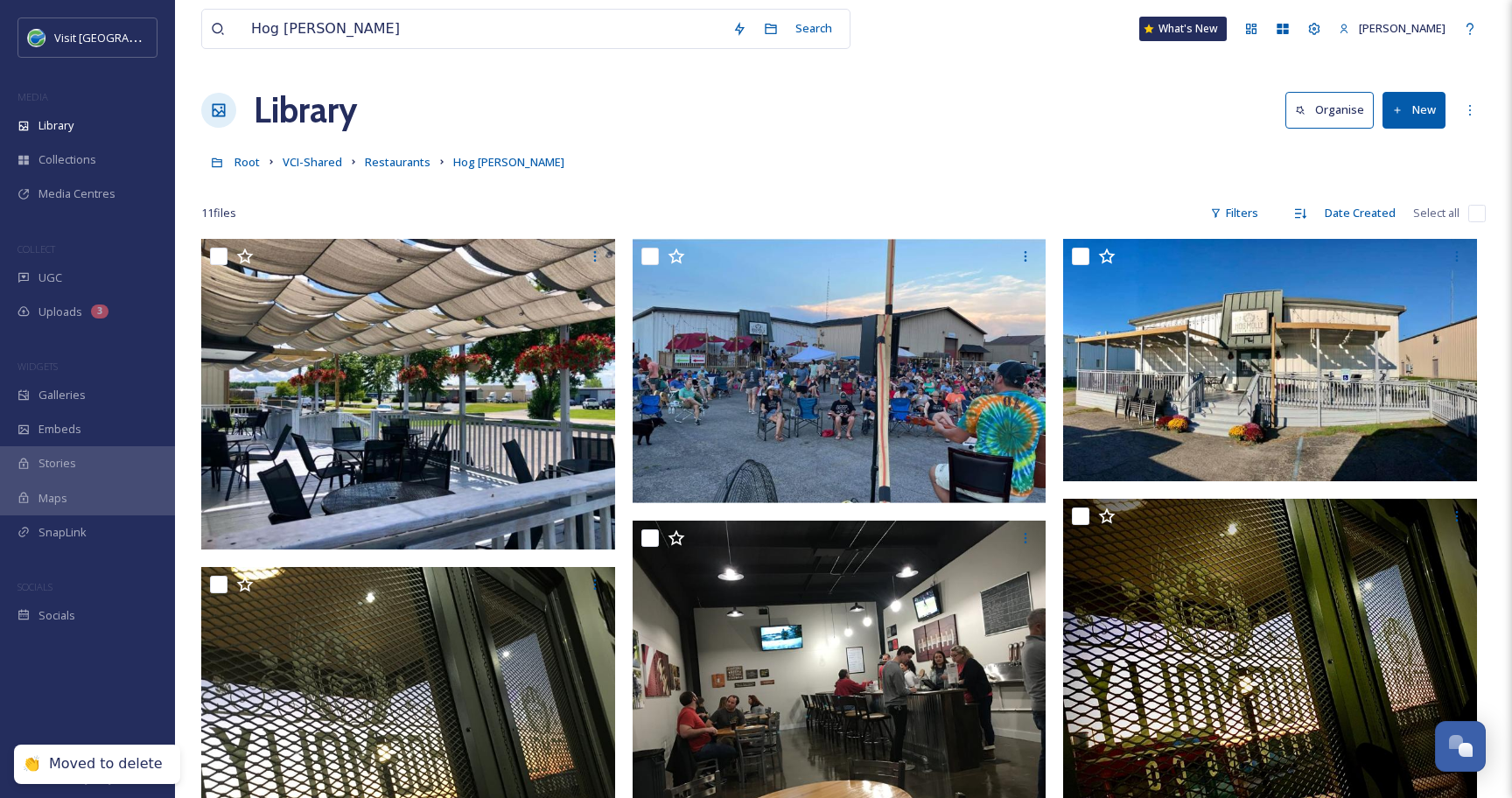
click at [1408, 112] on button "New" at bounding box center [1413, 110] width 63 height 36
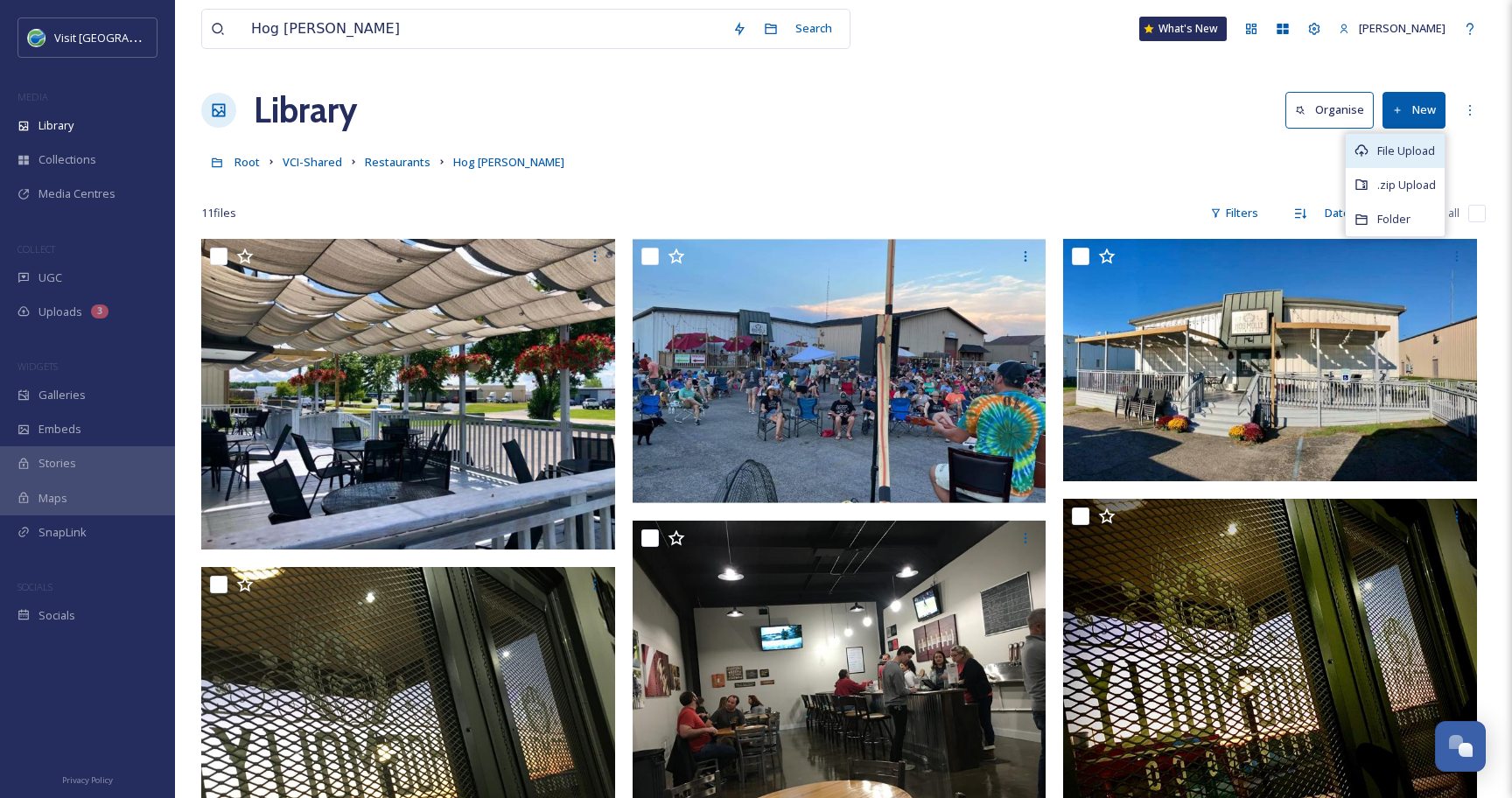
click at [1400, 144] on span "File Upload" at bounding box center [1406, 151] width 58 height 17
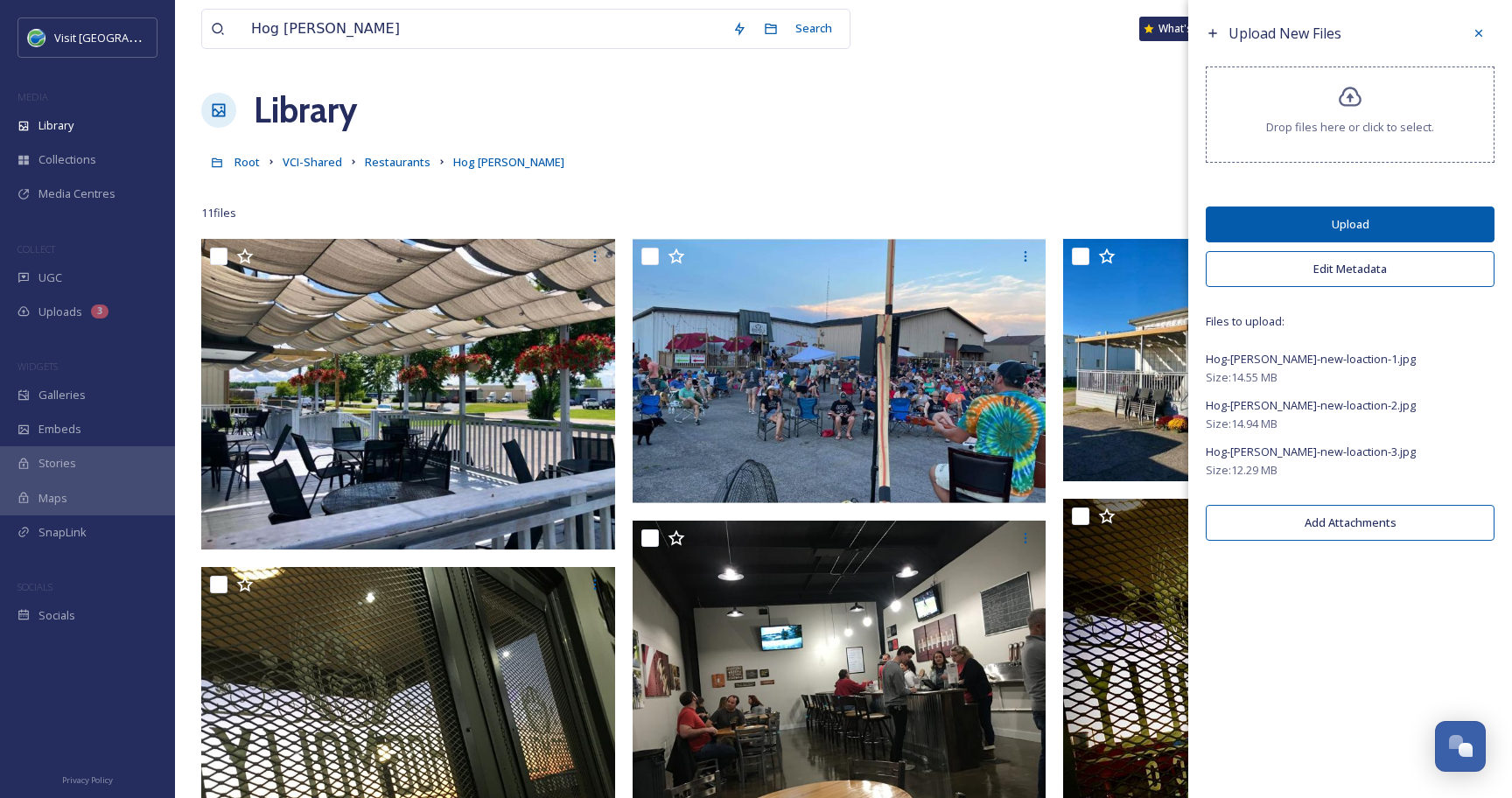
click at [1292, 275] on button "Edit Metadata" at bounding box center [1350, 269] width 288 height 36
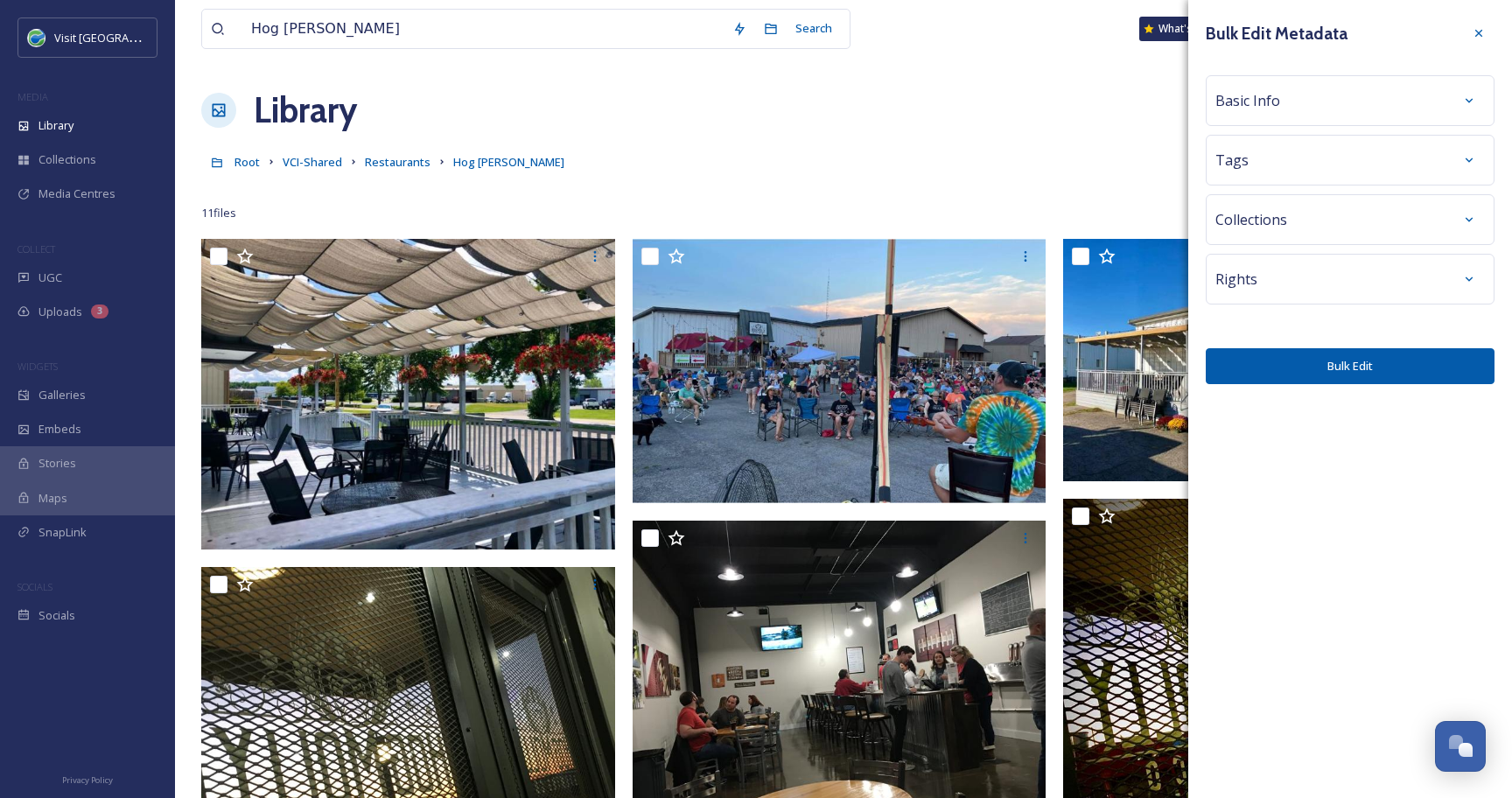
click at [1292, 275] on div "Rights" at bounding box center [1350, 279] width 269 height 31
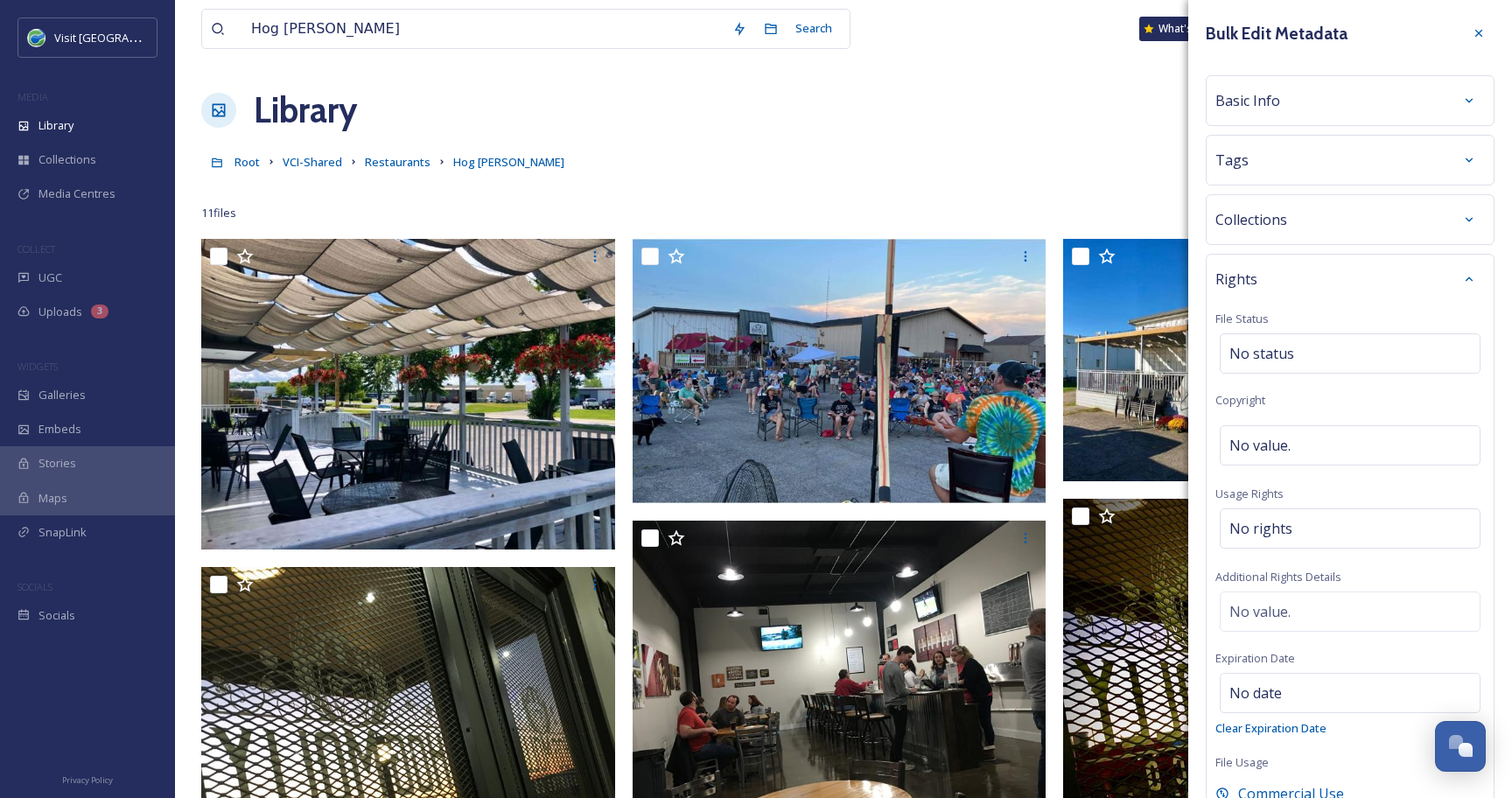
click at [1300, 100] on div "Basic Info" at bounding box center [1350, 100] width 269 height 31
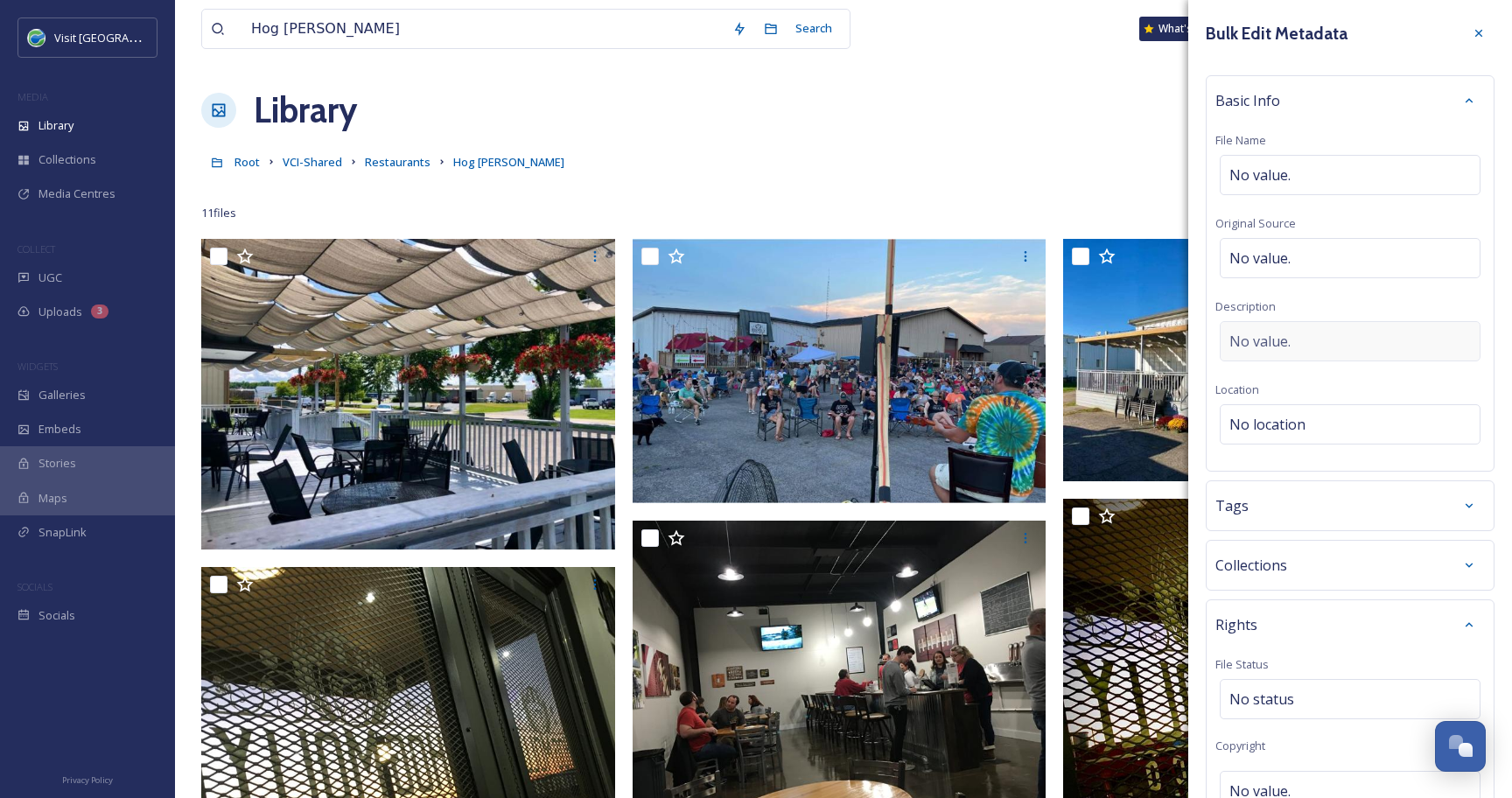
click at [1256, 340] on span "No value." at bounding box center [1260, 342] width 62 height 21
click at [1256, 340] on textarea at bounding box center [1350, 393] width 269 height 145
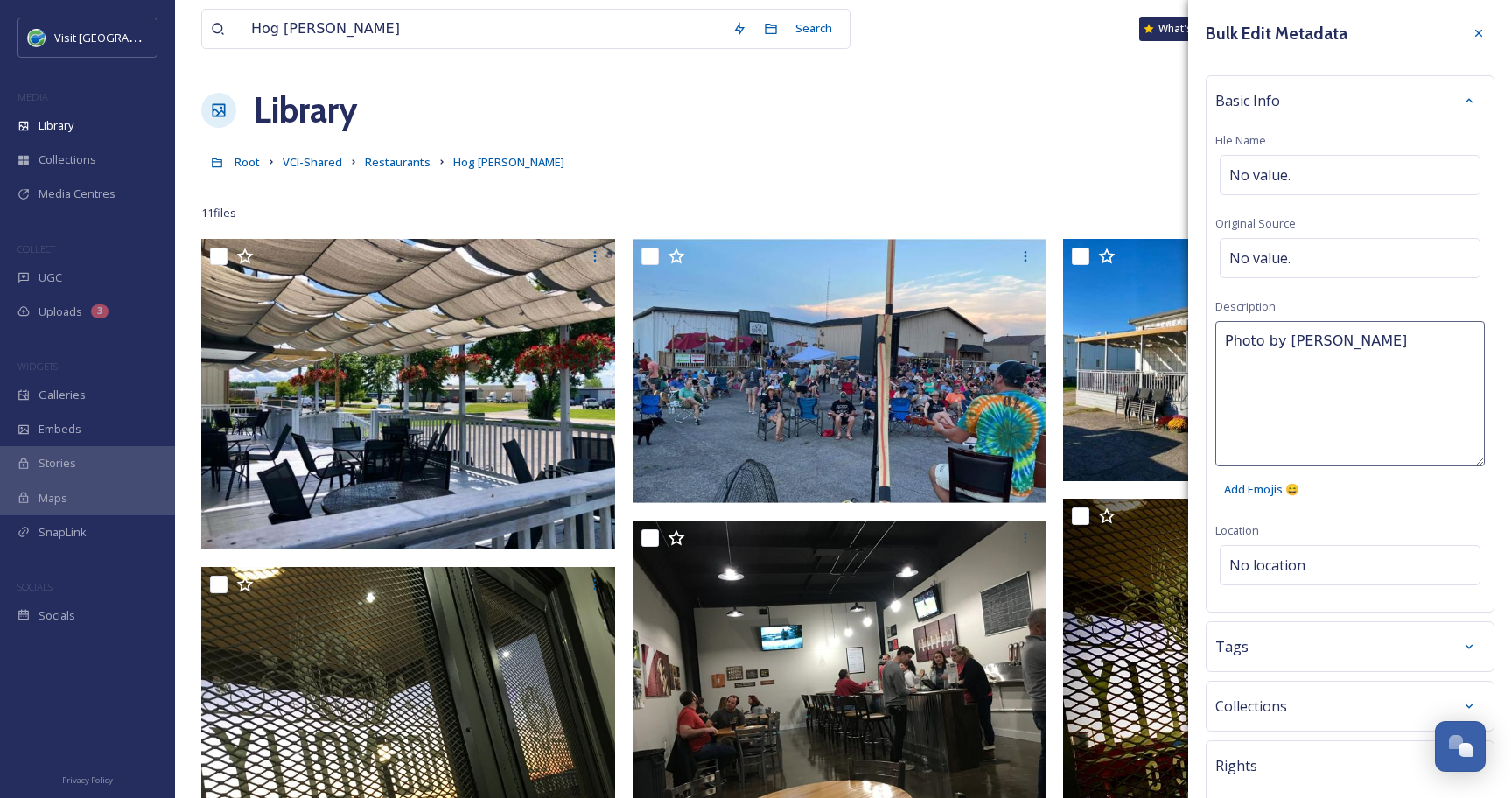
type textarea "Photo by [PERSON_NAME]"
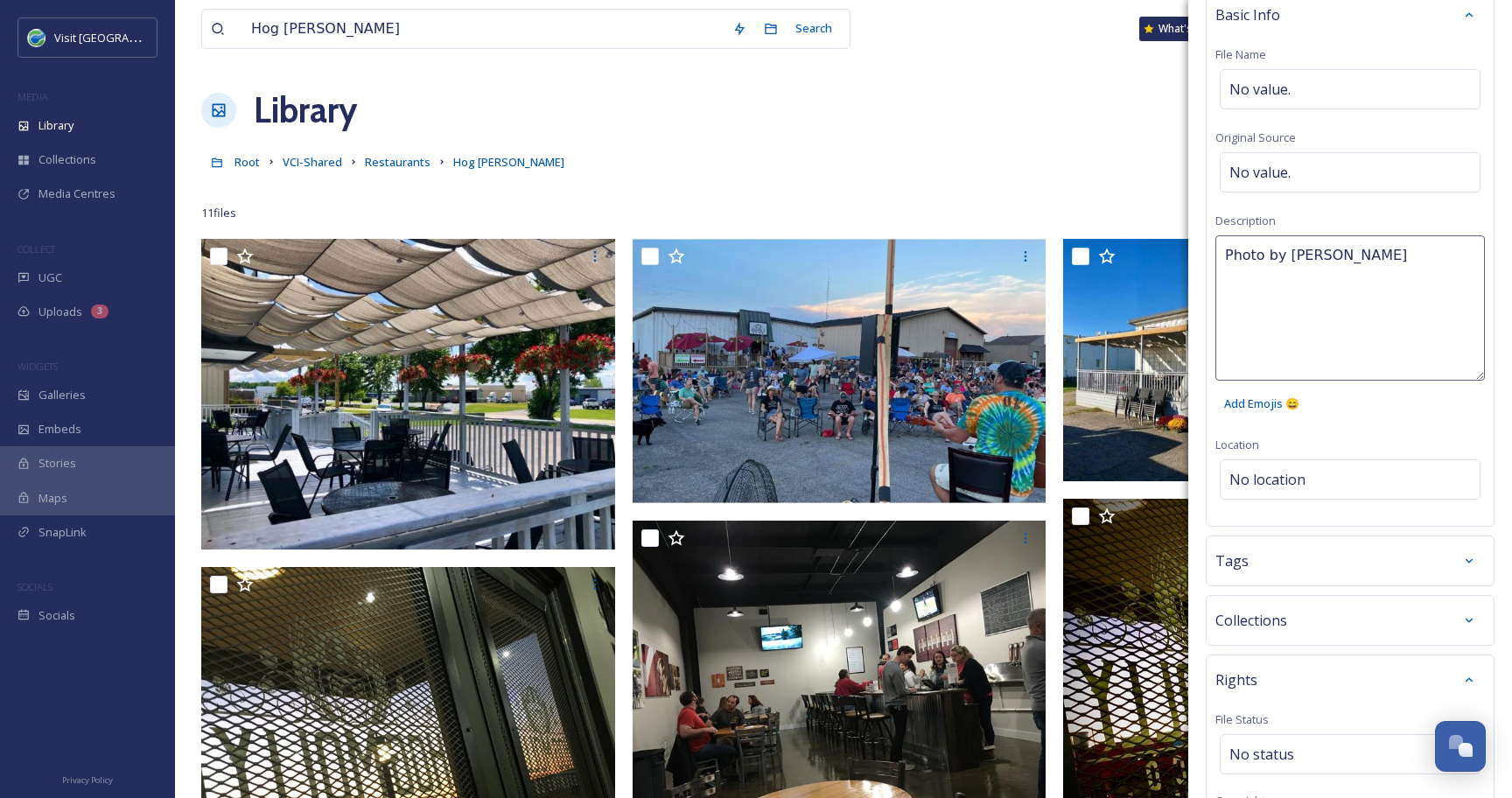
scroll to position [139, 0]
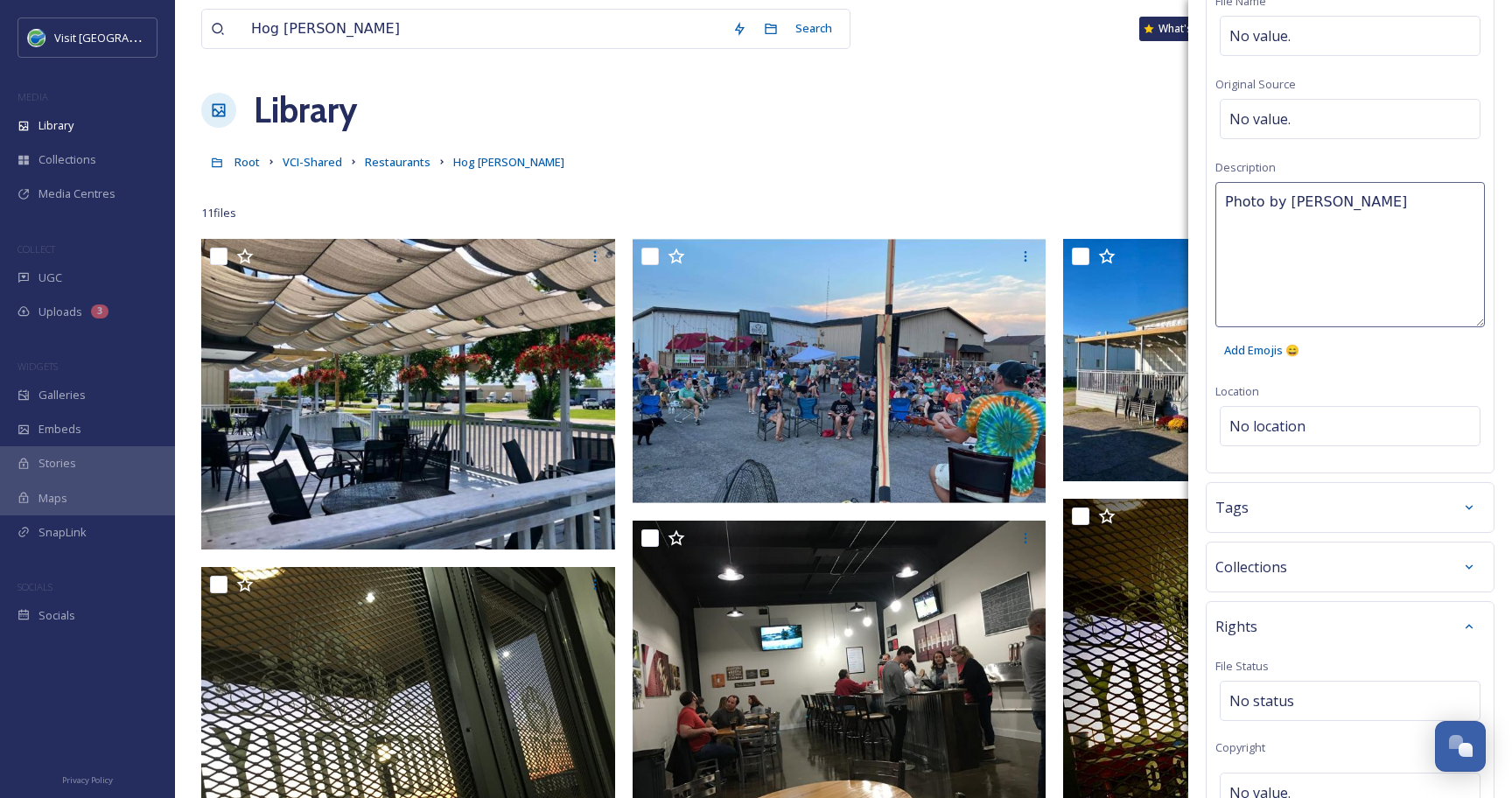
click at [1282, 509] on div "Bulk Edit Metadata Basic Info File Name No value. Original Source No value. Des…" at bounding box center [1349, 559] width 323 height 1398
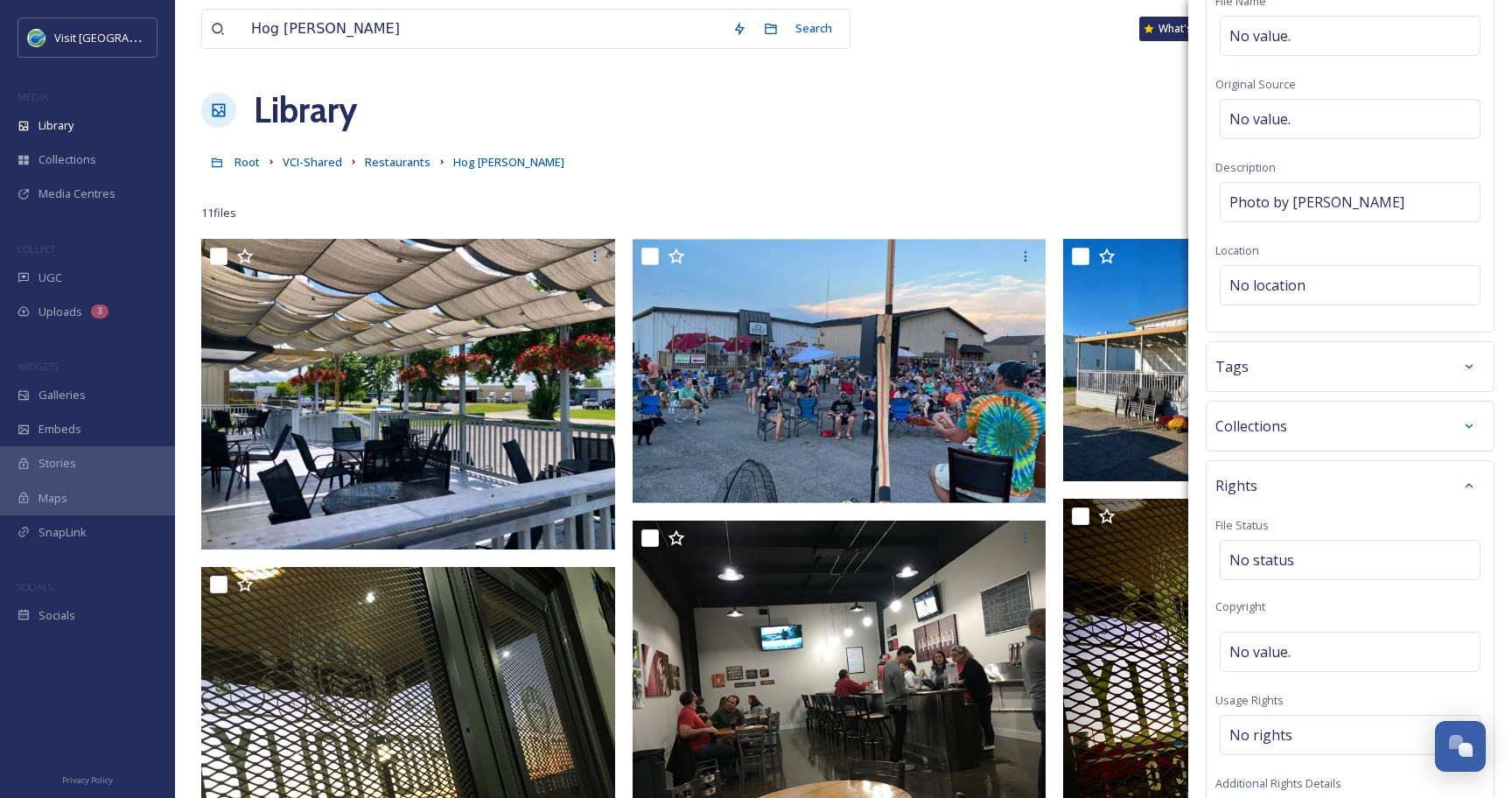
click at [1284, 369] on div "Tags" at bounding box center [1350, 366] width 269 height 31
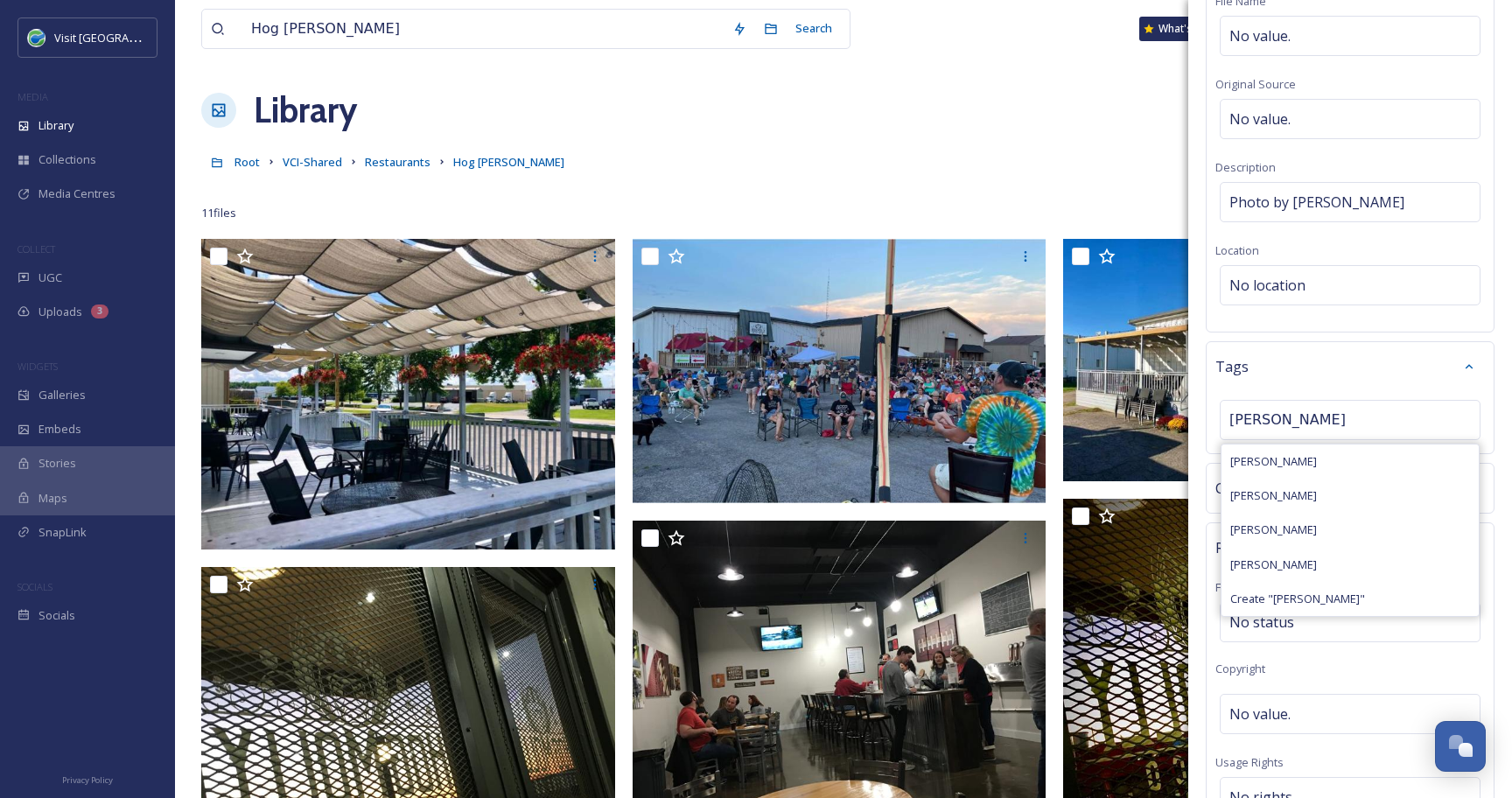
type input "[PERSON_NAME]"
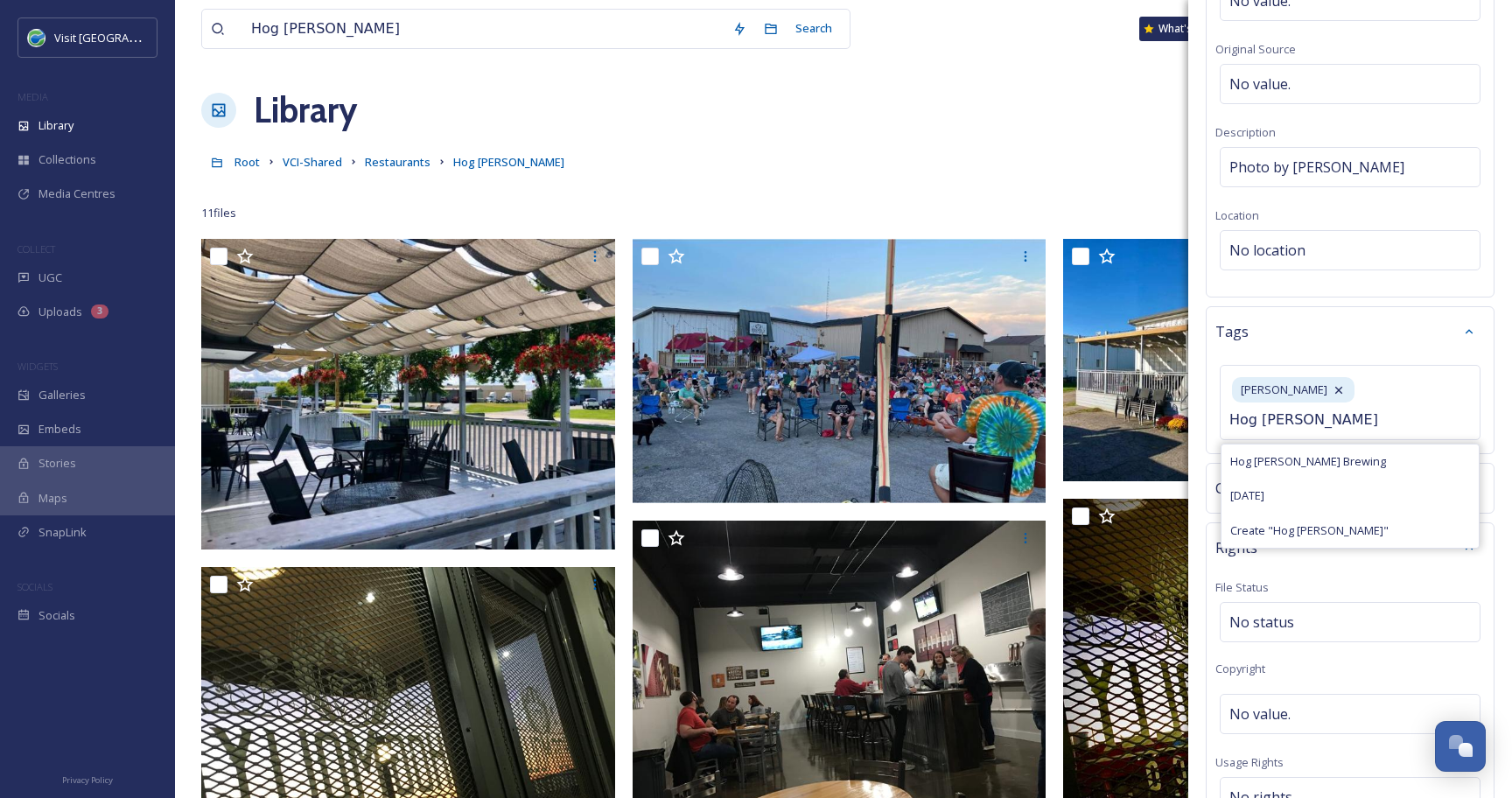
type input "Hog [PERSON_NAME]"
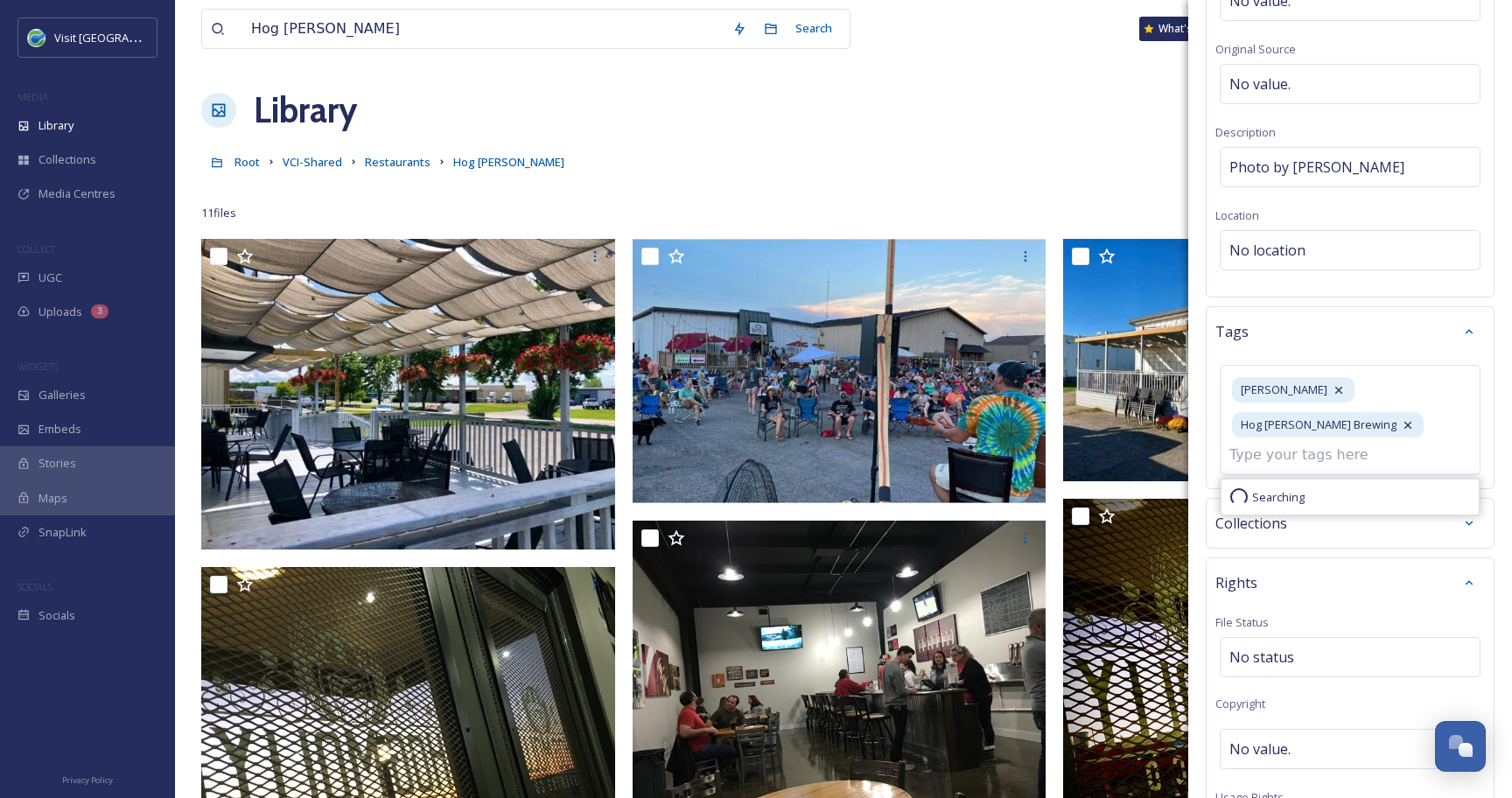
scroll to position [209, 0]
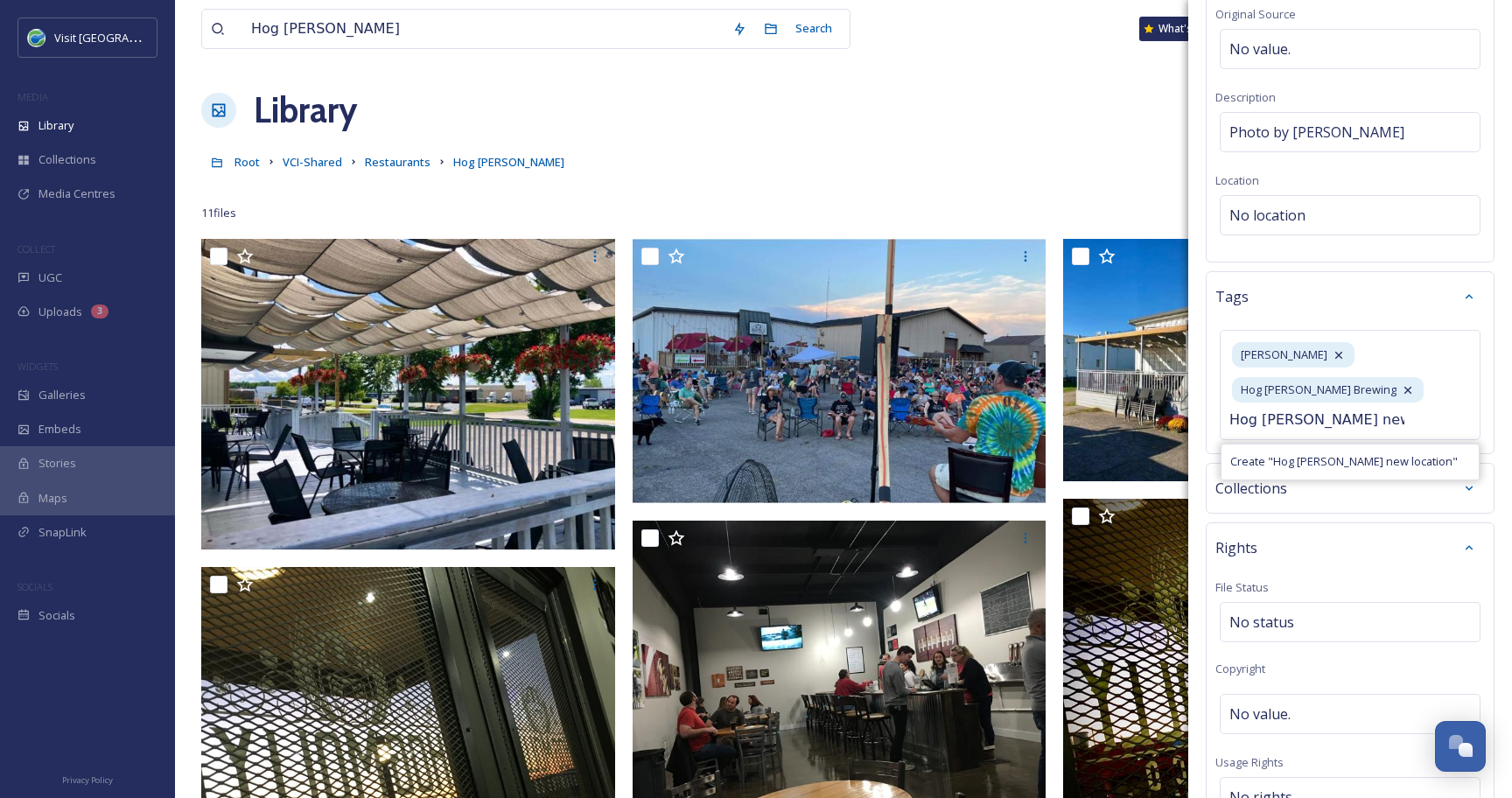
type input "Hog [PERSON_NAME] new location"
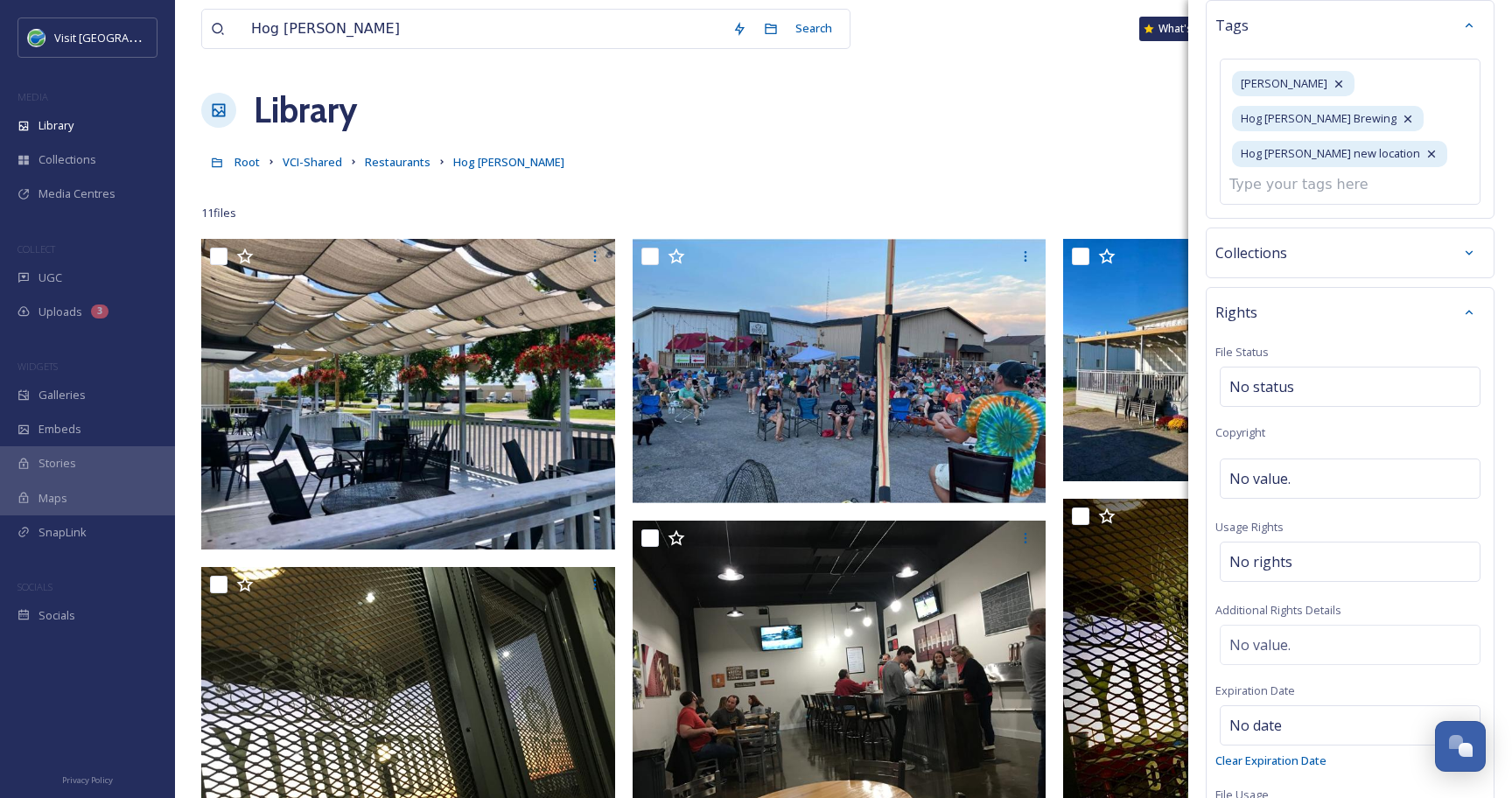
scroll to position [524, 0]
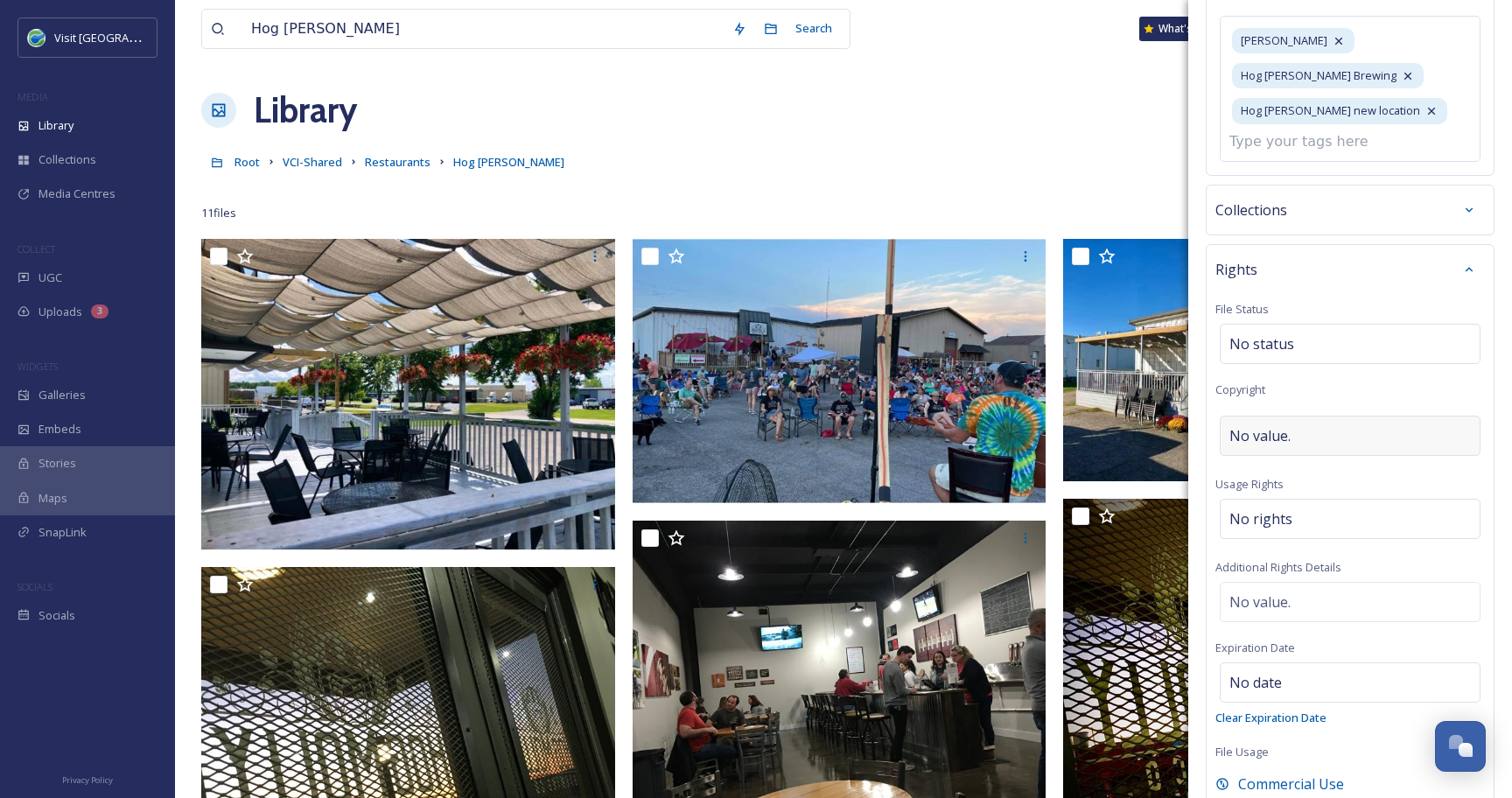
click at [1309, 421] on div "Rights File Status No status Copyright No value. Usage Rights No rights Additio…" at bounding box center [1350, 524] width 288 height 560
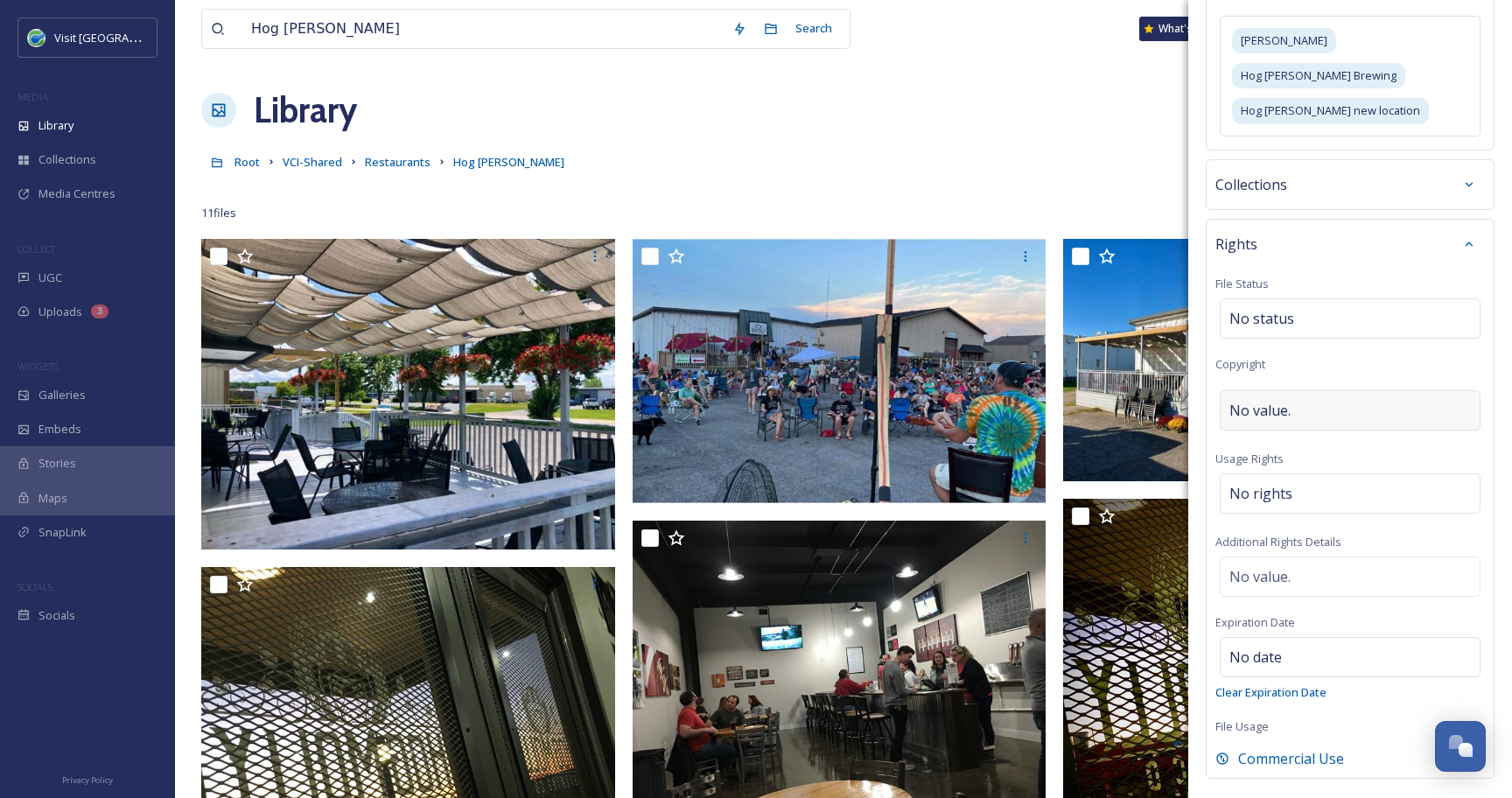
click at [1287, 399] on span "No value." at bounding box center [1260, 410] width 62 height 21
type input "CAVC"
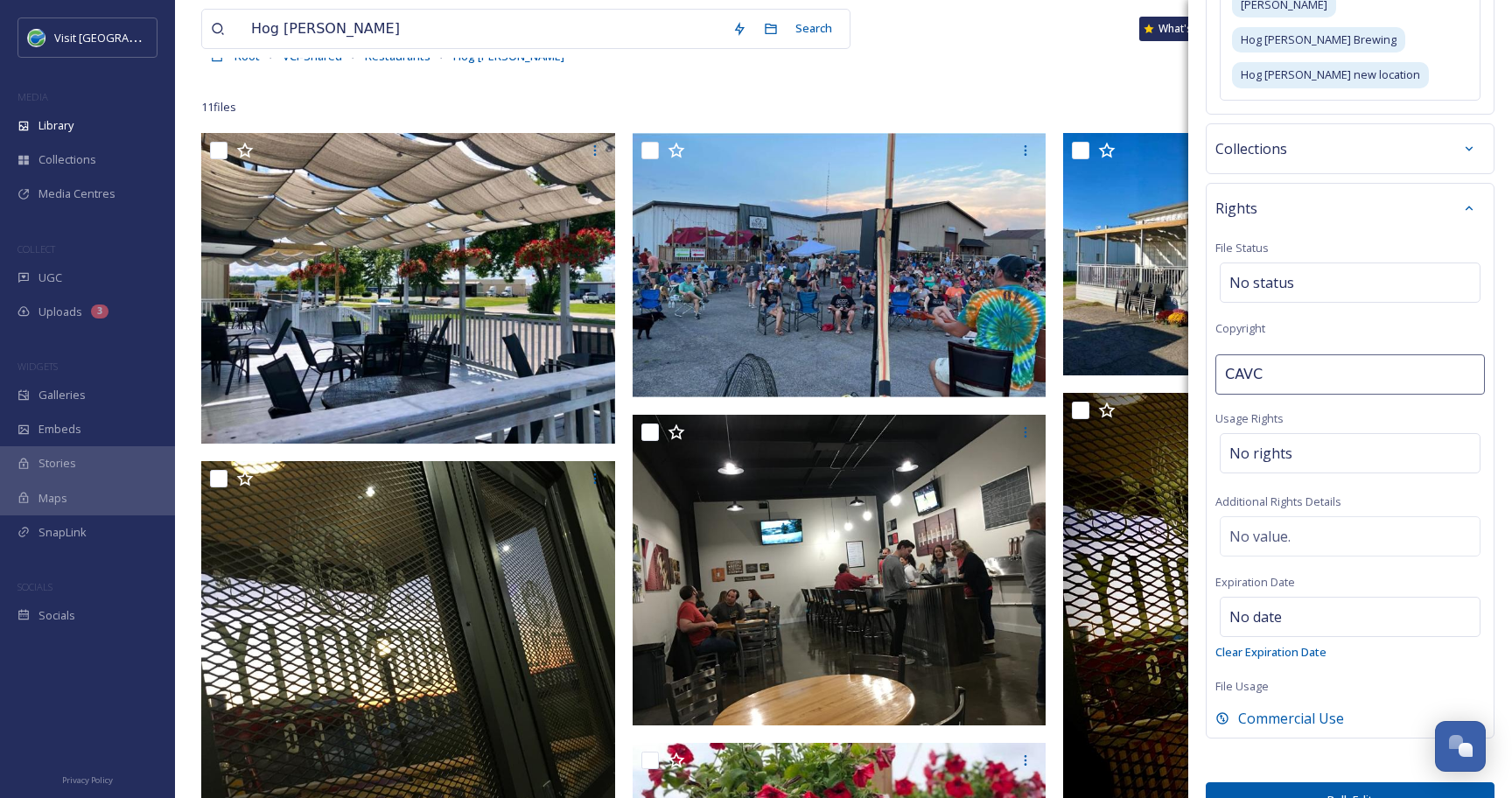
scroll to position [143, 0]
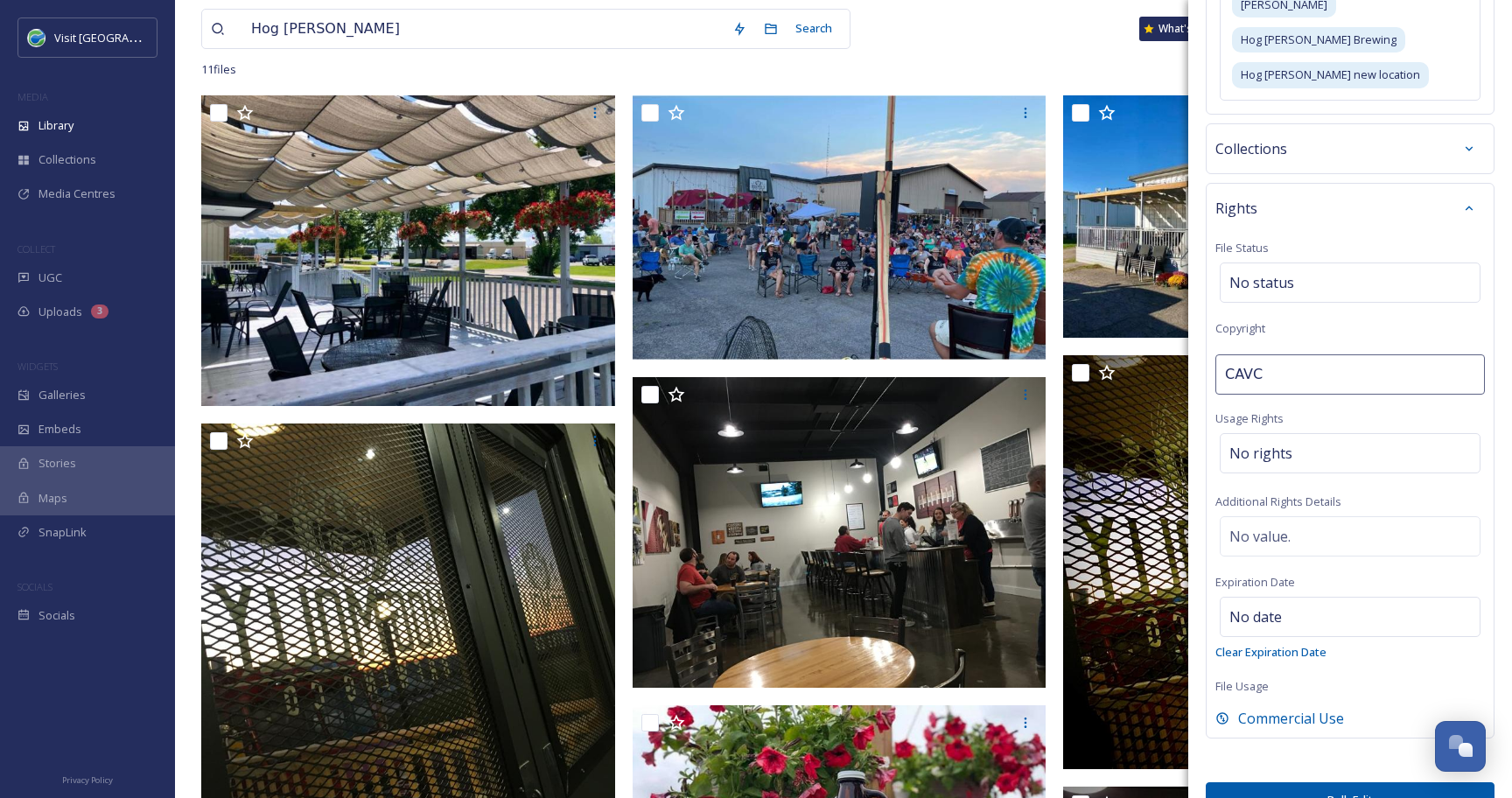
click at [1302, 783] on button "Bulk Edit" at bounding box center [1350, 801] width 288 height 36
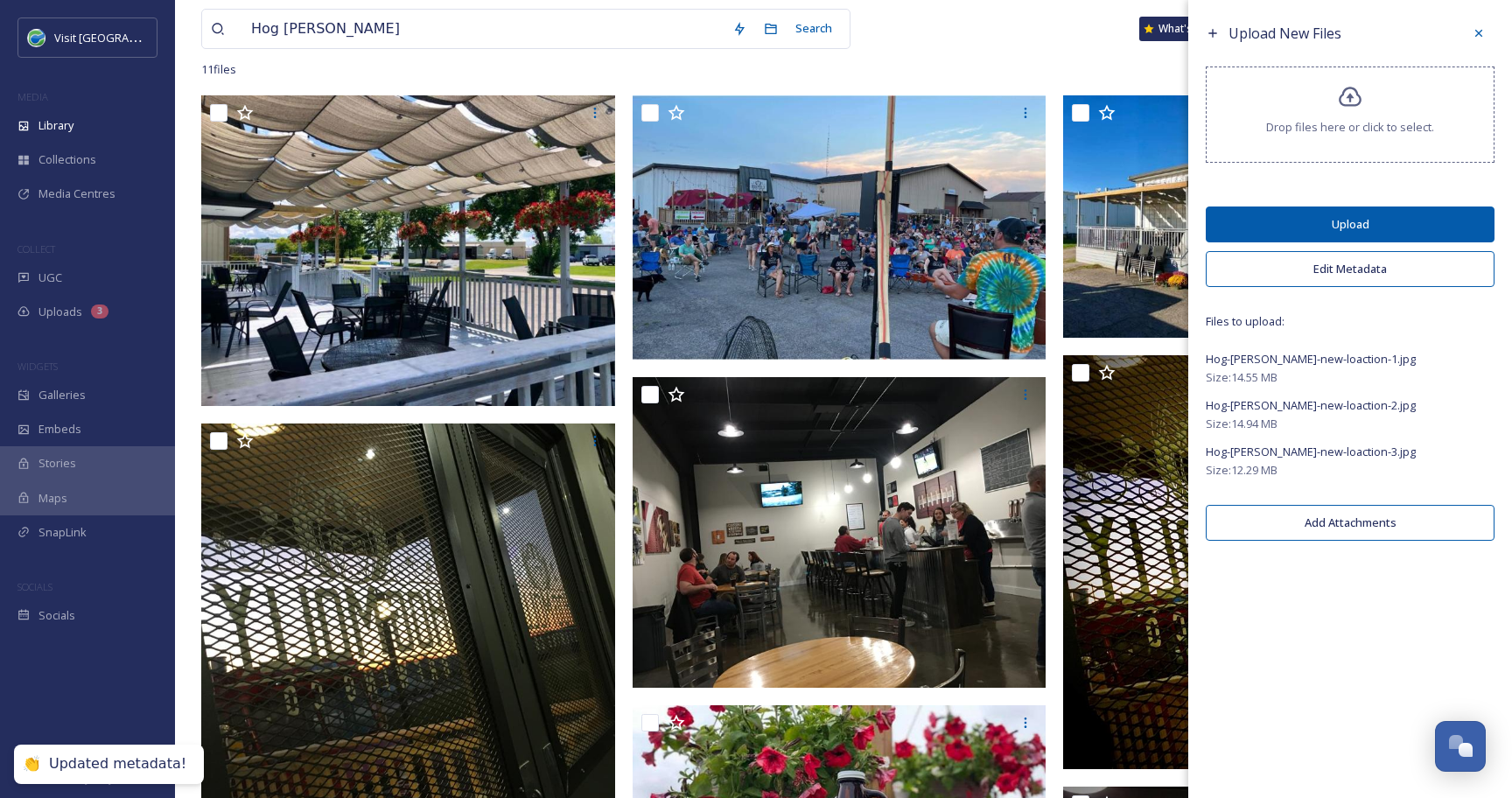
click at [1387, 217] on button "Upload" at bounding box center [1350, 225] width 288 height 36
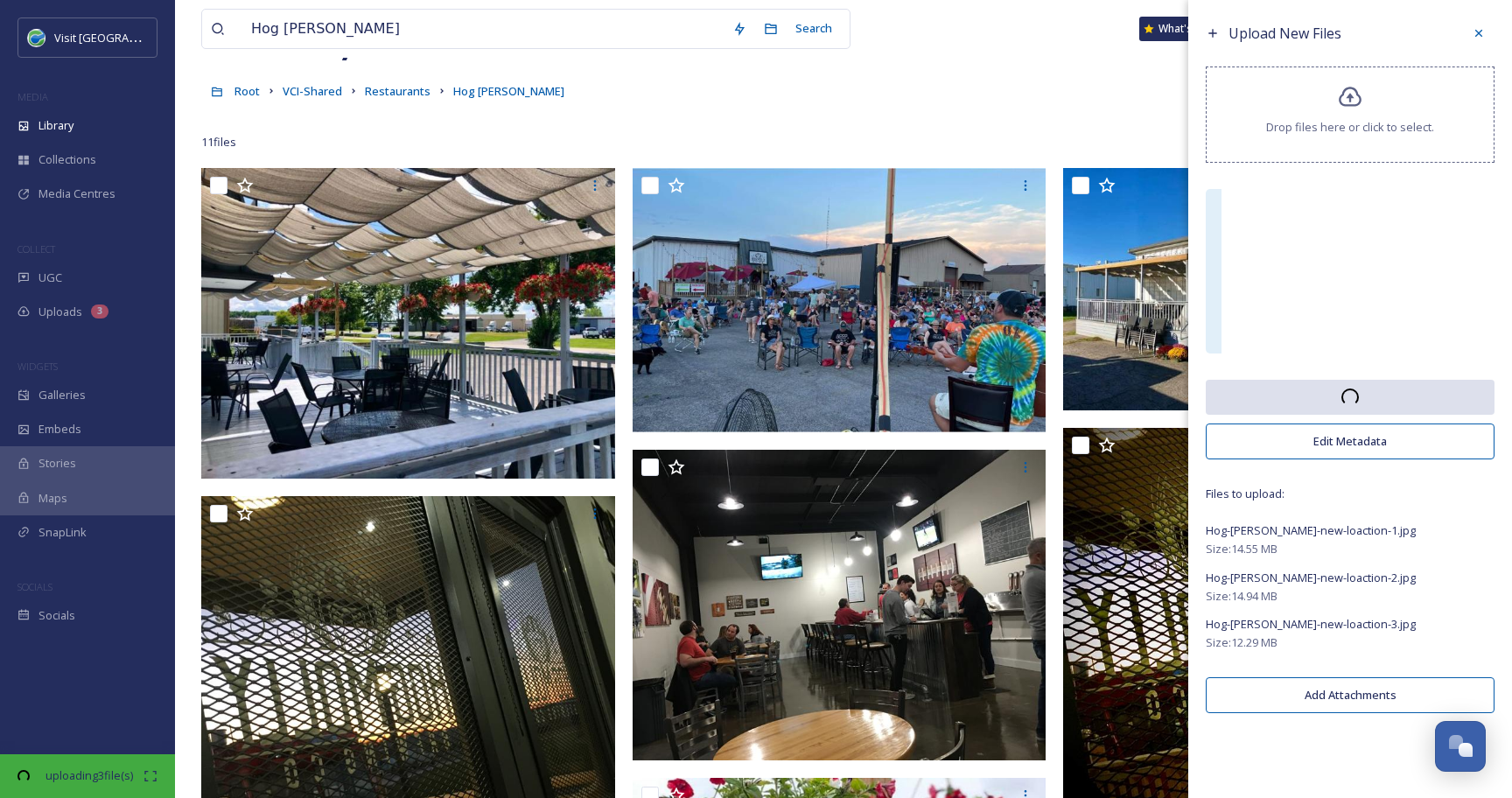
scroll to position [0, 0]
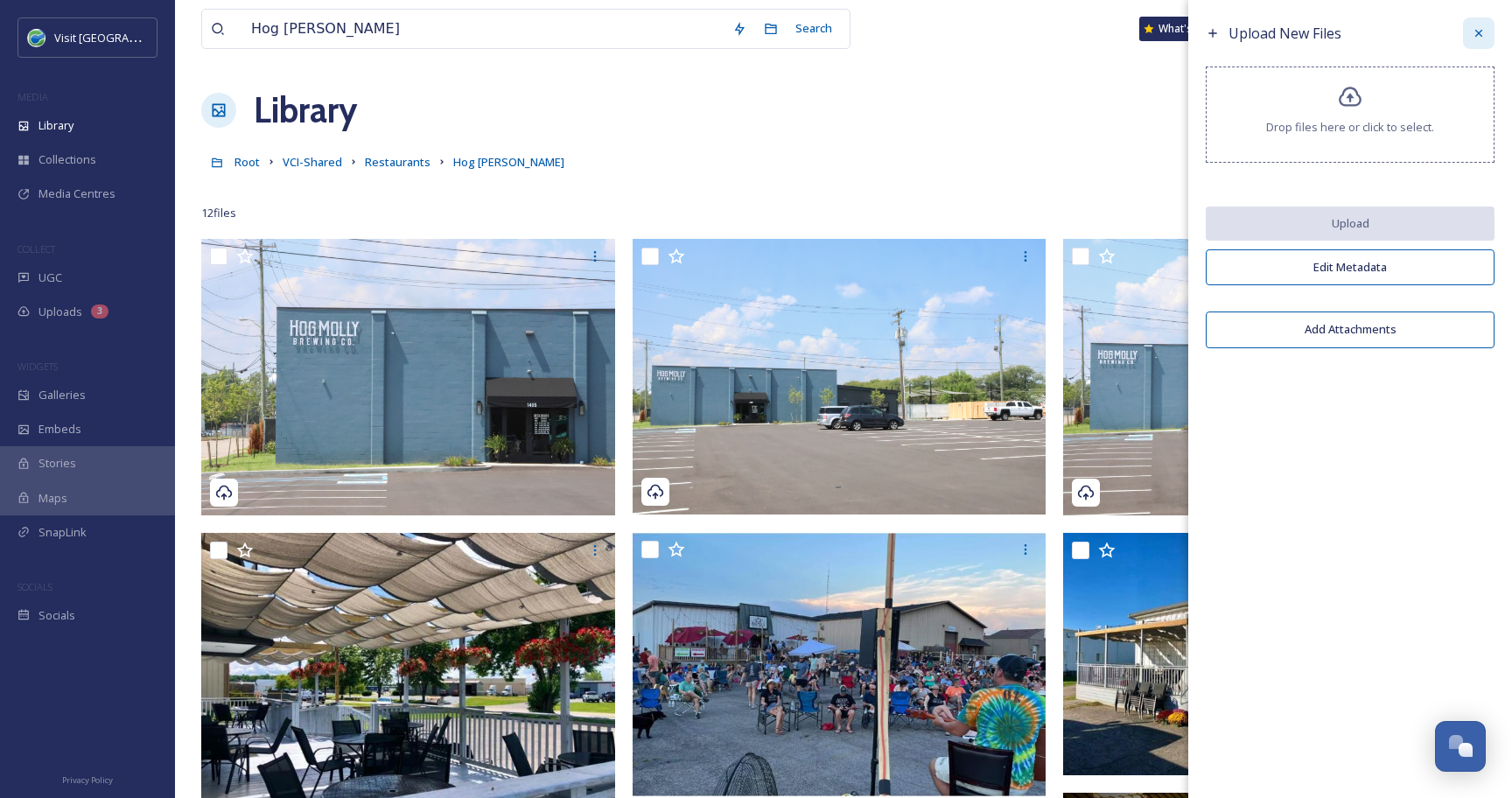
click at [1472, 32] on icon at bounding box center [1478, 33] width 14 height 14
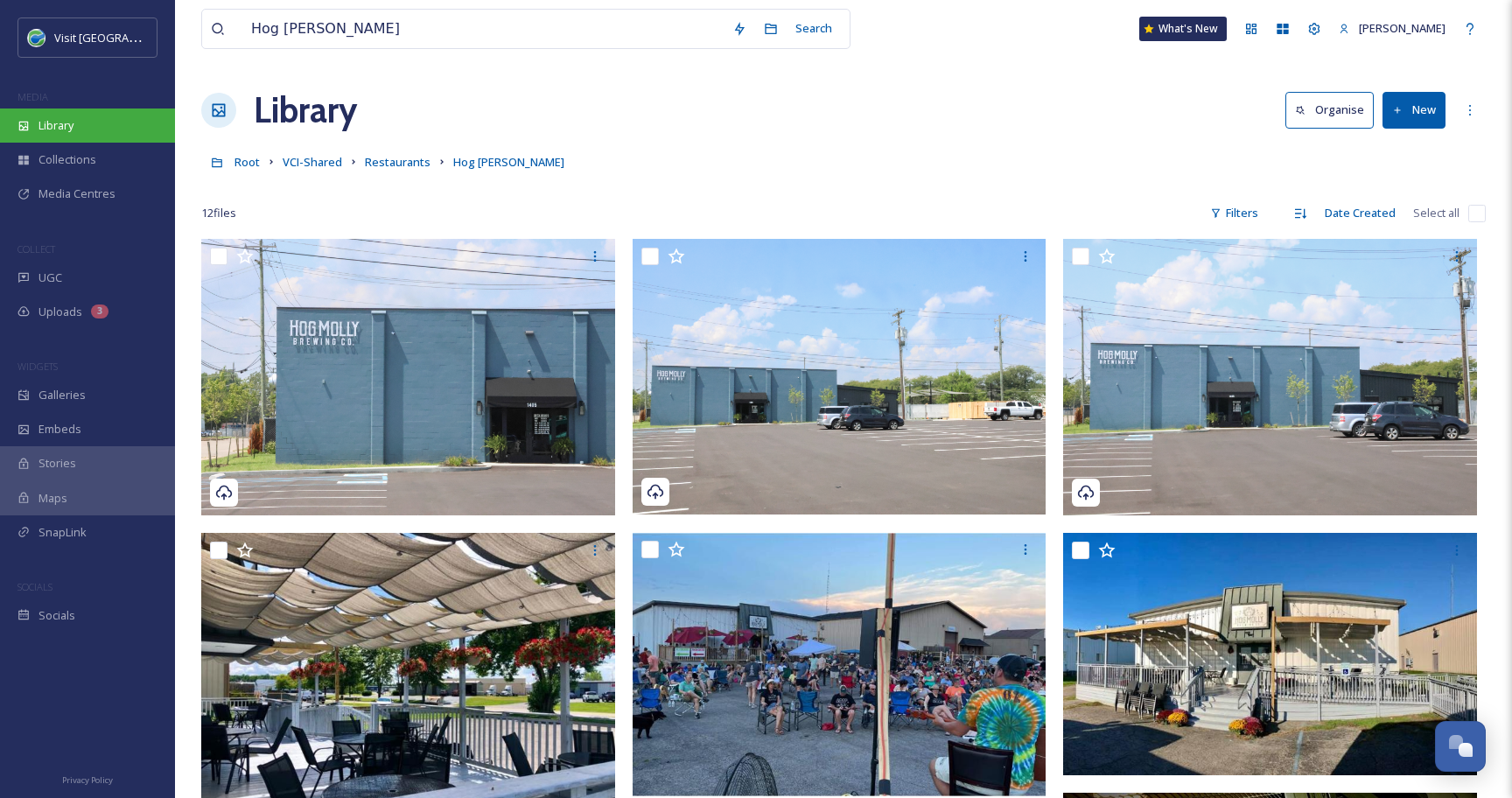
click at [137, 119] on div "Library" at bounding box center [87, 125] width 175 height 34
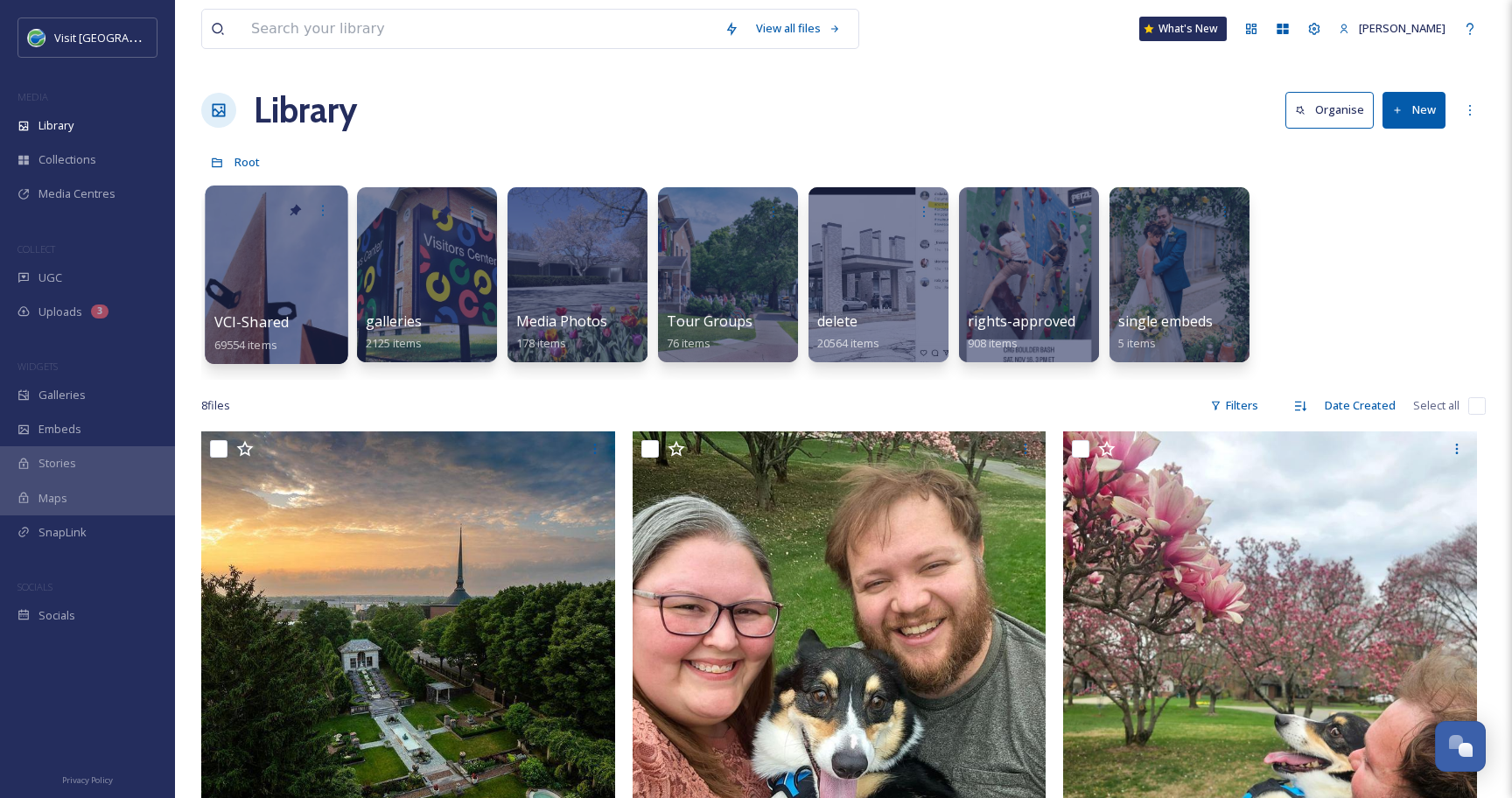
click at [278, 275] on div at bounding box center [276, 275] width 142 height 178
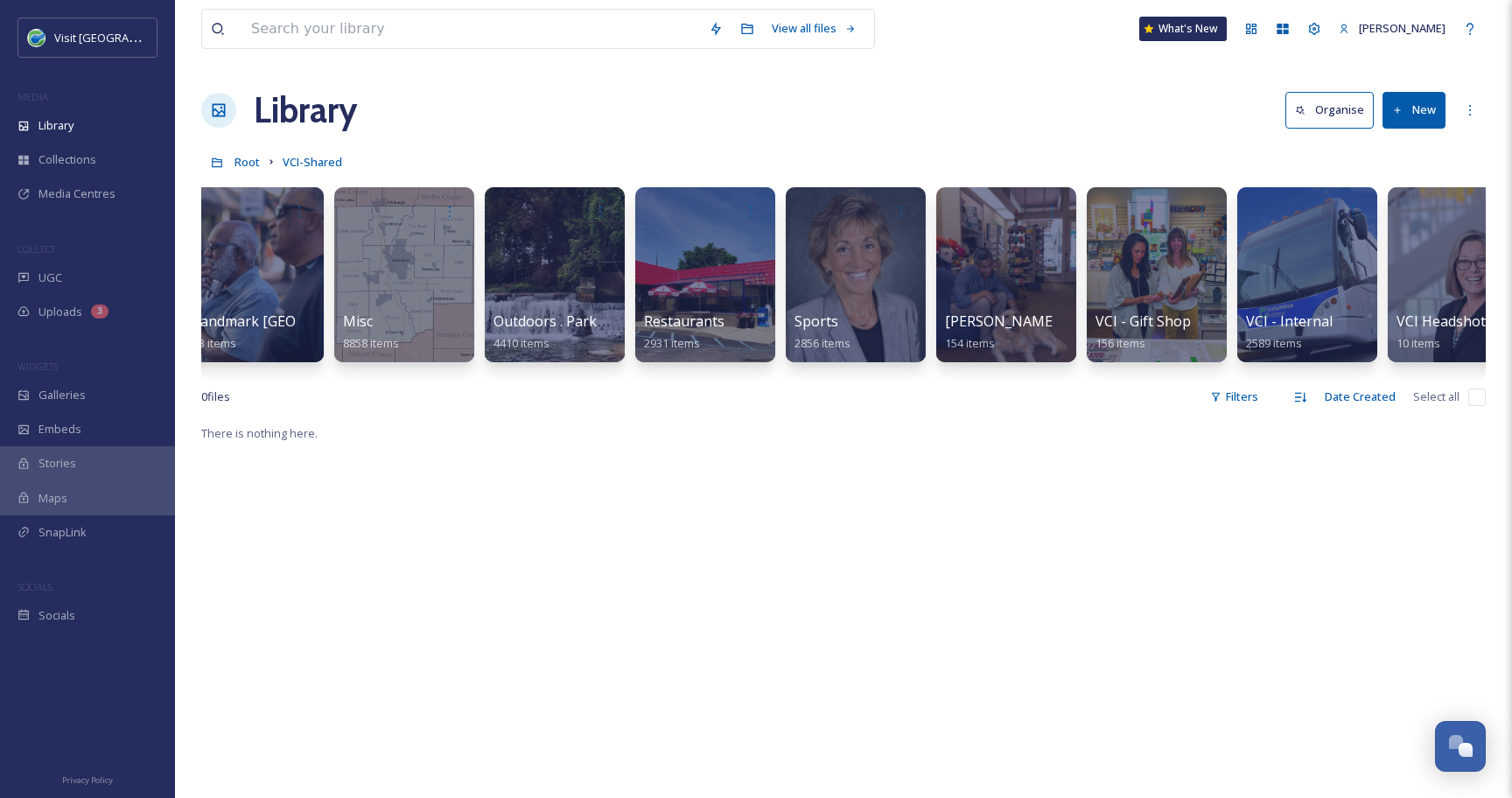
scroll to position [0, 1875]
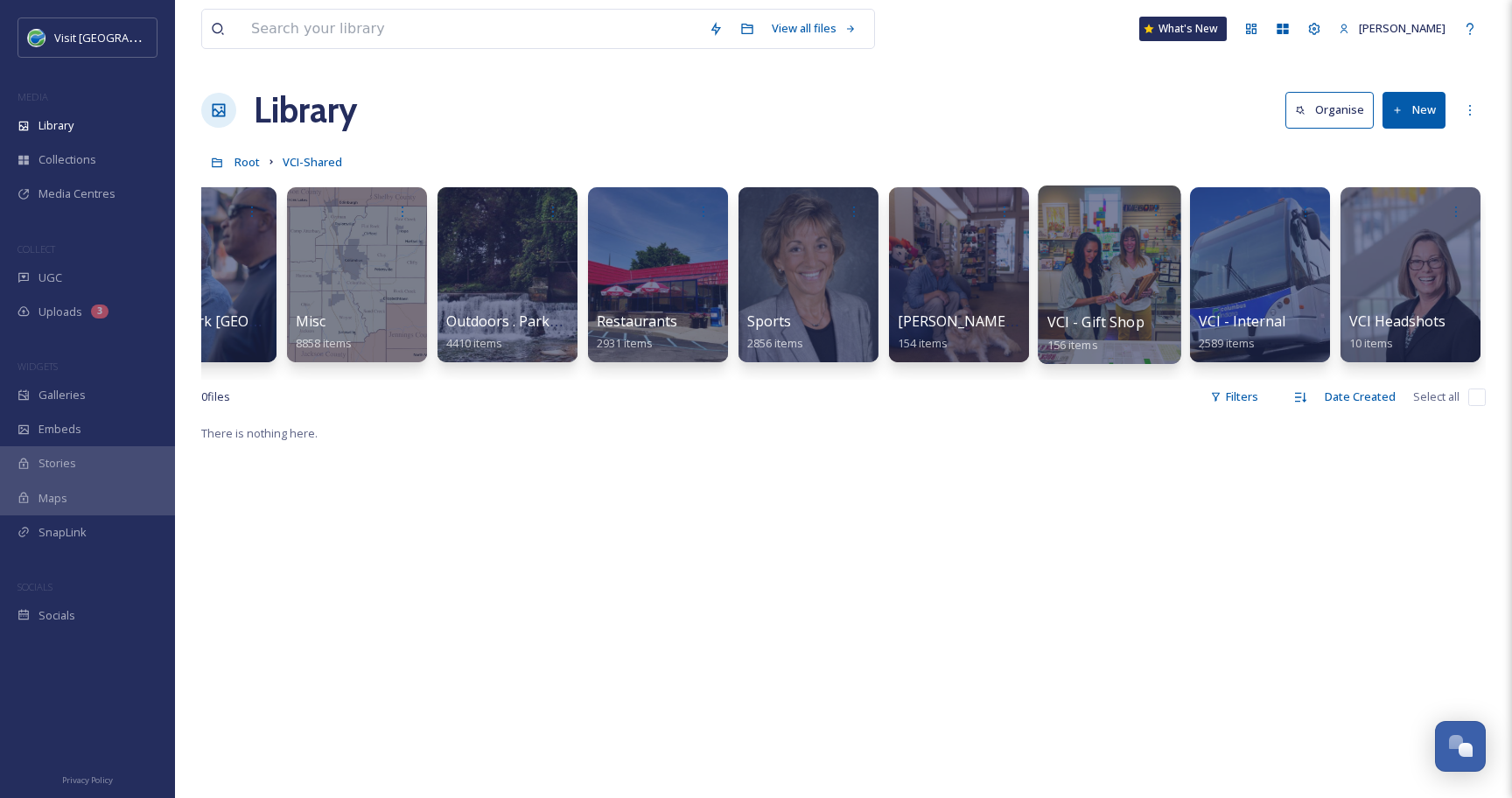
click at [1134, 265] on div at bounding box center [1109, 275] width 142 height 178
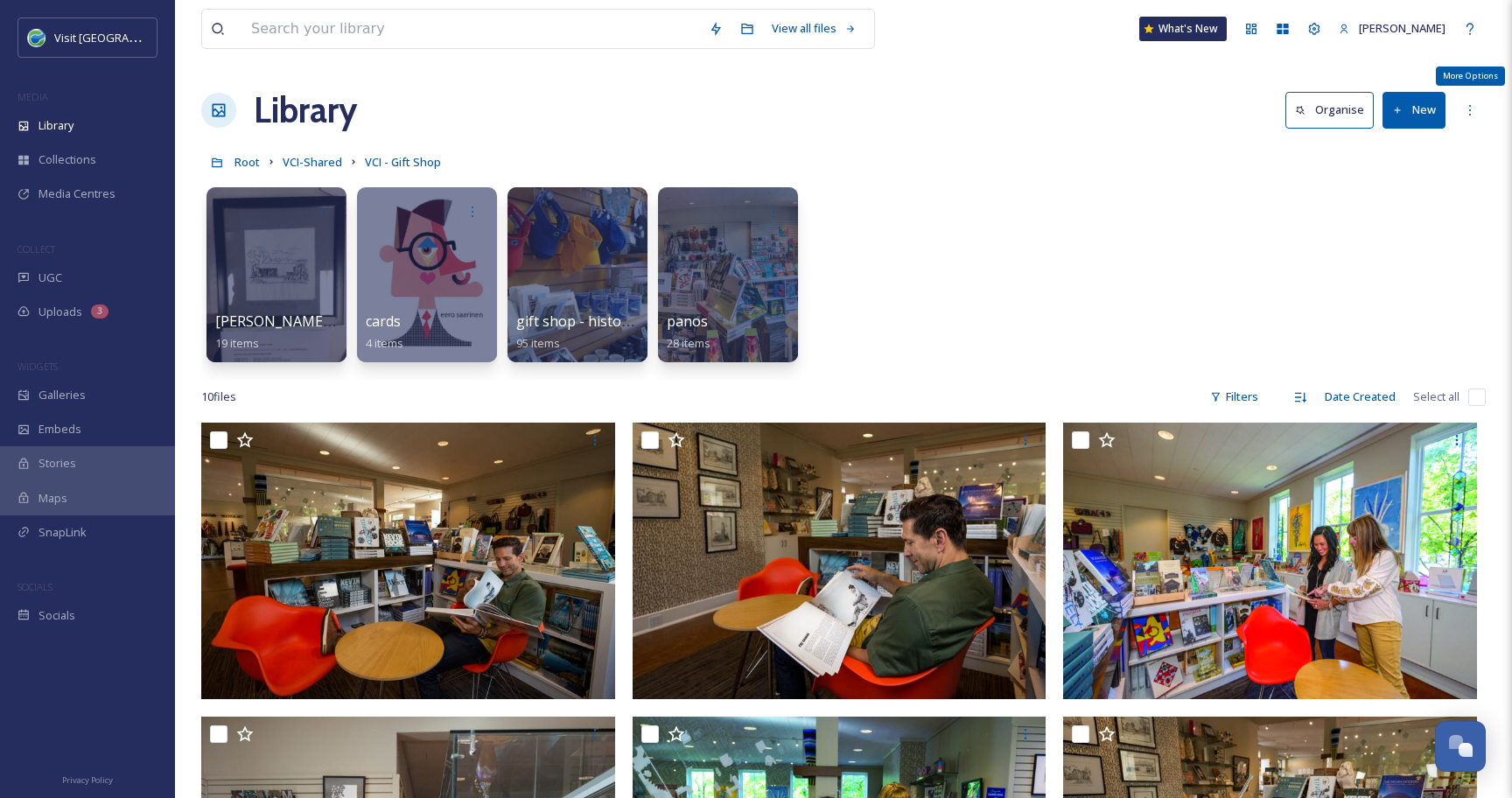
click at [1422, 113] on button "New" at bounding box center [1413, 110] width 63 height 36
click at [1395, 209] on div "Folder" at bounding box center [1395, 219] width 99 height 34
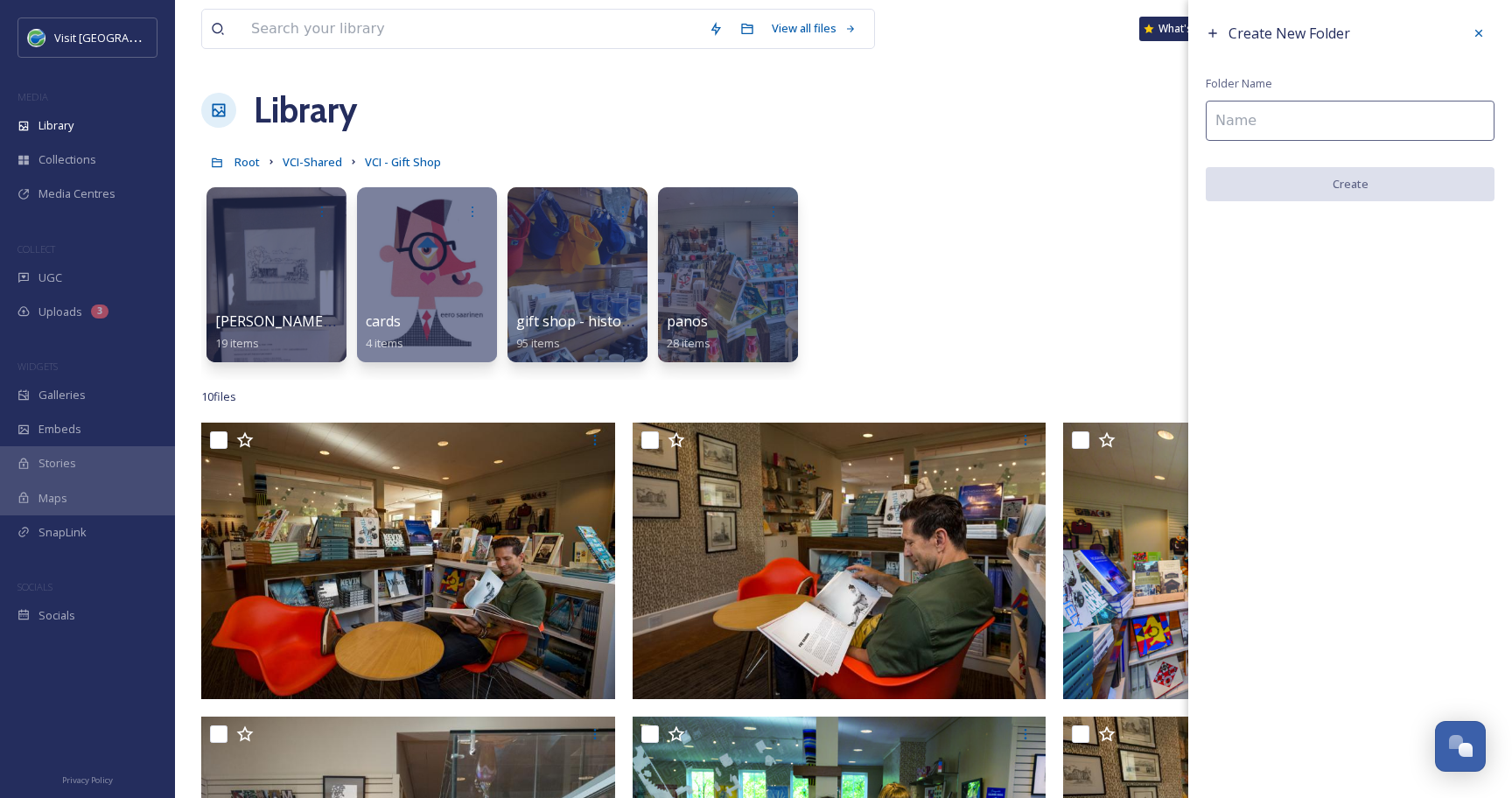
click at [1259, 128] on input at bounding box center [1350, 121] width 288 height 40
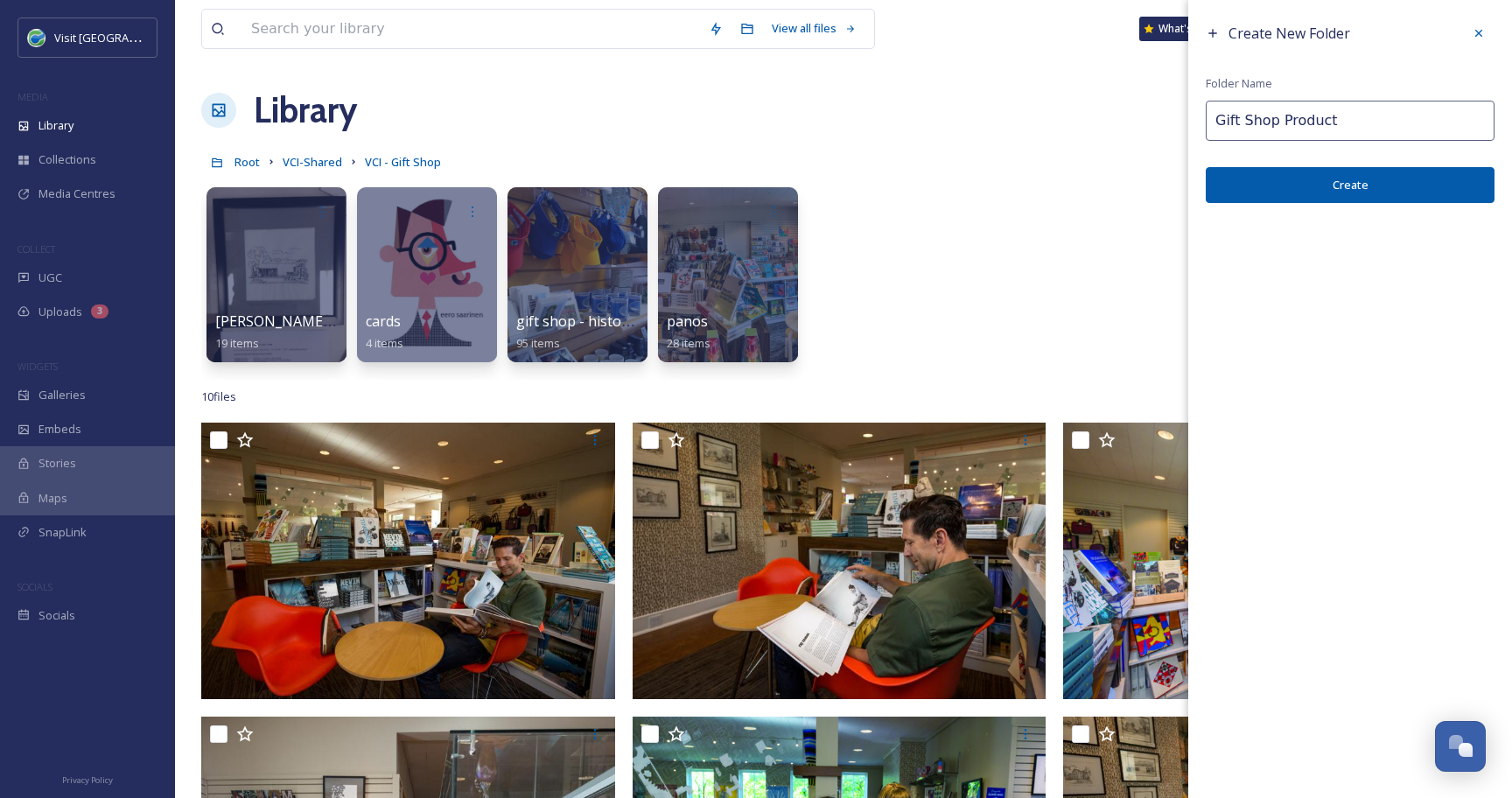
type input "Gift Shop Product"
click at [1333, 184] on button "Create" at bounding box center [1350, 185] width 288 height 36
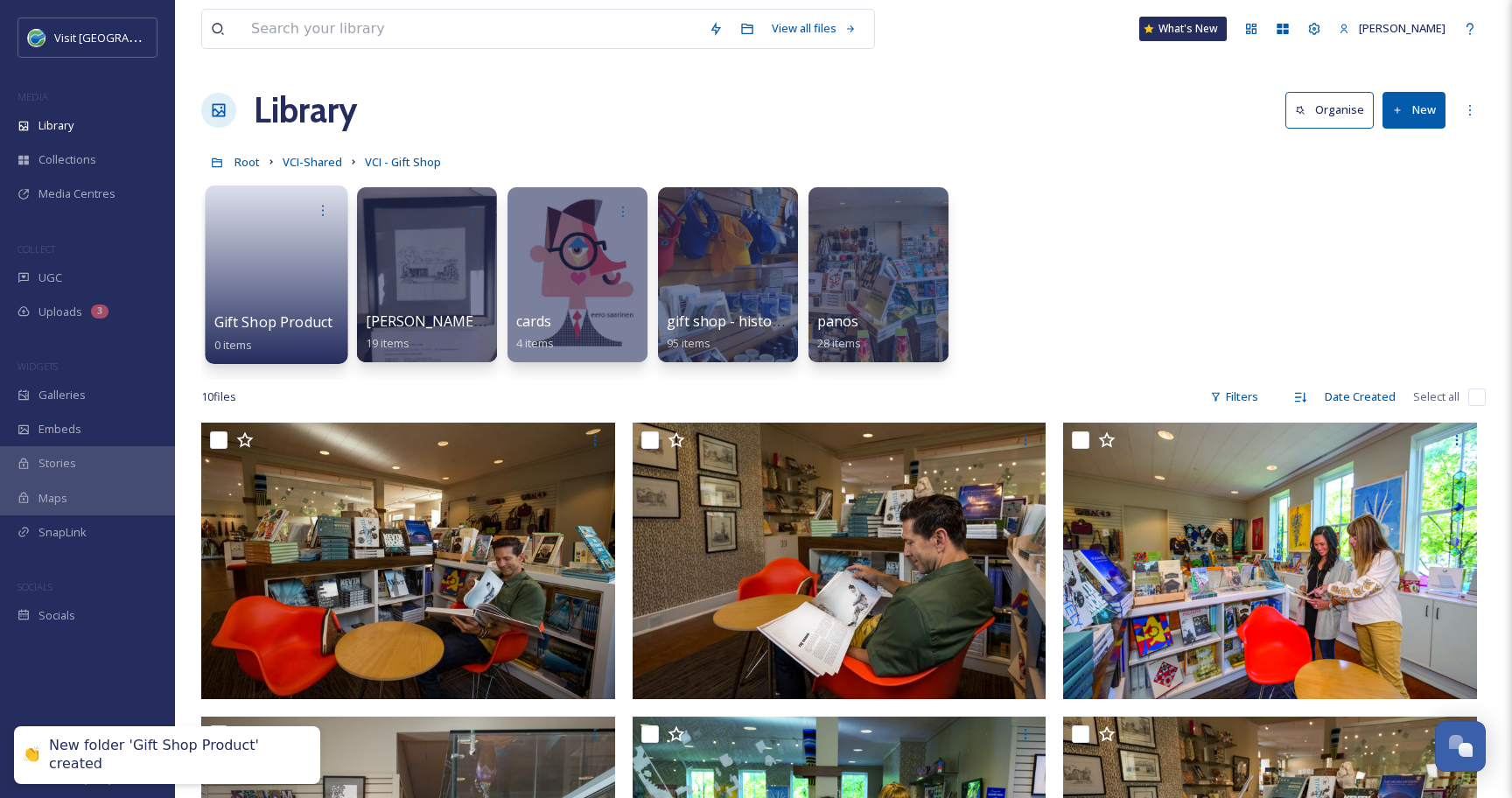
click at [250, 257] on link at bounding box center [277, 269] width 125 height 84
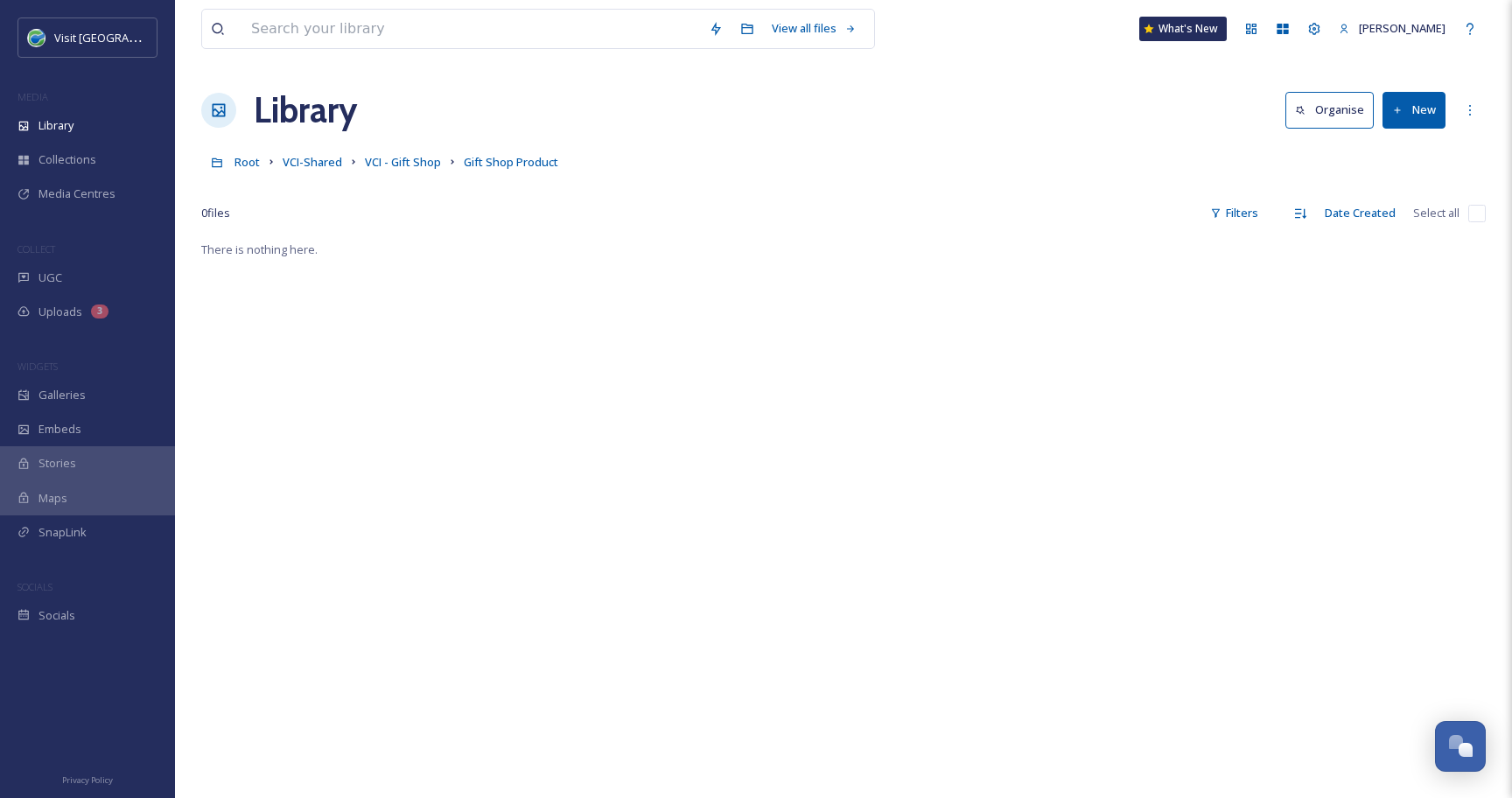
click at [1425, 114] on button "New" at bounding box center [1413, 110] width 63 height 36
click at [1401, 146] on span "File Upload" at bounding box center [1406, 151] width 58 height 17
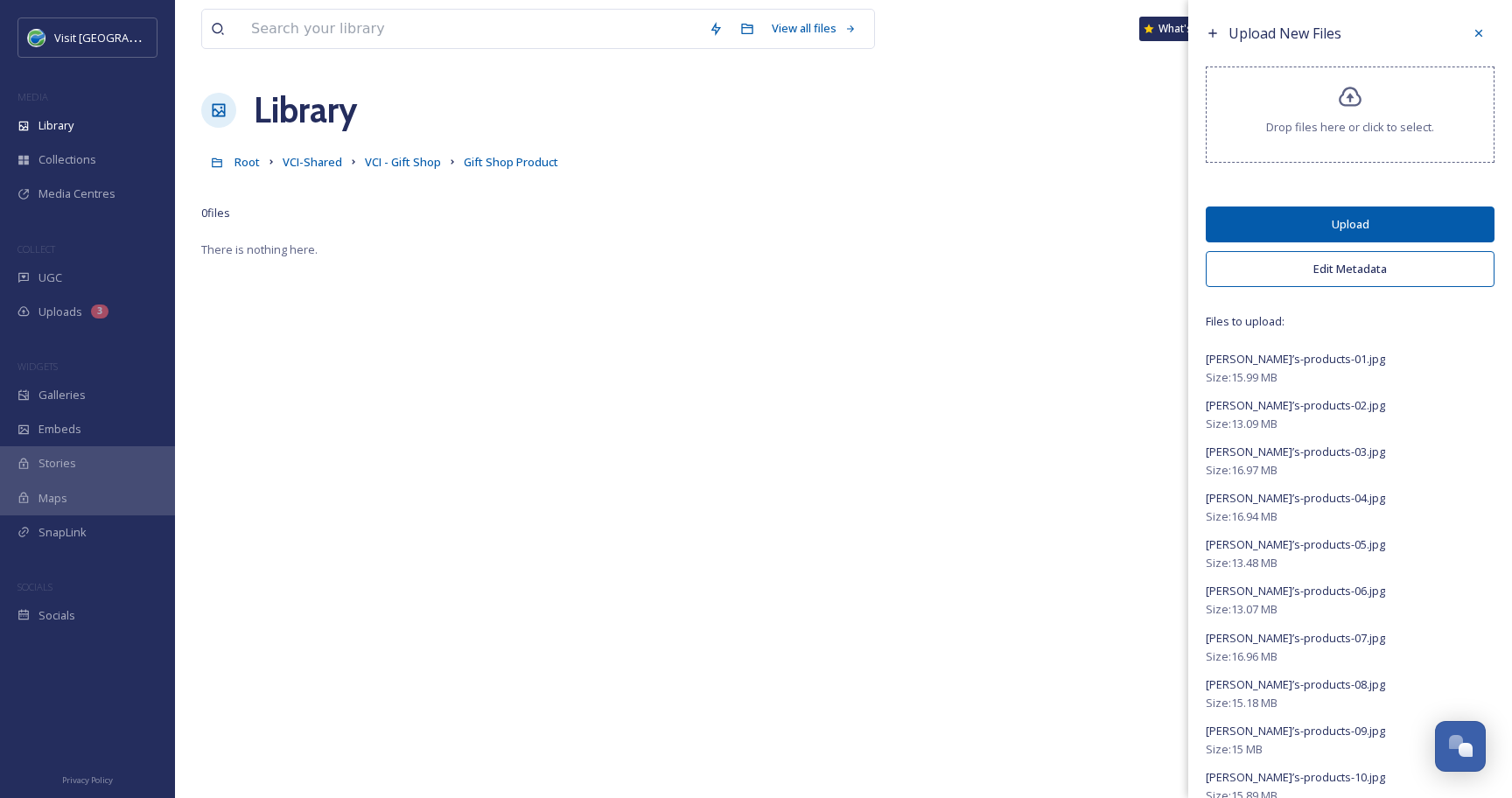
click at [1285, 268] on button "Edit Metadata" at bounding box center [1350, 269] width 288 height 36
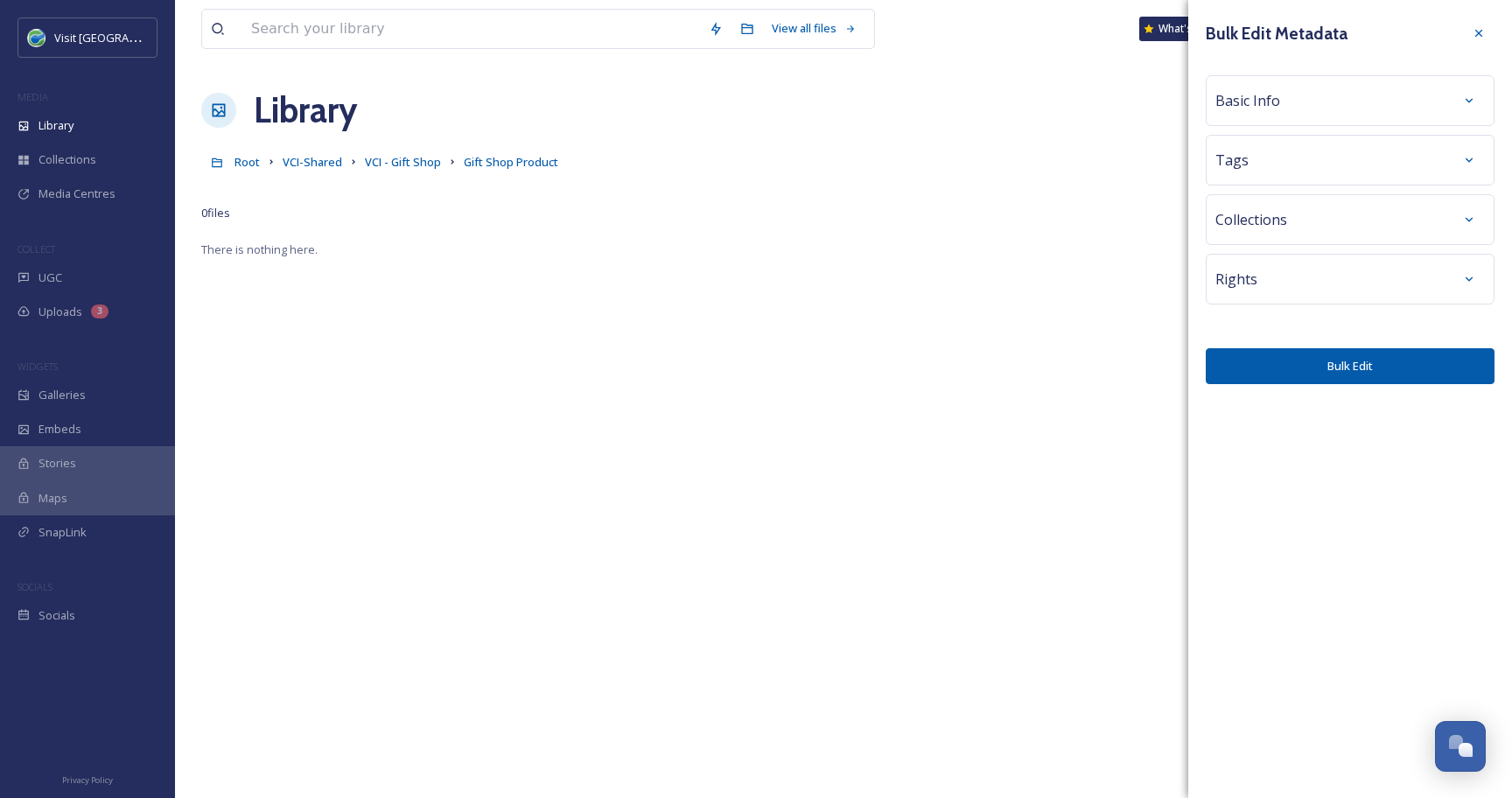
click at [1280, 116] on div "Basic Info" at bounding box center [1350, 100] width 269 height 31
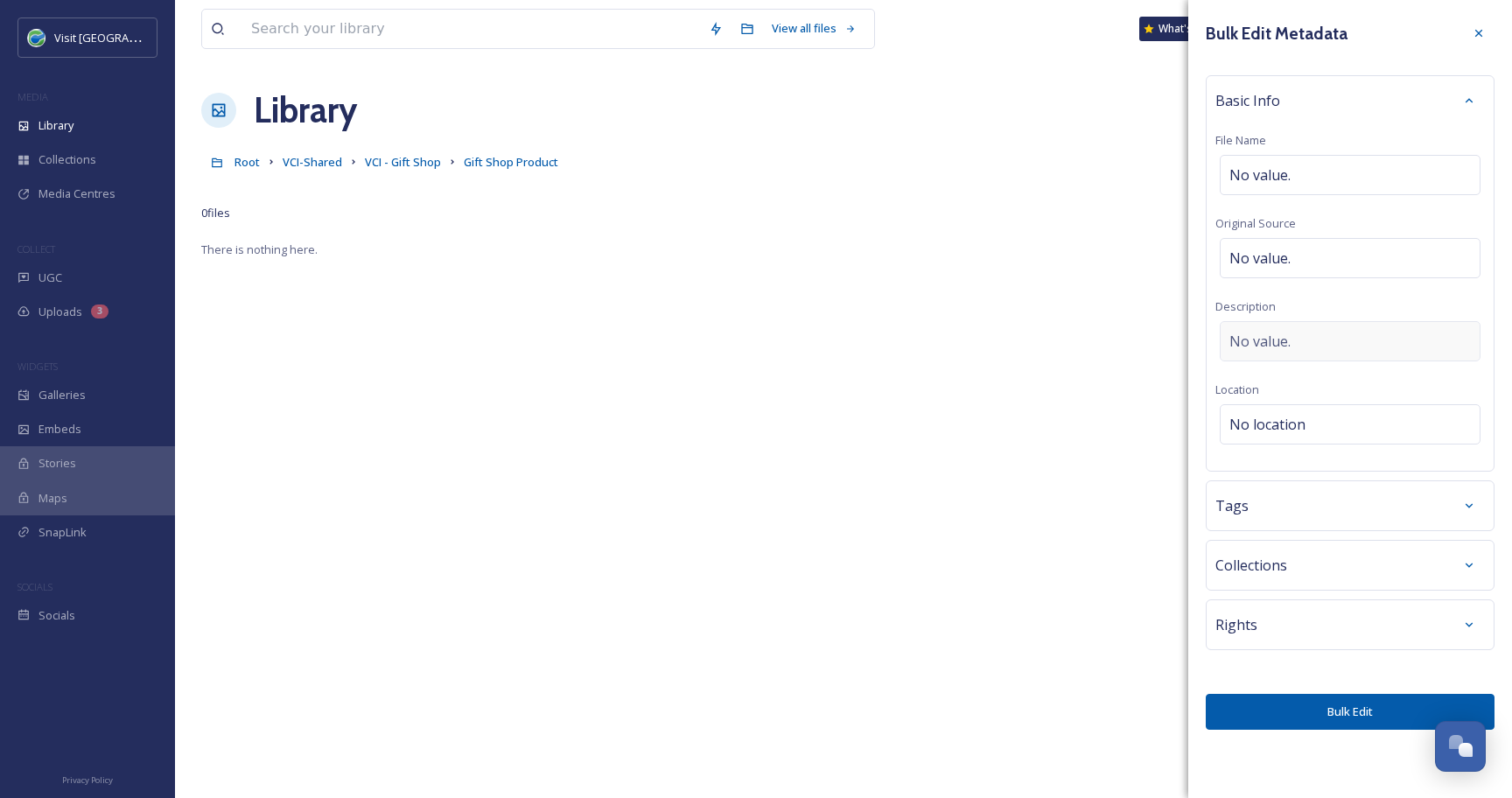
click at [1245, 343] on span "No value." at bounding box center [1260, 342] width 62 height 21
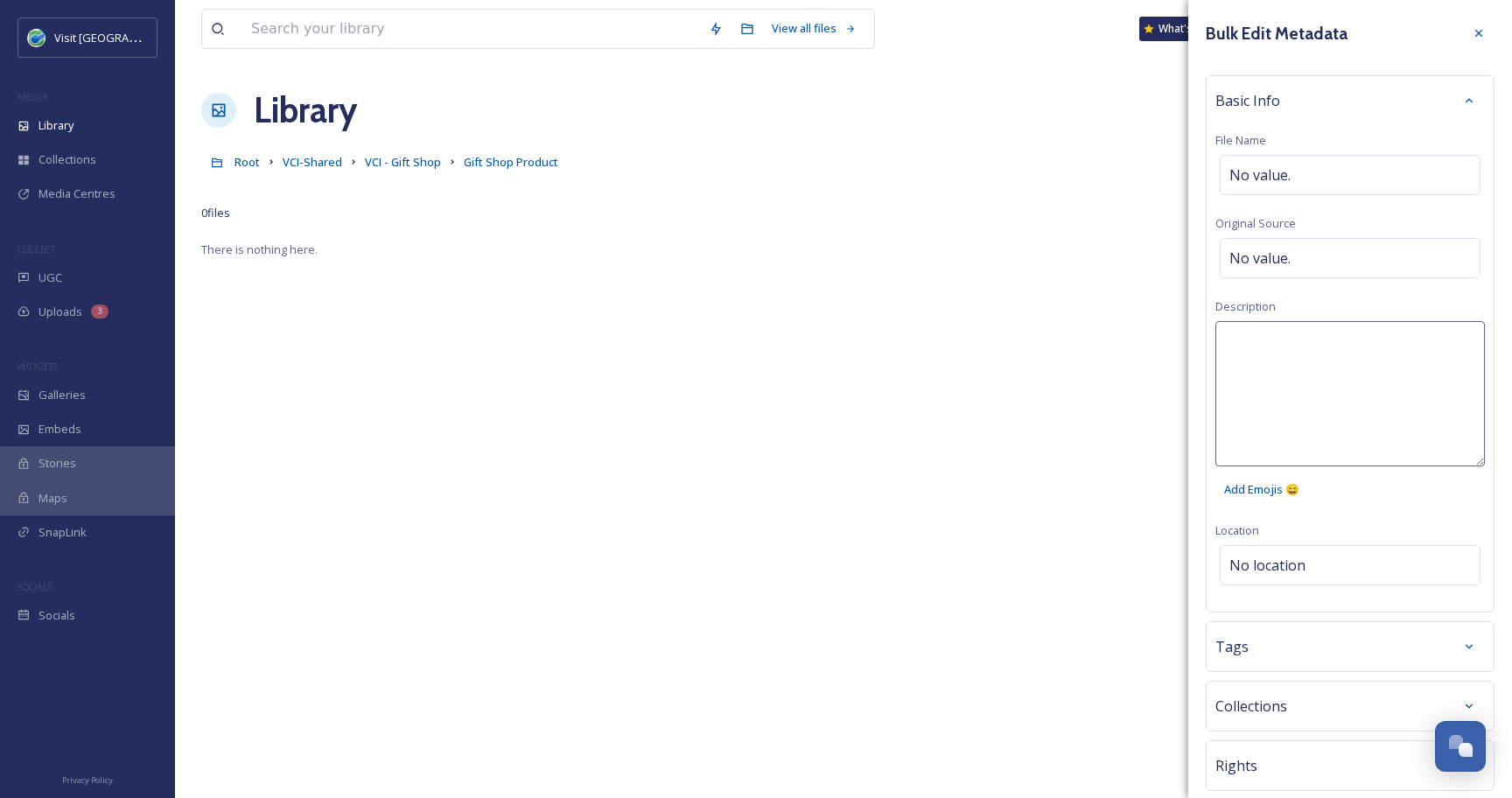
click at [1245, 343] on textarea at bounding box center [1350, 393] width 269 height 145
type textarea "Photo by [PERSON_NAME]"
click at [1289, 555] on div "Bulk Edit Metadata Basic Info File Name No value. Original Source No value. Des…" at bounding box center [1349, 444] width 323 height 888
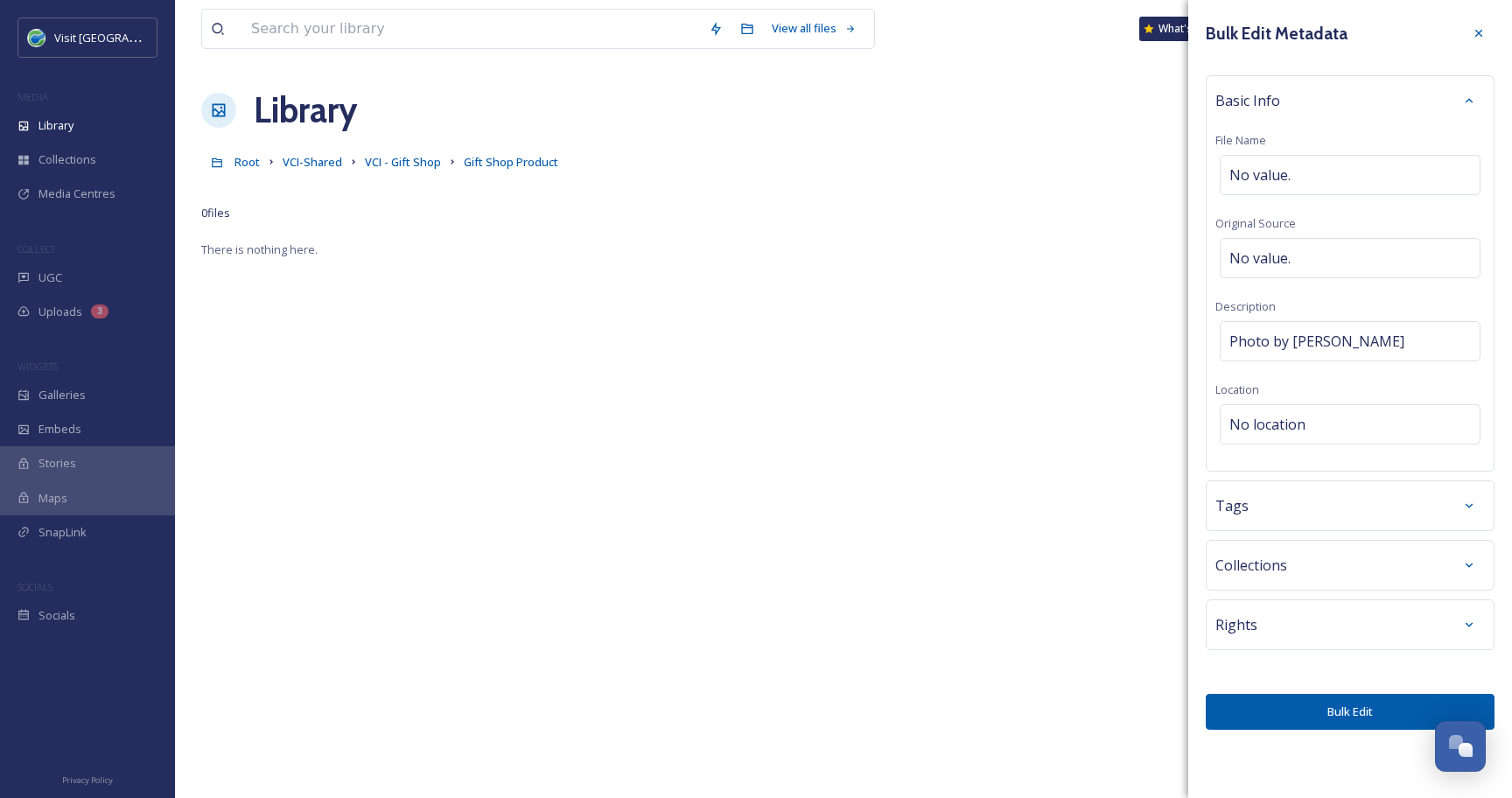
click at [1286, 518] on div "Tags" at bounding box center [1350, 505] width 269 height 31
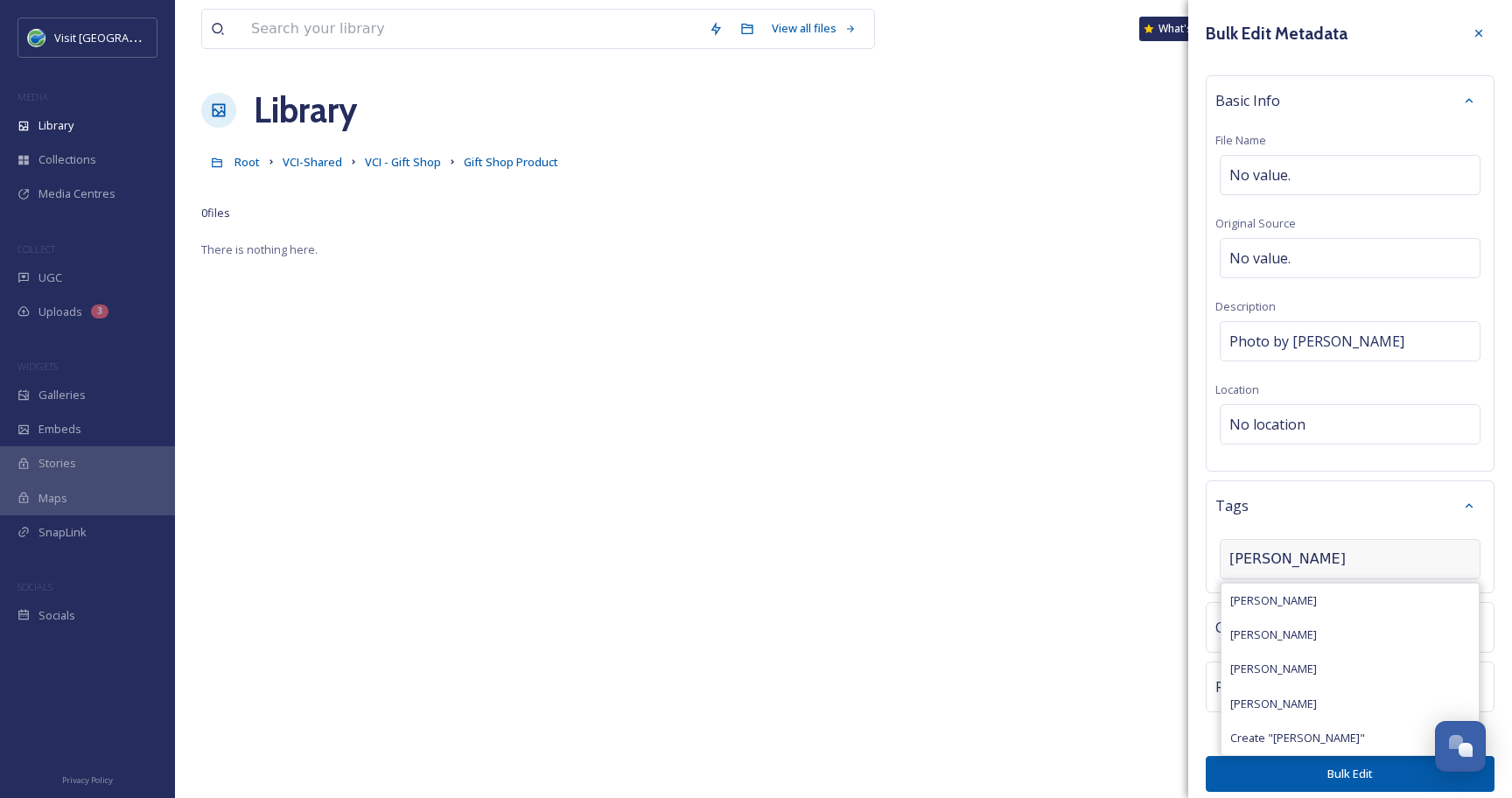
type input "[PERSON_NAME]"
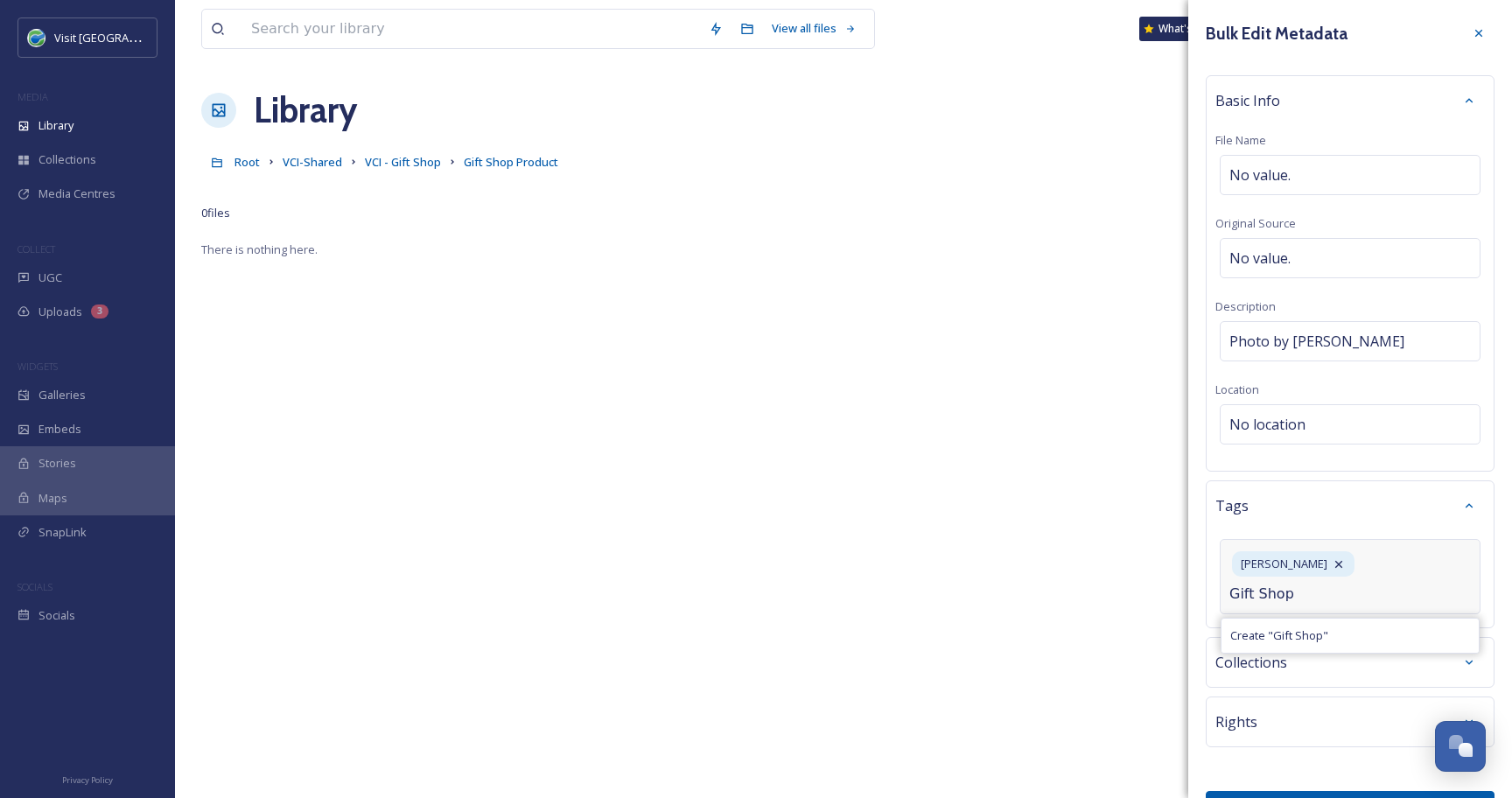
type input "Gift Shop"
type input "Gift Shop Products"
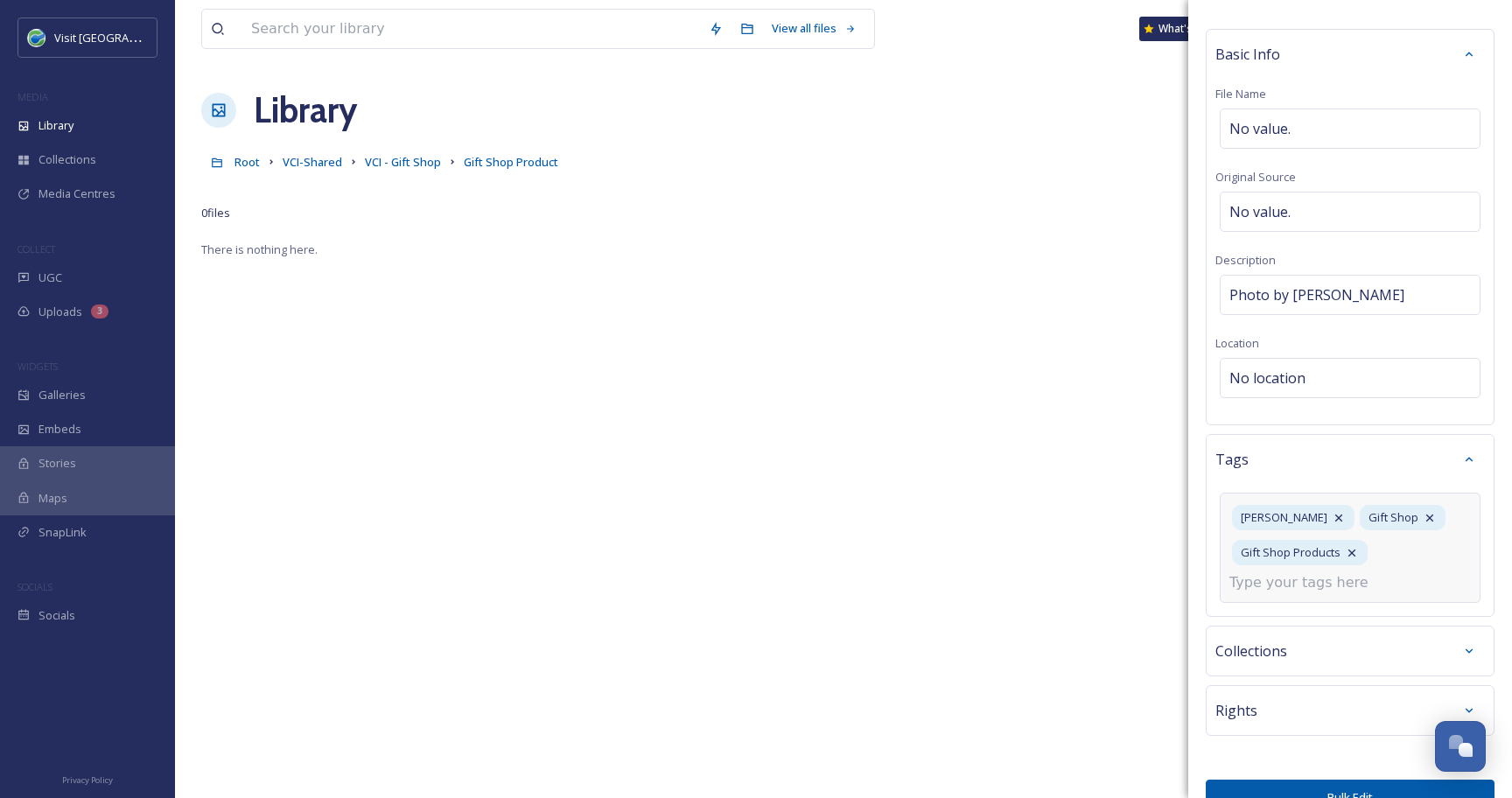
scroll to position [47, 0]
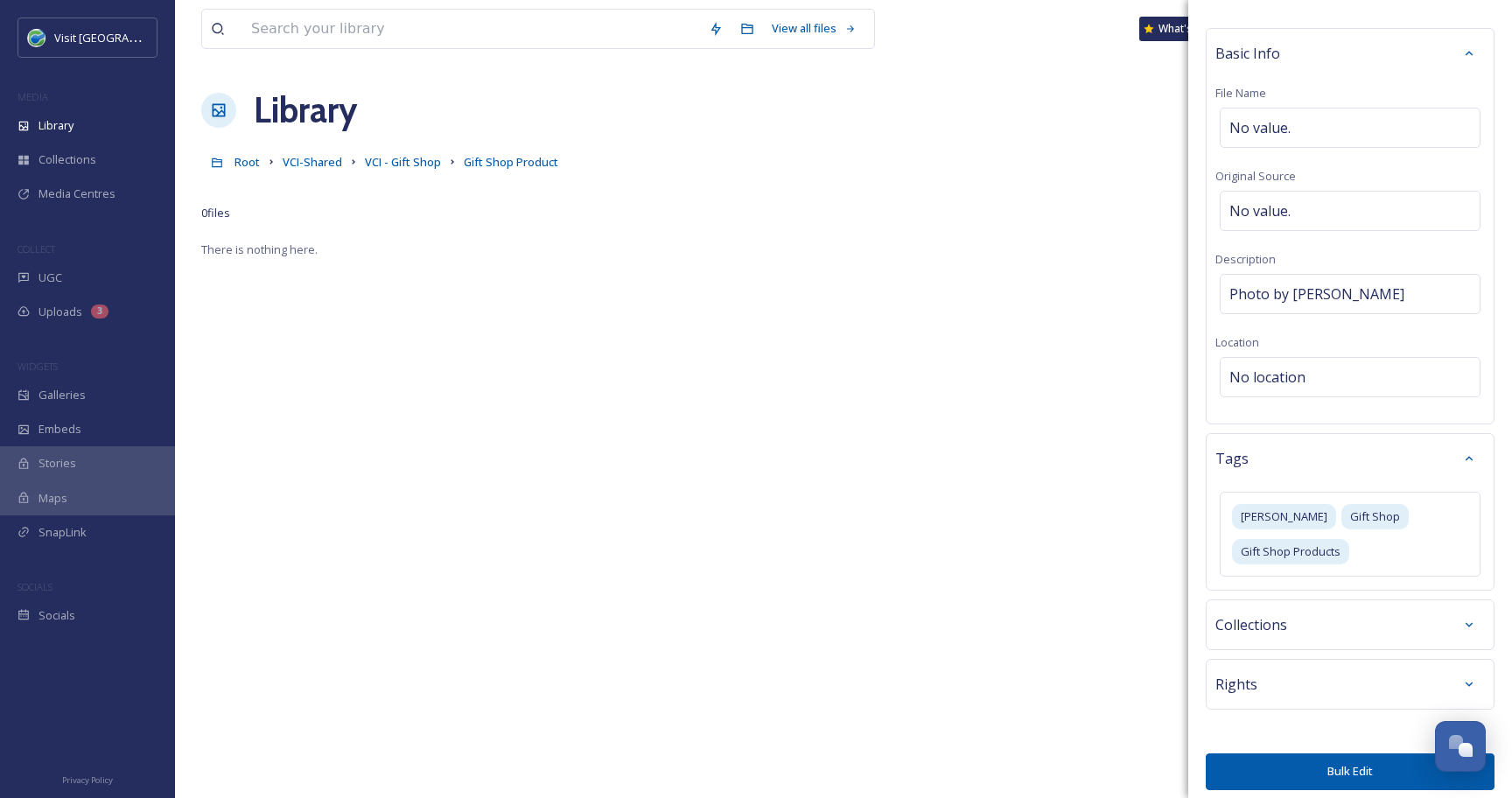
click at [1288, 701] on div "Rights" at bounding box center [1350, 683] width 288 height 50
click at [1289, 684] on div "Rights" at bounding box center [1350, 684] width 269 height 31
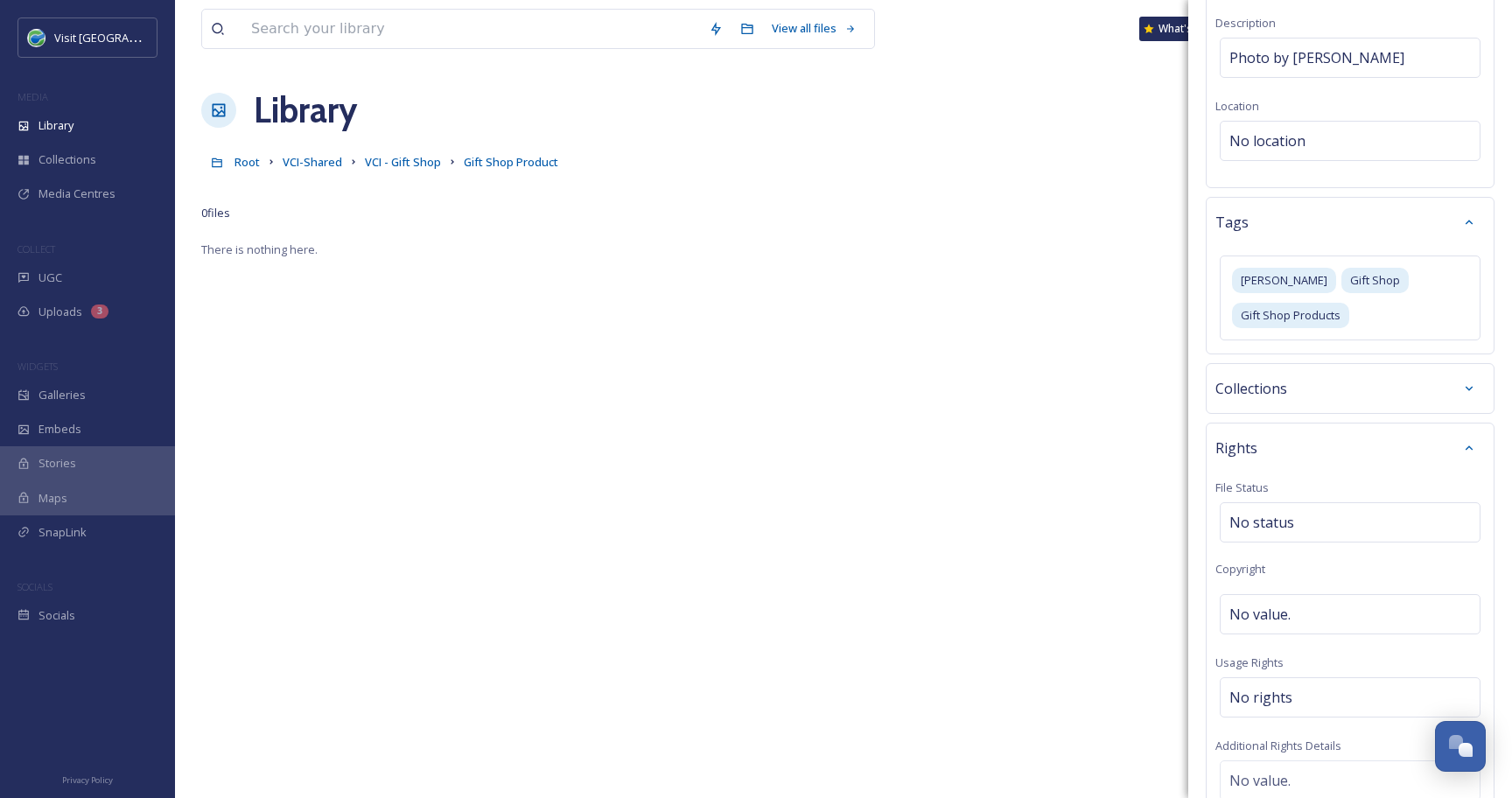
scroll to position [315, 0]
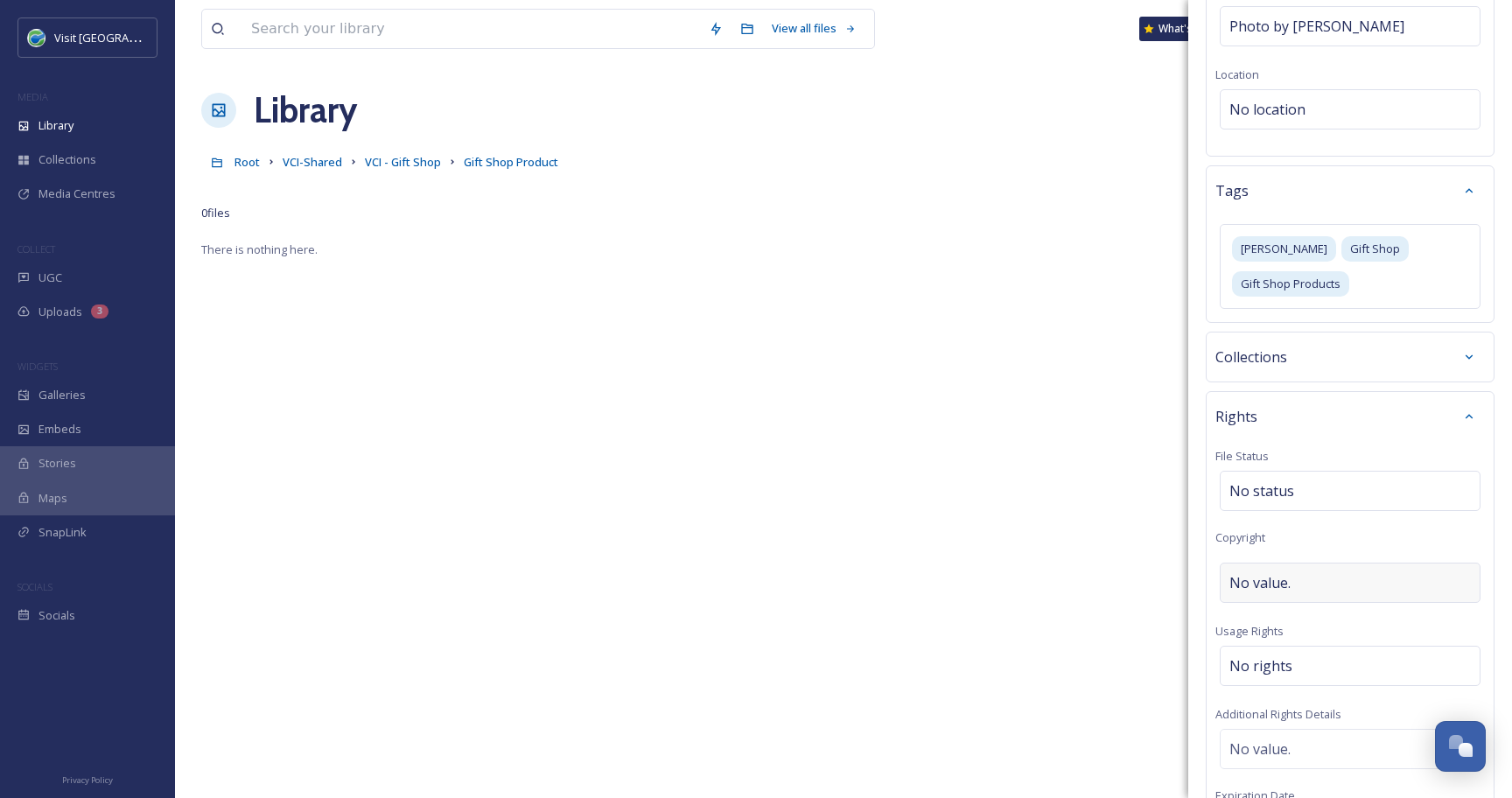
click at [1293, 579] on div "No value." at bounding box center [1350, 583] width 261 height 40
type input "CAVC"
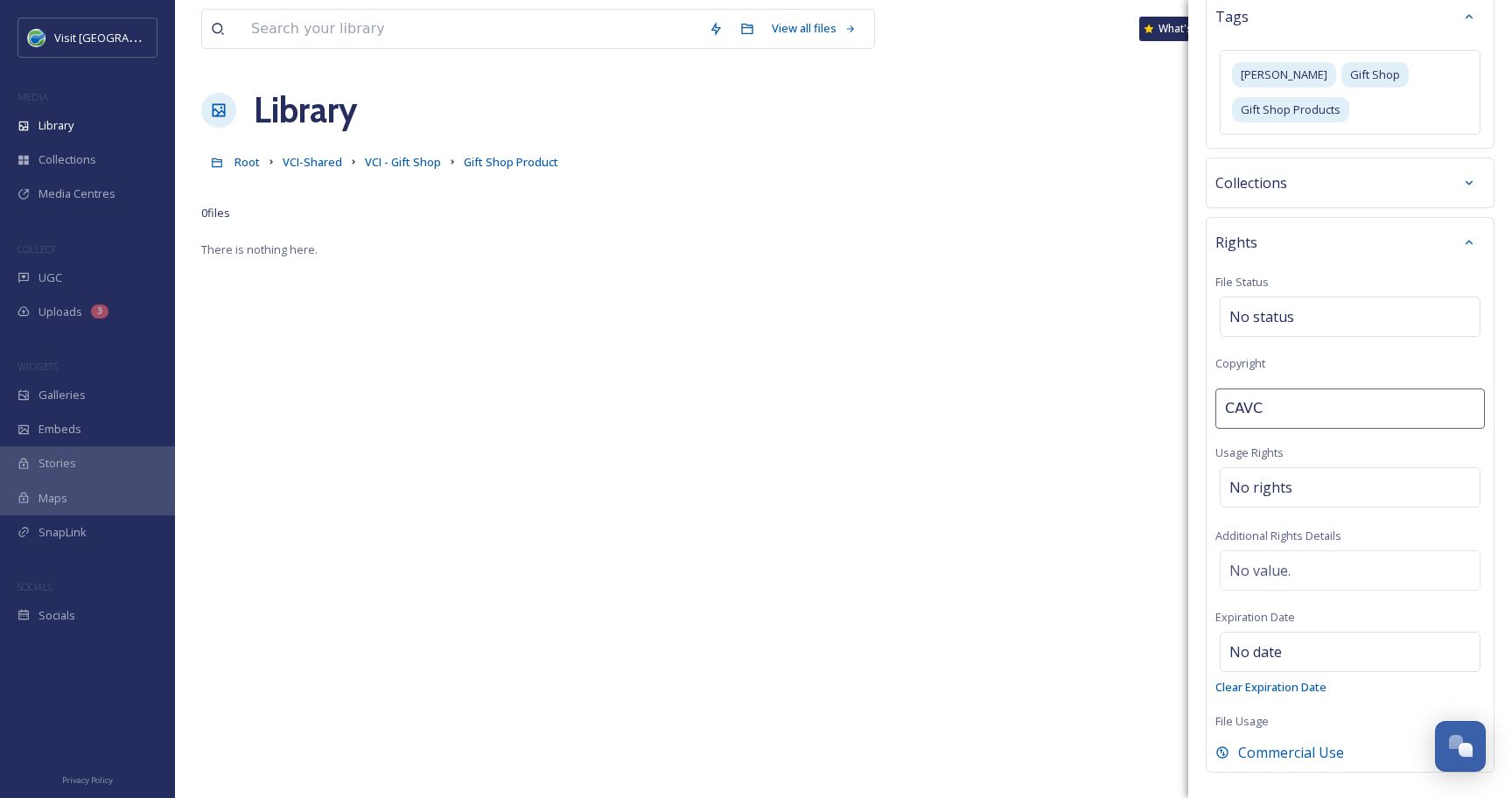
scroll to position [559, 0]
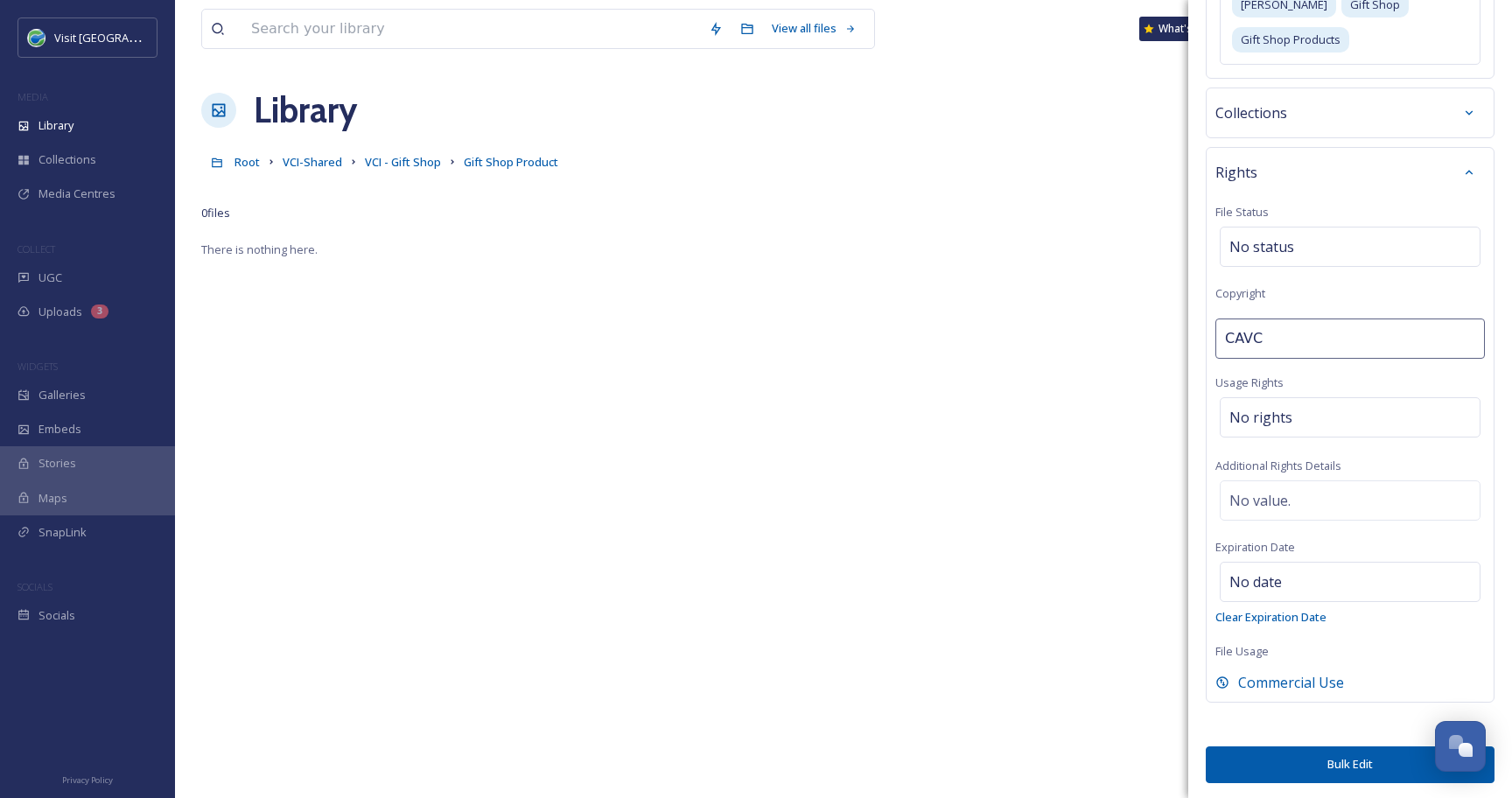
click at [1312, 770] on button "Bulk Edit" at bounding box center [1350, 765] width 288 height 36
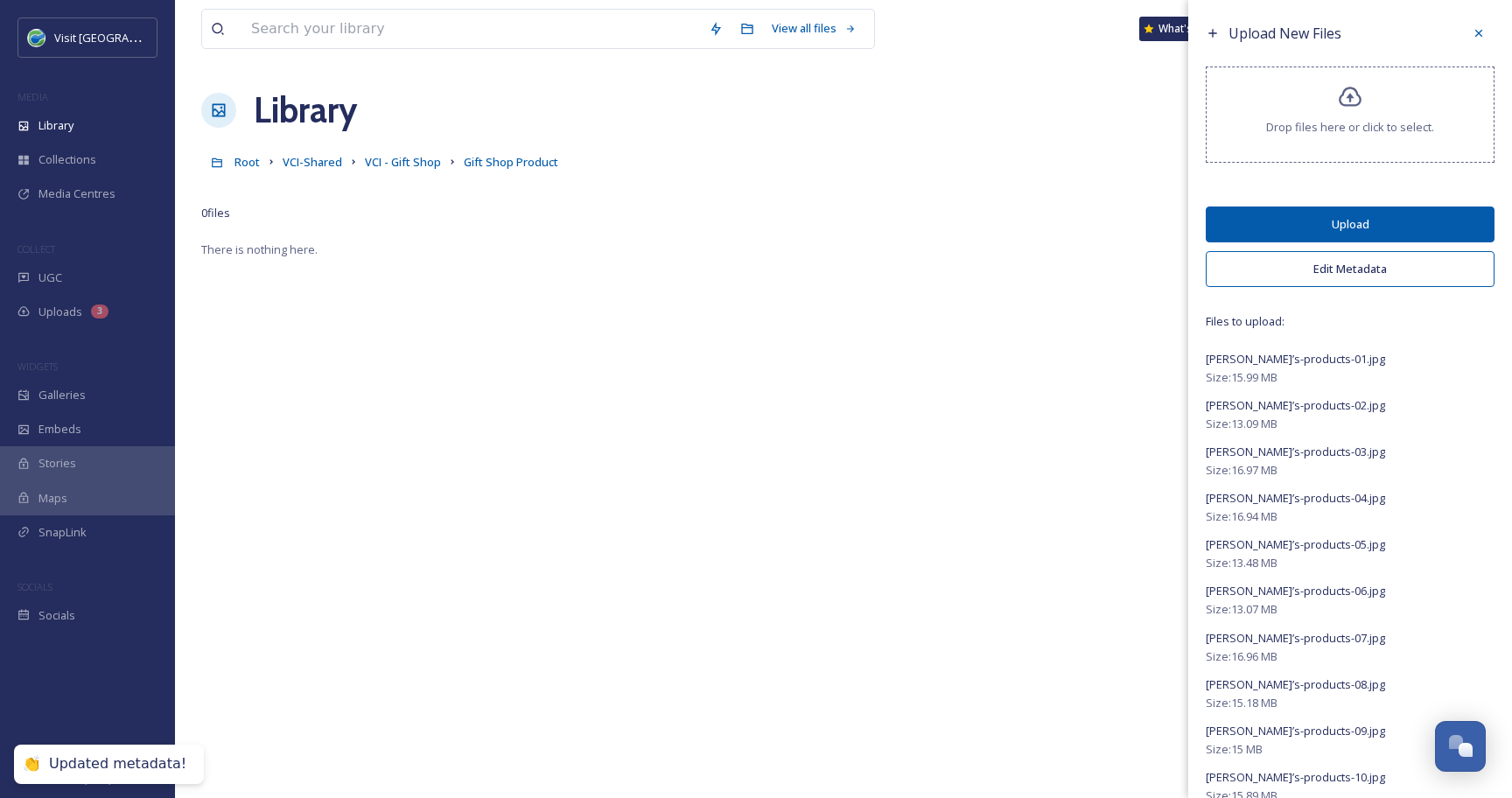
click at [1304, 217] on button "Upload" at bounding box center [1350, 225] width 288 height 36
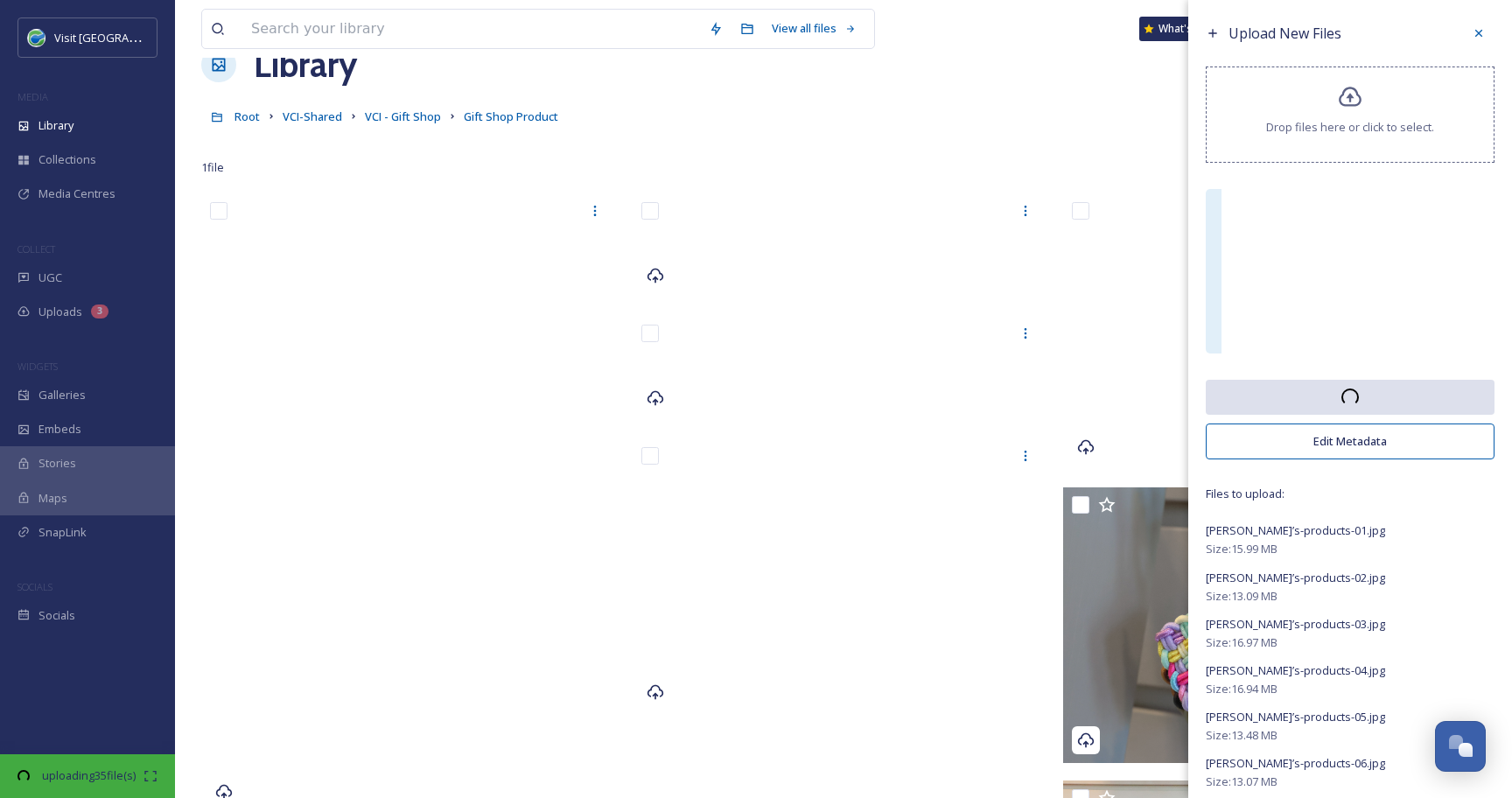
scroll to position [0, 0]
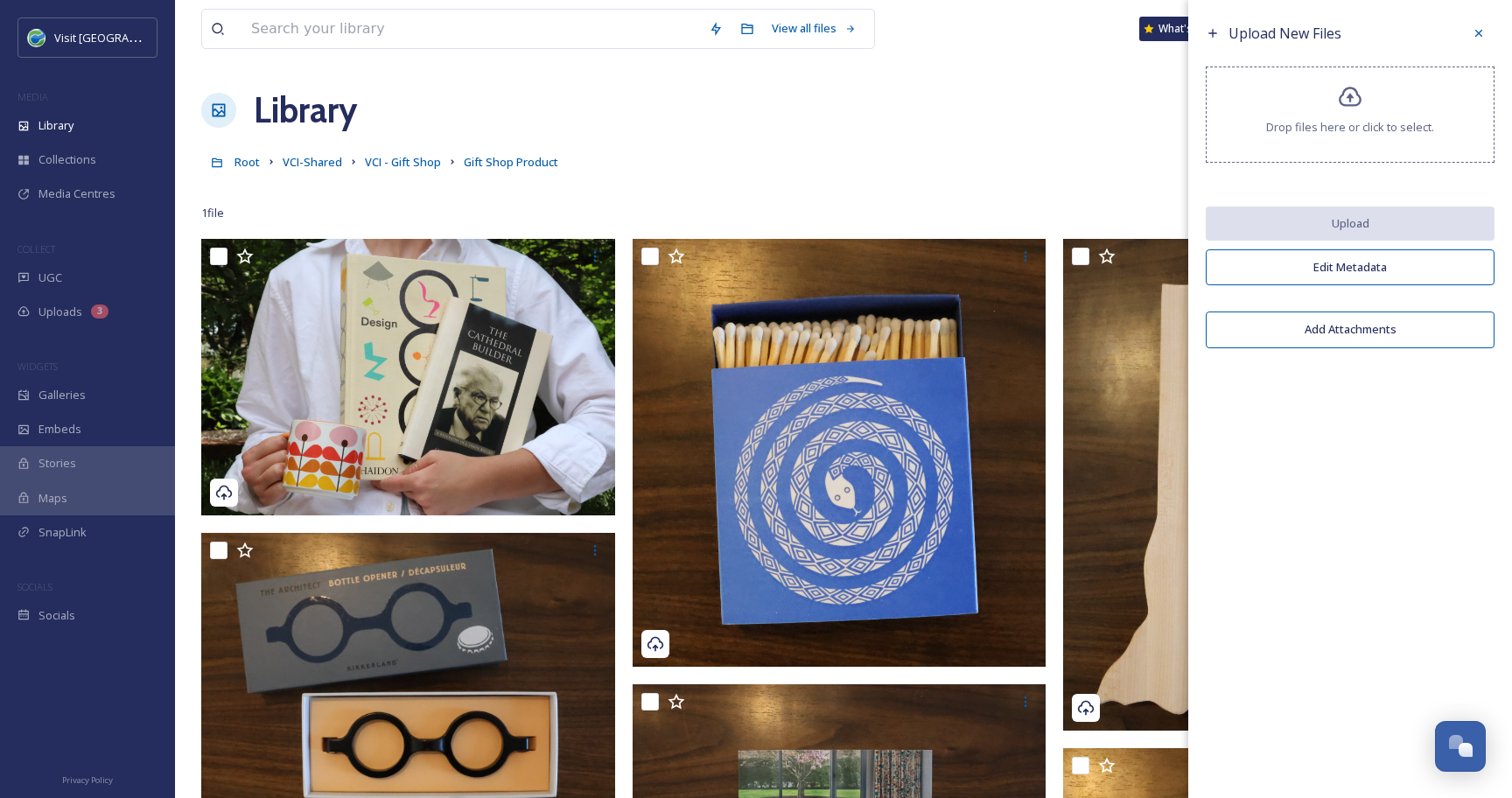
click at [1474, 36] on icon at bounding box center [1478, 33] width 14 height 14
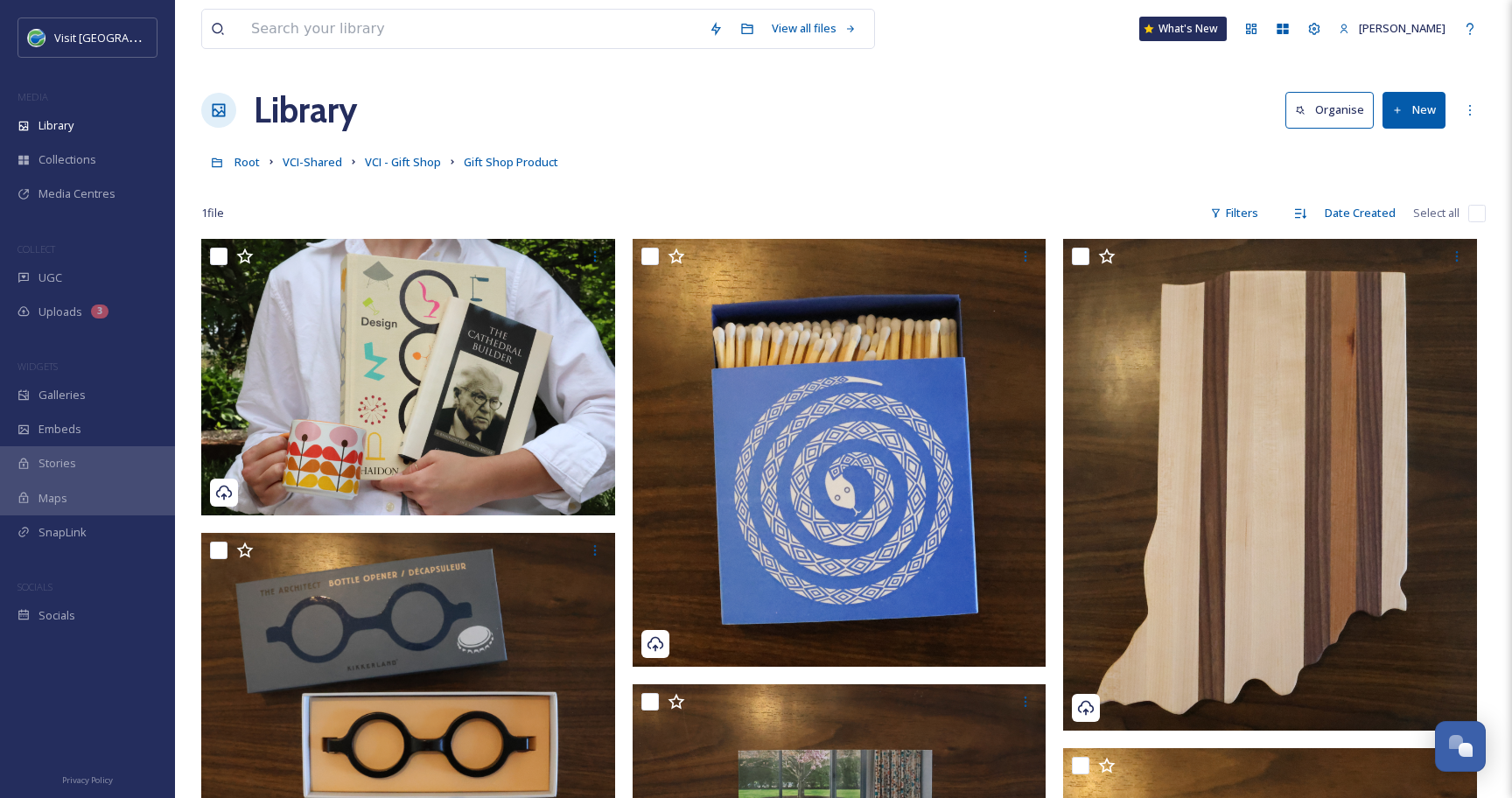
click at [1426, 112] on button "New" at bounding box center [1413, 110] width 63 height 36
click at [1380, 213] on span "Folder" at bounding box center [1393, 219] width 33 height 17
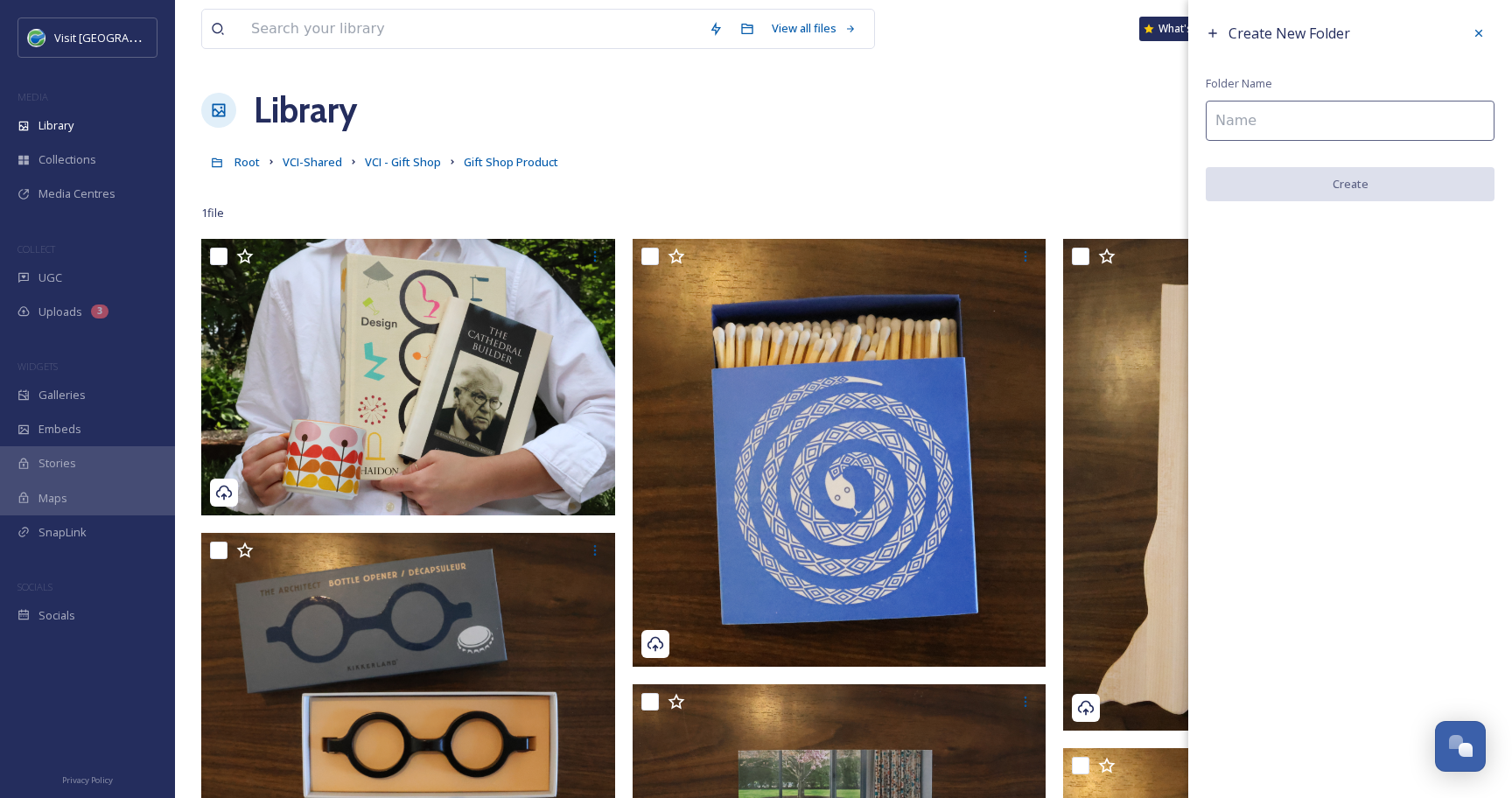
click at [1226, 121] on input at bounding box center [1350, 121] width 288 height 40
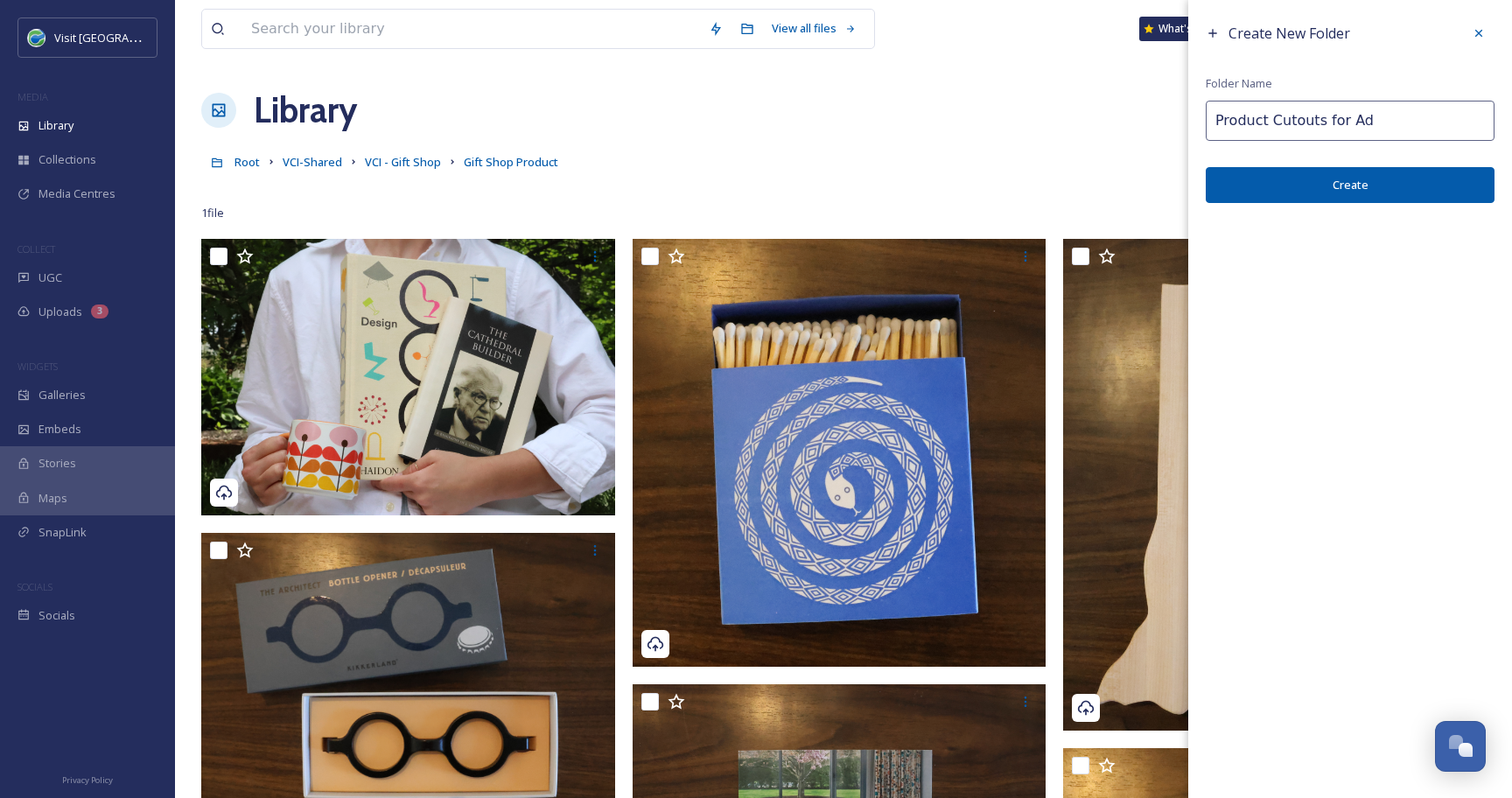
type input "Product Cutouts for Ad"
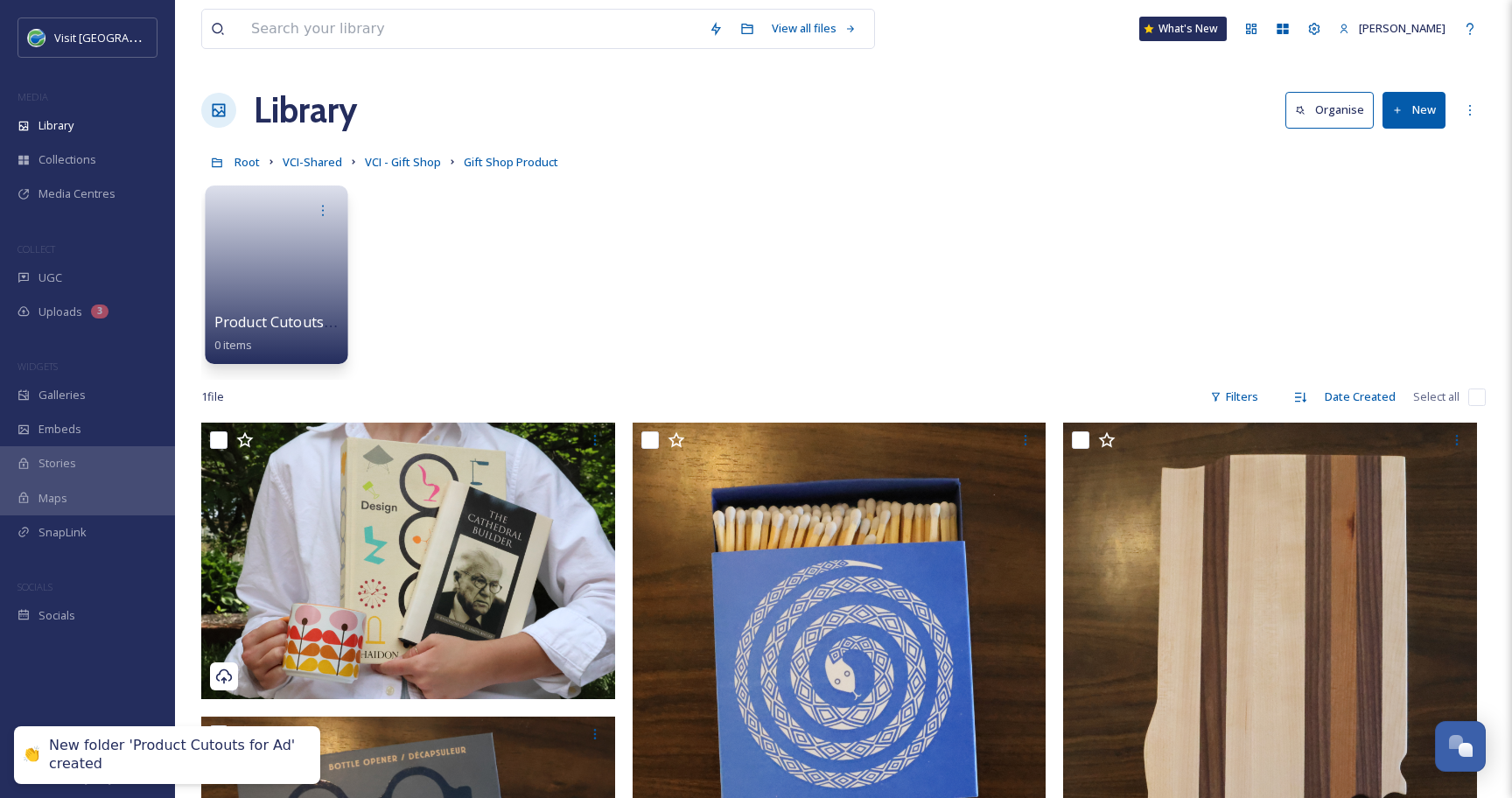
click at [280, 275] on link at bounding box center [277, 269] width 125 height 84
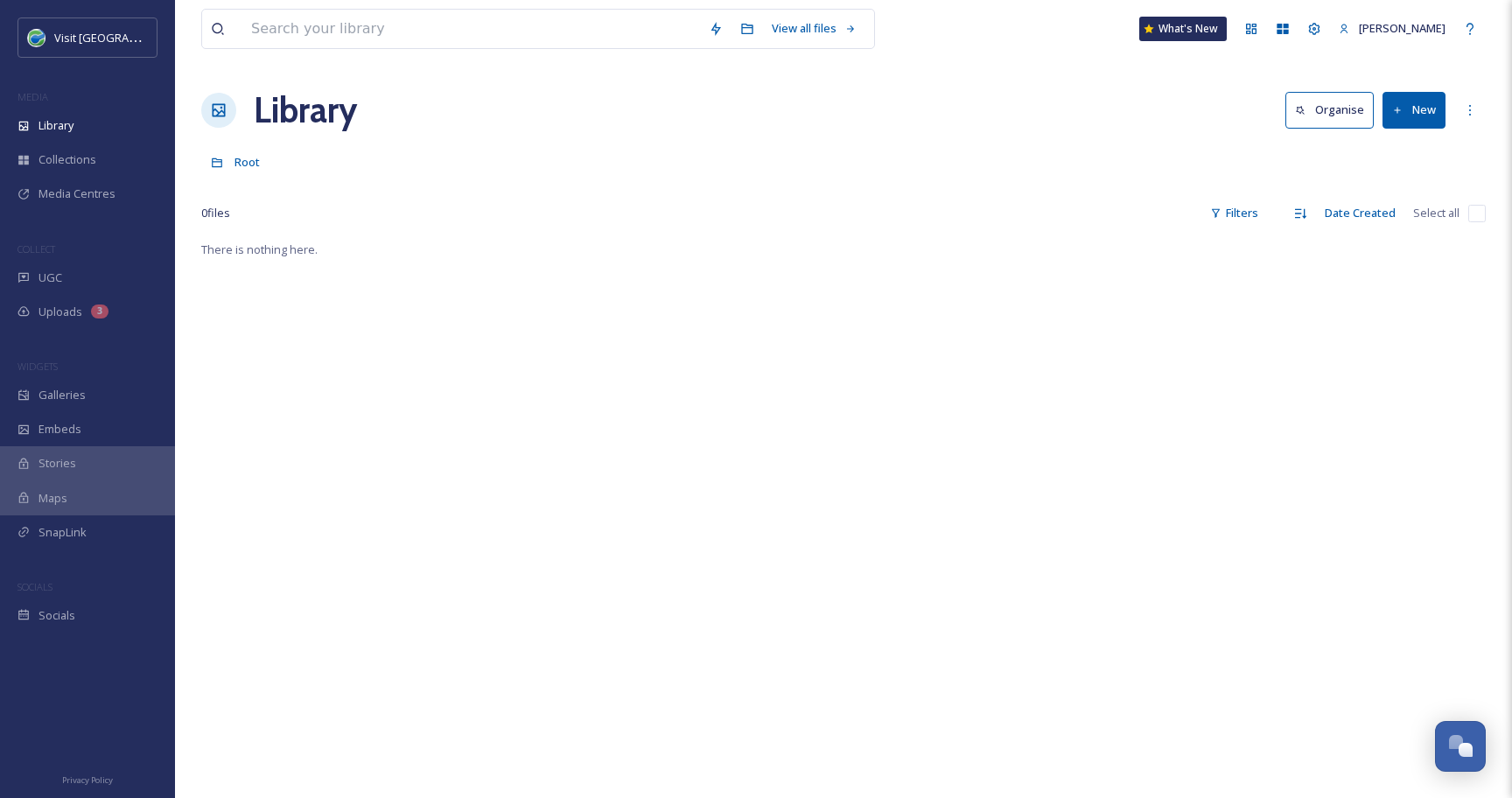
click at [1414, 112] on button "New" at bounding box center [1413, 110] width 63 height 36
click at [1406, 156] on span "File Upload" at bounding box center [1406, 151] width 58 height 17
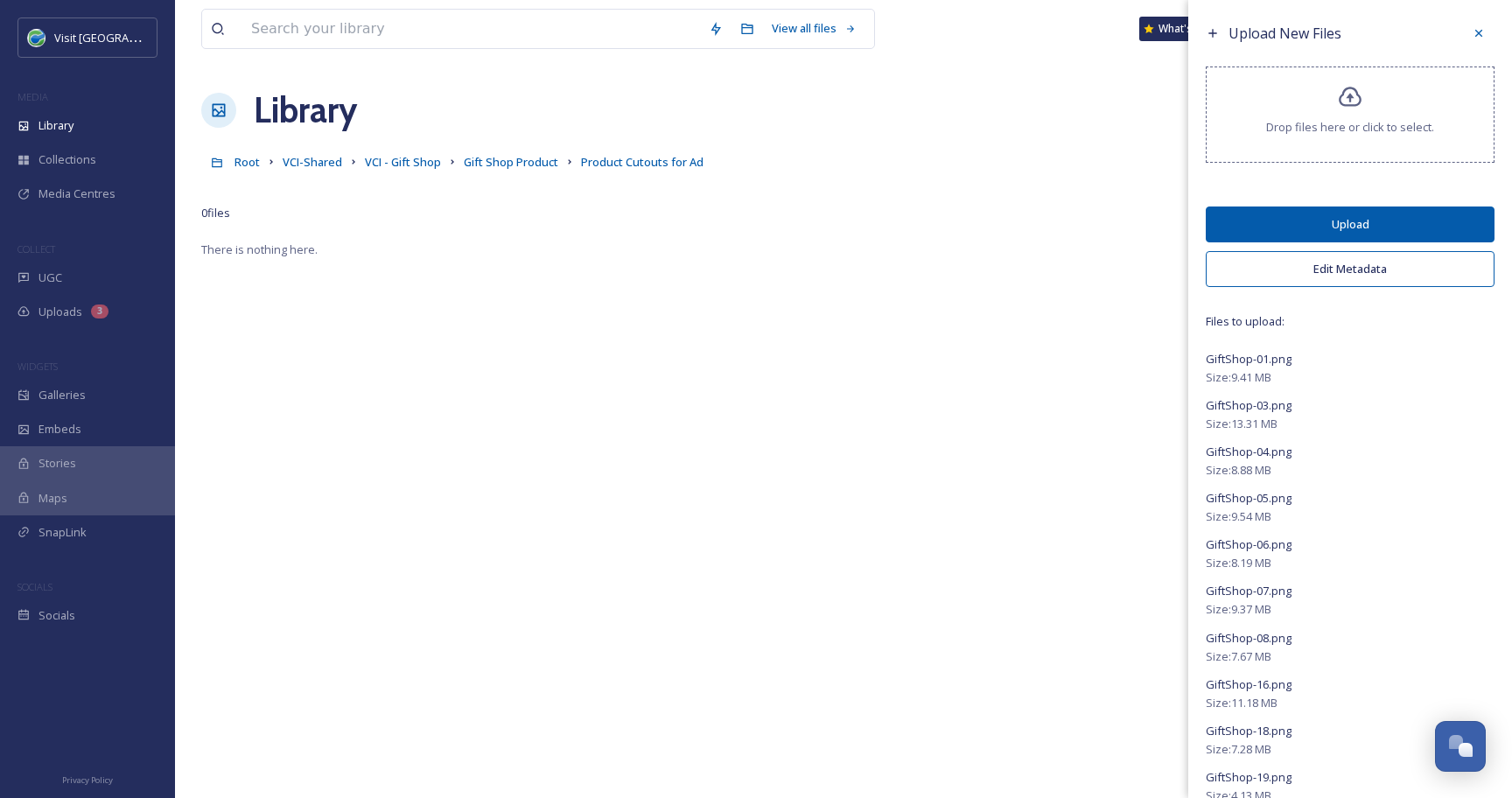
click at [1307, 269] on button "Edit Metadata" at bounding box center [1350, 269] width 288 height 36
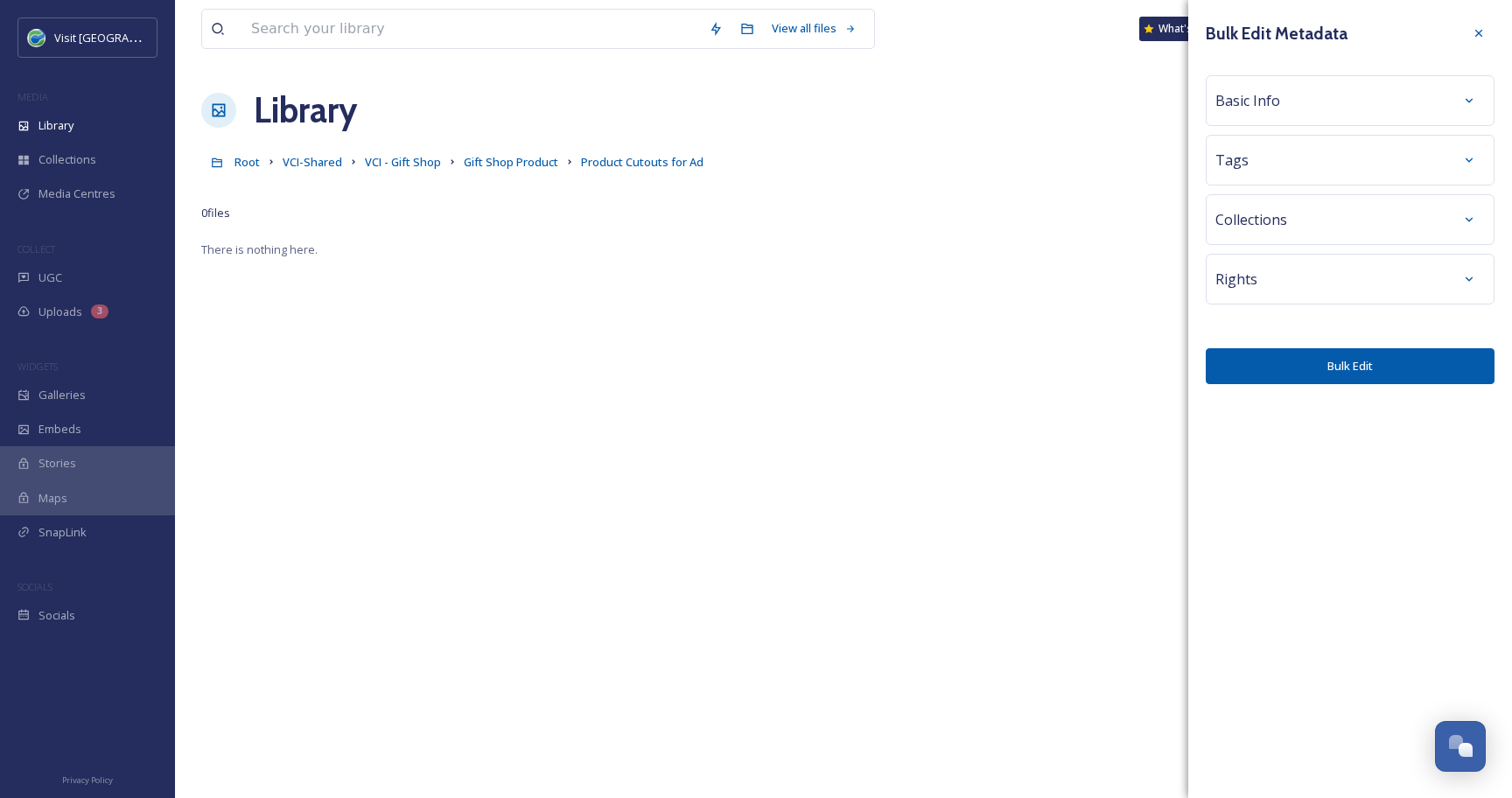
click at [1313, 106] on div "Basic Info" at bounding box center [1350, 100] width 269 height 31
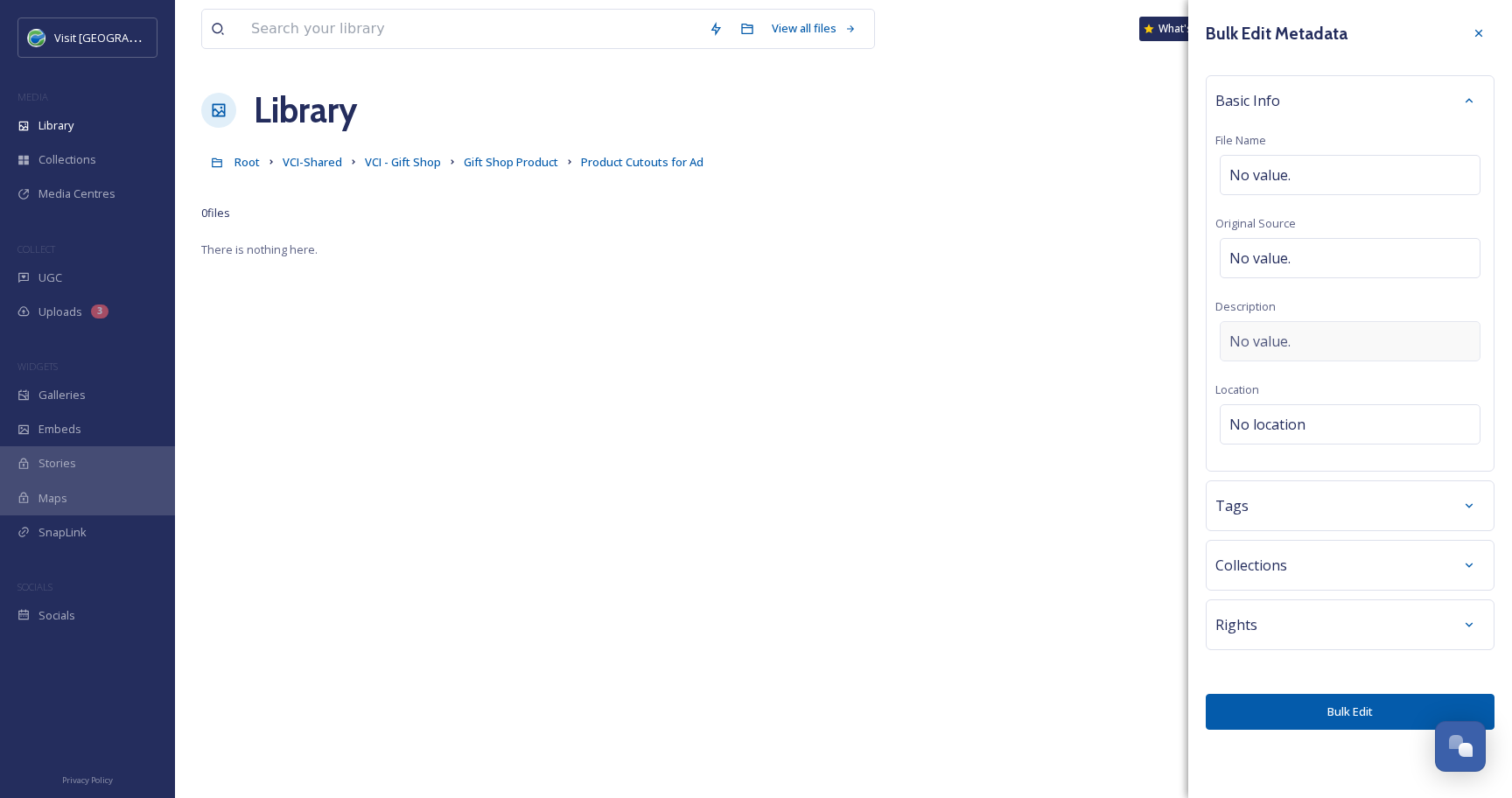
click at [1251, 337] on span "No value." at bounding box center [1260, 342] width 62 height 21
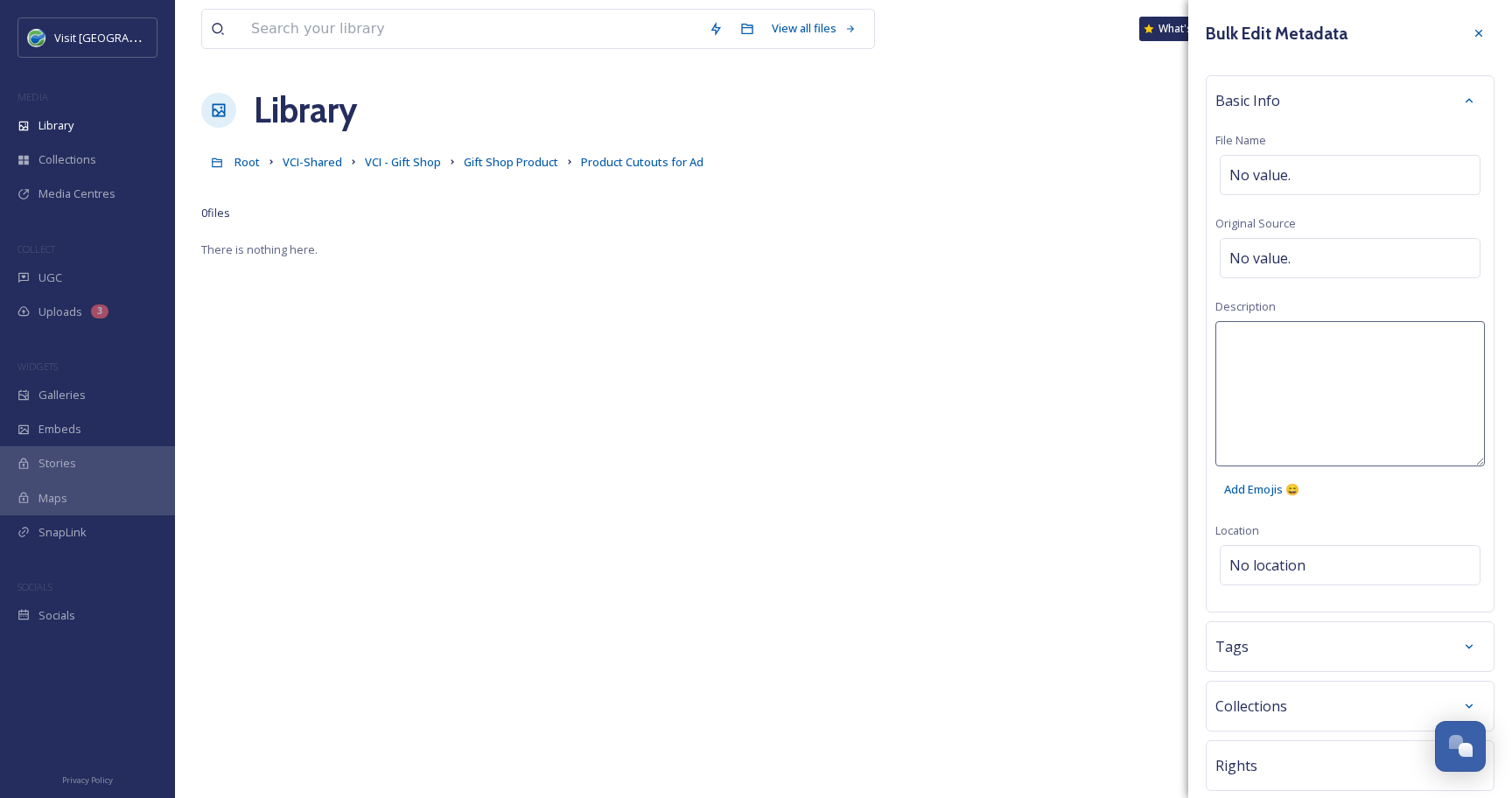
click at [1251, 337] on textarea at bounding box center [1350, 393] width 269 height 145
type textarea "Photo by [PERSON_NAME] Cutout for gift shop ad made by [PERSON_NAME] & [PERSON_…"
click at [1255, 622] on div "Tags" at bounding box center [1350, 646] width 288 height 50
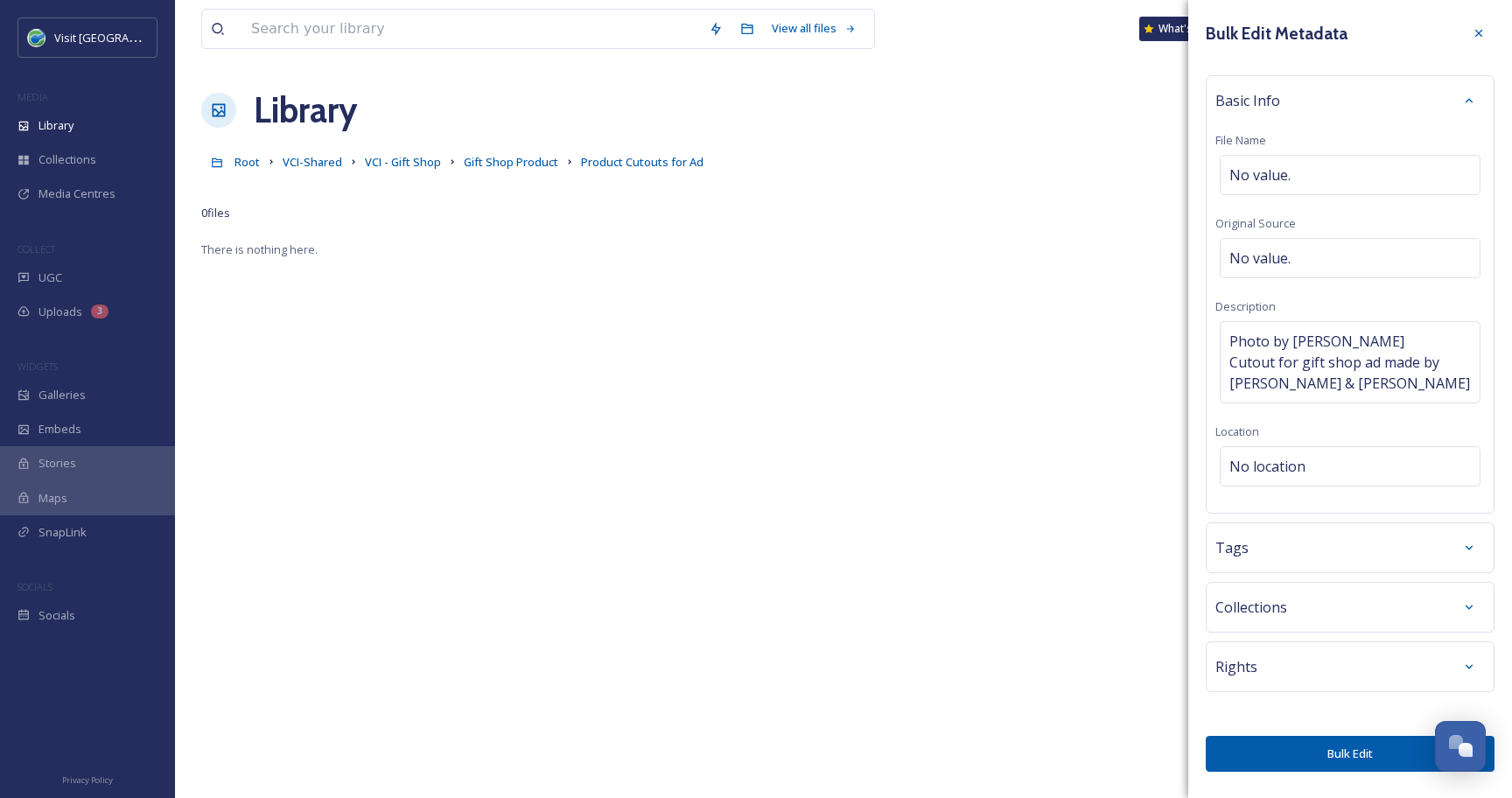
click at [1256, 545] on div "Tags" at bounding box center [1350, 547] width 269 height 31
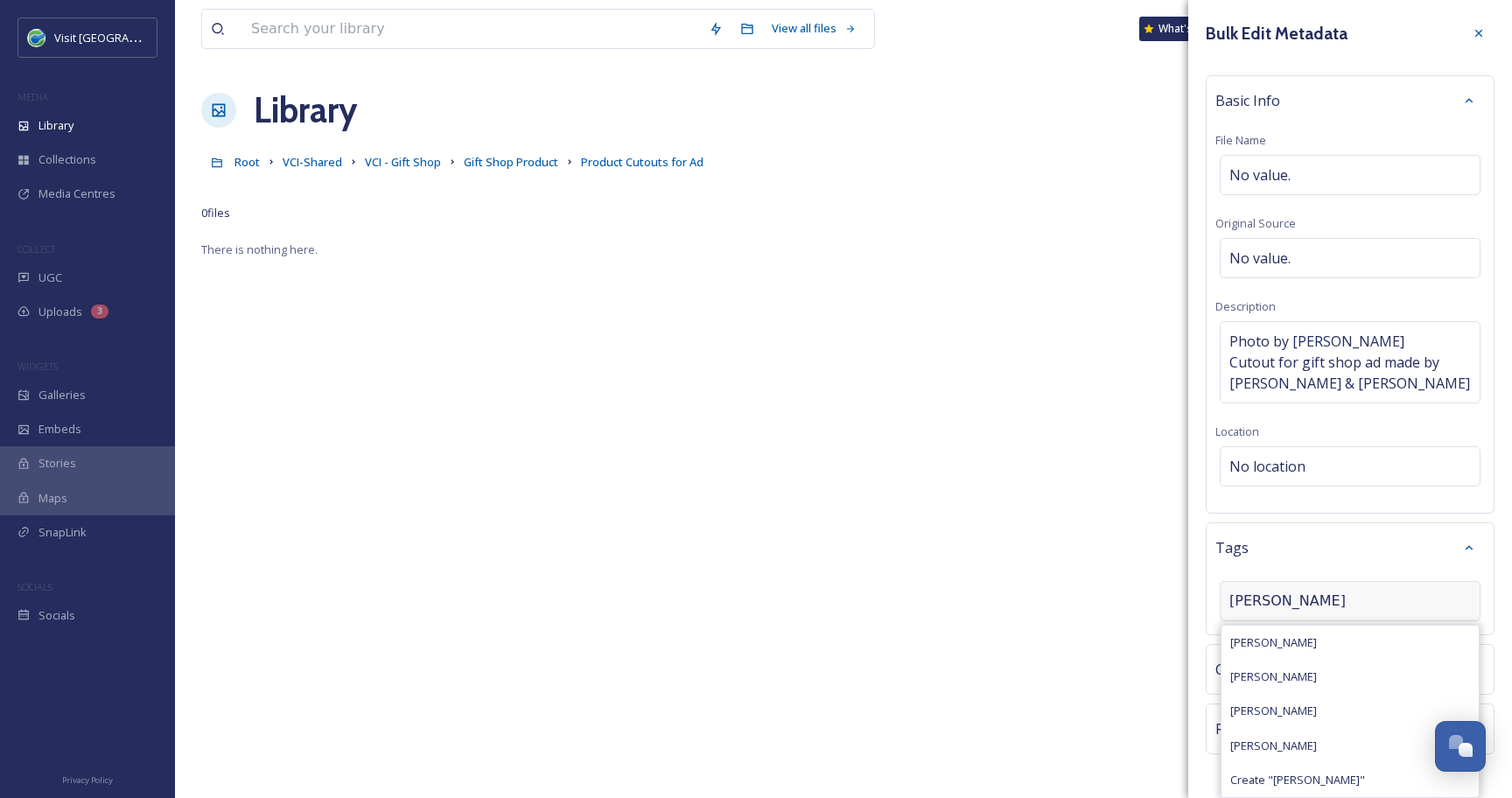
type input "[PERSON_NAME]"
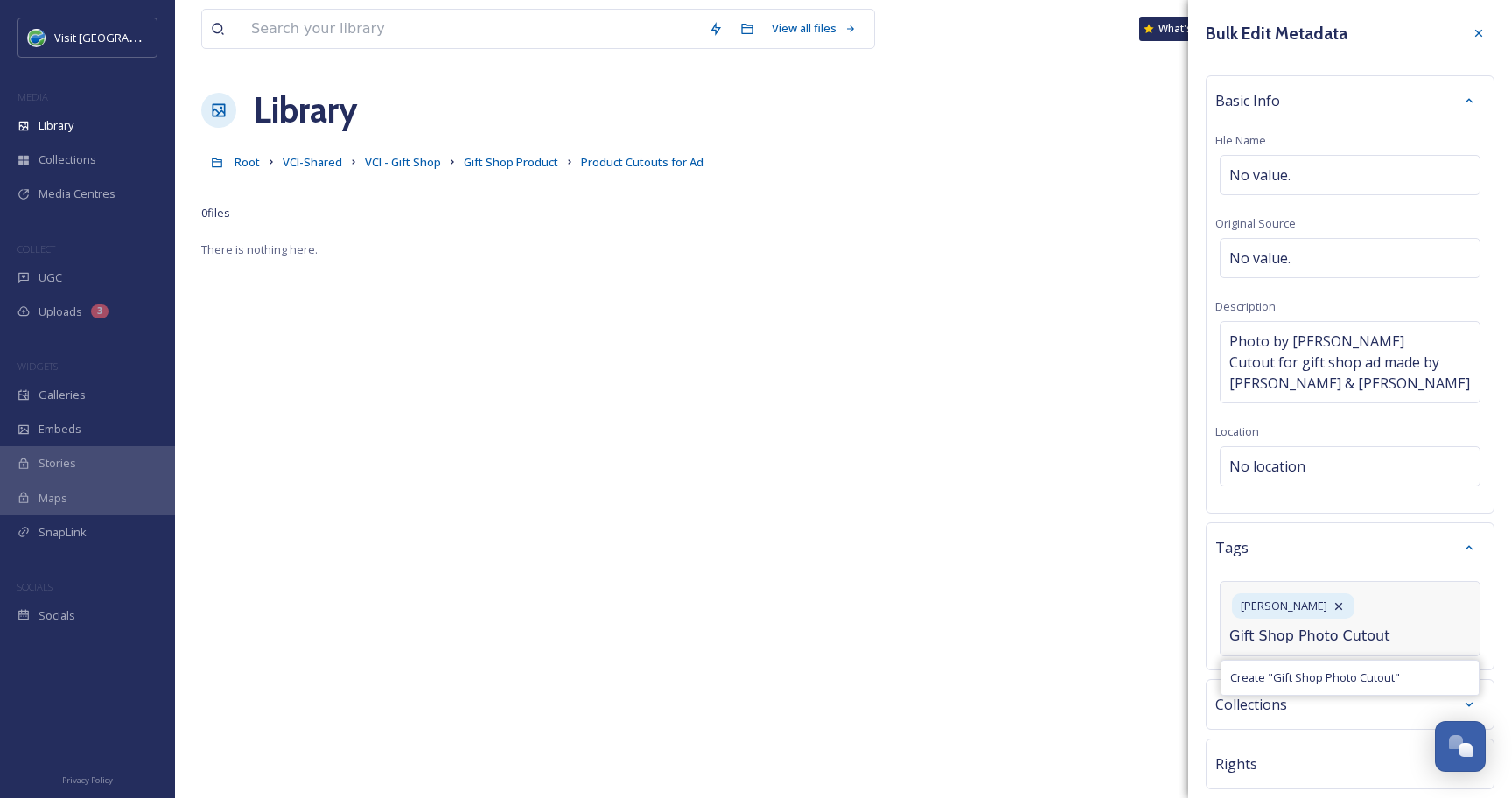
type input "Gift Shop Photo Cutout"
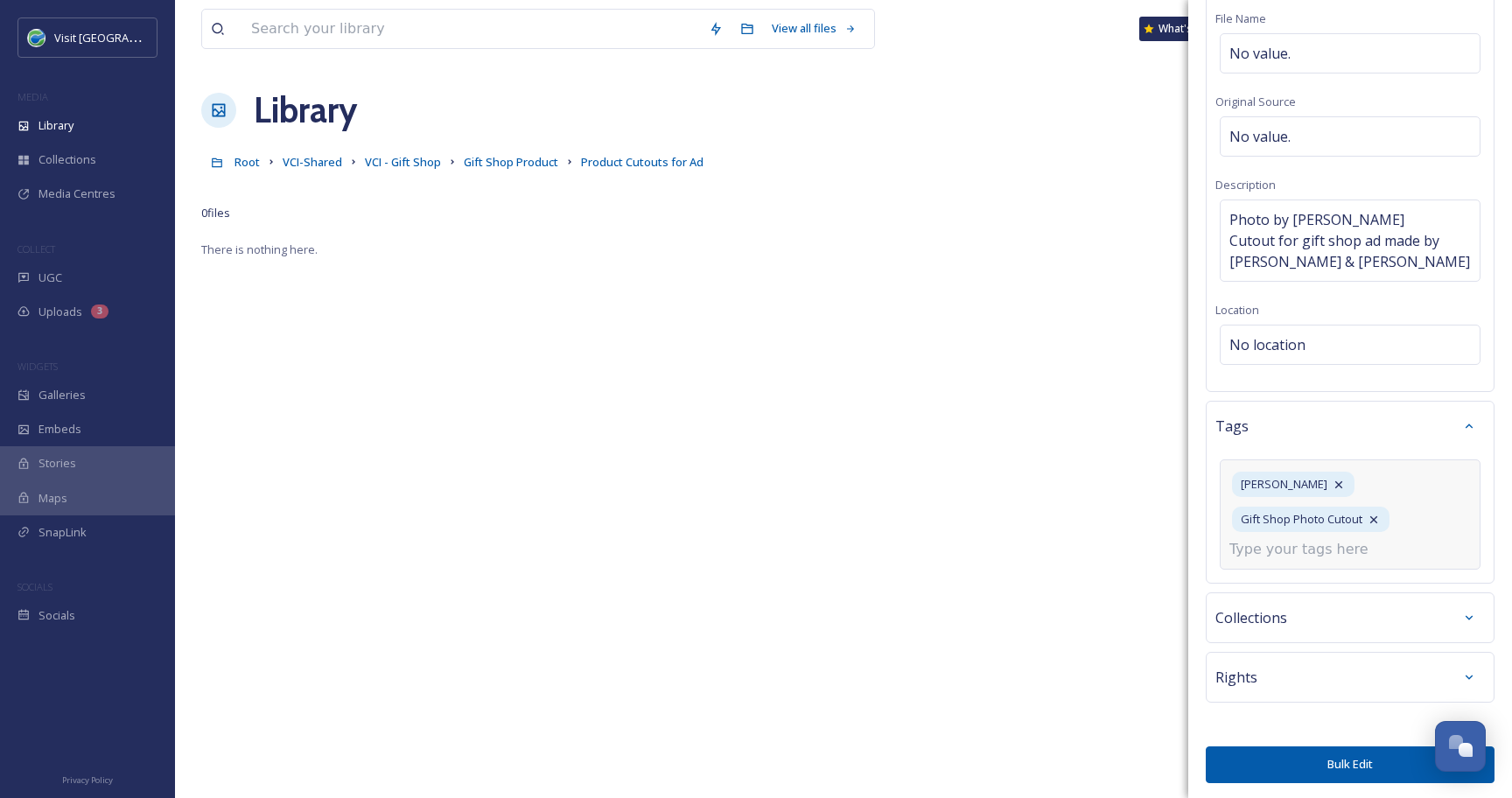
scroll to position [122, 0]
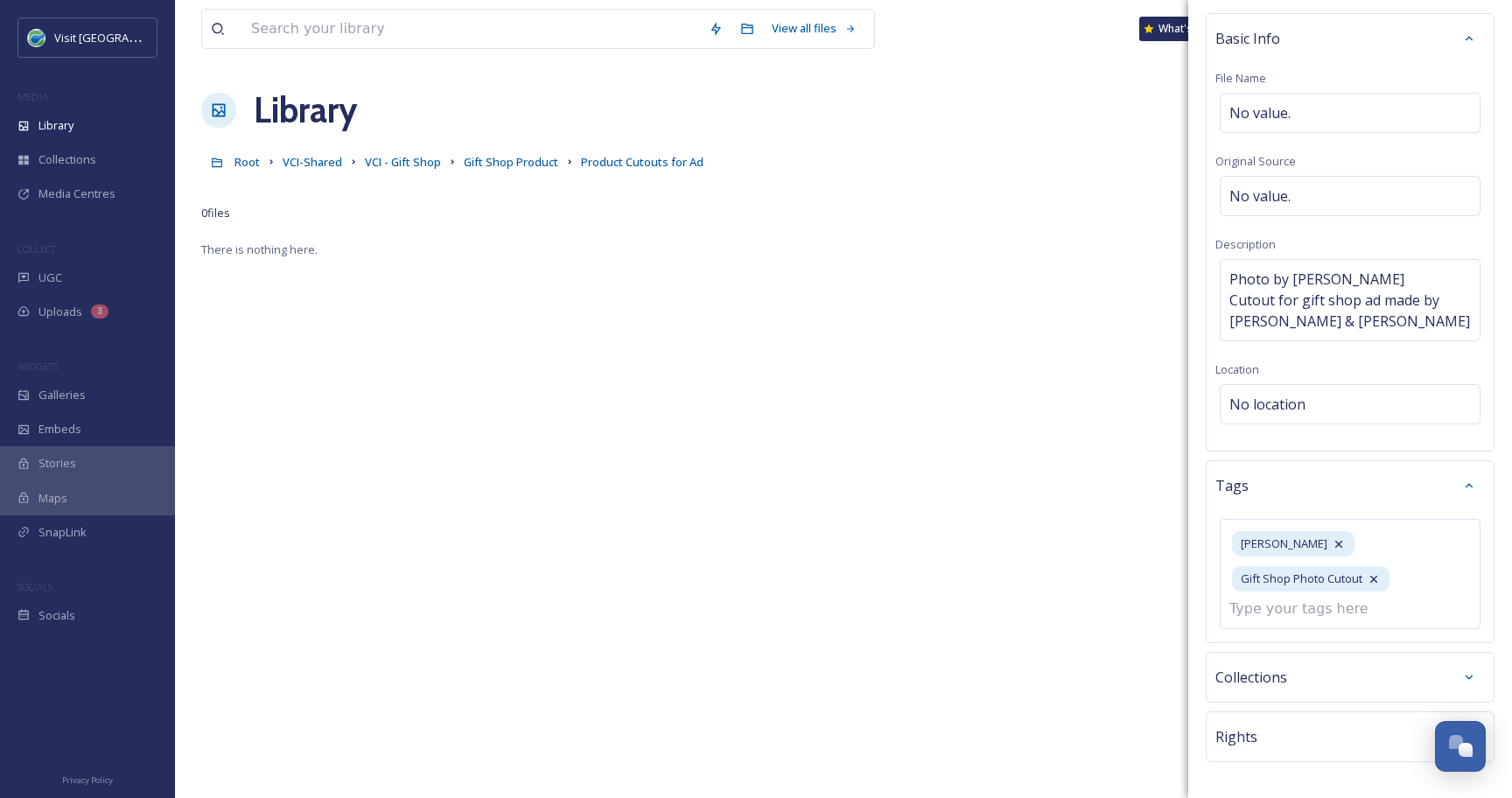
click at [1244, 721] on div "Rights" at bounding box center [1350, 736] width 269 height 31
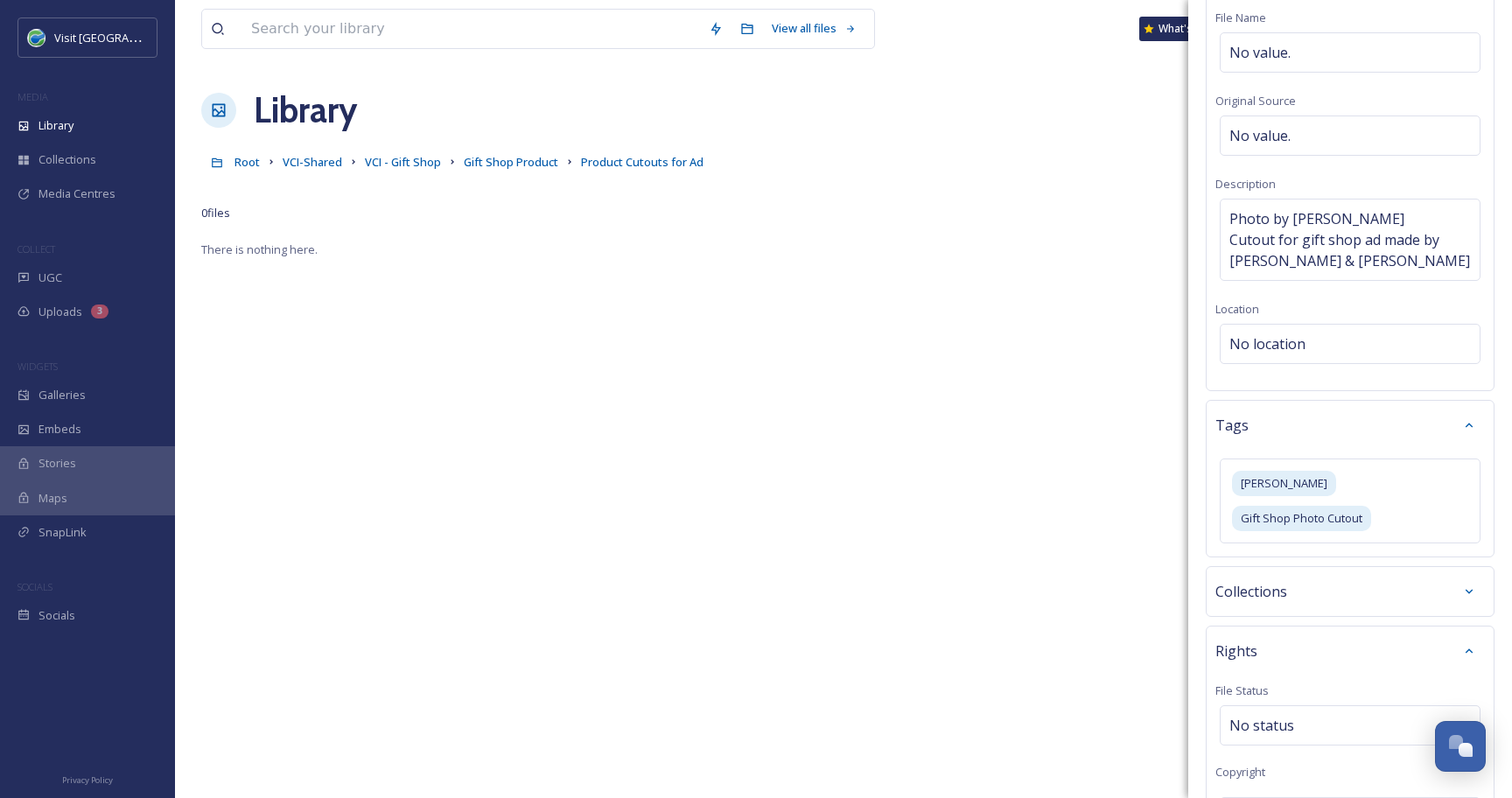
type input "CAVC"
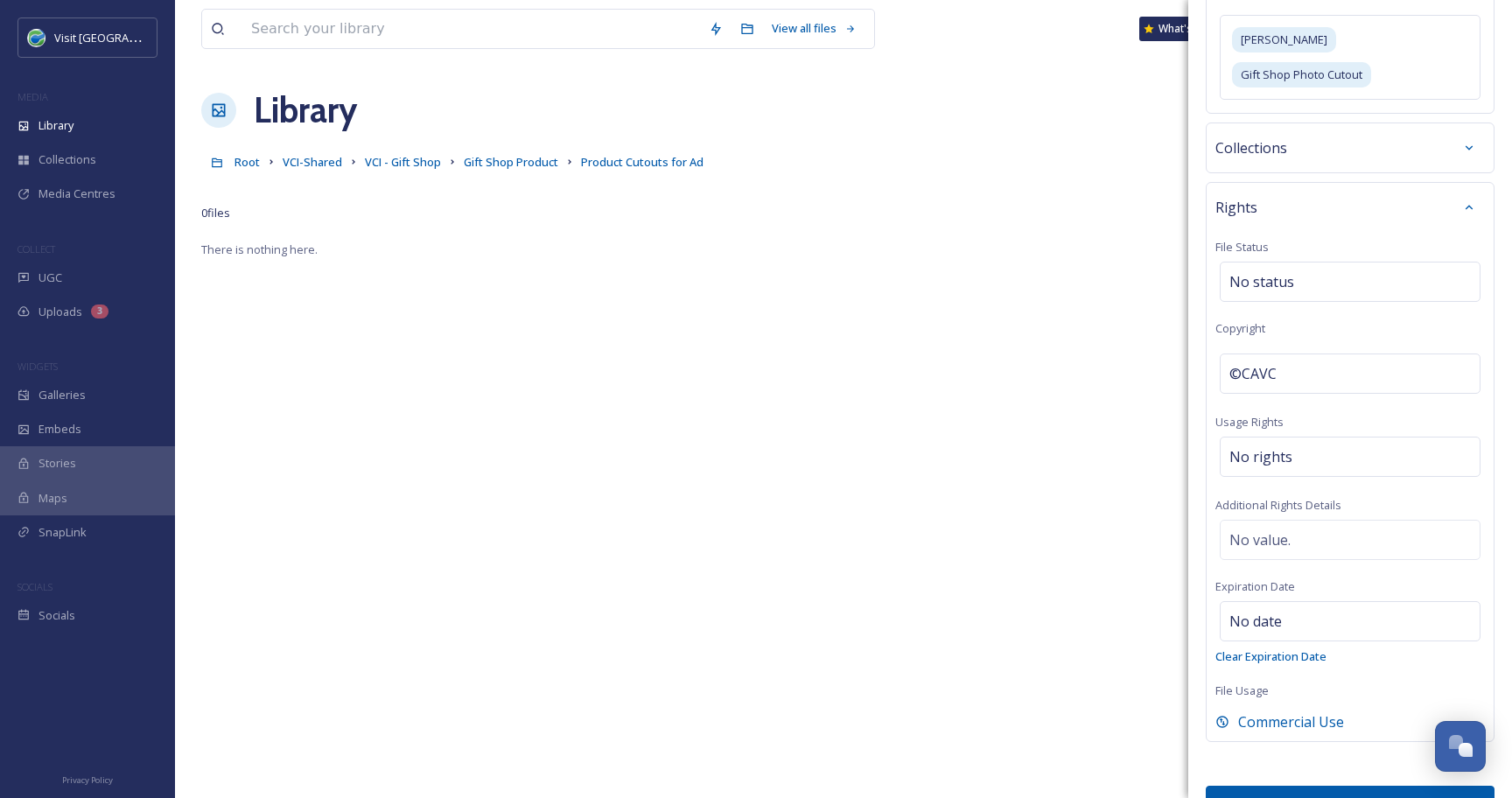
click at [1308, 786] on button "Bulk Edit" at bounding box center [1350, 804] width 288 height 36
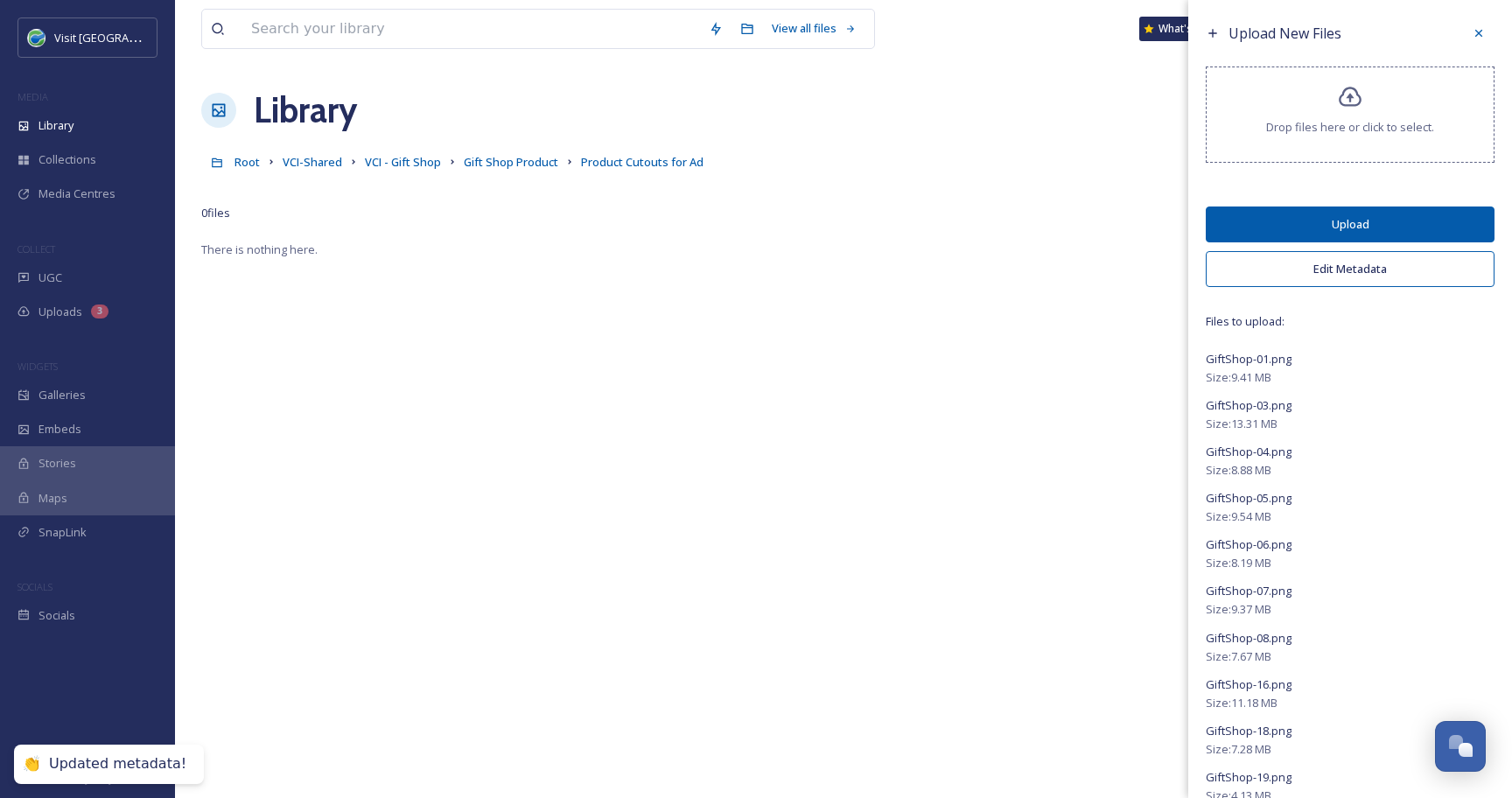
click at [1312, 227] on button "Upload" at bounding box center [1350, 225] width 288 height 36
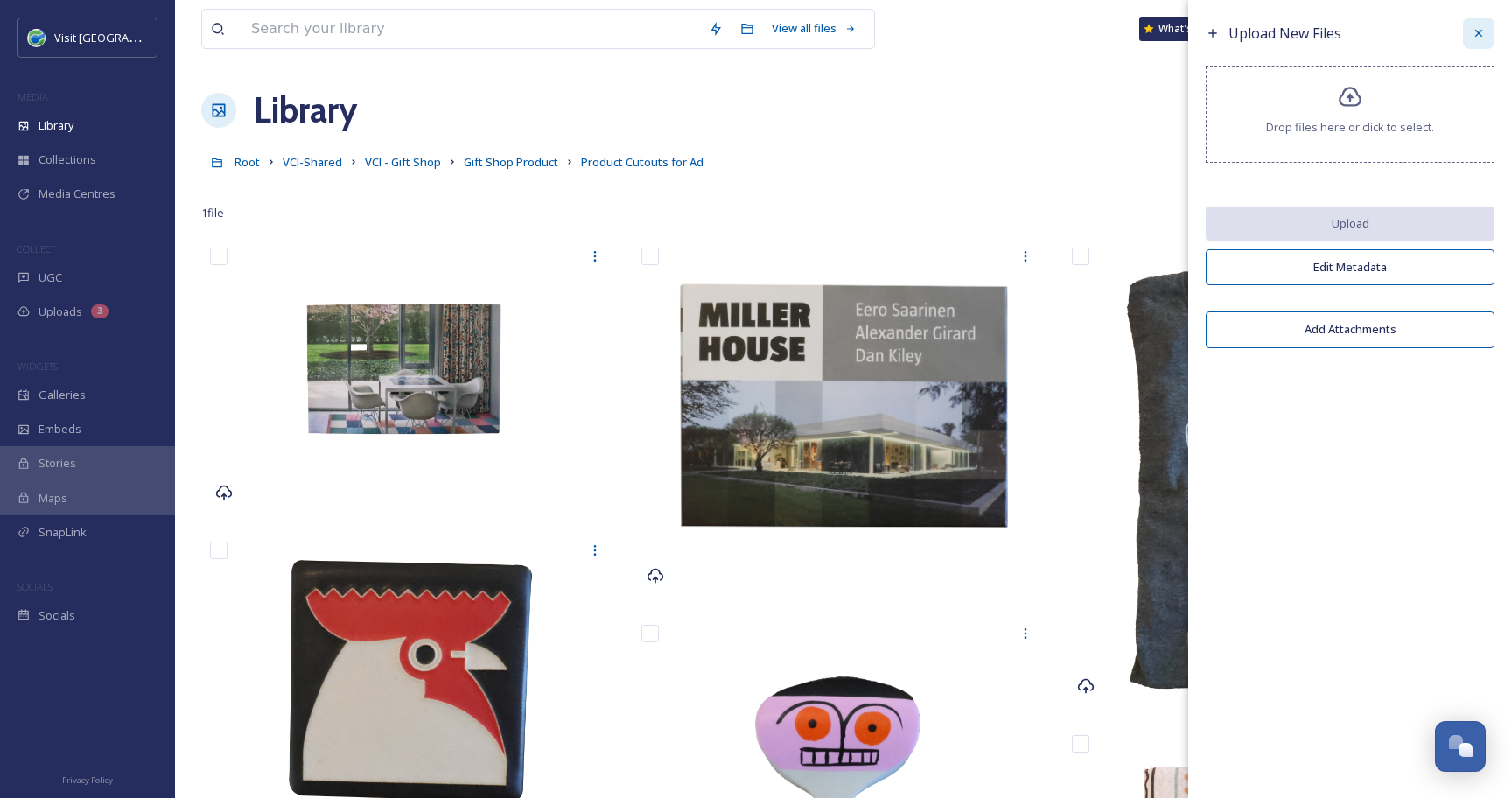
click at [1479, 35] on icon at bounding box center [1478, 33] width 14 height 14
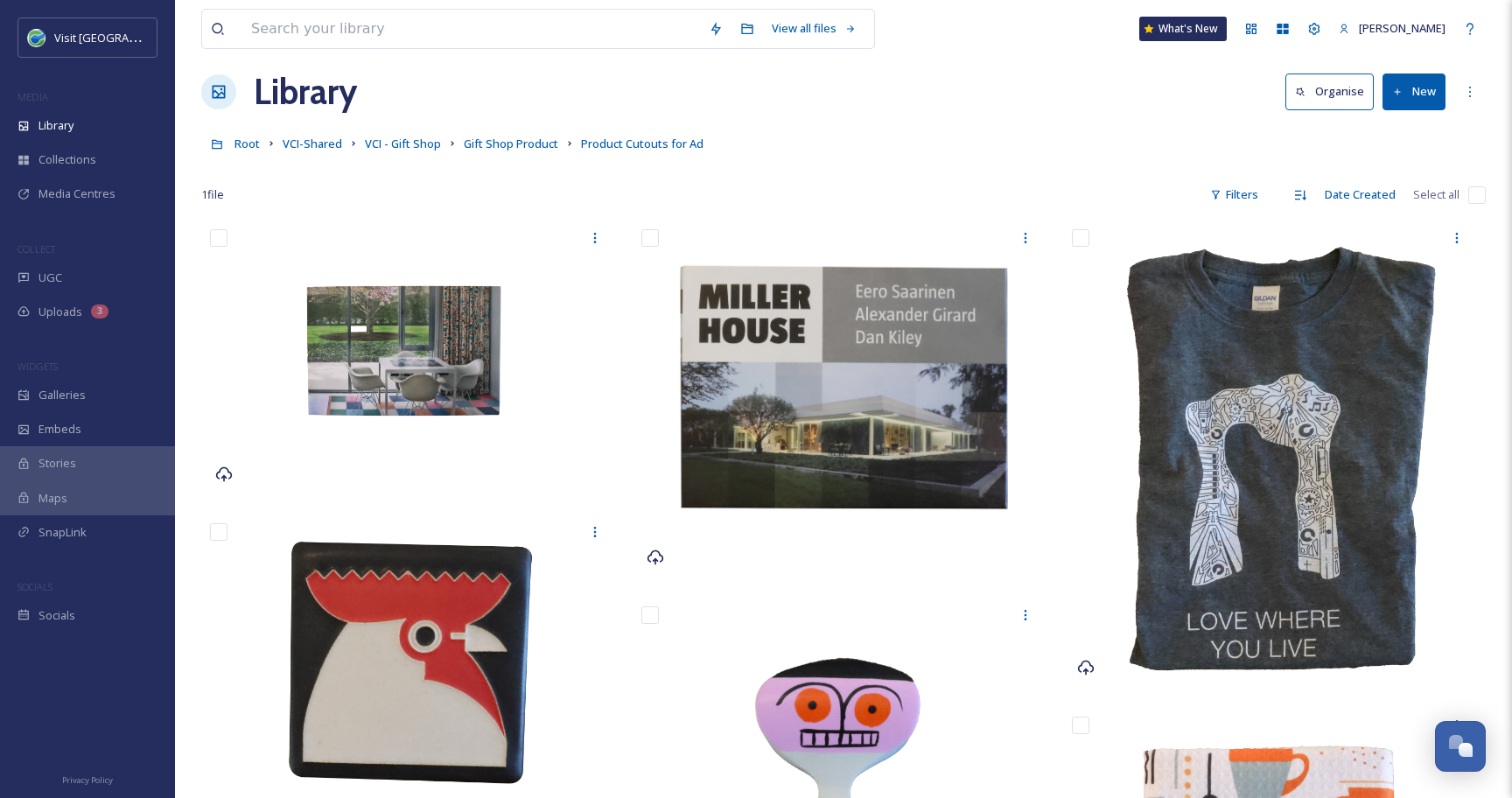
scroll to position [0, 0]
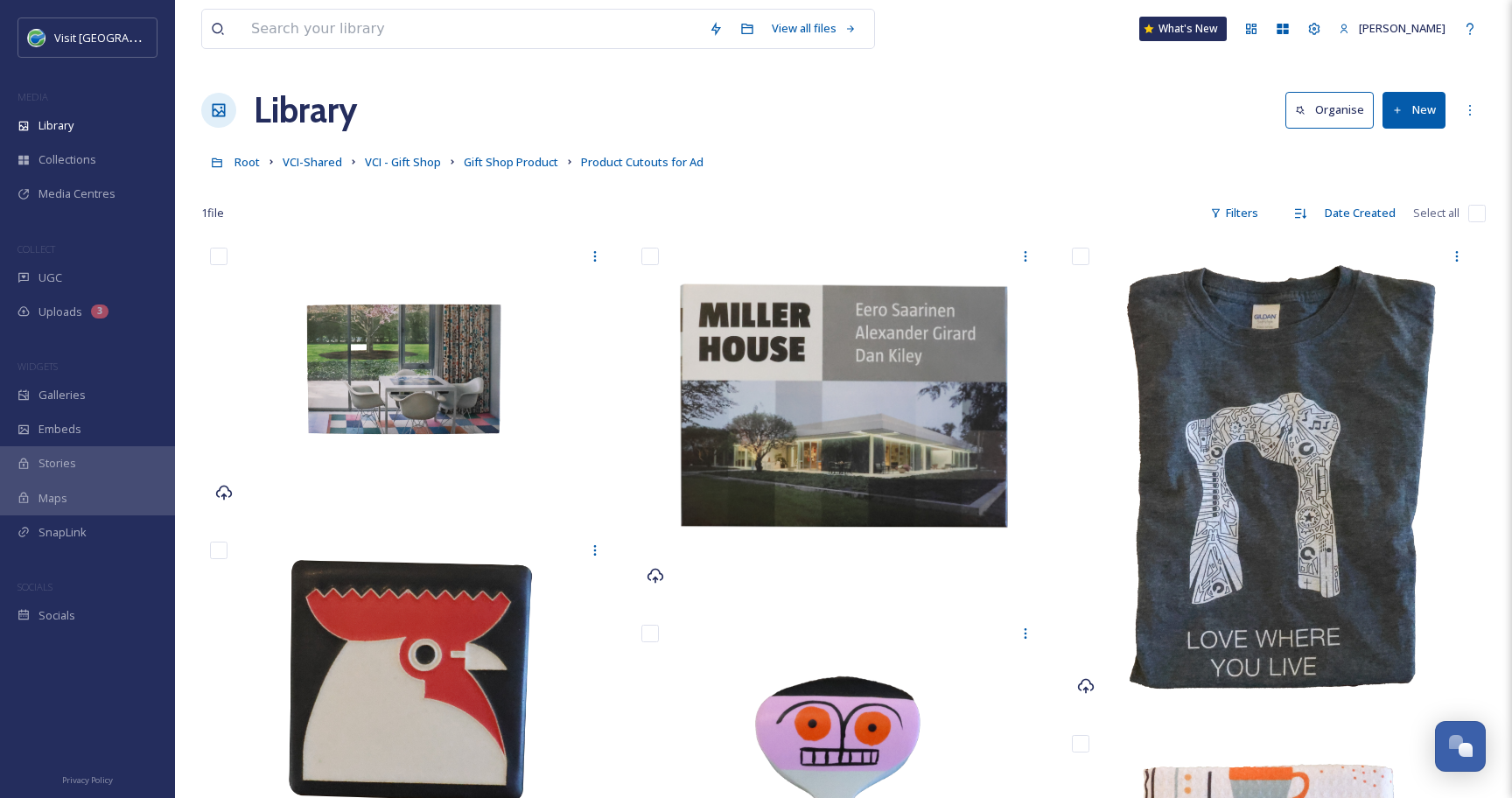
click at [517, 154] on link "Gift Shop Product" at bounding box center [511, 162] width 95 height 21
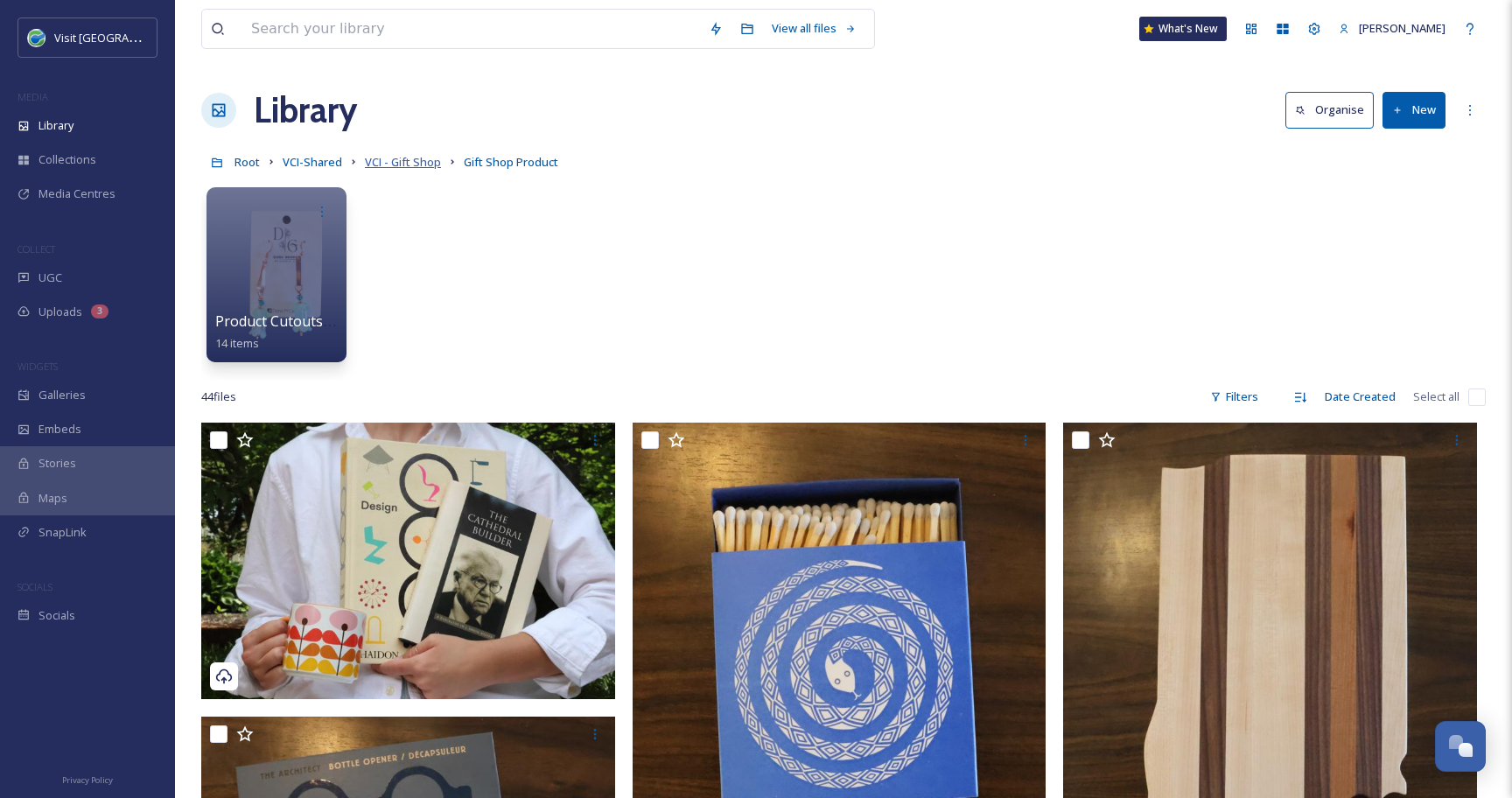
click at [401, 163] on span "VCI - Gift Shop" at bounding box center [403, 161] width 76 height 16
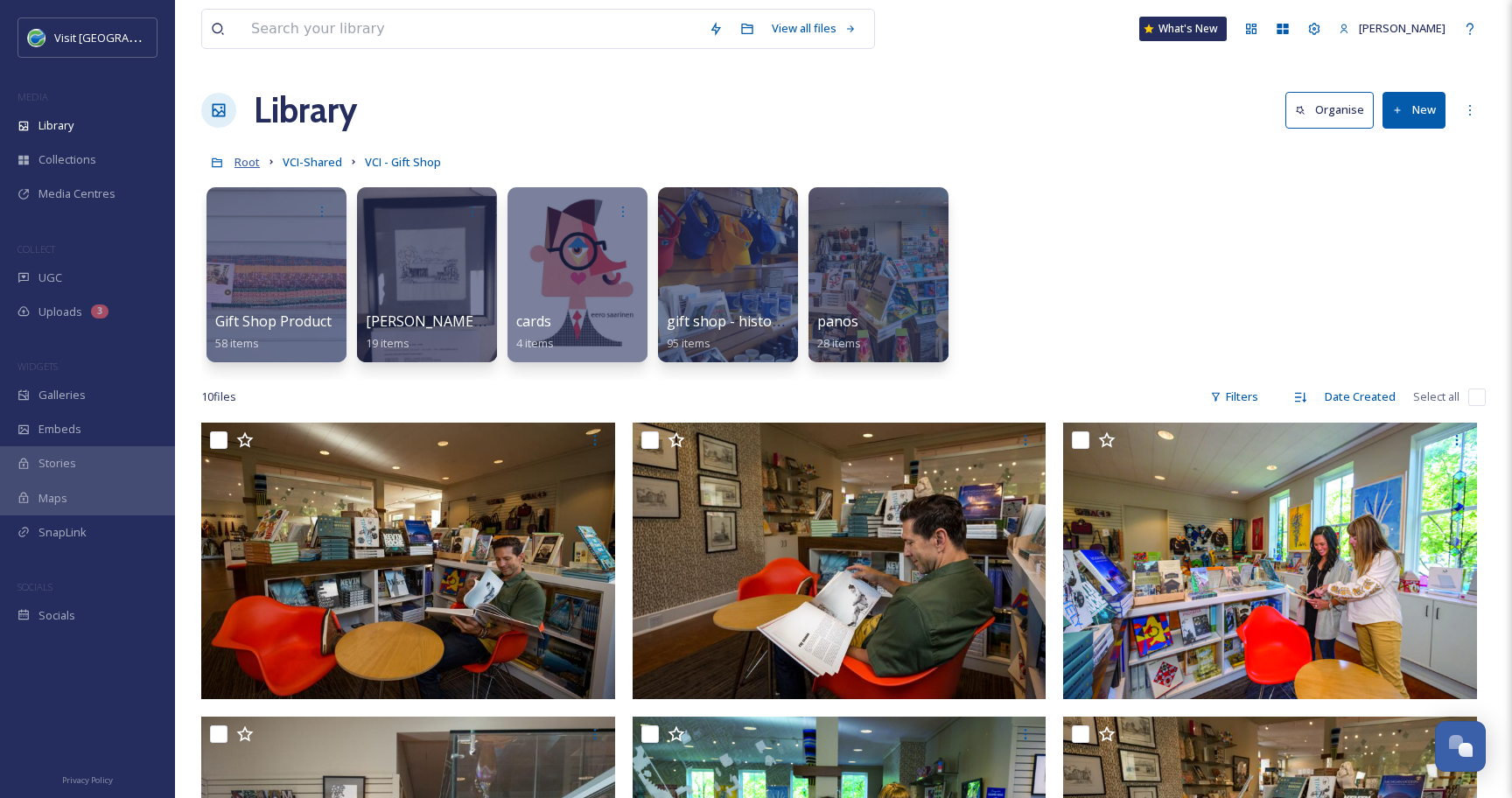
click at [245, 157] on span "Root" at bounding box center [247, 161] width 26 height 16
